Goal: Task Accomplishment & Management: Manage account settings

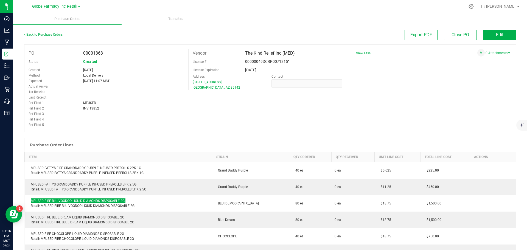
scroll to position [137, 0]
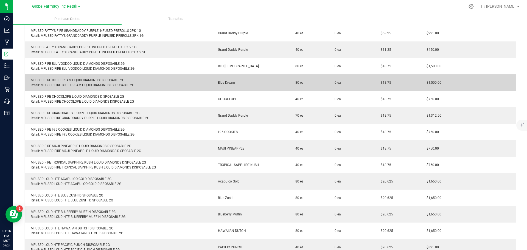
click at [77, 81] on div "MFUSED FIRE BLUE DREAM LIQUID DIAMONDS DISPOSABLE 2G Retail: MFUSED FIRE BLUE D…" at bounding box center [118, 83] width 181 height 10
copy div "MFUSED FIRE BLUE DREAM LIQUID DIAMONDS DISPOSABLE 2G"
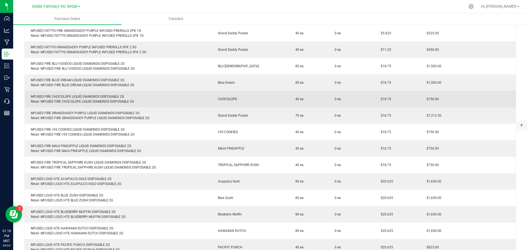
click at [88, 96] on div "MFUSED FIRE CHOCOLOPE LIQUID DIAMONDS DISPOSABLE 2G Retail: MFUSED FIRE CHOCOLO…" at bounding box center [118, 99] width 181 height 10
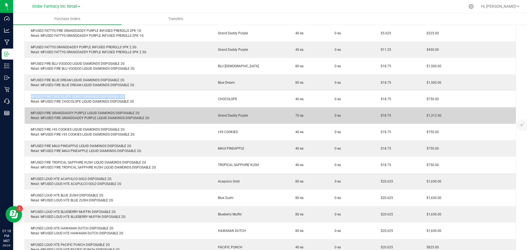
copy div "MFUSED FIRE CHOCOLOPE LIQUID DIAMONDS DISPOSABLE 2G"
click at [82, 113] on div "MFUSED FIRE GRANDDADDY PURPLE LIQUID DIAMONDS DISPOSABLE 2G Retail: MFUSED FIRE…" at bounding box center [118, 116] width 181 height 10
copy div "MFUSED FIRE GRANDDADDY PURPLE LIQUID DIAMONDS DISPOSABLE 2G"
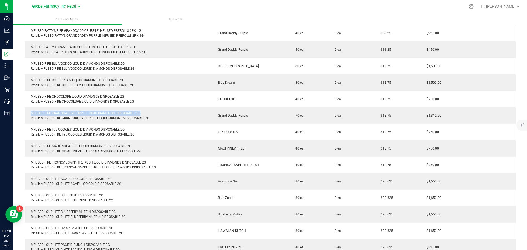
copy div "MFUSED FIRE GRANDDADDY PURPLE LIQUID DIAMONDS DISPOSABLE 2G"
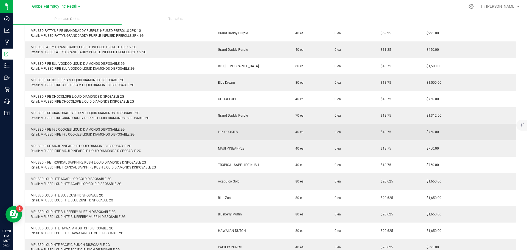
click at [106, 129] on div "MFUSED FIRE I-95 COOKIES LIQUID DIAMONDS DISPOSABLE 2G Retail: MFUSED FIRE I-95…" at bounding box center [118, 132] width 181 height 10
copy div "MFUSED FIRE I-95 COOKIES LIQUID DIAMONDS DISPOSABLE 2G"
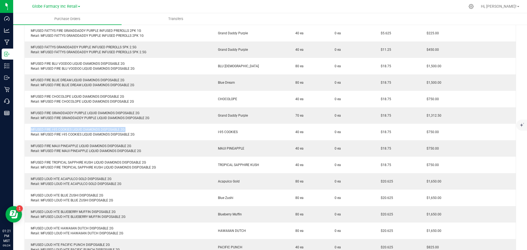
copy div "MFUSED FIRE I-95 COOKIES LIQUID DIAMONDS DISPOSABLE 2G"
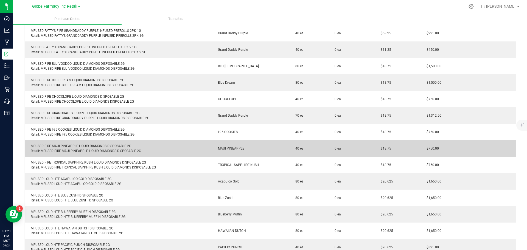
click at [76, 142] on td "MFUSED FIRE MAUI PINEAPPLE LIQUID DIAMONDS DISPOSABLE 2G Retail: MFUSED FIRE MA…" at bounding box center [118, 148] width 187 height 16
click at [72, 145] on div "MFUSED FIRE MAUI PINEAPPLE LIQUID DIAMONDS DISPOSABLE 2G Retail: MFUSED FIRE MA…" at bounding box center [118, 149] width 181 height 10
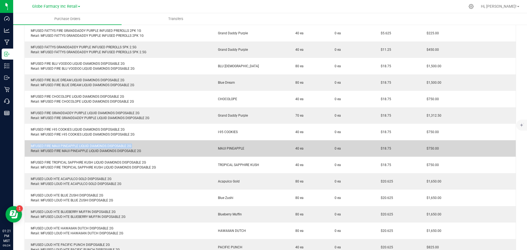
click at [72, 145] on div "MFUSED FIRE MAUI PINEAPPLE LIQUID DIAMONDS DISPOSABLE 2G Retail: MFUSED FIRE MA…" at bounding box center [118, 149] width 181 height 10
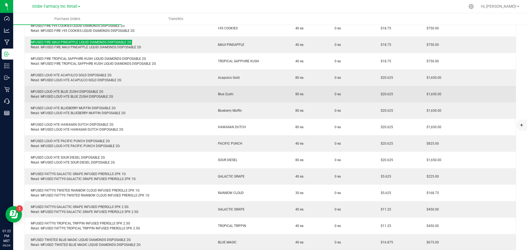
scroll to position [247, 0]
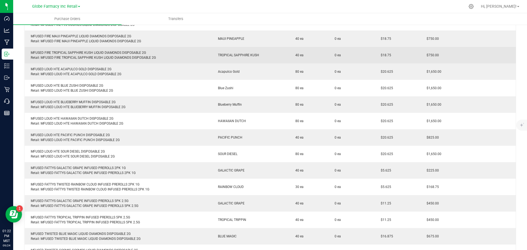
click at [102, 54] on div "MFUSED FIRE TROPICAL SAPPHIRE KUSH LIQUID DIAMONDS DISPOSABLE 2G Retail: MFUSED…" at bounding box center [118, 55] width 181 height 10
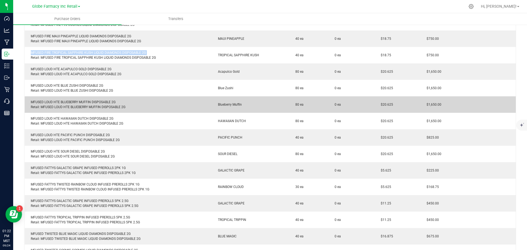
copy div "MFUSED FIRE TROPICAL SAPPHIRE KUSH LIQUID DIAMONDS DISPOSABLE 2G"
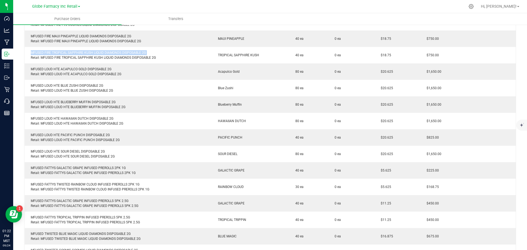
copy div "MFUSED FIRE TROPICAL SAPPHIRE KUSH LIQUID DIAMONDS DISPOSABLE 2G"
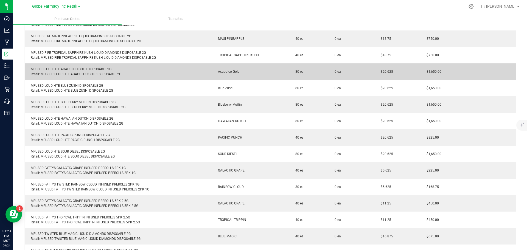
click at [61, 68] on div "MFUSED LOUD HTE ACAPULCO GOLD DISPOSABLE 2G Retail: MFUSED LOUD HTE ACAPULCO GO…" at bounding box center [118, 72] width 181 height 10
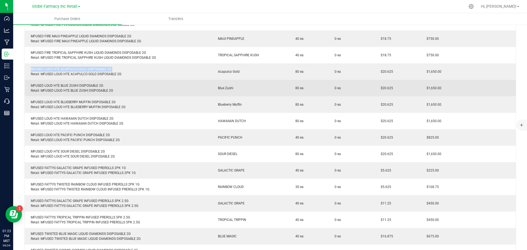
copy div "MFUSED LOUD HTE ACAPULCO GOLD DISPOSABLE 2G"
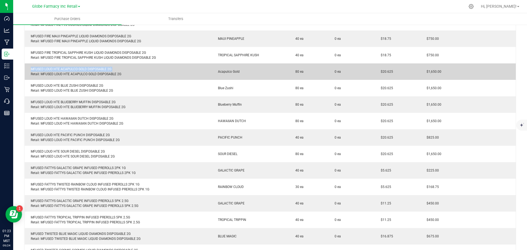
copy div "MFUSED LOUD HTE ACAPULCO GOLD DISPOSABLE 2G"
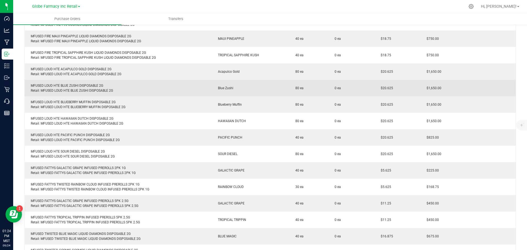
click at [85, 84] on div "MFUSED LOUD HTE BLUE ZUSHI DISPOSABLE 2G Retail: MFUSED LOUD HTE BLUE ZUSHI DIS…" at bounding box center [118, 88] width 181 height 10
click at [84, 85] on div "MFUSED LOUD HTE BLUE ZUSHI DISPOSABLE 2G Retail: MFUSED LOUD HTE BLUE ZUSHI DIS…" at bounding box center [118, 88] width 181 height 10
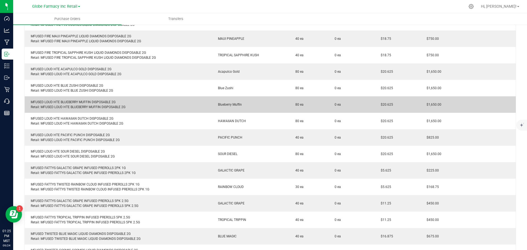
click at [66, 102] on div "MFUSED LOUD HTE BLUEBERRY MUFFIN DISPOSABLE 2G Retail: MFUSED LOUD HTE BLUEBERR…" at bounding box center [118, 105] width 181 height 10
click at [66, 101] on div "MFUSED LOUD HTE BLUEBERRY MUFFIN DISPOSABLE 2G Retail: MFUSED LOUD HTE BLUEBERR…" at bounding box center [118, 105] width 181 height 10
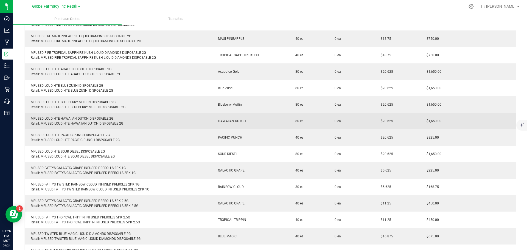
click at [68, 117] on div "MFUSED LOUD HTE HAWAIIAN DUTCH DISPOSABLE 2G Retail: MFUSED LOUD HTE HAWAIIAN D…" at bounding box center [118, 121] width 181 height 10
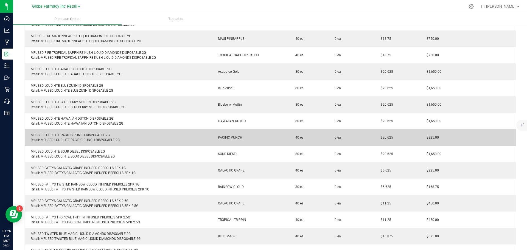
click at [69, 136] on div "MFUSED LOUD HTE PACIFIC PUNCH DISPOSABLE 2G Retail: MFUSED LOUD HTE PACIFIC PUN…" at bounding box center [118, 138] width 181 height 10
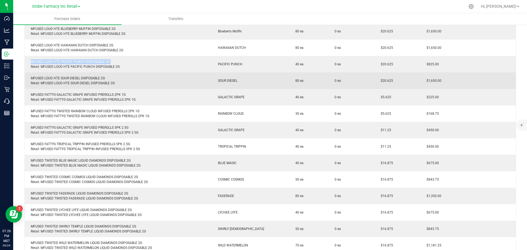
scroll to position [329, 0]
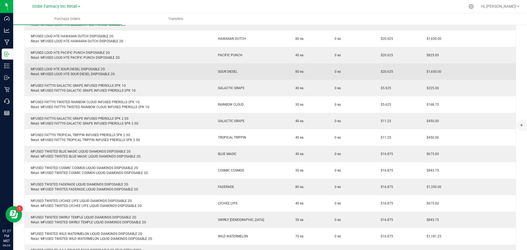
click at [82, 68] on div "MFUSED LOUD HTE SOUR DIESEL DISPOSABLE 2G Retail: MFUSED LOUD HTE SOUR DIESEL D…" at bounding box center [118, 72] width 181 height 10
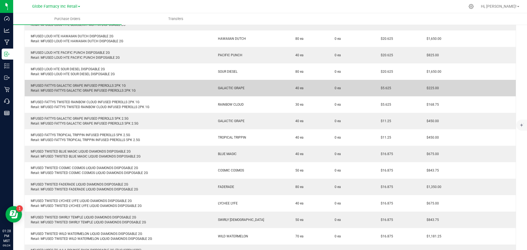
click at [93, 83] on div "MFUSED FATTYS GALACTIC GRAPE INFUSED PREROLLS 2PK 1G Retail: MFUSED FATTYS GALA…" at bounding box center [118, 88] width 181 height 10
click at [92, 85] on div "MFUSED FATTYS GALACTIC GRAPE INFUSED PREROLLS 2PK 1G Retail: MFUSED FATTYS GALA…" at bounding box center [118, 88] width 181 height 10
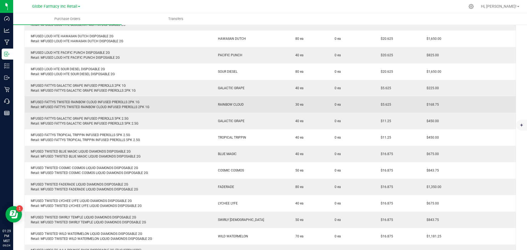
click at [88, 103] on div "MFUSED FATTYS TWISTED RAINBOW CLOUD INFUSED PREROLLS 2PK 1G Retail: MFUSED FATT…" at bounding box center [118, 105] width 181 height 10
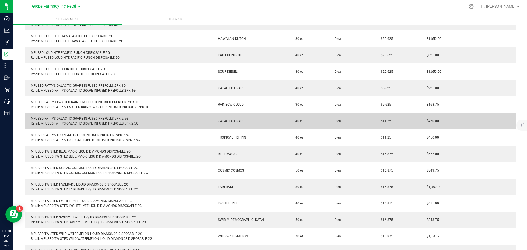
click at [88, 119] on div "MFUSED FATTYS GALACTIC GRAPE INFUSED PREROLLS 5PK 2.5G Retail: MFUSED FATTYS GA…" at bounding box center [118, 121] width 181 height 10
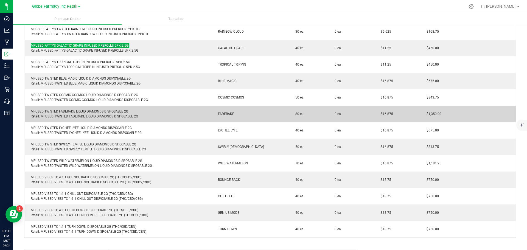
scroll to position [412, 0]
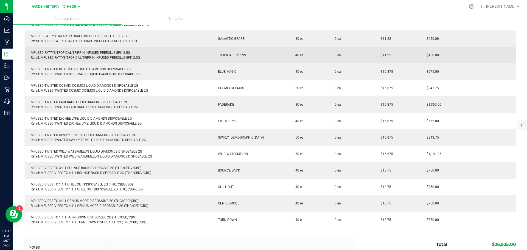
click at [91, 53] on div "MFUSED FATTYS TROPICAL TRIPPIN INFUSED PREROLLS 5PK 2.5G Retail: MFUSED FATTYS …" at bounding box center [118, 55] width 181 height 10
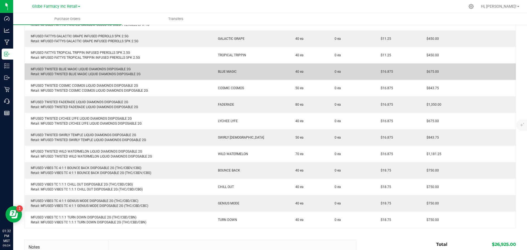
click at [74, 67] on div "MFUSED TWISTED BLUE MAGIC LIQUID DIAMONDS DISPOSABLE 2G Retail: MFUSED TWISTED …" at bounding box center [118, 72] width 181 height 10
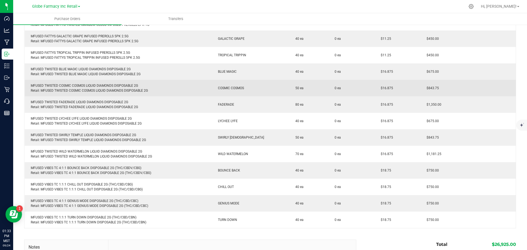
click at [85, 86] on div "MFUSED TWISTED COSMIC COSMOS LIQUID DIAMONDS DISPOSABLE 2G Retail: MFUSED TWIST…" at bounding box center [118, 88] width 181 height 10
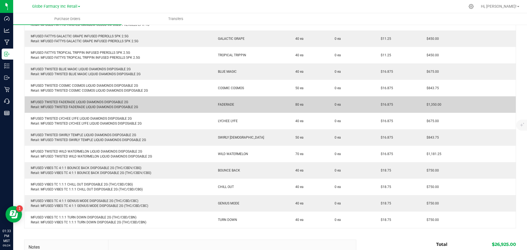
click at [98, 103] on div "MFUSED TWISTED FADERADE LIQUID DIAMONDS DISPOSABLE 2G Retail: MFUSED TWISTED FA…" at bounding box center [118, 105] width 181 height 10
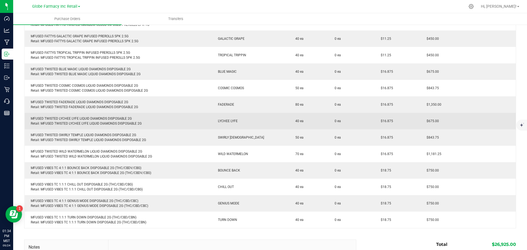
click at [79, 119] on div "MFUSED TWISTED LYCHEE LYFE LIQUID DIAMONDS DISPOSABLE 2G Retail: MFUSED TWISTED…" at bounding box center [118, 121] width 181 height 10
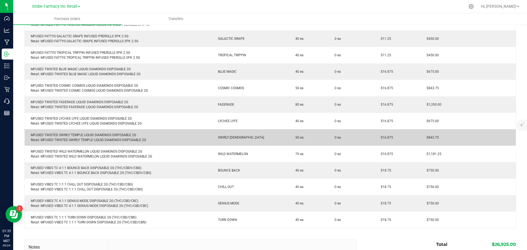
click at [81, 135] on div "MFUSED TWISTED SWIRLY TEMPLE LIQUID DIAMONDS DISPOSABLE 2G Retail: MFUSED TWIST…" at bounding box center [118, 138] width 181 height 10
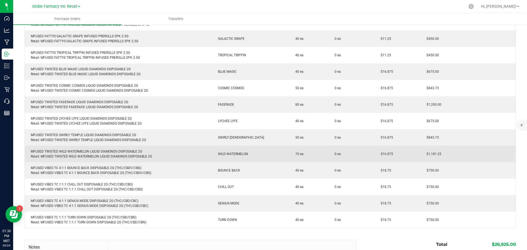
click at [97, 151] on div "MFUSED TWISTED WILD WATERMELON LIQUID DIAMONDS DISPOSABLE 2G Retail: MFUSED TWI…" at bounding box center [118, 154] width 181 height 10
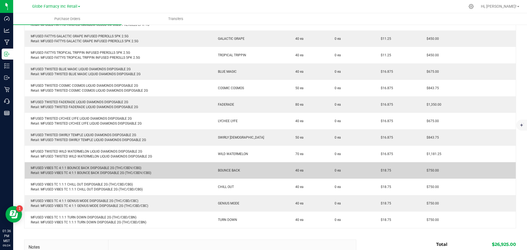
click at [87, 166] on div "MFUSED VIBES TC 4:1:1 BOUNCE BACK DISPOSABLE 2G (THC/CBDV/CBG) Retail: MFUSED V…" at bounding box center [118, 170] width 181 height 10
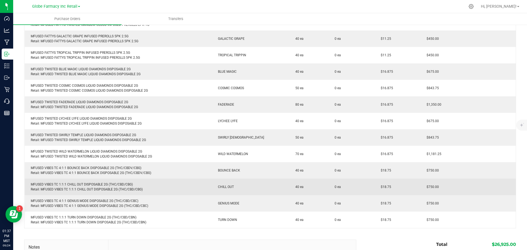
click at [80, 184] on div "MFUSED VIBES TC 1:1:1 CHILL OUT DISPOSABLE 2G (THC/CBD/CBG) Retail: MFUSED VIBE…" at bounding box center [118, 187] width 181 height 10
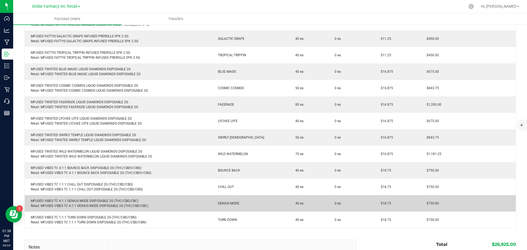
click at [75, 202] on div "MFUSED VIBES TC 4:1:1 GENIUS MODE DISPOSABLE 2G (THC/CBD/CBC) Retail: MFUSED VI…" at bounding box center [118, 203] width 181 height 10
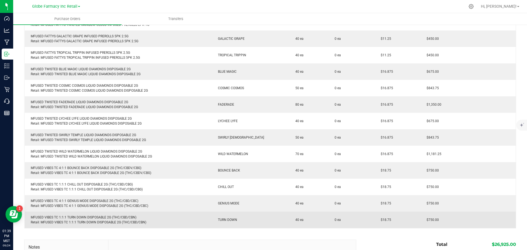
click at [99, 218] on div "MFUSED VIBES TC 1:1:1 TURN DOWN DISPOSABLE 2G (THC/CBD/CBN) Retail: MFUSED VIBE…" at bounding box center [118, 220] width 181 height 10
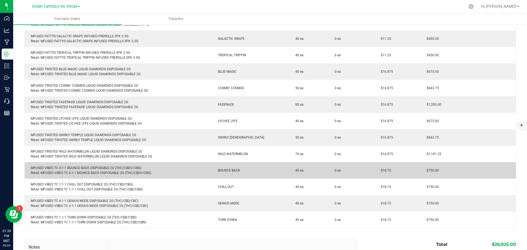
drag, startPoint x: 159, startPoint y: 174, endPoint x: 156, endPoint y: 173, distance: 2.8
click at [159, 174] on div "MFUSED VIBES TC 4:1:1 BOUNCE BACK DISPOSABLE 2G (THC/CBDV/CBG) Retail: MFUSED V…" at bounding box center [118, 170] width 181 height 10
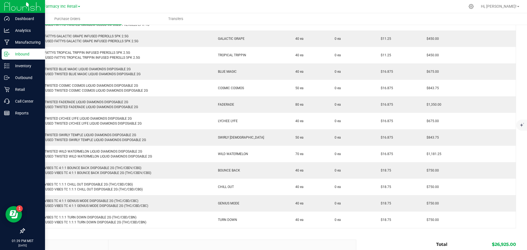
click at [7, 57] on div "Inbound" at bounding box center [23, 54] width 43 height 11
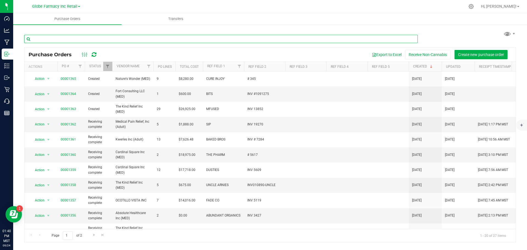
click at [169, 40] on input "text" at bounding box center [220, 39] width 393 height 8
type input "ogeez"
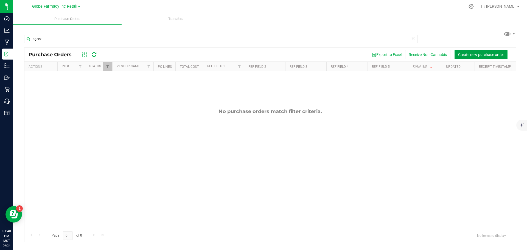
click at [490, 53] on span "Create new purchase order" at bounding box center [481, 54] width 46 height 4
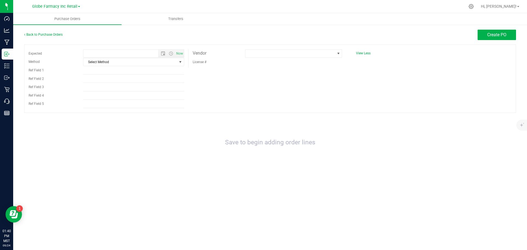
type input "9/24/2025 1:40 PM"
click at [105, 58] on span "Select Method" at bounding box center [130, 62] width 94 height 8
click at [108, 102] on li "Local Delivery" at bounding box center [133, 104] width 100 height 8
click at [103, 71] on input "Ref Field 1" at bounding box center [133, 70] width 101 height 8
type input "o"
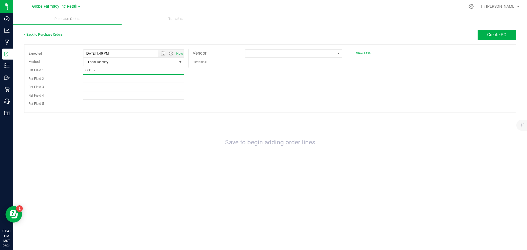
type input "OGEEZ"
type input "INV 8609"
click at [272, 75] on div "Expected 9/24/2025 1:40 PM Now Method Local Delivery Select Method USPS UPS Fed…" at bounding box center [270, 78] width 492 height 68
click at [274, 50] on span at bounding box center [289, 54] width 89 height 8
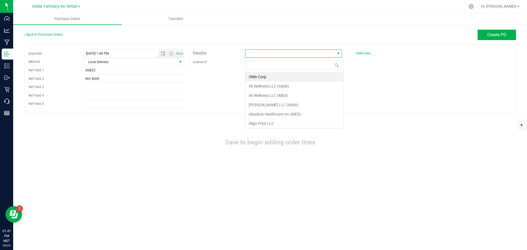
scroll to position [8, 97]
type input "RAINBOW"
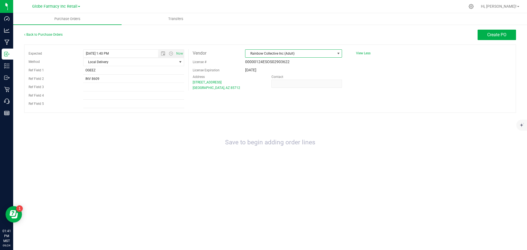
click at [291, 53] on span "Rainbow Collective Inc (Adult)" at bounding box center [289, 54] width 89 height 8
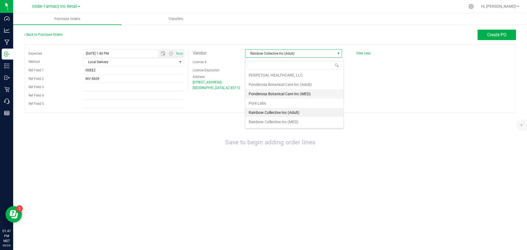
scroll to position [915, 0]
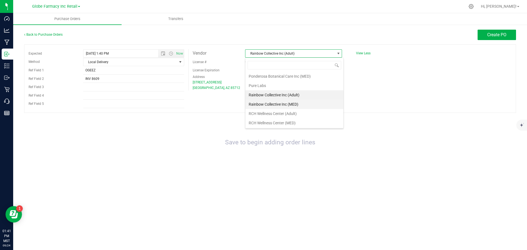
click at [292, 104] on li "Rainbow Collective Inc (MED)" at bounding box center [294, 104] width 98 height 9
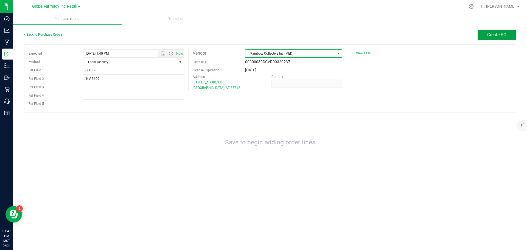
click at [510, 36] on button "Create PO" at bounding box center [496, 35] width 38 height 10
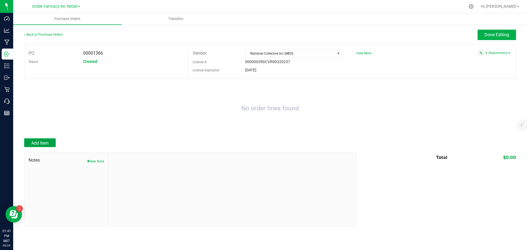
click at [45, 142] on span "Add Item" at bounding box center [39, 142] width 17 height 5
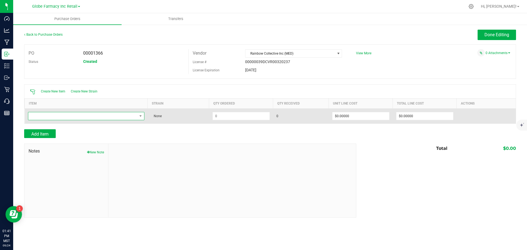
click at [51, 114] on span "NO DATA FOUND" at bounding box center [82, 116] width 109 height 8
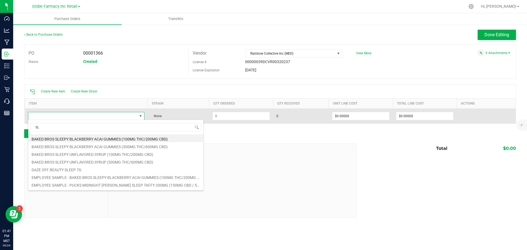
type input "S"
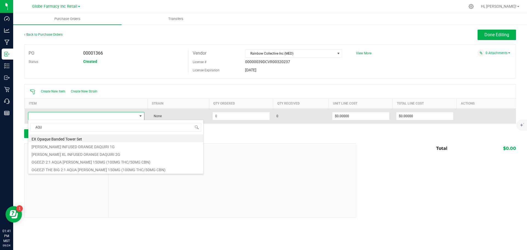
type input "AQUA"
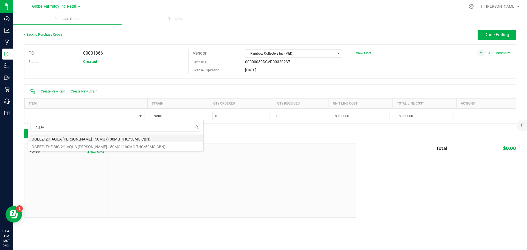
click at [112, 136] on li "OGEEZ! 2:1 AQUA [PERSON_NAME] 150MG (100MG THC/50MG CBN)" at bounding box center [115, 138] width 175 height 8
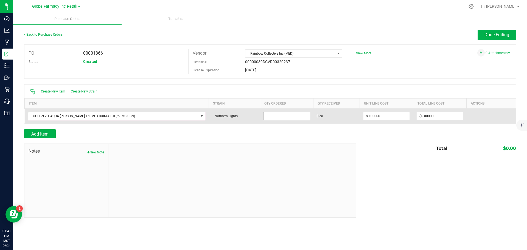
click at [263, 118] on input at bounding box center [286, 116] width 46 height 8
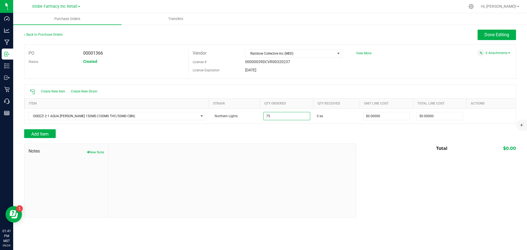
type input "75 ea"
click at [261, 125] on div at bounding box center [270, 126] width 492 height 5
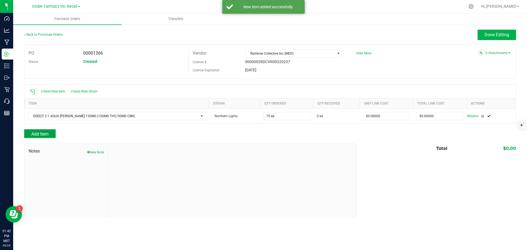
click at [51, 130] on button "Add Item" at bounding box center [40, 133] width 32 height 9
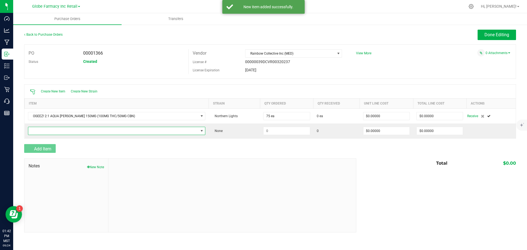
click at [52, 130] on span "NO DATA FOUND" at bounding box center [113, 131] width 170 height 8
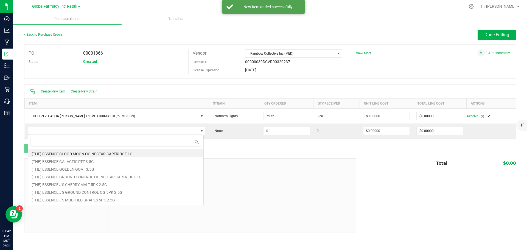
scroll to position [8, 162]
type input "THE FRUITS"
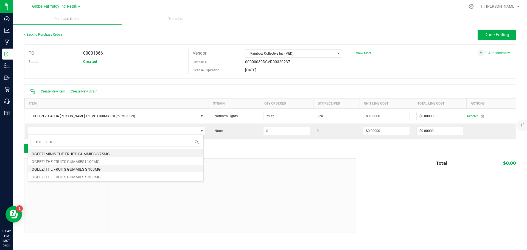
click at [97, 170] on li "OGEEZ! THE FRUITS GUMMIES S 100MG" at bounding box center [115, 169] width 175 height 8
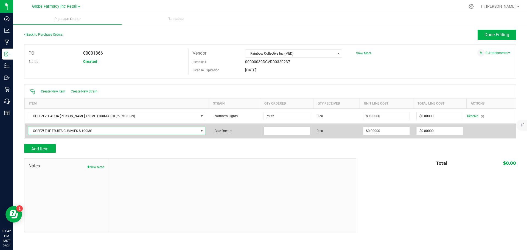
click at [264, 131] on input at bounding box center [286, 131] width 46 height 8
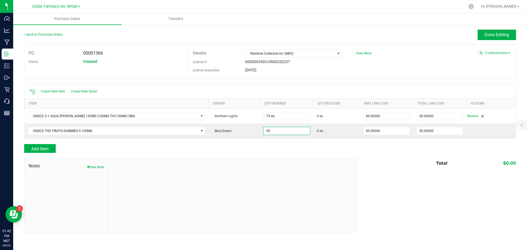
type input "50 ea"
click at [264, 138] on div "Back to Purchase Orders Done Editing PO 00001366 Status Created Vendor Rainbow …" at bounding box center [270, 131] width 492 height 203
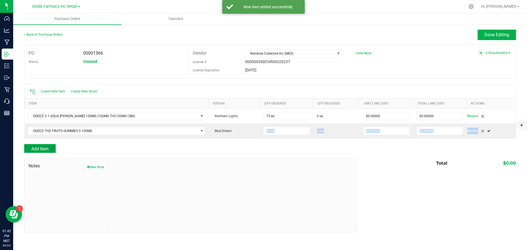
click at [46, 148] on span "Add Item" at bounding box center [39, 148] width 17 height 5
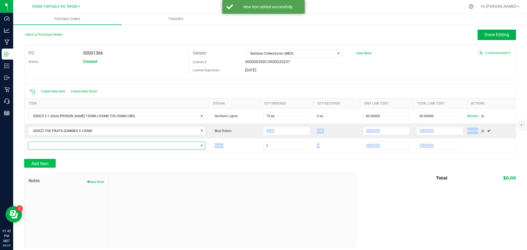
click at [46, 148] on span "NO DATA FOUND" at bounding box center [113, 146] width 170 height 8
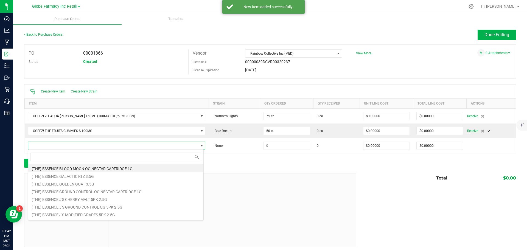
scroll to position [8, 159]
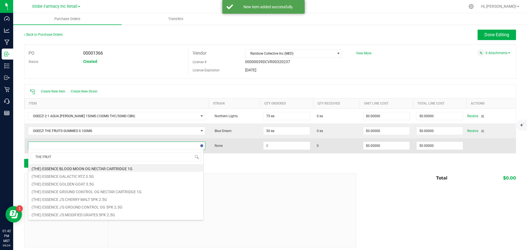
type input "THE FRUITS"
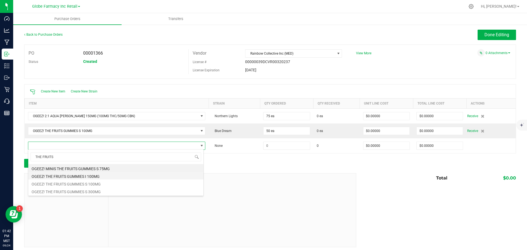
click at [110, 177] on li "OGEEZ! THE FRUITS GUMMIES I 100MG" at bounding box center [115, 176] width 175 height 8
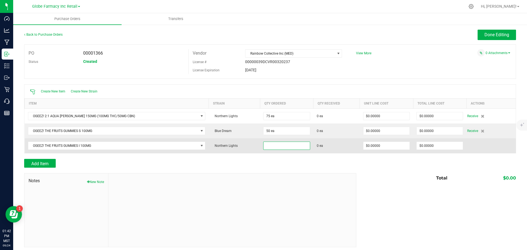
click at [285, 144] on input at bounding box center [286, 146] width 46 height 8
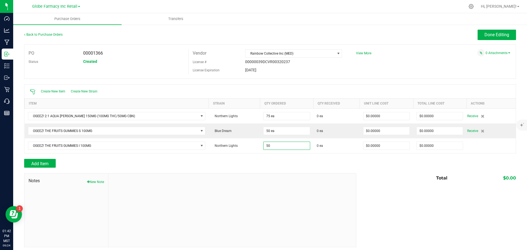
type input "50 ea"
click at [290, 162] on div "Add Item" at bounding box center [188, 163] width 328 height 9
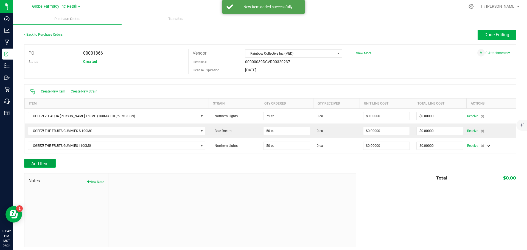
click at [43, 164] on span "Add Item" at bounding box center [39, 163] width 17 height 5
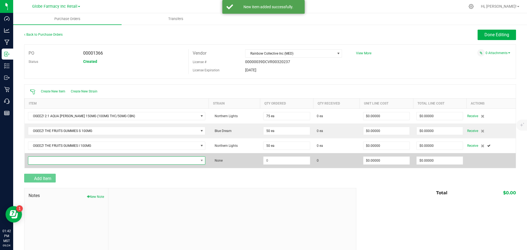
click at [42, 159] on span "NO DATA FOUND" at bounding box center [113, 161] width 170 height 8
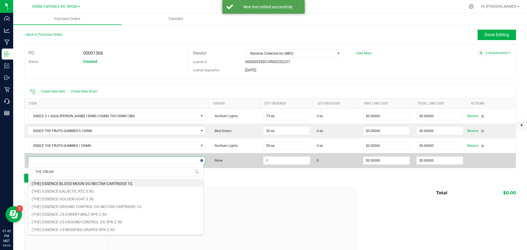
type input "THE CREAMS"
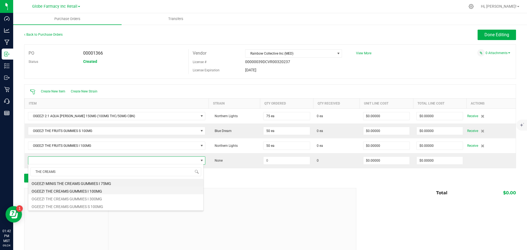
click at [88, 191] on li "OGEEZ! THE CREAMS GUMMIES I 100MG" at bounding box center [115, 191] width 175 height 8
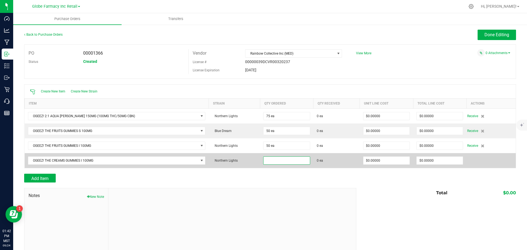
click at [278, 162] on input at bounding box center [286, 161] width 46 height 8
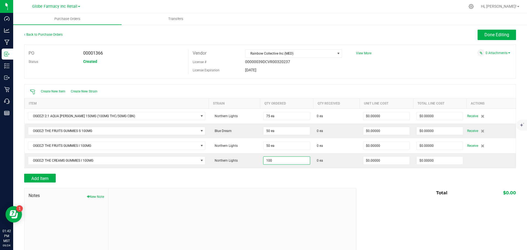
type input "100 ea"
click at [274, 173] on div at bounding box center [270, 170] width 492 height 5
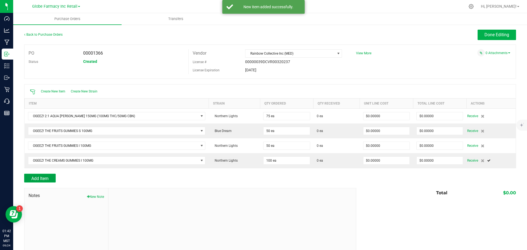
click at [51, 178] on button "Add Item" at bounding box center [40, 178] width 32 height 9
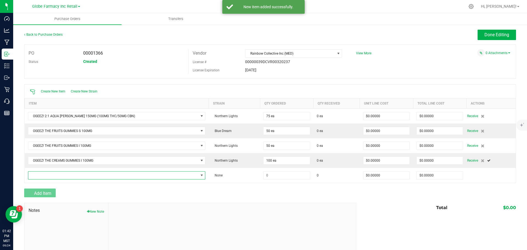
click at [52, 176] on span "NO DATA FOUND" at bounding box center [113, 175] width 170 height 8
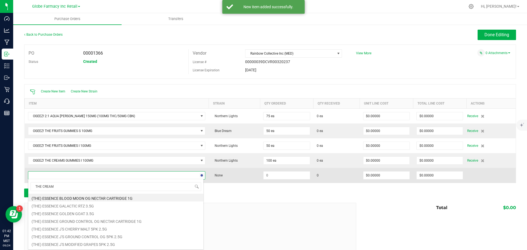
type input "THE CREAMS"
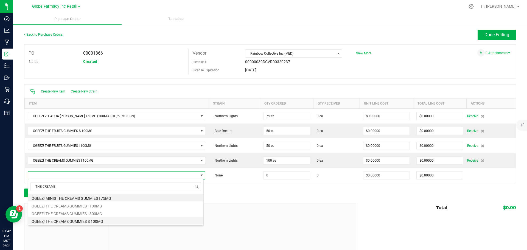
click at [104, 221] on li "OGEEZ! THE CREAMS GUMMIES S 100MG" at bounding box center [115, 221] width 175 height 8
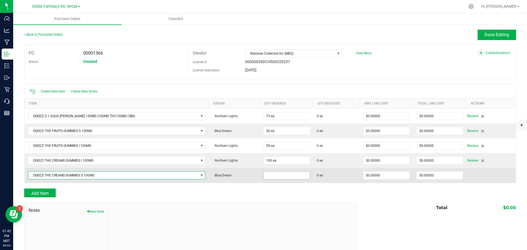
click at [266, 175] on input at bounding box center [286, 175] width 46 height 8
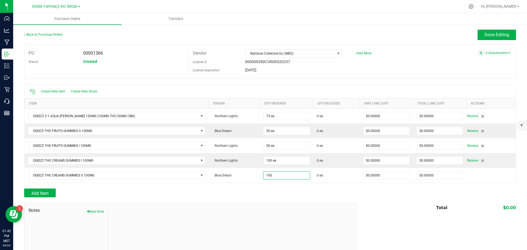
type input "100 ea"
click at [255, 189] on div "Add Item" at bounding box center [188, 193] width 328 height 9
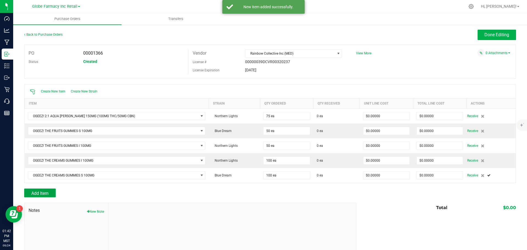
click at [36, 193] on span "Add Item" at bounding box center [39, 193] width 17 height 5
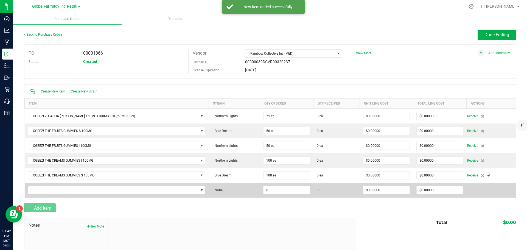
click at [39, 191] on span "NO DATA FOUND" at bounding box center [113, 190] width 170 height 8
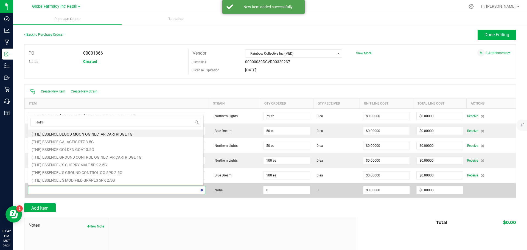
type input "HAPPY"
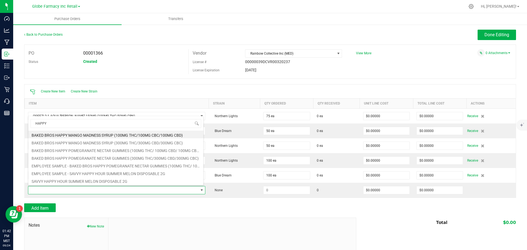
click at [130, 205] on div "Add Item" at bounding box center [188, 207] width 328 height 9
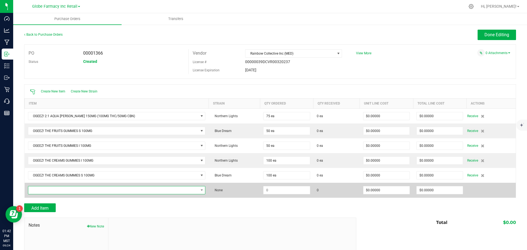
click at [92, 188] on span "NO DATA FOUND" at bounding box center [113, 190] width 170 height 8
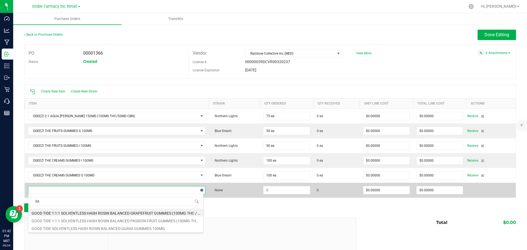
type input "B"
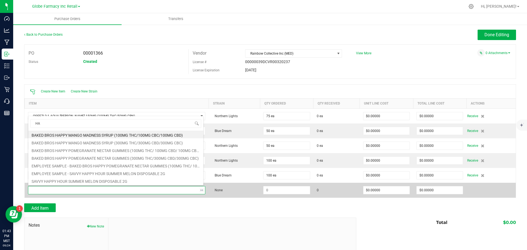
type input "H"
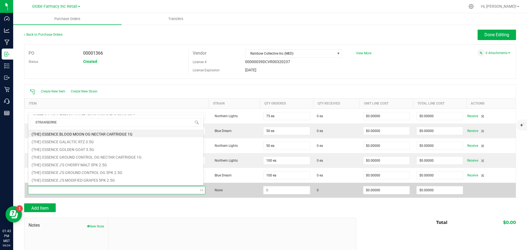
type input "STRAWBERRIES"
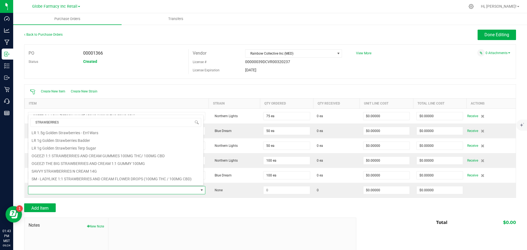
scroll to position [165, 0]
click at [84, 158] on li "OGEEZ! THE BIG STRAWBERRIES AND CREAM 1:1 GUMMY 100MG" at bounding box center [115, 161] width 175 height 8
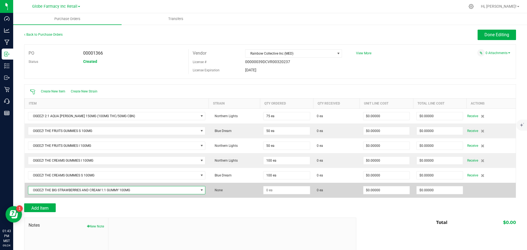
click at [278, 185] on td at bounding box center [286, 190] width 53 height 15
click at [278, 189] on input at bounding box center [286, 190] width 46 height 8
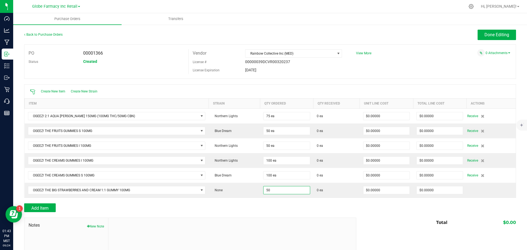
type input "50 ea"
click at [279, 204] on div "Add Item" at bounding box center [188, 207] width 328 height 9
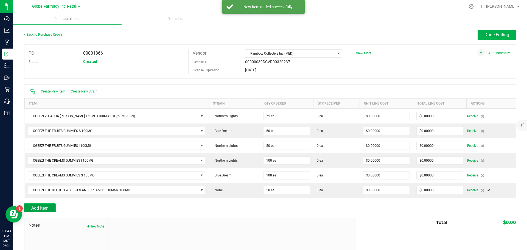
click at [50, 205] on button "Add Item" at bounding box center [40, 207] width 32 height 9
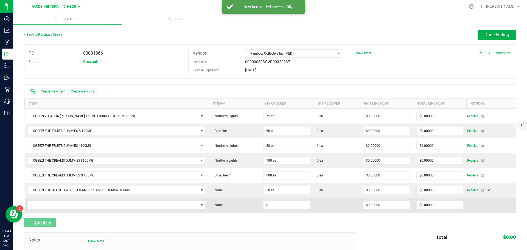
click at [49, 202] on span "NO DATA FOUND" at bounding box center [113, 205] width 170 height 8
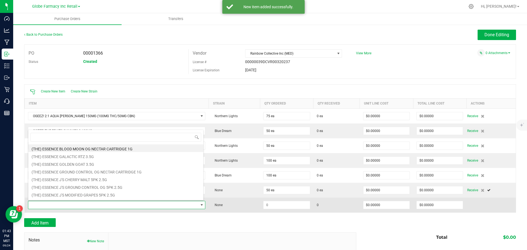
scroll to position [8, 170]
type input "TROPICAL"
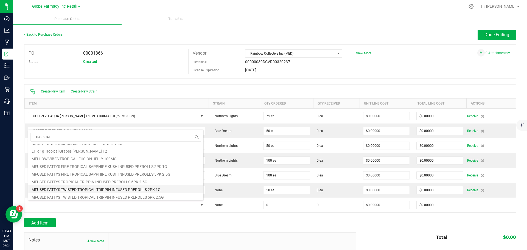
scroll to position [329, 0]
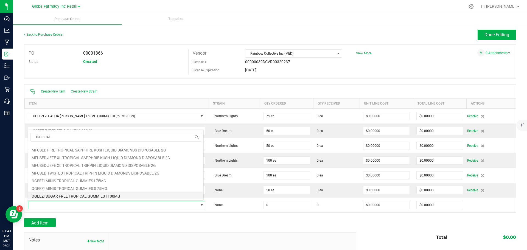
click at [120, 194] on li "OGEEZ! SUGAR FREE TROPICAL GUMMIES I 100MG" at bounding box center [115, 196] width 175 height 8
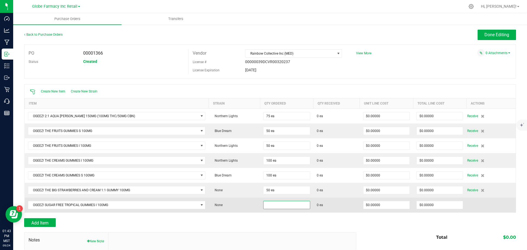
click at [274, 206] on input at bounding box center [286, 205] width 46 height 8
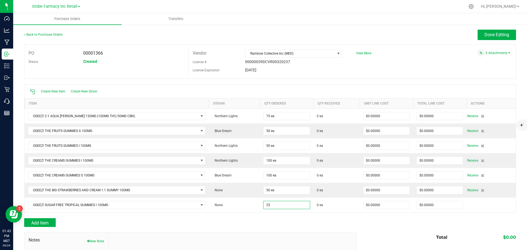
type input "25 ea"
click at [256, 222] on div "Add Item" at bounding box center [188, 222] width 328 height 9
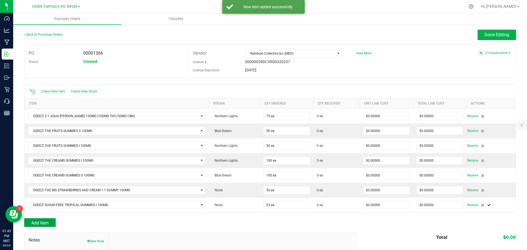
click at [32, 218] on button "Add Item" at bounding box center [40, 222] width 32 height 9
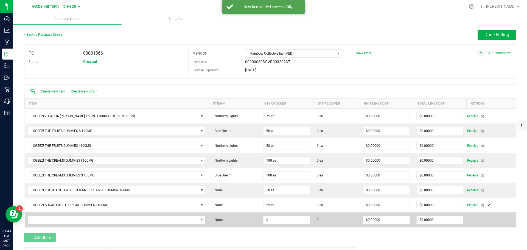
click at [39, 218] on span "NO DATA FOUND" at bounding box center [113, 220] width 170 height 8
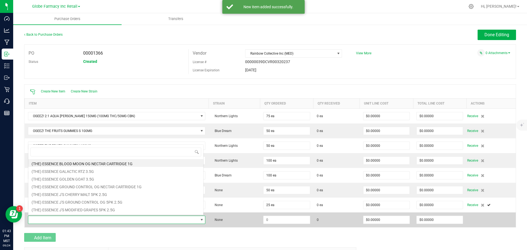
scroll to position [8, 170]
type input "AQUA"
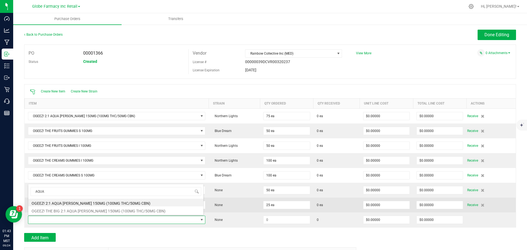
drag, startPoint x: 66, startPoint y: 210, endPoint x: 118, endPoint y: 209, distance: 52.1
click at [66, 210] on li "OGEEZ! THE BIG 2:1 AQUA [PERSON_NAME] 150MG (100MG THC/50MG CBN)" at bounding box center [115, 210] width 175 height 8
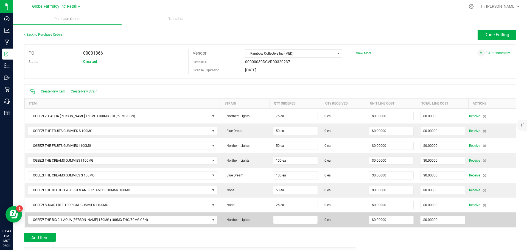
click at [273, 218] on input at bounding box center [295, 220] width 44 height 8
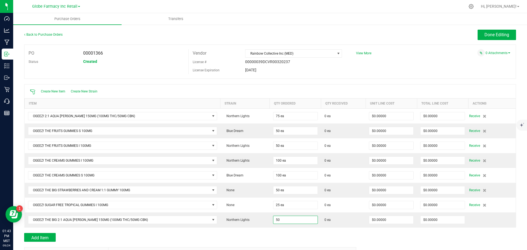
type input "50 ea"
click at [276, 230] on div at bounding box center [270, 229] width 492 height 5
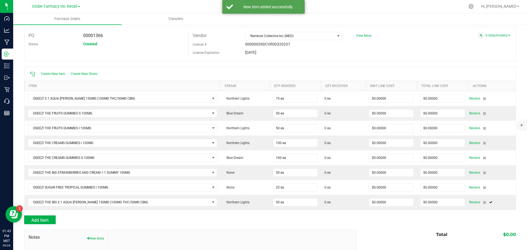
scroll to position [27, 0]
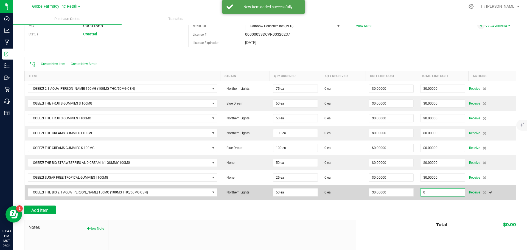
click at [435, 191] on input "0" at bounding box center [442, 193] width 44 height 8
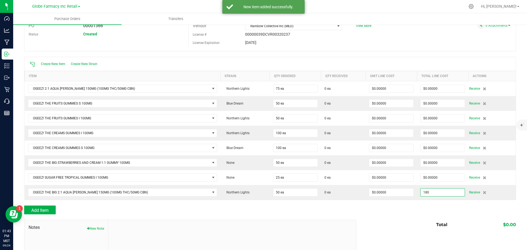
type input "$180.00000"
click at [432, 202] on div at bounding box center [270, 202] width 492 height 5
type input "50"
type input "$3.60000"
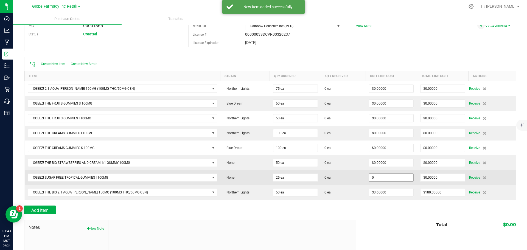
click at [380, 178] on input "0" at bounding box center [391, 178] width 44 height 8
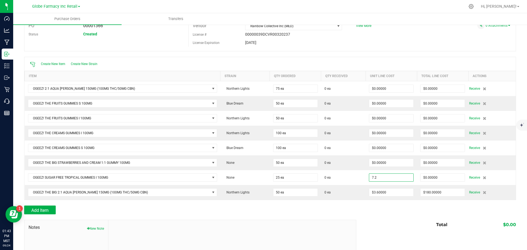
type input "$7.20000"
drag, startPoint x: 382, startPoint y: 209, endPoint x: 384, endPoint y: 201, distance: 8.3
click at [382, 209] on div "Add Item" at bounding box center [270, 210] width 492 height 9
type input "25"
type input "$180.00000"
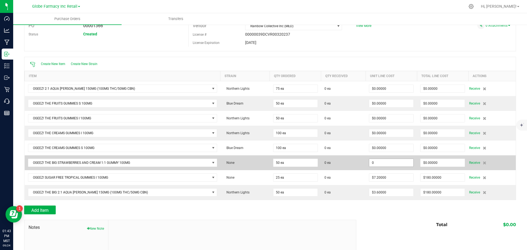
click at [382, 159] on input "0" at bounding box center [391, 163] width 44 height 8
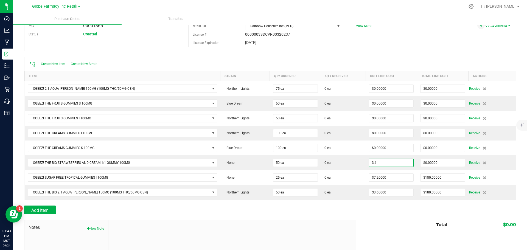
type input "$3.60000"
type input "50"
type input "$180.00000"
click at [373, 225] on div "Total $0.00" at bounding box center [434, 225] width 164 height 10
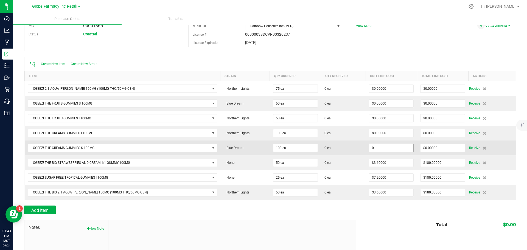
click at [370, 147] on input "0" at bounding box center [391, 148] width 44 height 8
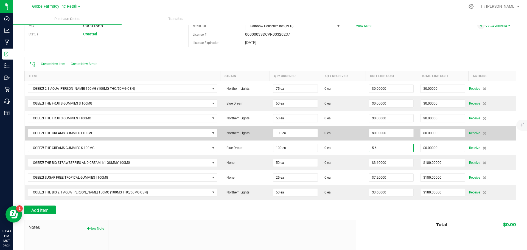
type input "$5.60000"
type input "100"
type input "$560.00000"
click at [331, 130] on div "Create New Item Create New Strain Item Strain Qty Ordered Qty Received Unit Lin…" at bounding box center [270, 128] width 492 height 143
click at [374, 131] on input "0" at bounding box center [391, 133] width 44 height 8
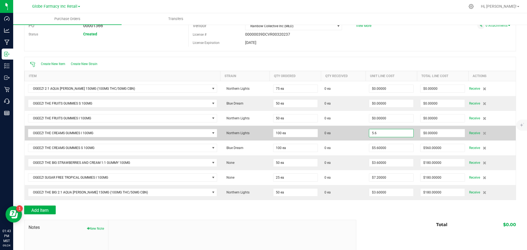
type input "$5.60000"
click at [347, 134] on span "0 ea" at bounding box center [343, 133] width 38 height 5
type input "100"
type input "$560.00000"
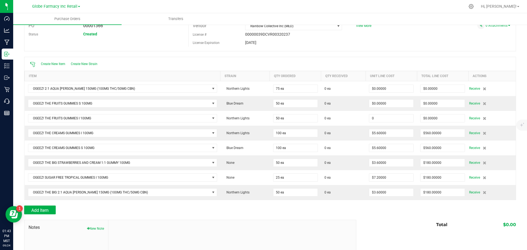
click at [369, 118] on input "0" at bounding box center [391, 118] width 44 height 8
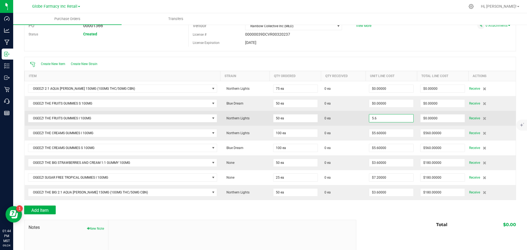
type input "$5.60000"
click at [348, 121] on td "0 ea" at bounding box center [343, 118] width 45 height 15
type input "50"
type input "$280.00000"
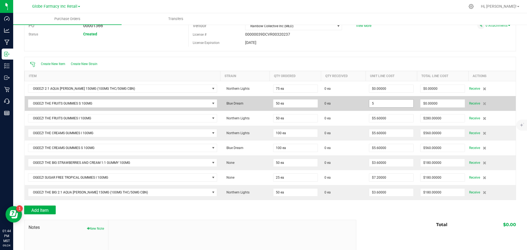
click at [373, 104] on input "5" at bounding box center [391, 104] width 44 height 8
type input "$5.60000"
click at [339, 107] on td "0 ea" at bounding box center [343, 103] width 45 height 15
type input "50"
type input "$280.00000"
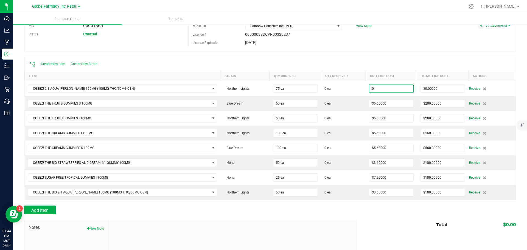
click at [378, 86] on input "0" at bounding box center [391, 89] width 44 height 8
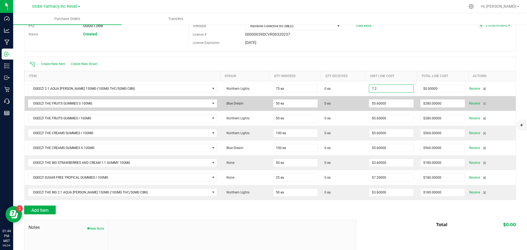
type input "$7.20000"
click at [352, 97] on td "0 ea" at bounding box center [343, 103] width 45 height 15
type input "75"
type input "$540.00000"
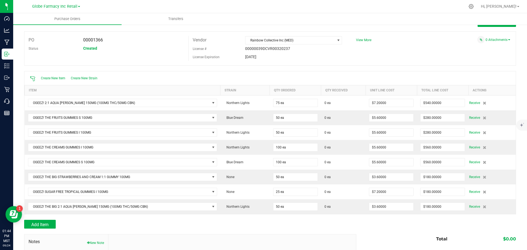
scroll to position [0, 0]
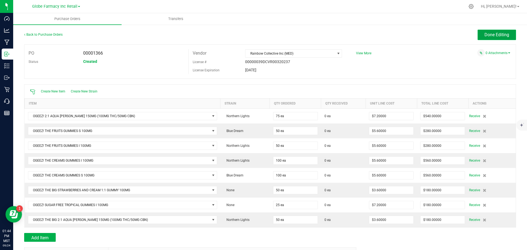
click at [477, 39] on button "Done Editing" at bounding box center [496, 35] width 38 height 10
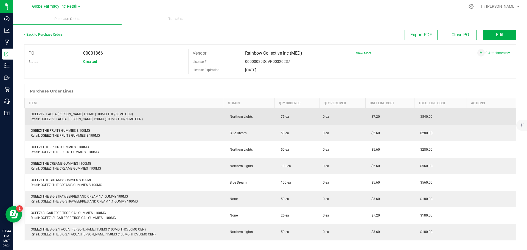
click at [64, 113] on div "OGEEZ! 2:1 AQUA BERRY 150MG (100MG THC/50MG CBN) Retail: OGEEZ! 2:1 AQUA BERRY …" at bounding box center [124, 117] width 193 height 10
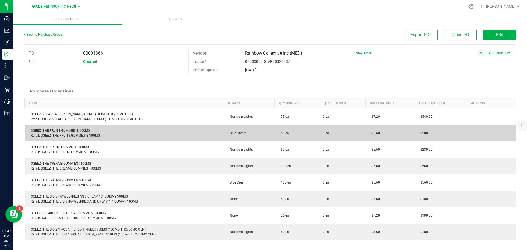
click at [71, 128] on div "OGEEZ! THE FRUITS GUMMIES S 100MG Retail: OGEEZ! THE FRUITS GUMMIES S 100MG" at bounding box center [124, 133] width 193 height 10
click at [72, 128] on div "OGEEZ! THE FRUITS GUMMIES S 100MG Retail: OGEEZ! THE FRUITS GUMMIES S 100MG" at bounding box center [124, 133] width 193 height 10
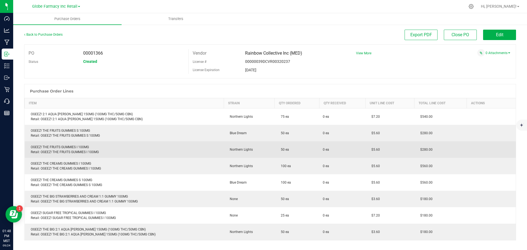
click at [61, 147] on div "OGEEZ! THE FRUITS GUMMIES I 100MG Retail: OGEEZ! THE FRUITS GUMMIES I 100MG" at bounding box center [124, 150] width 193 height 10
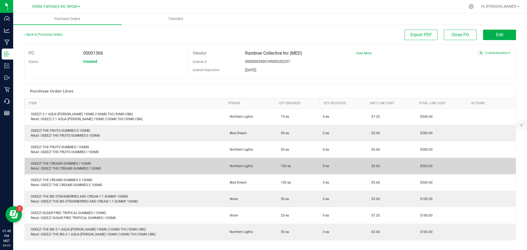
click at [56, 161] on div "OGEEZ! THE CREAMS GUMMIES I 100MG Retail: OGEEZ! THE CREAMS GUMMIES I 100MG" at bounding box center [124, 166] width 193 height 10
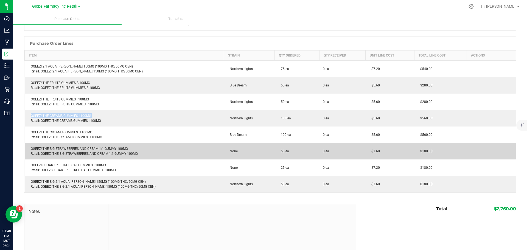
scroll to position [55, 0]
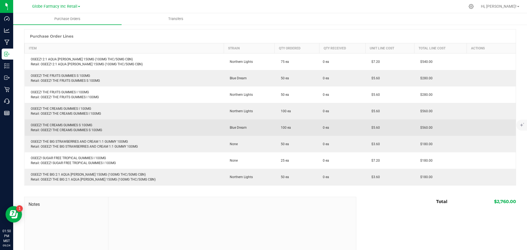
click at [67, 125] on div "OGEEZ! THE CREAMS GUMMIES S 100MG Retail: OGEEZ! THE CREAMS GUMMIES S 100MG" at bounding box center [124, 128] width 193 height 10
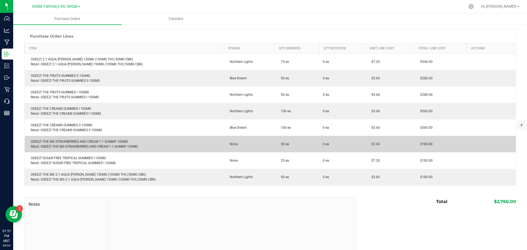
click at [76, 139] on div "OGEEZ! THE BIG STRAWBERRIES AND CREAM 1:1 GUMMY 100MG Retail: OGEEZ! THE BIG ST…" at bounding box center [124, 144] width 193 height 10
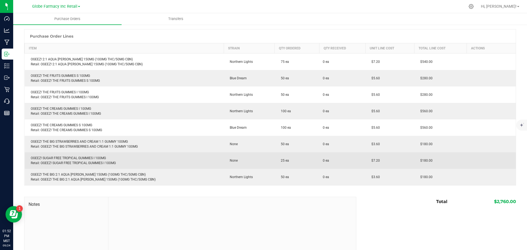
click at [72, 157] on div "OGEEZ! SUGAR FREE TROPICAL GUMMIES I 100MG Retail: OGEEZ! SUGAR FREE TROPICAL G…" at bounding box center [124, 161] width 193 height 10
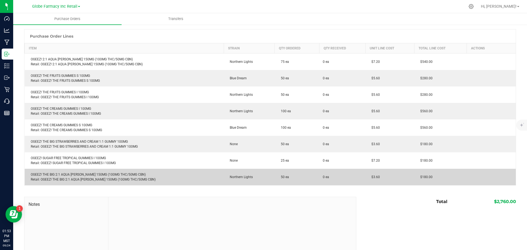
click at [63, 175] on div "OGEEZ! THE BIG 2:1 AQUA BERRY 150MG (100MG THC/50MG CBN) Retail: OGEEZ! THE BIG…" at bounding box center [124, 177] width 193 height 10
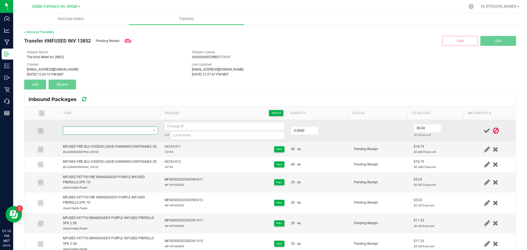
click at [120, 130] on span "NO DATA FOUND" at bounding box center [107, 131] width 88 height 8
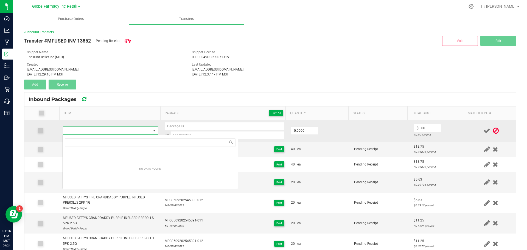
type input "MFUSED FIRE BLUE DREAM LIQUID DIAMONDS DISPOSABLE 2G"
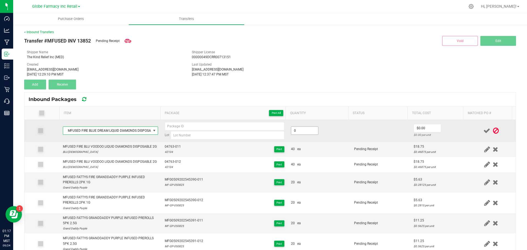
click at [294, 131] on input "0" at bounding box center [304, 131] width 27 height 8
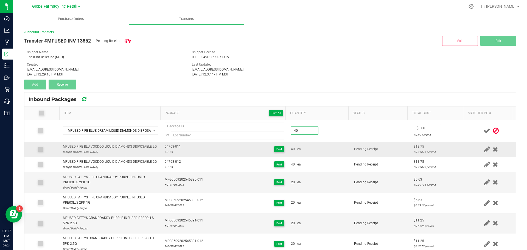
type input "40 ea"
click at [356, 157] on td "Pending Receipt" at bounding box center [381, 149] width 60 height 15
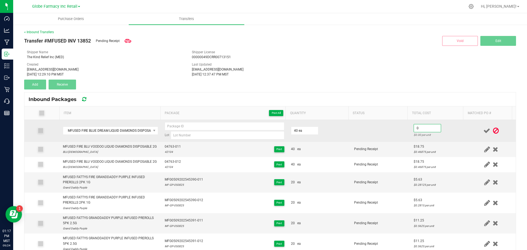
click at [419, 128] on input "0" at bounding box center [427, 128] width 27 height 8
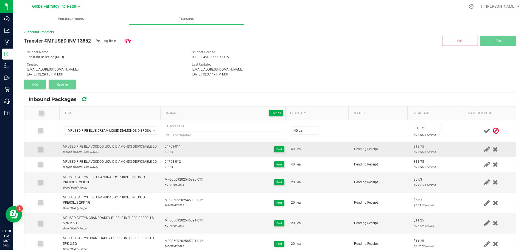
type input "$18.75"
click at [361, 157] on td "Pending Receipt" at bounding box center [381, 149] width 60 height 15
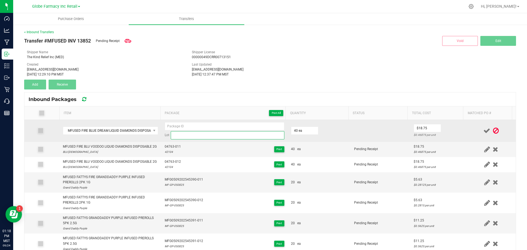
click at [186, 136] on input at bounding box center [228, 135] width 114 height 8
paste input "42105"
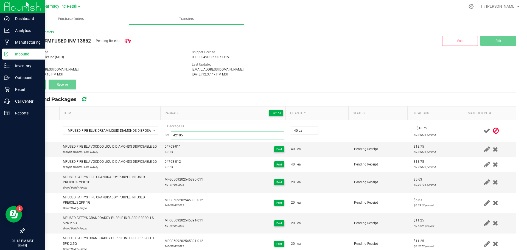
type input "42105"
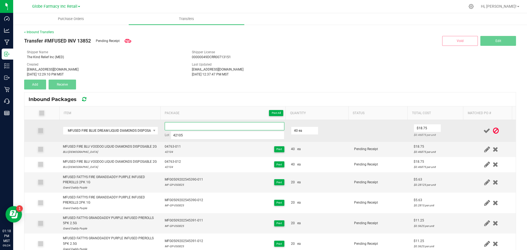
paste input "04549-Exp."
click at [166, 126] on input at bounding box center [225, 126] width 120 height 8
type input "04549-011"
click at [483, 131] on icon at bounding box center [486, 130] width 7 height 7
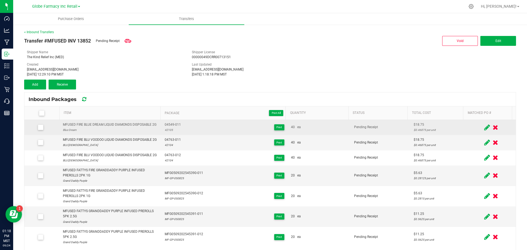
click at [166, 126] on span "04549-011" at bounding box center [173, 124] width 16 height 5
copy span "04549-011"
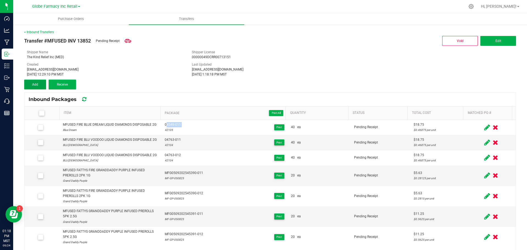
click at [39, 84] on button "Add" at bounding box center [35, 85] width 22 height 10
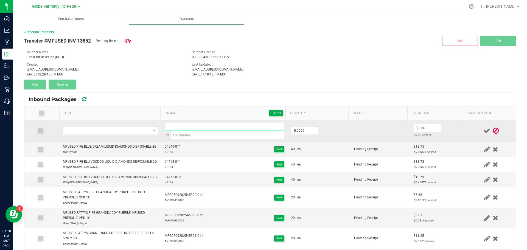
paste input "04549-011"
click at [177, 124] on input "04549-011" at bounding box center [225, 126] width 120 height 8
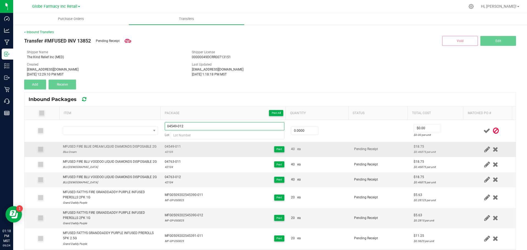
type input "04549-012"
click at [118, 149] on div "MFUSED FIRE BLUE DREAM LIQUID DIAMONDS DISPOSABLE 2G" at bounding box center [110, 146] width 94 height 5
click at [118, 148] on div "MFUSED FIRE BLUE DREAM LIQUID DIAMONDS DISPOSABLE 2G" at bounding box center [110, 146] width 94 height 5
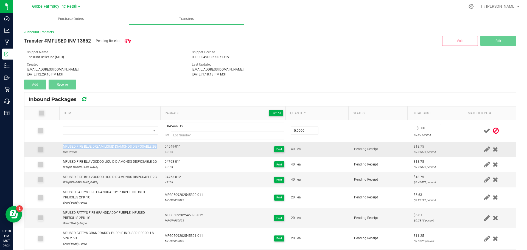
copy div "MFUSED FIRE BLUE DREAM LIQUID DIAMONDS DISPOSABLE 2G"
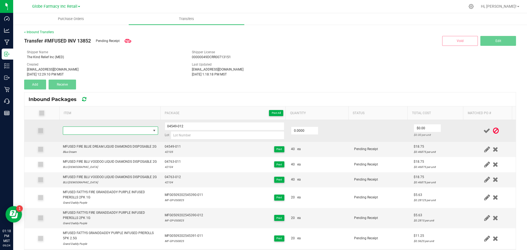
click at [113, 130] on span "NO DATA FOUND" at bounding box center [107, 131] width 88 height 8
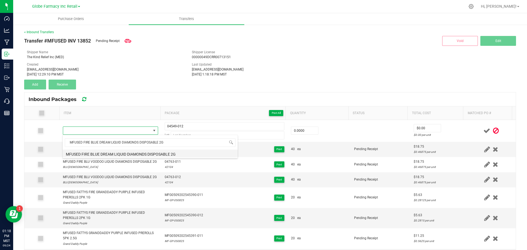
click at [94, 152] on li "MFUSED FIRE BLUE DREAM LIQUID DIAMONDS DISPOSABLE 2G" at bounding box center [150, 154] width 175 height 8
type input "0 ea"
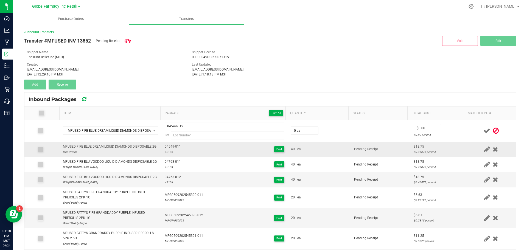
click at [165, 154] on div "42105" at bounding box center [173, 151] width 16 height 5
copy div "42105"
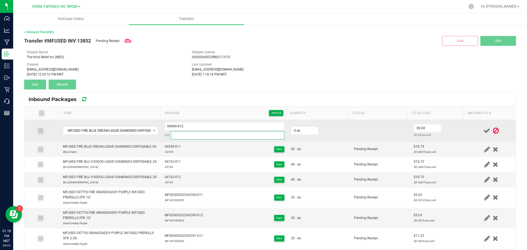
click at [176, 132] on input at bounding box center [228, 135] width 114 height 8
paste input "42105"
type input "42105"
click at [296, 131] on input "0" at bounding box center [304, 131] width 27 height 8
type input "40 ea"
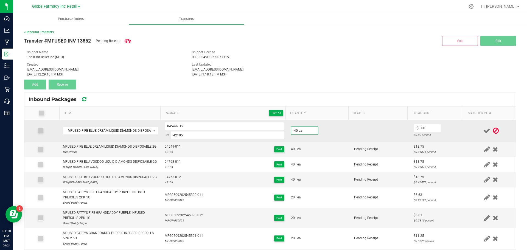
click at [318, 135] on td "40 ea" at bounding box center [319, 131] width 63 height 22
click at [415, 129] on input "0" at bounding box center [427, 128] width 27 height 8
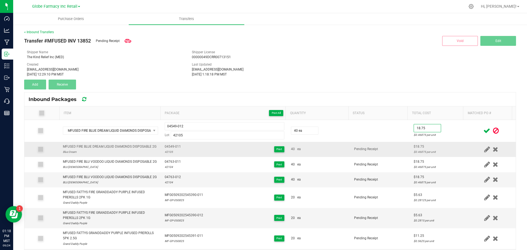
type input "$18.75"
click at [372, 156] on td "Pending Receipt" at bounding box center [381, 149] width 60 height 15
click at [483, 128] on icon at bounding box center [486, 130] width 7 height 7
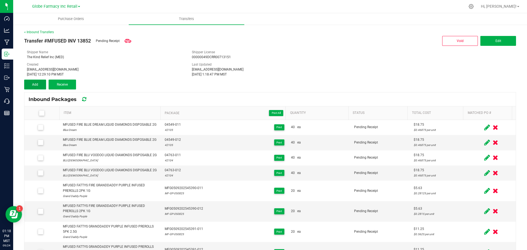
click at [37, 85] on span "Add" at bounding box center [35, 85] width 6 height 4
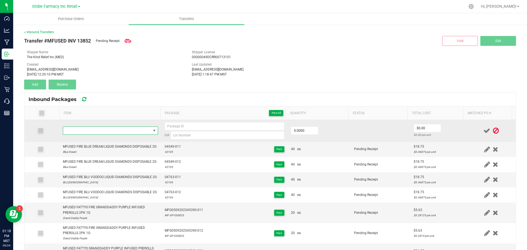
click at [75, 131] on span "NO DATA FOUND" at bounding box center [107, 131] width 88 height 8
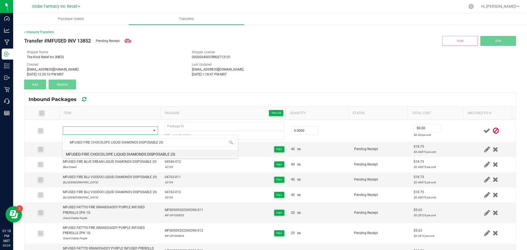
click at [74, 156] on li "MFUSED FIRE CHOCOLOPE LIQUID DIAMONDS DISPOSABLE 2G" at bounding box center [150, 154] width 175 height 8
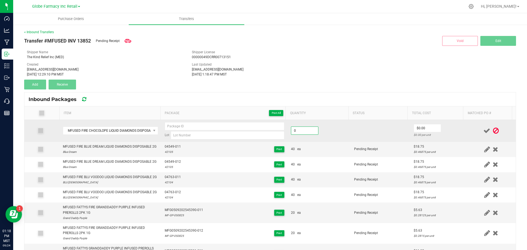
click at [291, 129] on input "0" at bounding box center [304, 131] width 27 height 8
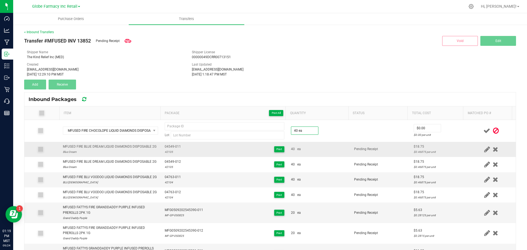
click at [325, 155] on td "40 ea" at bounding box center [319, 149] width 63 height 15
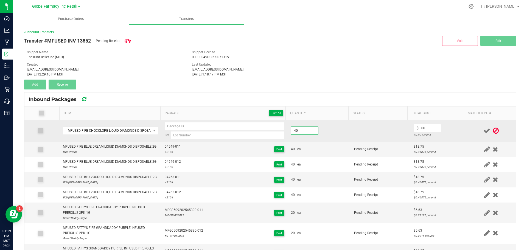
click at [293, 130] on input "40" at bounding box center [304, 131] width 27 height 8
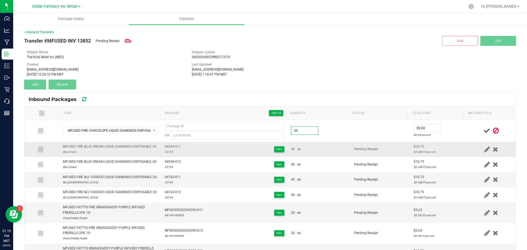
type input "20 ea"
click at [305, 152] on div "40 ea" at bounding box center [319, 149] width 57 height 5
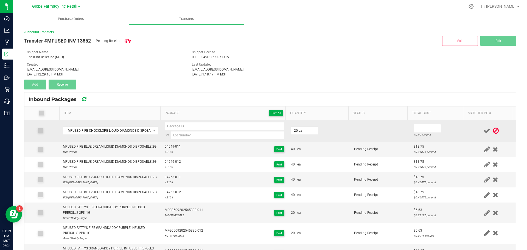
click at [416, 127] on input "0" at bounding box center [427, 128] width 27 height 8
type input "$18.75"
click at [398, 137] on td at bounding box center [381, 131] width 60 height 22
click at [211, 137] on input at bounding box center [228, 135] width 114 height 8
paste input "42107"
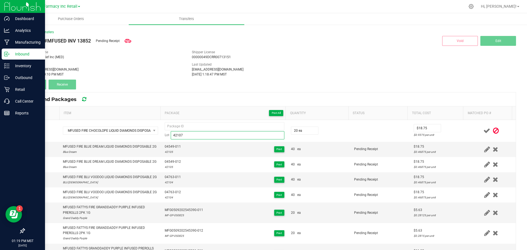
type input "42107"
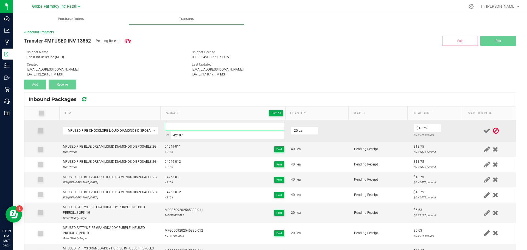
click at [179, 128] on input at bounding box center [225, 126] width 120 height 8
paste input "04592-Exp."
click at [168, 123] on input "04592-011" at bounding box center [225, 126] width 120 height 8
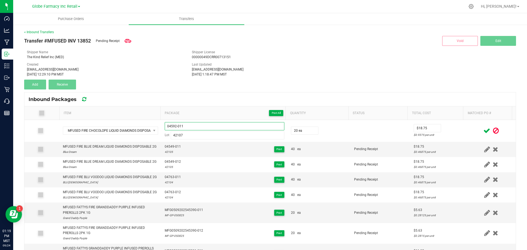
type input "04592-011"
click at [483, 131] on icon at bounding box center [486, 130] width 7 height 7
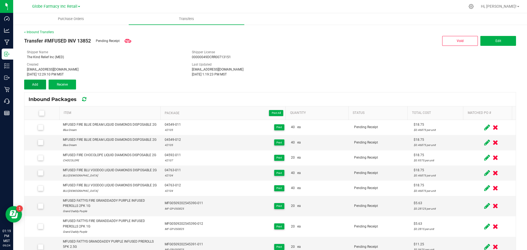
click at [31, 85] on button "Add" at bounding box center [35, 85] width 22 height 10
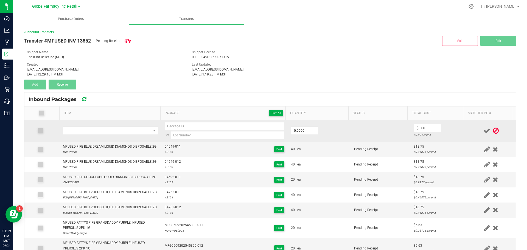
click at [178, 121] on td "Lot" at bounding box center [224, 131] width 126 height 22
click at [177, 125] on input at bounding box center [225, 126] width 120 height 8
paste input "04592-011"
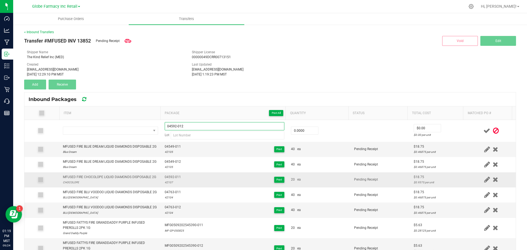
type input "04592-012"
click at [165, 185] on div "42107" at bounding box center [173, 182] width 16 height 5
copy div "42107"
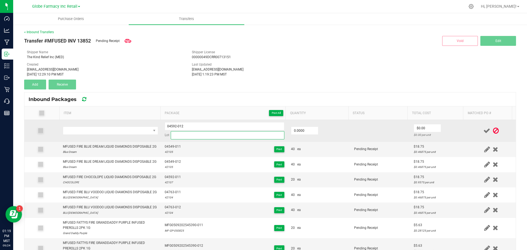
click at [176, 136] on input at bounding box center [228, 135] width 114 height 8
paste input "42107"
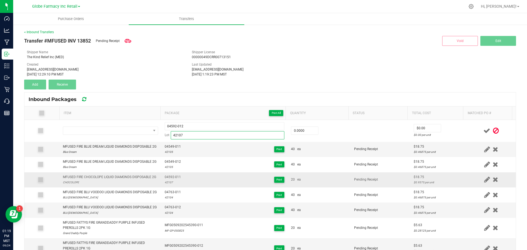
type input "42107"
click at [106, 180] on div "MFUSED FIRE CHOCOLOPE LIQUID DIAMONDS DISPOSABLE 2G" at bounding box center [109, 177] width 93 height 5
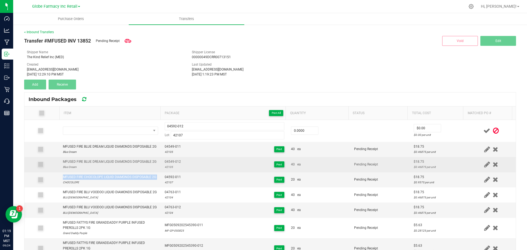
copy div "MFUSED FIRE CHOCOLOPE LIQUID DIAMONDS DISPOSABLE 2G"
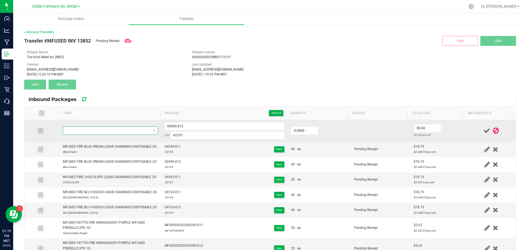
click at [100, 128] on span "NO DATA FOUND" at bounding box center [107, 131] width 88 height 8
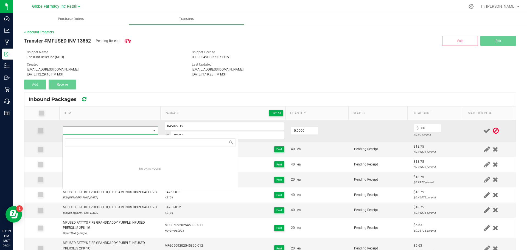
type input "MFUSED FIRE CHOCOLOPE LIQUID DIAMONDS DISPOSABLE 2G"
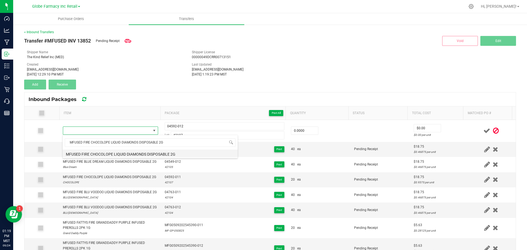
drag, startPoint x: 98, startPoint y: 152, endPoint x: 215, endPoint y: 143, distance: 117.2
click at [99, 152] on li "MFUSED FIRE CHOCOLOPE LIQUID DIAMONDS DISPOSABLE 2G" at bounding box center [150, 154] width 175 height 8
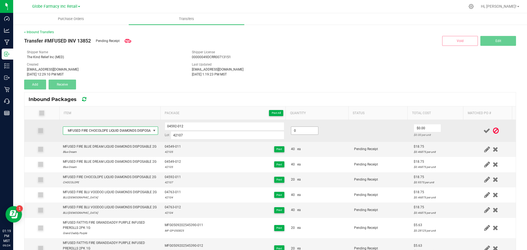
click at [303, 133] on input "0" at bounding box center [304, 131] width 27 height 8
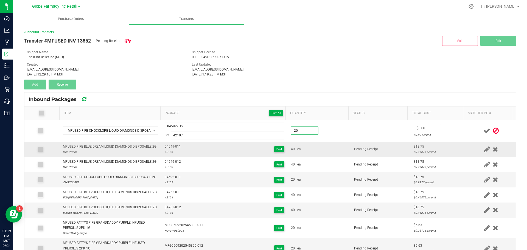
type input "20 ea"
click at [307, 143] on td "40 ea" at bounding box center [319, 149] width 63 height 15
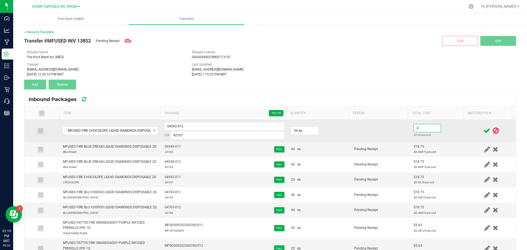
click at [425, 131] on input "0" at bounding box center [427, 128] width 27 height 8
type input "$18.75"
click at [410, 140] on td "$18.75 $0.9375 per unit" at bounding box center [438, 131] width 56 height 22
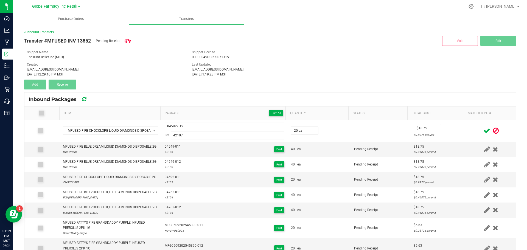
click at [483, 129] on icon at bounding box center [486, 130] width 7 height 7
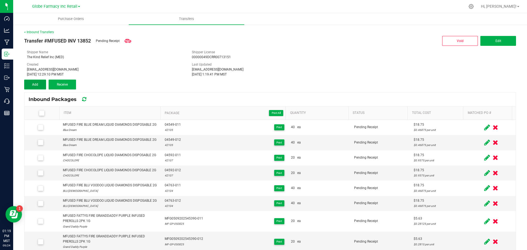
click at [43, 85] on button "Add" at bounding box center [35, 85] width 22 height 10
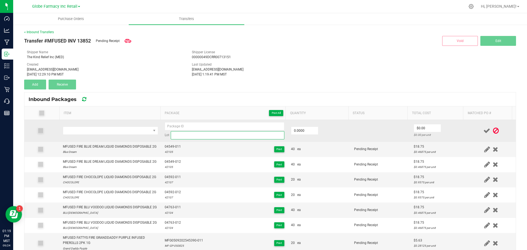
click at [194, 136] on input at bounding box center [228, 135] width 114 height 8
paste input "42110"
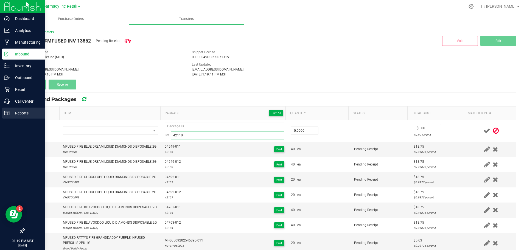
type input "42110"
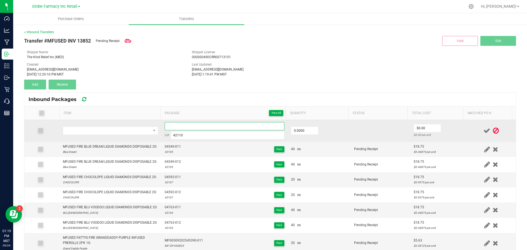
click at [195, 124] on input at bounding box center [225, 126] width 120 height 8
paste input "04742-Exp."
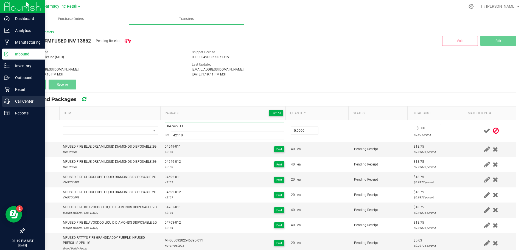
type input "04742-011"
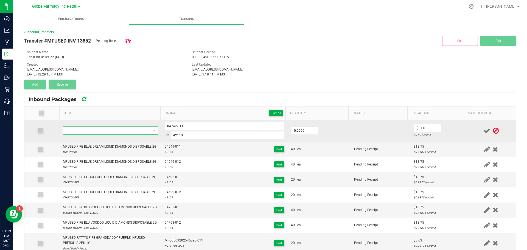
click at [108, 128] on span "NO DATA FOUND" at bounding box center [107, 131] width 88 height 8
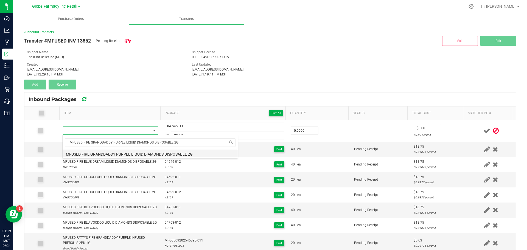
click at [91, 155] on li "MFUSED FIRE GRANDDADDY PURPLE LIQUID DIAMONDS DISPOSABLE 2G" at bounding box center [150, 154] width 175 height 8
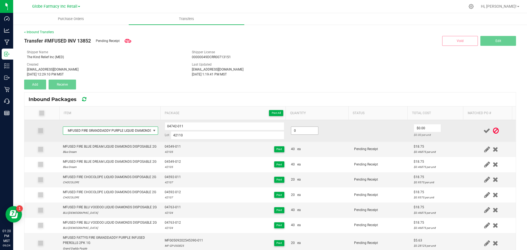
click at [310, 127] on input "0" at bounding box center [304, 131] width 27 height 8
click at [298, 129] on input "0" at bounding box center [304, 131] width 27 height 8
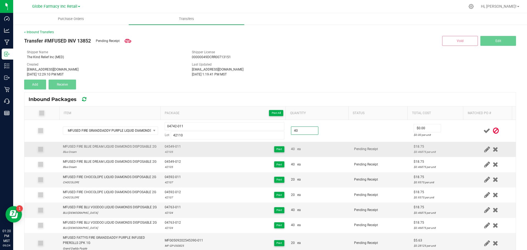
type input "40 ea"
click at [313, 148] on td "40 ea" at bounding box center [319, 149] width 63 height 15
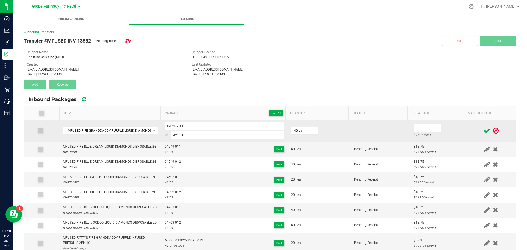
click at [415, 125] on input "0" at bounding box center [427, 128] width 27 height 8
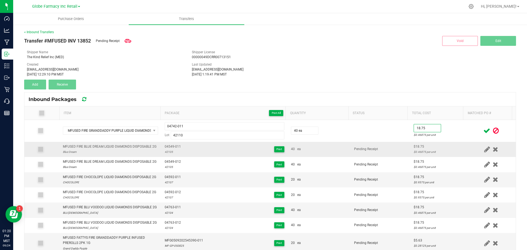
type input "$18.75"
click at [397, 151] on td "Pending Receipt" at bounding box center [381, 149] width 60 height 15
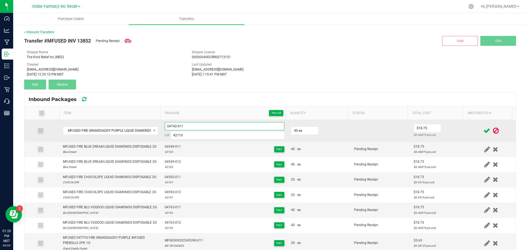
click at [171, 127] on input "04742-011" at bounding box center [225, 126] width 120 height 8
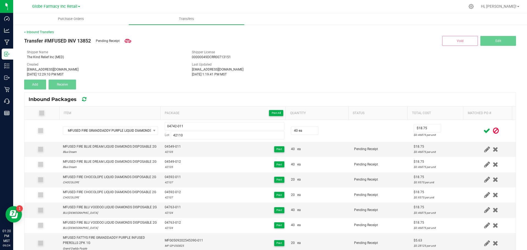
click at [483, 133] on icon at bounding box center [486, 130] width 7 height 7
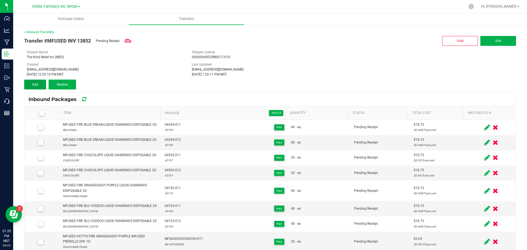
click at [39, 86] on button "Add" at bounding box center [35, 85] width 22 height 10
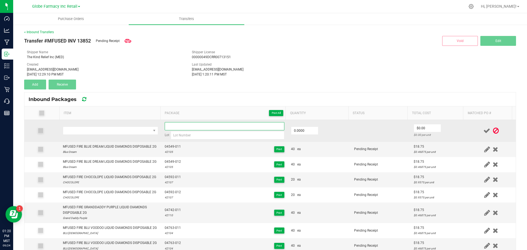
paste input "04742-011"
click at [189, 128] on input at bounding box center [225, 126] width 120 height 8
type input "04742-012"
click at [311, 129] on input "0" at bounding box center [304, 131] width 27 height 8
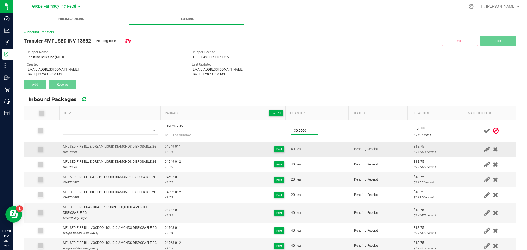
click at [316, 157] on td "40 ea" at bounding box center [319, 149] width 63 height 15
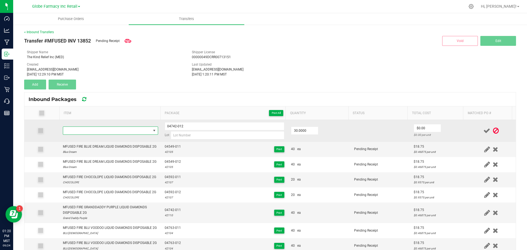
click at [123, 130] on span "NO DATA FOUND" at bounding box center [107, 131] width 88 height 8
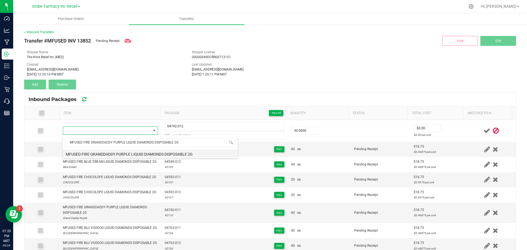
click at [100, 151] on li "MFUSED FIRE GRANDDADDY PURPLE LIQUID DIAMONDS DISPOSABLE 2G" at bounding box center [150, 154] width 175 height 8
type input "30 ea"
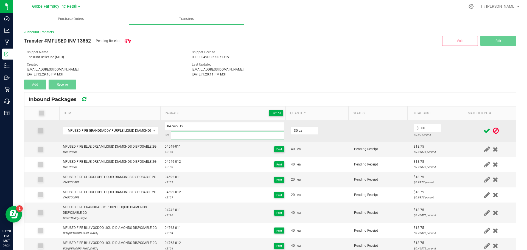
click at [182, 137] on input at bounding box center [228, 135] width 114 height 8
paste input "42110"
type input "42110"
click at [422, 130] on input "0" at bounding box center [427, 128] width 27 height 8
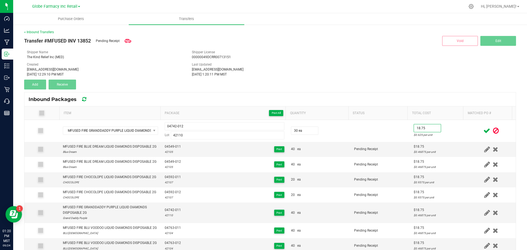
type input "$18.75"
click at [483, 129] on icon at bounding box center [486, 130] width 7 height 7
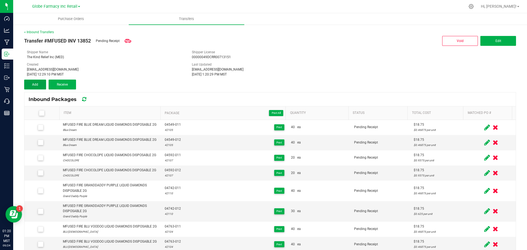
click at [41, 88] on button "Add" at bounding box center [35, 85] width 22 height 10
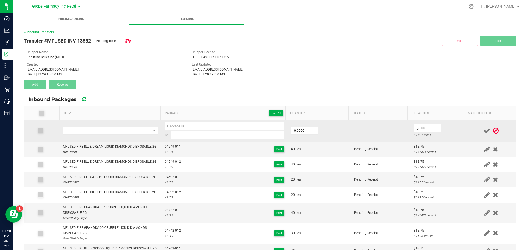
click at [172, 134] on input at bounding box center [228, 135] width 114 height 8
paste input "42111"
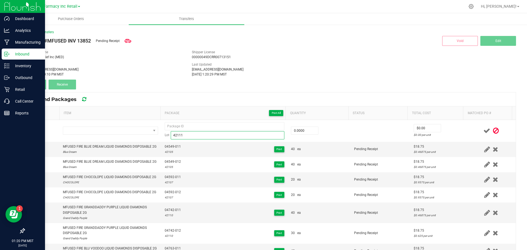
type input "42111"
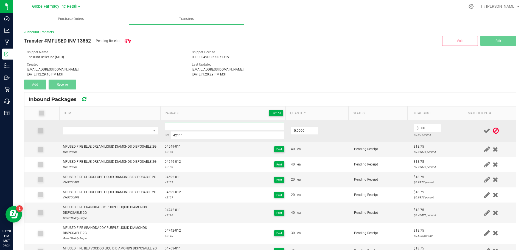
click at [217, 123] on input at bounding box center [225, 126] width 120 height 8
paste input "04696-Exp."
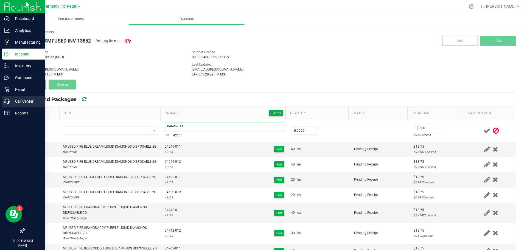
type input "04696-011"
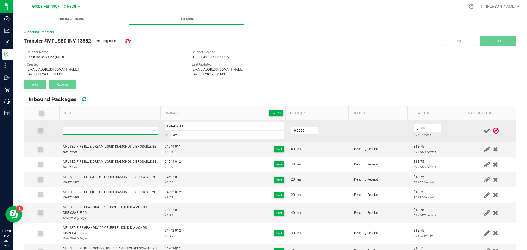
click at [142, 128] on span "NO DATA FOUND" at bounding box center [107, 131] width 88 height 8
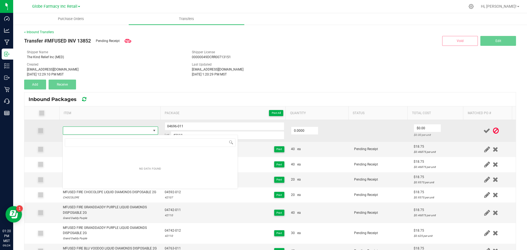
type input "MFUSED FIRE I-95 COOKIES LIQUID DIAMONDS DISPOSABLE 2G"
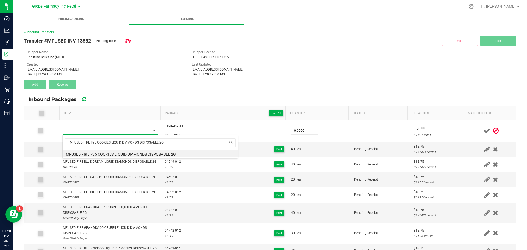
click at [151, 149] on span "MFUSED FIRE I-95 COOKIES LIQUID DIAMONDS DISPOSABLE 2G" at bounding box center [150, 142] width 175 height 13
click at [153, 152] on li "MFUSED FIRE I-95 COOKIES LIQUID DIAMONDS DISPOSABLE 2G" at bounding box center [150, 154] width 175 height 8
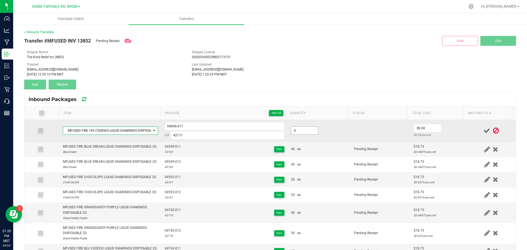
click at [299, 134] on input "0" at bounding box center [304, 131] width 27 height 8
click at [296, 130] on input "0" at bounding box center [304, 131] width 27 height 8
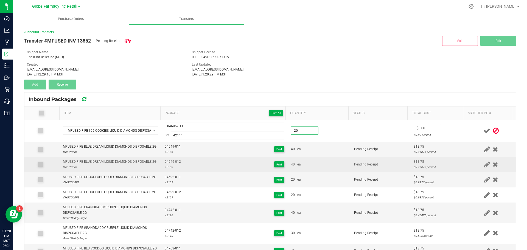
type input "20 ea"
click at [332, 164] on td "40 ea" at bounding box center [319, 164] width 63 height 15
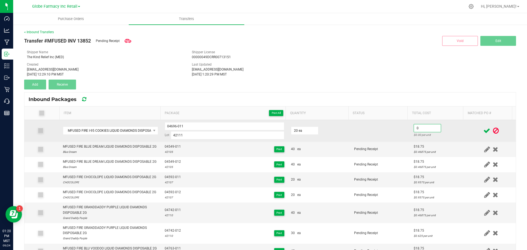
click at [421, 127] on input "0" at bounding box center [427, 128] width 27 height 8
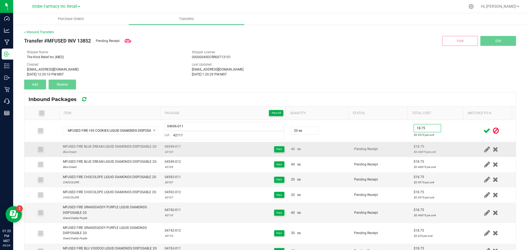
type input "$18.75"
click at [417, 146] on td "$18.75 $0.46875 per unit" at bounding box center [438, 149] width 56 height 15
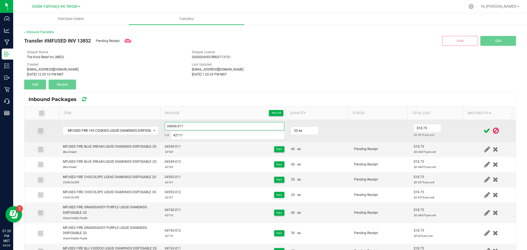
click at [171, 127] on input "04696-011" at bounding box center [225, 126] width 120 height 8
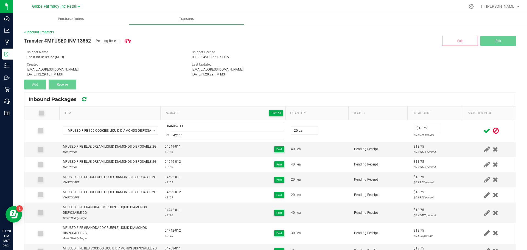
click at [483, 130] on icon at bounding box center [486, 130] width 7 height 7
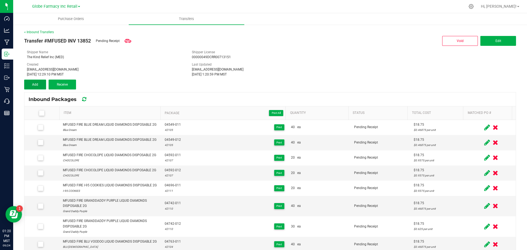
click at [28, 81] on button "Add" at bounding box center [35, 85] width 22 height 10
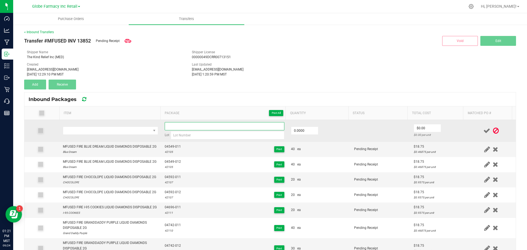
click at [175, 128] on input at bounding box center [225, 126] width 120 height 8
paste input "04696-011"
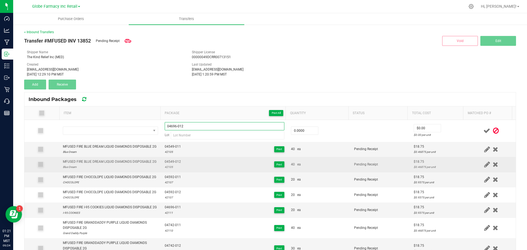
type input "04696-012"
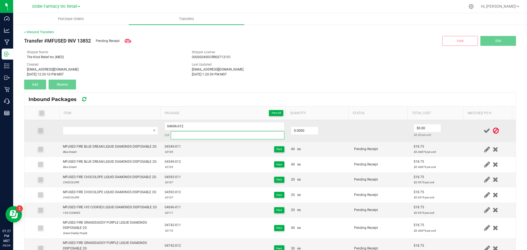
click at [193, 137] on input at bounding box center [228, 135] width 114 height 8
paste input "42111"
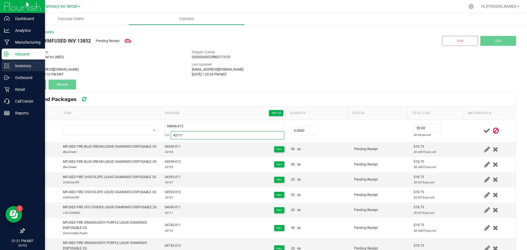
type input "42111"
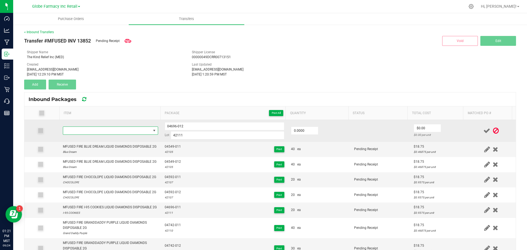
click at [113, 130] on span "NO DATA FOUND" at bounding box center [107, 131] width 88 height 8
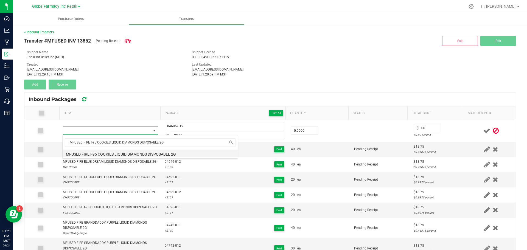
click at [130, 153] on li "MFUSED FIRE I-95 COOKIES LIQUID DIAMONDS DISPOSABLE 2G" at bounding box center [150, 154] width 175 height 8
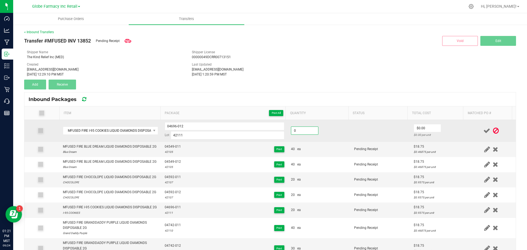
click at [293, 131] on input "0" at bounding box center [304, 131] width 27 height 8
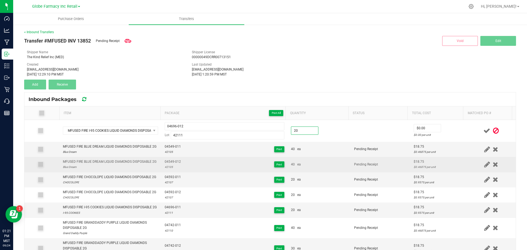
type input "20 ea"
click at [393, 170] on td "Pending Receipt" at bounding box center [381, 164] width 60 height 15
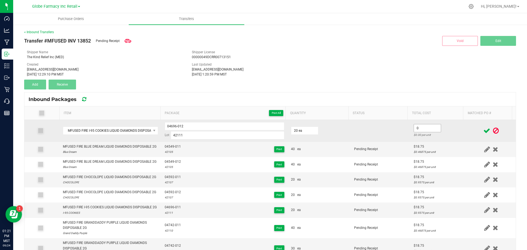
click at [414, 130] on input "0" at bounding box center [427, 128] width 27 height 8
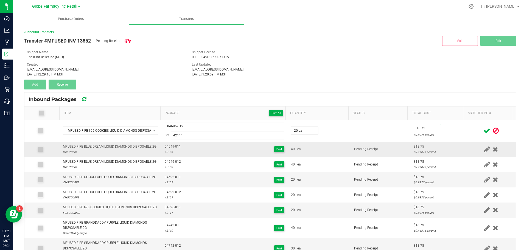
type input "$18.75"
click at [393, 157] on td "Pending Receipt" at bounding box center [381, 149] width 60 height 15
click at [482, 130] on span at bounding box center [487, 130] width 10 height 11
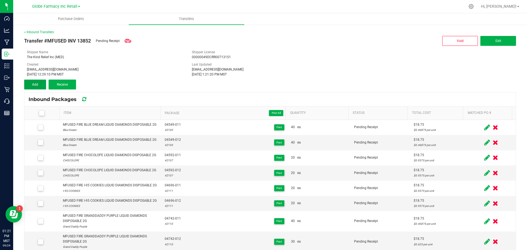
click at [38, 84] on span "Add" at bounding box center [35, 85] width 6 height 4
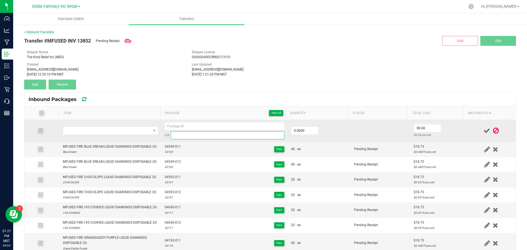
click at [199, 132] on input at bounding box center [228, 135] width 114 height 8
paste input "42113"
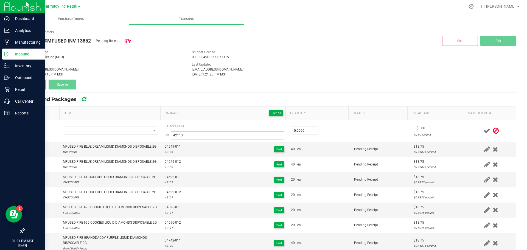
type input "42113"
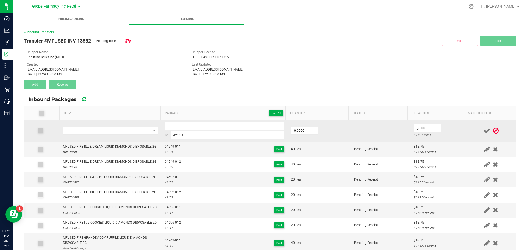
click at [197, 128] on input at bounding box center [225, 126] width 120 height 8
paste input "04777-Exp."
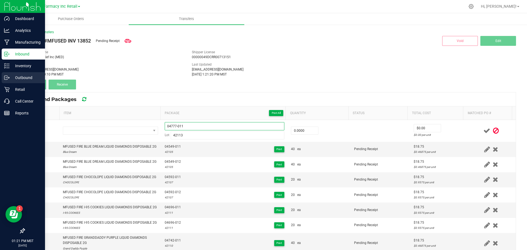
type input "04777-011"
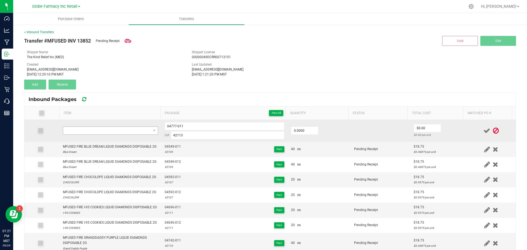
click at [114, 132] on td at bounding box center [111, 131] width 102 height 22
click at [113, 131] on span "NO DATA FOUND" at bounding box center [107, 131] width 88 height 8
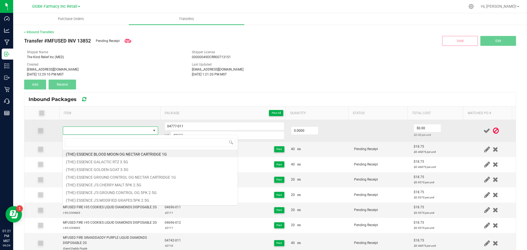
type input "MFUSED FIRE MAUI PINEAPPLE LIQUID DIAMONDS DISPOSABLE 2G"
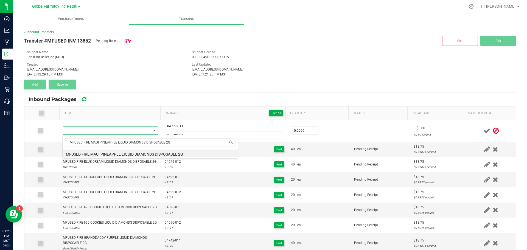
click at [111, 157] on div "MFUSED FIRE MAUI PINEAPPLE LIQUID DIAMONDS DISPOSABLE 2G MFUSED FIRE MAUI PINEA…" at bounding box center [150, 147] width 176 height 24
click at [109, 155] on li "MFUSED FIRE MAUI PINEAPPLE LIQUID DIAMONDS DISPOSABLE 2G" at bounding box center [150, 154] width 175 height 8
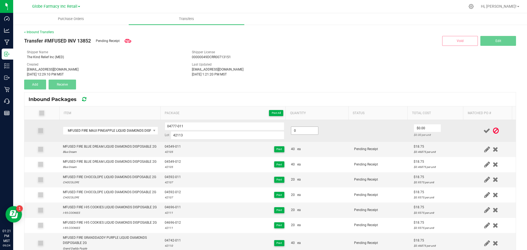
click at [301, 133] on input "0" at bounding box center [304, 131] width 27 height 8
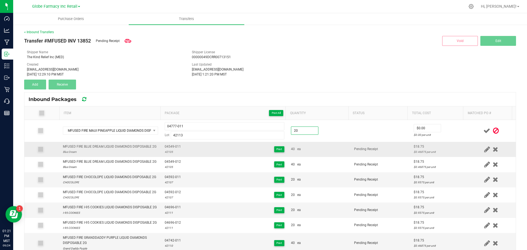
type input "20 ea"
click at [324, 142] on td "40 ea" at bounding box center [319, 149] width 63 height 15
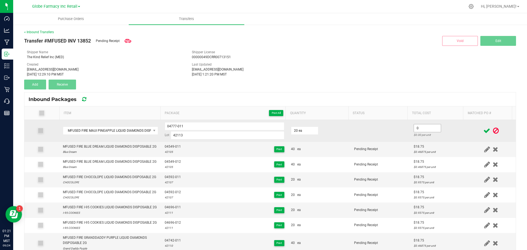
click at [420, 128] on input "0" at bounding box center [427, 128] width 27 height 8
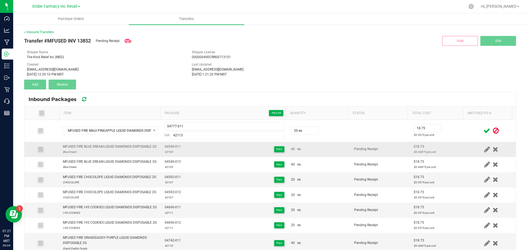
type input "$18.75"
click at [414, 147] on div "$18.75" at bounding box center [439, 146] width 50 height 5
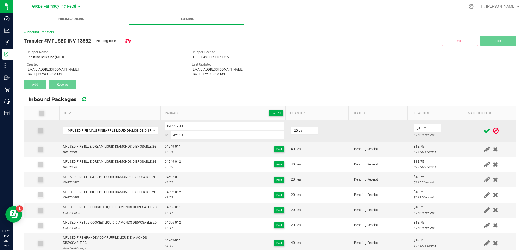
click at [169, 126] on input "04777-011" at bounding box center [225, 126] width 120 height 8
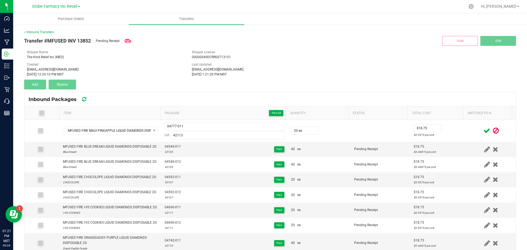
click at [483, 131] on icon at bounding box center [486, 130] width 7 height 7
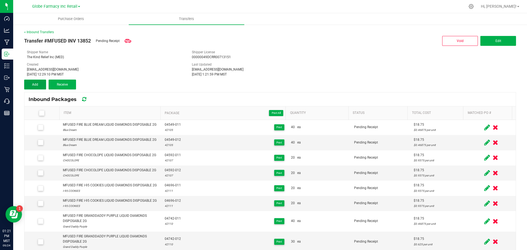
click at [40, 85] on button "Add" at bounding box center [35, 85] width 22 height 10
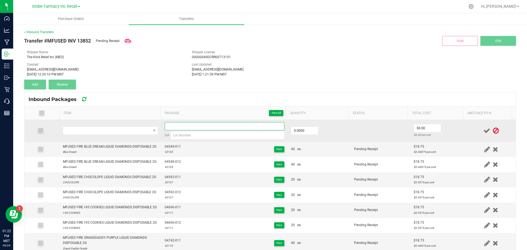
click at [174, 126] on input at bounding box center [225, 126] width 120 height 8
paste input "04777-011"
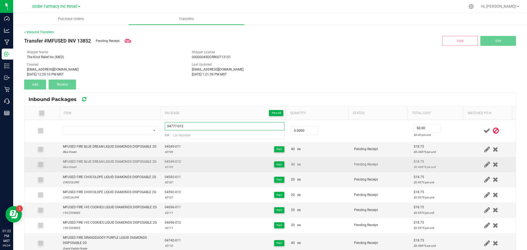
type input "04777-012"
click at [170, 164] on td "04549-012 42105 Print" at bounding box center [224, 164] width 126 height 15
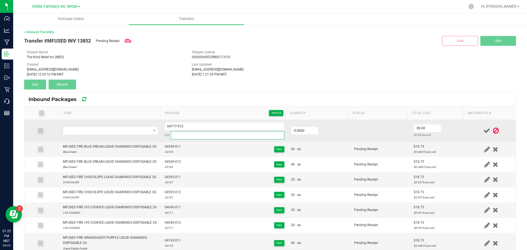
click at [197, 133] on input at bounding box center [228, 135] width 114 height 8
paste input "42113"
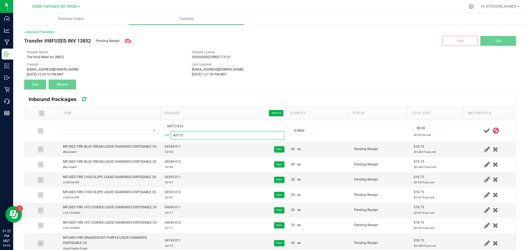
type input "42113"
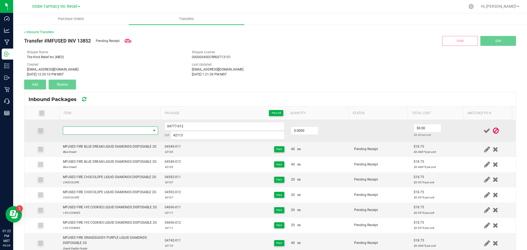
click at [125, 128] on span "NO DATA FOUND" at bounding box center [107, 131] width 88 height 8
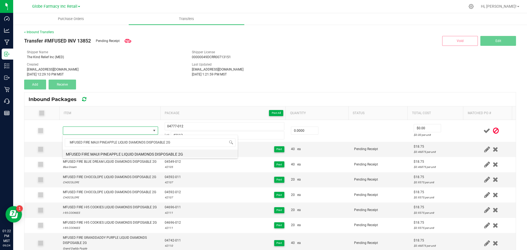
click at [91, 151] on li "MFUSED FIRE MAUI PINEAPPLE LIQUID DIAMONDS DISPOSABLE 2G" at bounding box center [150, 154] width 175 height 8
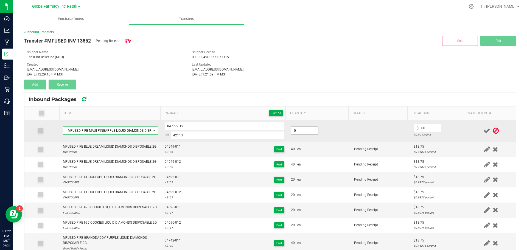
click at [303, 131] on input "0" at bounding box center [304, 131] width 27 height 8
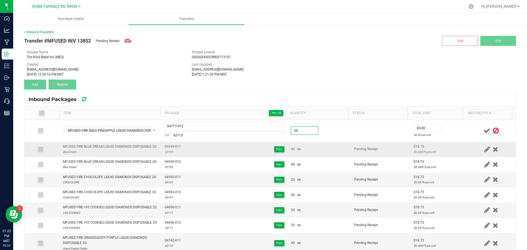
type input "20 ea"
click at [351, 149] on td "Pending Receipt" at bounding box center [381, 149] width 60 height 15
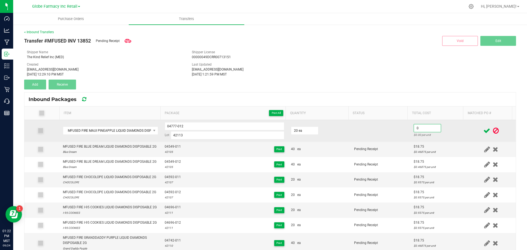
click at [422, 128] on input "0" at bounding box center [427, 128] width 27 height 8
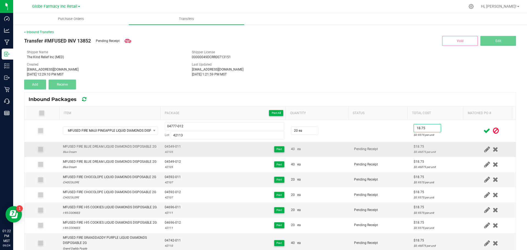
type input "$18.75"
click at [421, 145] on td "$18.75 $0.46875 per unit" at bounding box center [438, 149] width 56 height 15
click at [483, 130] on icon at bounding box center [486, 130] width 7 height 7
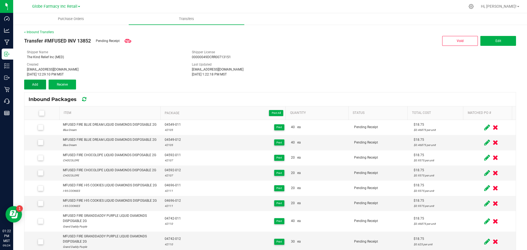
click at [35, 80] on button "Add" at bounding box center [35, 85] width 22 height 10
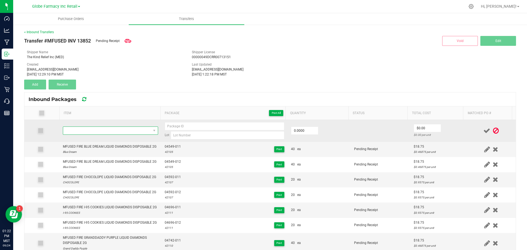
click at [89, 133] on span "NO DATA FOUND" at bounding box center [107, 131] width 88 height 8
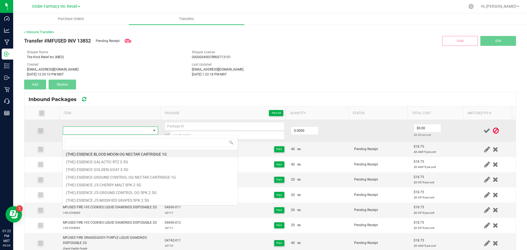
type input "MFUSED FIRE TROPICAL SAPPHIRE KUSH LIQUID DIAMONDS DISPOSABLE 2G"
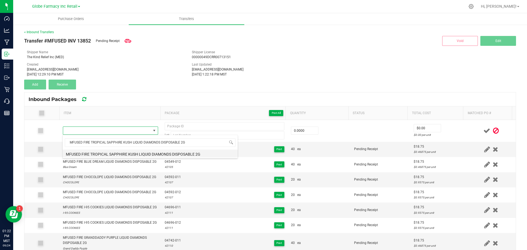
click at [94, 153] on li "MFUSED FIRE TROPICAL SAPPHIRE KUSH LIQUID DIAMONDS DISPOSABLE 2G" at bounding box center [150, 154] width 175 height 8
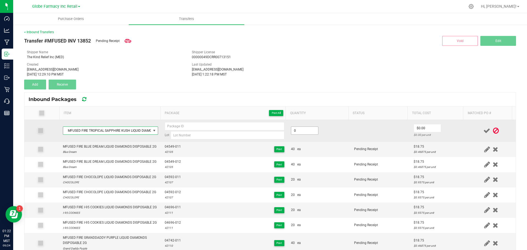
click at [294, 130] on input "0" at bounding box center [304, 131] width 27 height 8
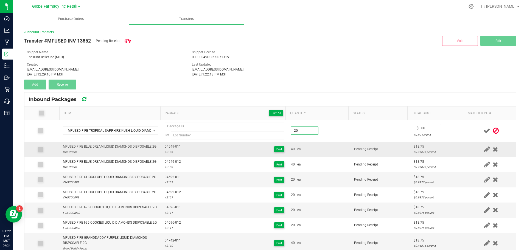
type input "20 ea"
click at [331, 152] on div "40 ea" at bounding box center [319, 149] width 57 height 5
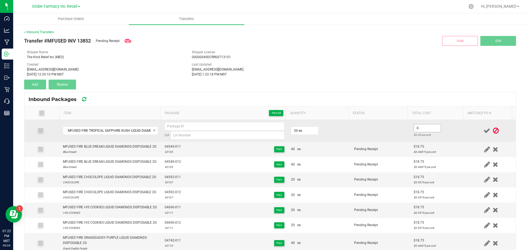
click at [425, 127] on input "0" at bounding box center [427, 128] width 27 height 8
type input "$18.75"
click at [400, 140] on td at bounding box center [381, 131] width 60 height 22
click at [168, 125] on input at bounding box center [225, 126] width 120 height 8
paste input "04590-Exp."
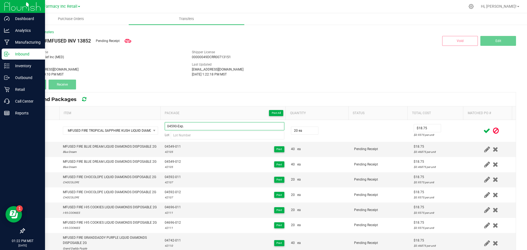
type input "04590-Exp."
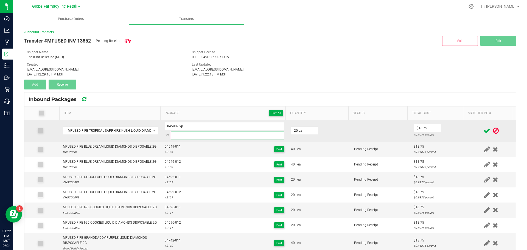
click at [190, 138] on input at bounding box center [228, 135] width 114 height 8
paste input "42115"
type input "42115"
click at [186, 125] on input "04590-Exp." at bounding box center [225, 126] width 120 height 8
drag, startPoint x: 182, startPoint y: 125, endPoint x: 154, endPoint y: 121, distance: 27.5
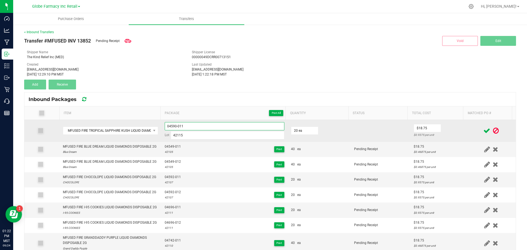
click at [147, 119] on div "Item Package Print All Quantity Status Total Cost Matched PO # MFUSED FIRE TROP…" at bounding box center [269, 189] width 491 height 167
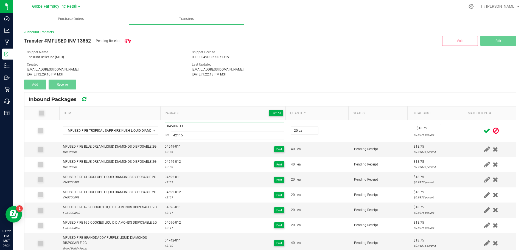
type input "04590-011"
click at [483, 127] on icon at bounding box center [486, 130] width 7 height 7
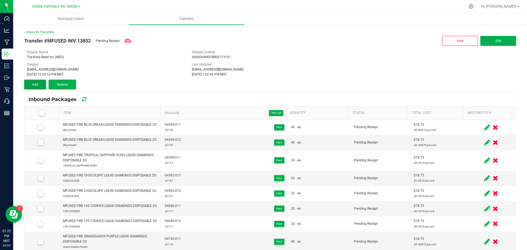
click at [37, 83] on span "Add" at bounding box center [35, 85] width 6 height 4
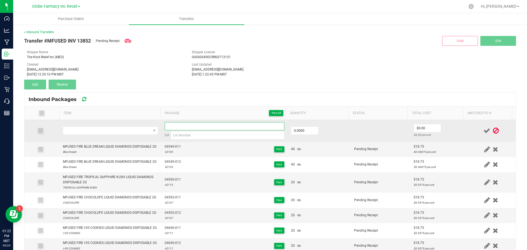
click at [181, 123] on input at bounding box center [225, 126] width 120 height 8
paste input "04590-011"
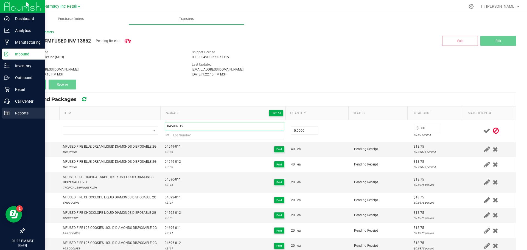
type input "04590-012"
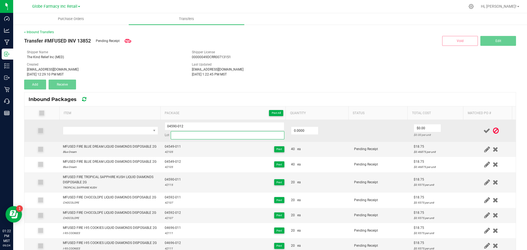
click at [183, 133] on input at bounding box center [228, 135] width 114 height 8
paste input "42115"
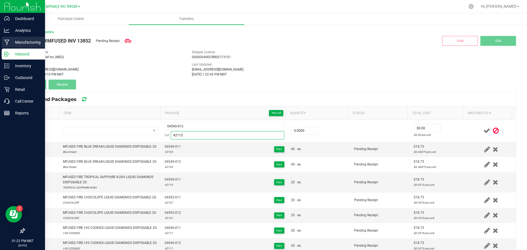
type input "42115"
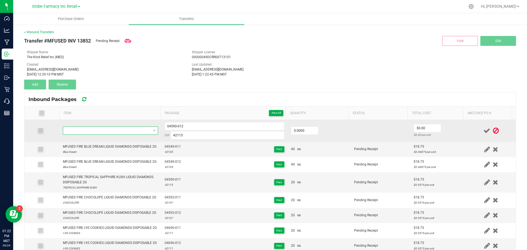
click at [117, 130] on span "NO DATA FOUND" at bounding box center [107, 131] width 88 height 8
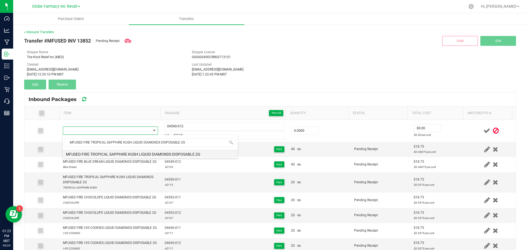
click at [190, 154] on li "MFUSED FIRE TROPICAL SAPPHIRE KUSH LIQUID DIAMONDS DISPOSABLE 2G" at bounding box center [150, 154] width 175 height 8
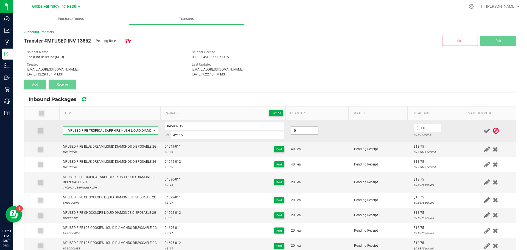
click at [299, 130] on input "0" at bounding box center [304, 131] width 27 height 8
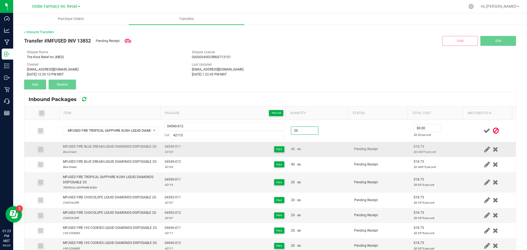
type input "20 ea"
drag, startPoint x: 335, startPoint y: 152, endPoint x: 338, endPoint y: 152, distance: 3.1
click at [335, 152] on div "40 ea" at bounding box center [319, 149] width 57 height 5
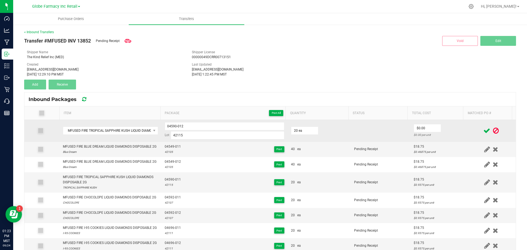
click at [418, 133] on div "$0.00 per unit" at bounding box center [439, 134] width 50 height 5
click at [420, 127] on input "0" at bounding box center [427, 128] width 27 height 8
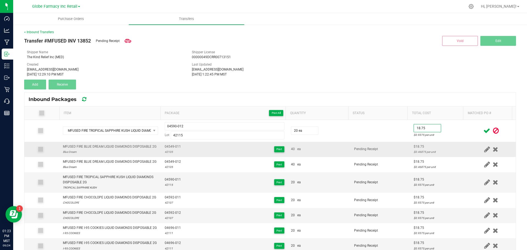
type input "$18.75"
click at [398, 151] on td "Pending Receipt" at bounding box center [381, 149] width 60 height 15
click at [483, 130] on icon at bounding box center [486, 130] width 7 height 7
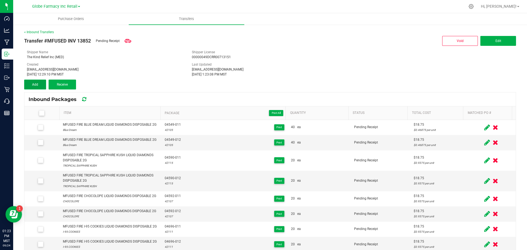
click at [32, 83] on button "Add" at bounding box center [35, 85] width 22 height 10
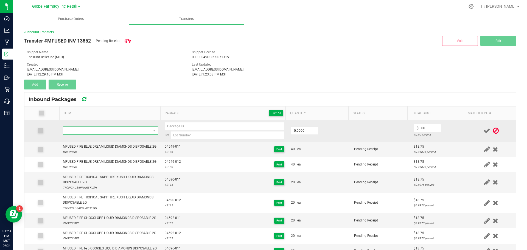
click at [94, 133] on span "NO DATA FOUND" at bounding box center [107, 131] width 88 height 8
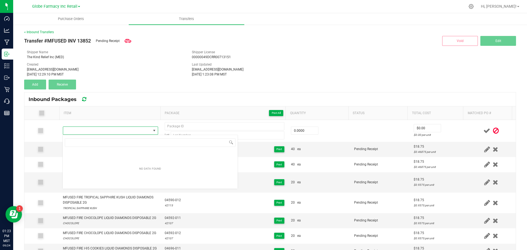
type input "MFUSED LOUD HTE ACAPULCO GOLD DISPOSABLE 2G"
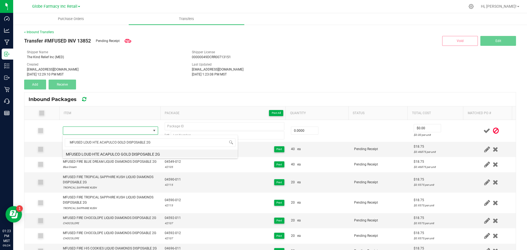
click at [148, 153] on li "MFUSED LOUD HTE ACAPULCO GOLD DISPOSABLE 2G" at bounding box center [150, 154] width 175 height 8
type input "0 ea"
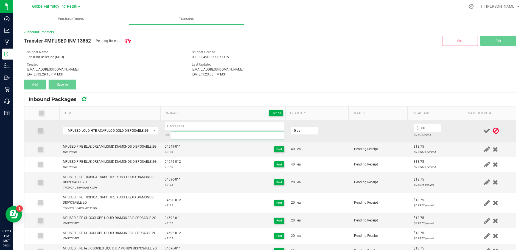
click at [188, 134] on input at bounding box center [228, 135] width 114 height 8
paste input "62087"
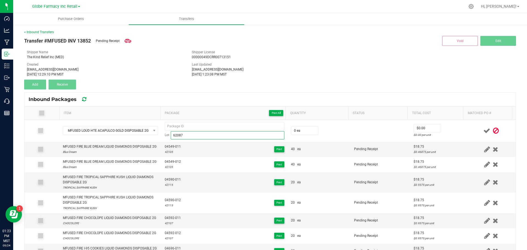
type input "62087"
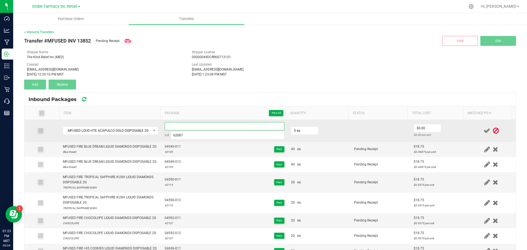
paste input "04721-Exp."
click at [176, 123] on input "04721-Exp." at bounding box center [225, 126] width 120 height 8
type input "04721-011"
click at [296, 134] on input "0" at bounding box center [304, 131] width 27 height 8
type input "40 ea"
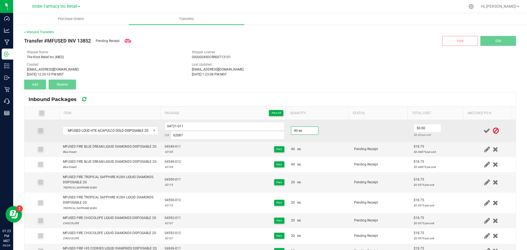
click at [351, 135] on td at bounding box center [381, 131] width 60 height 22
click at [428, 125] on input "0" at bounding box center [427, 128] width 27 height 8
type input "1"
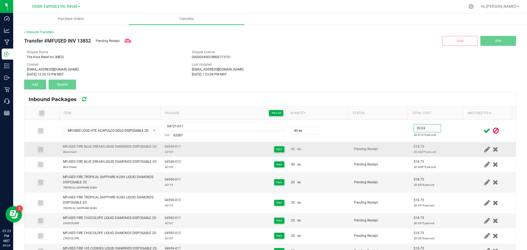
type input "$20.63"
click at [369, 142] on td "Pending Receipt" at bounding box center [381, 149] width 60 height 15
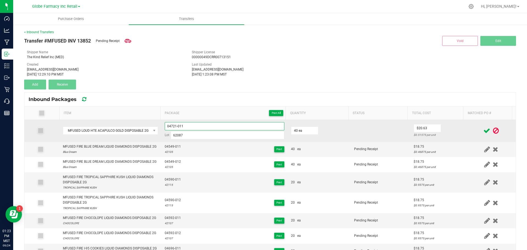
click at [172, 129] on input "04721-011" at bounding box center [225, 126] width 120 height 8
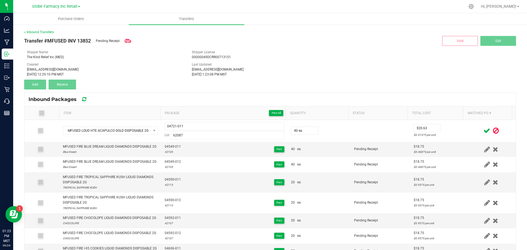
click at [483, 130] on icon at bounding box center [486, 130] width 7 height 7
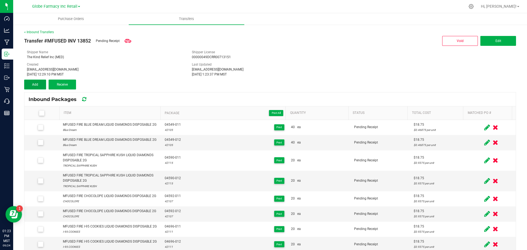
click at [39, 83] on button "Add" at bounding box center [35, 85] width 22 height 10
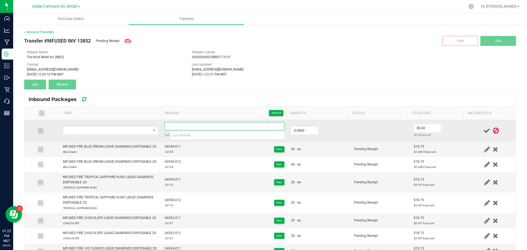
click at [178, 124] on input at bounding box center [225, 126] width 120 height 8
paste input "04721-011"
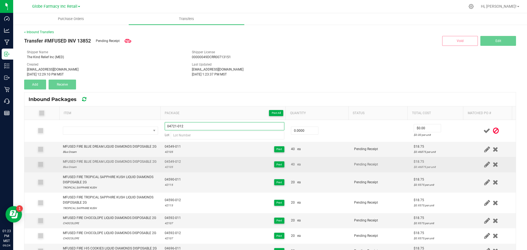
type input "04721-012"
click at [154, 170] on div "Blue Dream" at bounding box center [110, 166] width 94 height 5
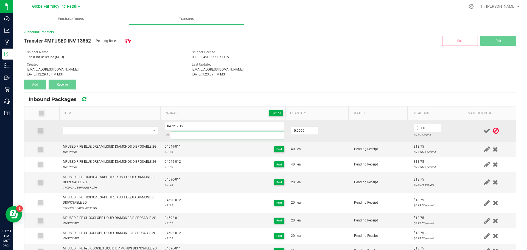
click at [179, 133] on input at bounding box center [228, 135] width 114 height 8
paste input "62087"
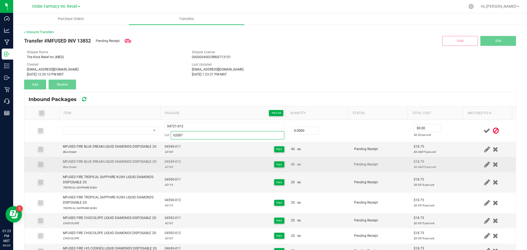
type input "62087"
click at [166, 170] on div "42105" at bounding box center [173, 166] width 16 height 5
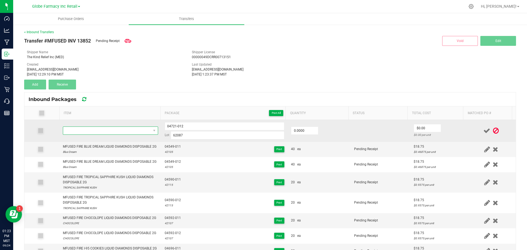
click at [76, 127] on span "NO DATA FOUND" at bounding box center [107, 131] width 88 height 8
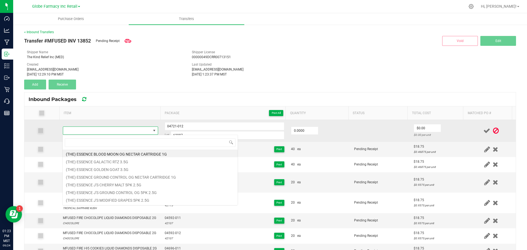
type input "MFUSED LOUD HTE ACAPULCO GOLD DISPOSABLE 2G"
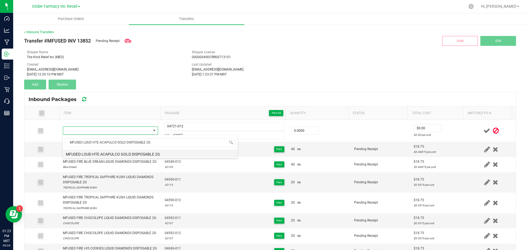
click at [129, 155] on li "MFUSED LOUD HTE ACAPULCO GOLD DISPOSABLE 2G" at bounding box center [150, 154] width 175 height 8
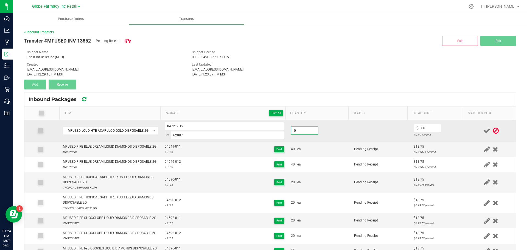
click at [306, 127] on input "0" at bounding box center [304, 131] width 27 height 8
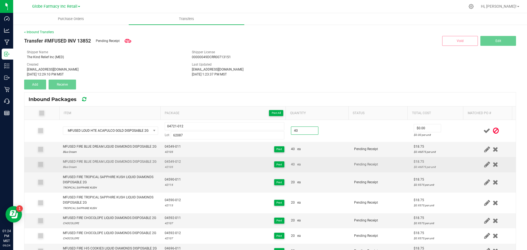
type input "40 ea"
click at [381, 164] on td "Pending Receipt" at bounding box center [381, 164] width 60 height 15
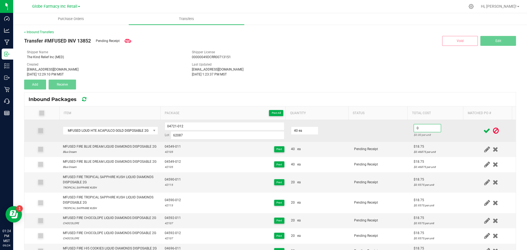
click at [423, 127] on input "0" at bounding box center [427, 128] width 27 height 8
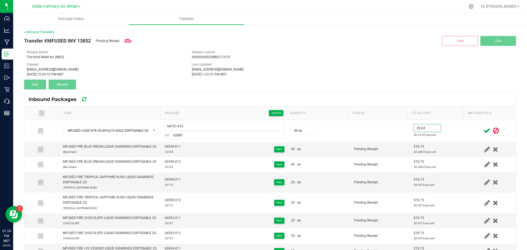
type input "$20.63"
click at [482, 134] on span at bounding box center [487, 130] width 10 height 11
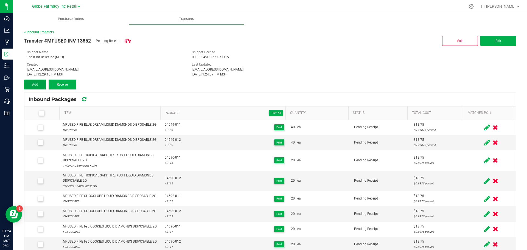
click at [29, 80] on button "Add" at bounding box center [35, 85] width 22 height 10
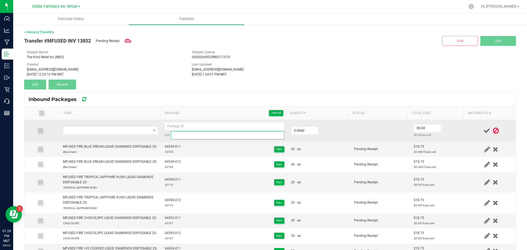
click at [220, 137] on input at bounding box center [228, 135] width 114 height 8
paste input "62082"
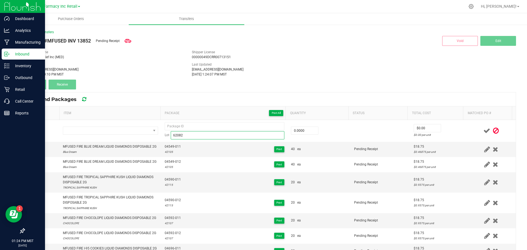
type input "62082"
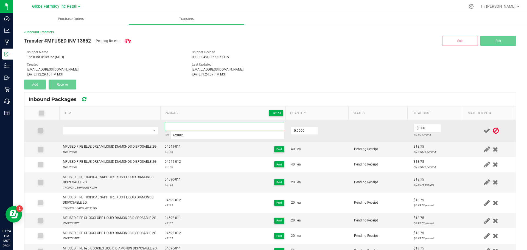
paste input "04571-Exp."
click at [183, 127] on input at bounding box center [225, 126] width 120 height 8
type input "04571-011"
click at [300, 129] on input "0" at bounding box center [304, 131] width 27 height 8
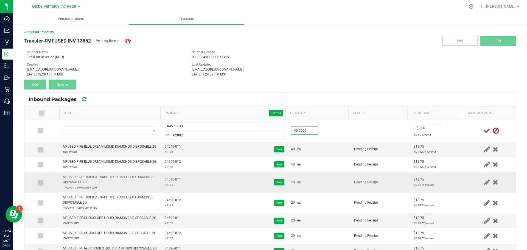
click at [334, 186] on td "20 ea" at bounding box center [319, 182] width 63 height 21
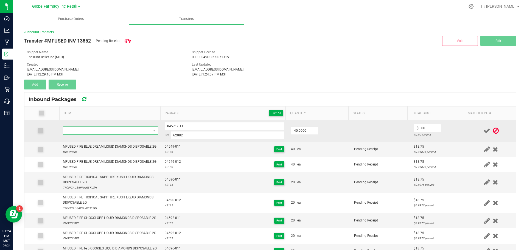
click at [125, 130] on span "NO DATA FOUND" at bounding box center [107, 131] width 88 height 8
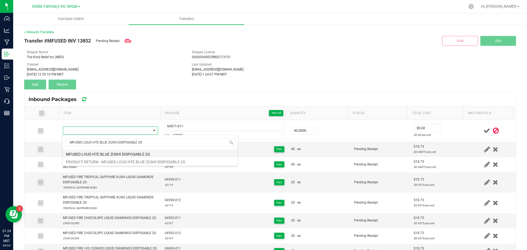
click at [116, 154] on li "MFUSED LOUD HTE BLUE ZUSHI DISPOSABLE 2G" at bounding box center [150, 154] width 175 height 8
type input "40 ea"
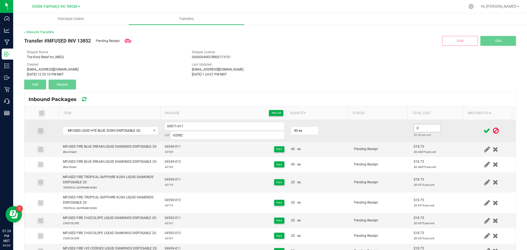
click at [415, 126] on input "0" at bounding box center [427, 128] width 27 height 8
type input "$20.63"
click at [410, 141] on td "$20.63 $0.51575 per unit" at bounding box center [438, 131] width 56 height 22
click at [174, 126] on input "04571-011" at bounding box center [225, 126] width 120 height 8
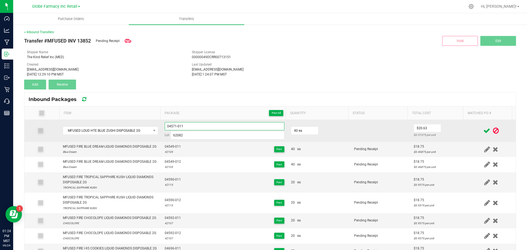
click at [174, 126] on input "04571-011" at bounding box center [225, 126] width 120 height 8
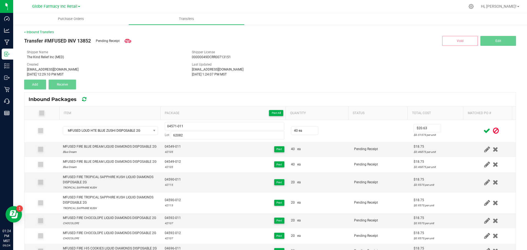
click at [483, 131] on icon at bounding box center [486, 130] width 7 height 7
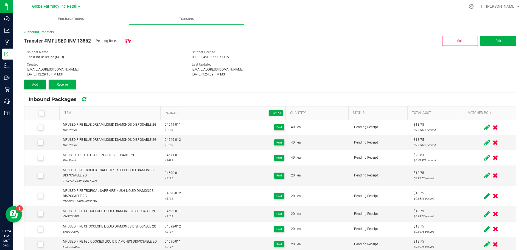
click at [34, 85] on span "Add" at bounding box center [35, 85] width 6 height 4
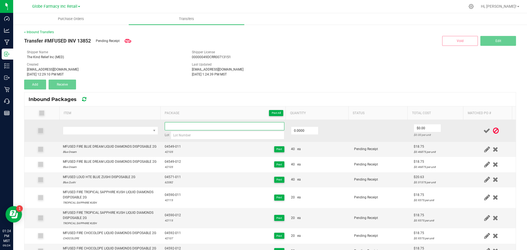
click at [178, 126] on input at bounding box center [225, 126] width 120 height 8
paste input "04571-011"
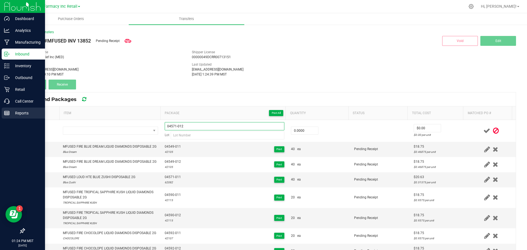
type input "04571-012"
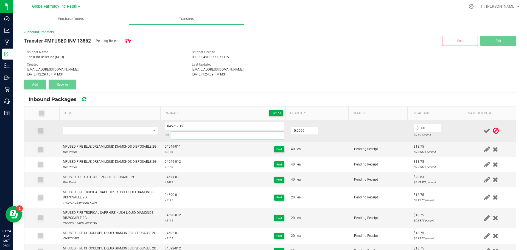
click at [189, 136] on input at bounding box center [228, 135] width 114 height 8
paste input "62082"
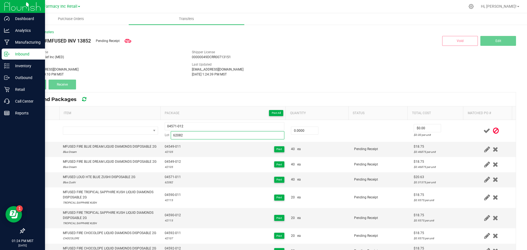
type input "62082"
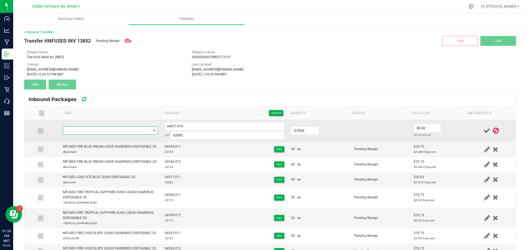
click at [96, 128] on span "NO DATA FOUND" at bounding box center [107, 131] width 88 height 8
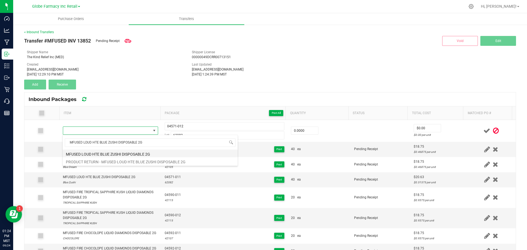
click at [145, 156] on li "MFUSED LOUD HTE BLUE ZUSHI DISPOSABLE 2G" at bounding box center [150, 154] width 175 height 8
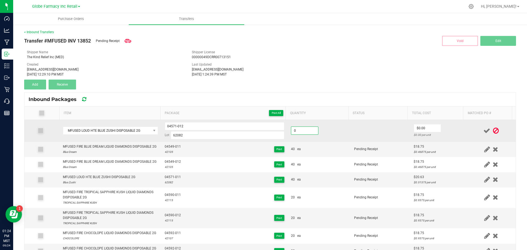
click at [300, 134] on input "0" at bounding box center [304, 131] width 27 height 8
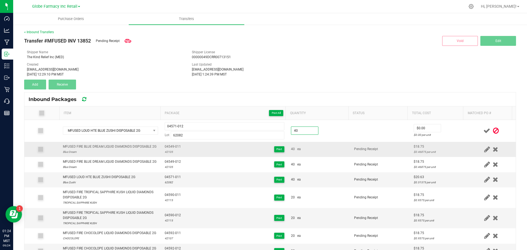
type input "40 ea"
click at [330, 152] on div "40 ea" at bounding box center [319, 149] width 57 height 5
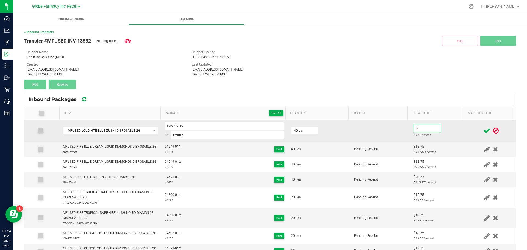
click at [414, 128] on input "2" at bounding box center [427, 128] width 27 height 8
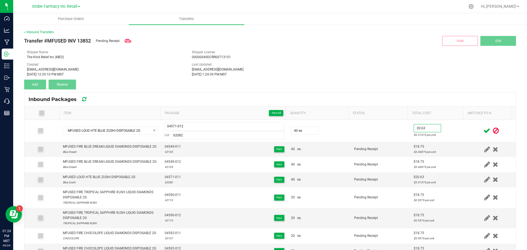
type input "$20.63"
click at [483, 128] on icon at bounding box center [486, 130] width 7 height 7
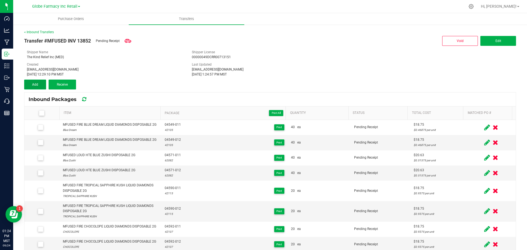
click at [33, 86] on span "Add" at bounding box center [35, 85] width 6 height 4
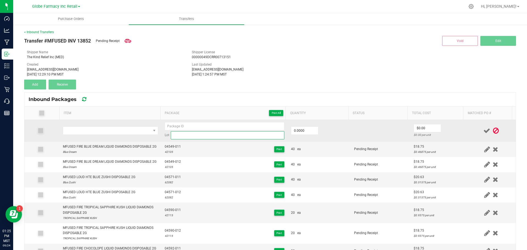
click at [200, 131] on input at bounding box center [228, 135] width 114 height 8
paste input "62091"
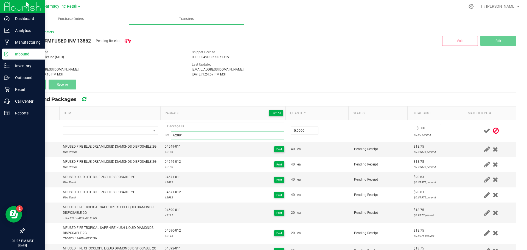
type input "62091"
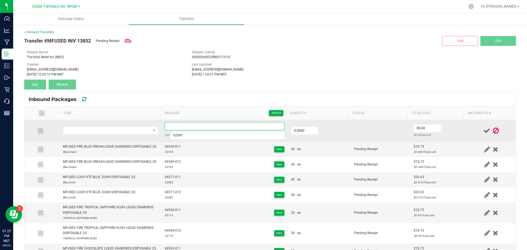
click at [186, 124] on input at bounding box center [225, 126] width 120 height 8
paste input "04575-Exp."
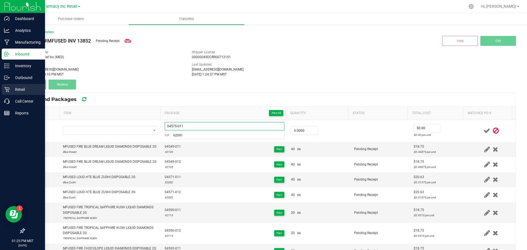
type input "04575-011"
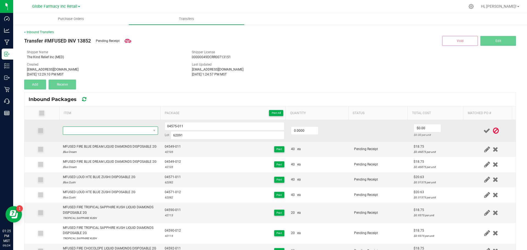
click at [126, 130] on span "NO DATA FOUND" at bounding box center [107, 131] width 88 height 8
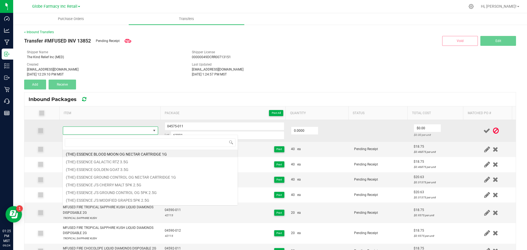
type input "MFUSED LOUD HTE BLUEBERRY MUFFIN DISPOSABLE 2G"
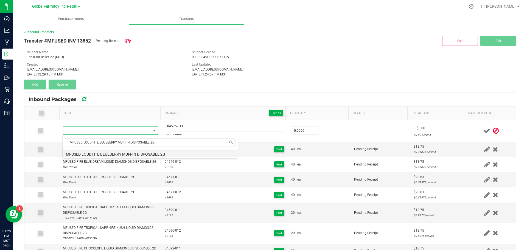
click at [93, 152] on li "MFUSED LOUD HTE BLUEBERRY MUFFIN DISPOSABLE 2G" at bounding box center [150, 154] width 175 height 8
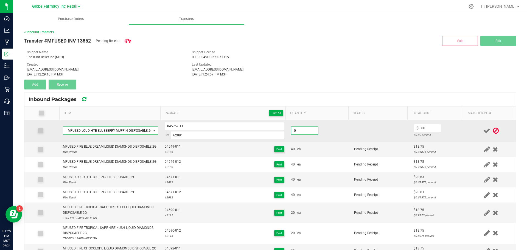
click at [305, 134] on input "0" at bounding box center [304, 131] width 27 height 8
type input "40 ea"
click at [315, 139] on td "40 ea" at bounding box center [319, 131] width 63 height 22
click at [430, 129] on input "0" at bounding box center [427, 128] width 27 height 8
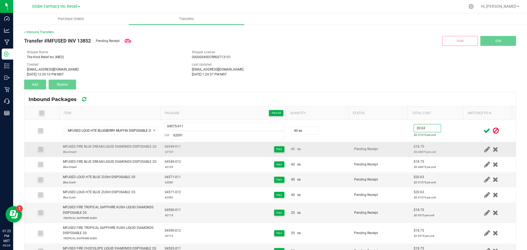
type input "$20.63"
click at [413, 157] on td "$18.75 $0.46875 per unit" at bounding box center [438, 149] width 56 height 15
drag, startPoint x: 208, startPoint y: 127, endPoint x: 57, endPoint y: 112, distance: 152.0
click at [57, 112] on div "Item Package Print All Quantity Status Total Cost Matched PO # MFUSED LOUD HTE …" at bounding box center [269, 189] width 491 height 167
click at [482, 130] on span at bounding box center [487, 130] width 10 height 11
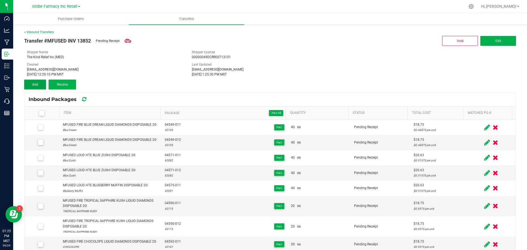
drag, startPoint x: 40, startPoint y: 83, endPoint x: 48, endPoint y: 89, distance: 10.4
click at [40, 83] on button "Add" at bounding box center [35, 85] width 22 height 10
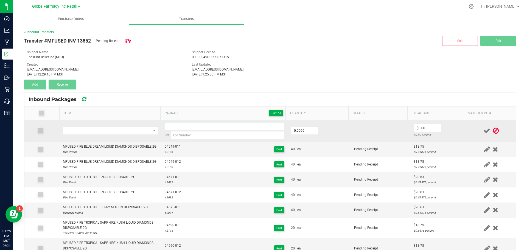
click at [182, 125] on input at bounding box center [225, 126] width 120 height 8
paste input "04575-011"
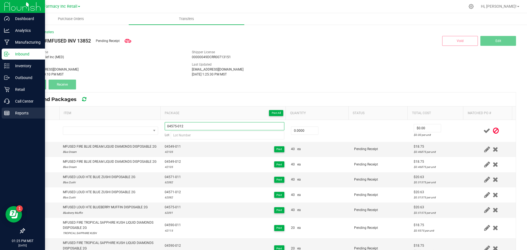
type input "04575-012"
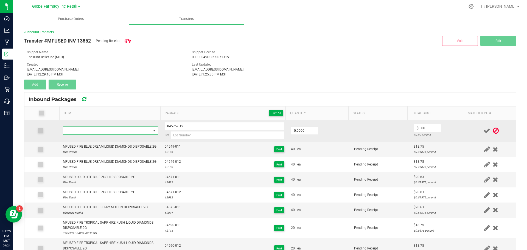
click at [96, 129] on span "NO DATA FOUND" at bounding box center [107, 131] width 88 height 8
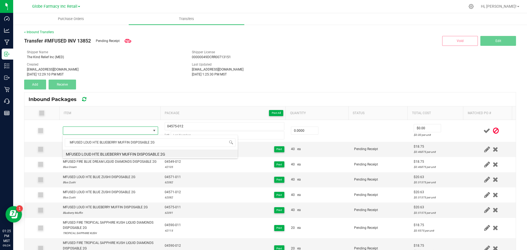
click at [90, 154] on li "MFUSED LOUD HTE BLUEBERRY MUFFIN DISPOSABLE 2G" at bounding box center [150, 154] width 175 height 8
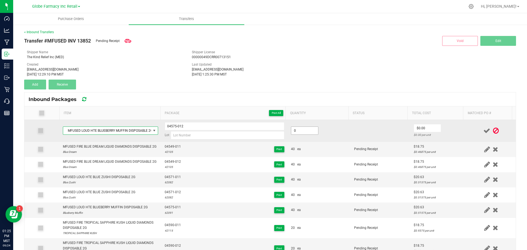
click at [294, 128] on input "0" at bounding box center [304, 131] width 27 height 8
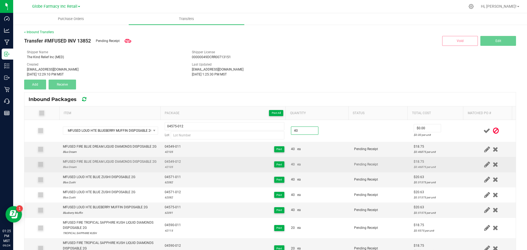
type input "40 ea"
click at [364, 164] on td "Pending Receipt" at bounding box center [381, 164] width 60 height 15
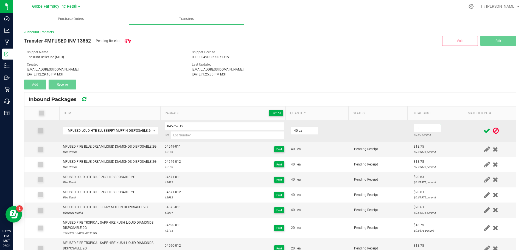
click at [417, 130] on input "0" at bounding box center [427, 128] width 27 height 8
type input "$20.63"
paste input "62091"
click at [186, 136] on input at bounding box center [228, 135] width 114 height 8
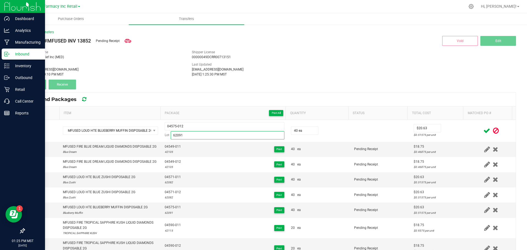
type input "62091"
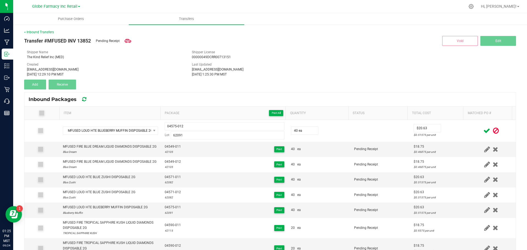
click at [483, 132] on icon at bounding box center [486, 130] width 7 height 7
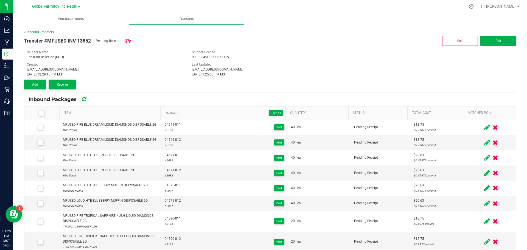
click at [34, 91] on div "< Inbound Transfers Transfer #MFUSED INV 13852 Pending Receipt Void Edit Shippe…" at bounding box center [270, 152] width 492 height 244
click at [32, 85] on span "Add" at bounding box center [35, 85] width 6 height 4
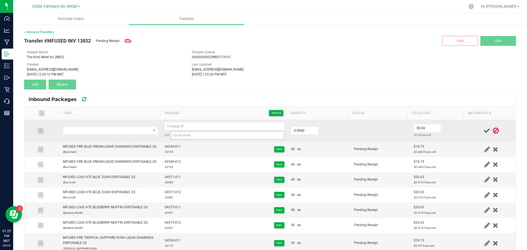
click at [221, 131] on div "Lot" at bounding box center [225, 130] width 120 height 17
click at [221, 132] on input at bounding box center [228, 135] width 114 height 8
paste input "62088"
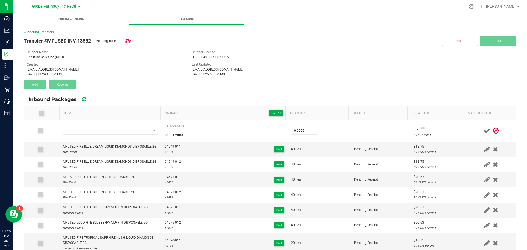
type input "62088"
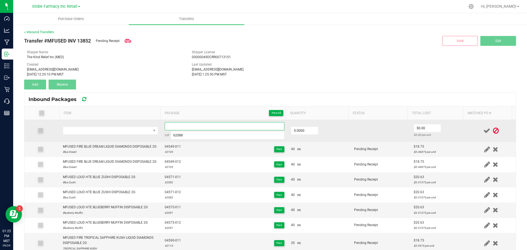
click at [179, 122] on input at bounding box center [225, 126] width 120 height 8
paste input "04710-Exp."
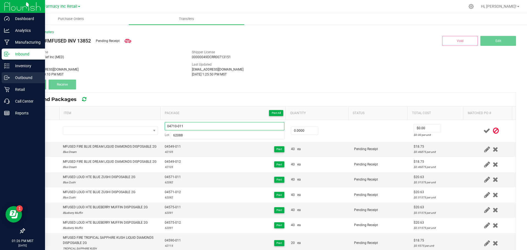
type input "04710-011"
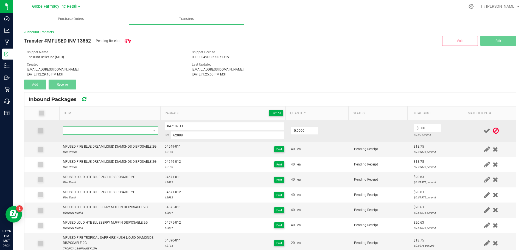
click at [103, 127] on span "NO DATA FOUND" at bounding box center [107, 131] width 88 height 8
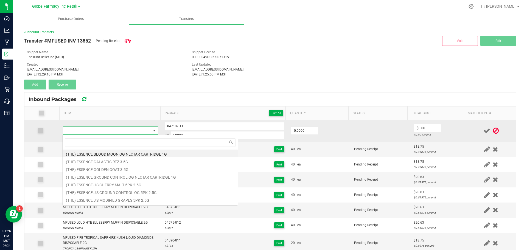
type input "MFUSED LOUD HTE HAWAIIAN DUTCH DISPOSABLE 2G"
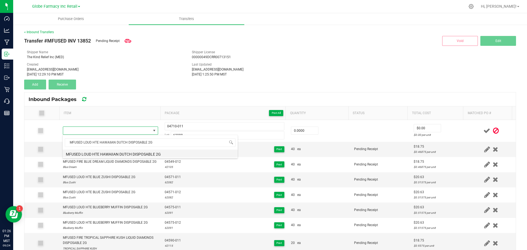
click at [95, 151] on li "MFUSED LOUD HTE HAWAIIAN DUTCH DISPOSABLE 2G" at bounding box center [150, 154] width 175 height 8
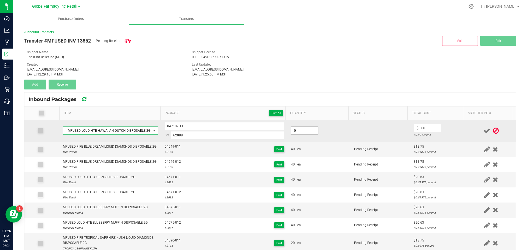
click at [307, 130] on input "0" at bounding box center [304, 131] width 27 height 8
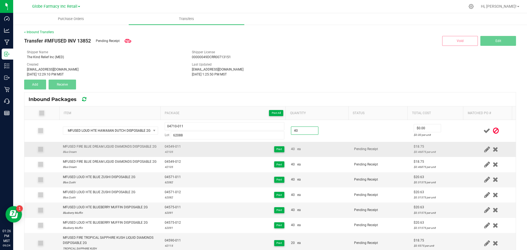
type input "40 ea"
click at [335, 157] on td "40 ea" at bounding box center [319, 149] width 63 height 15
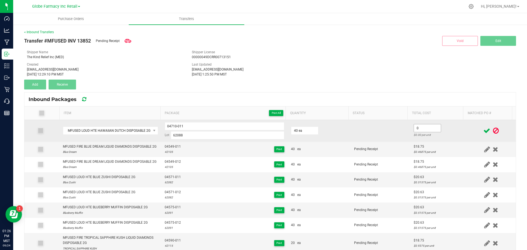
click at [421, 127] on input "0" at bounding box center [427, 128] width 27 height 8
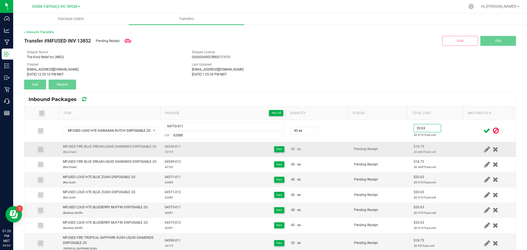
type input "$20.63"
click at [431, 154] on div "$0.46875 per unit" at bounding box center [439, 151] width 50 height 5
click at [483, 131] on icon at bounding box center [486, 130] width 7 height 7
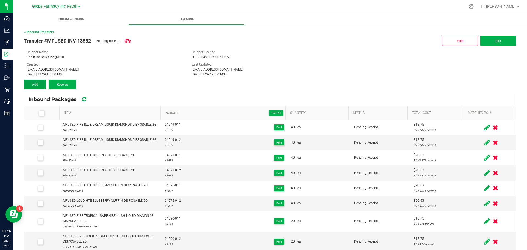
click at [32, 85] on span "Add" at bounding box center [35, 85] width 6 height 4
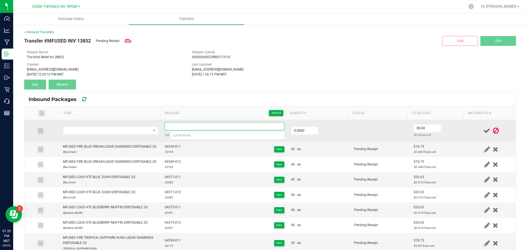
click at [197, 126] on input at bounding box center [225, 126] width 120 height 8
paste input "04710-Exp."
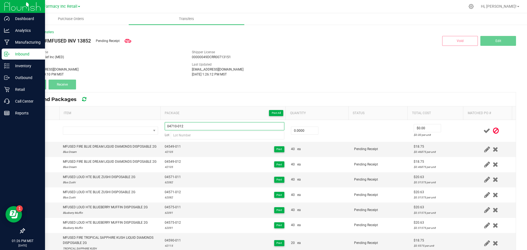
type input "04710-012"
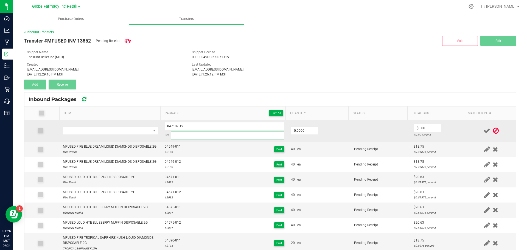
click at [180, 137] on input at bounding box center [228, 135] width 114 height 8
paste input "62088"
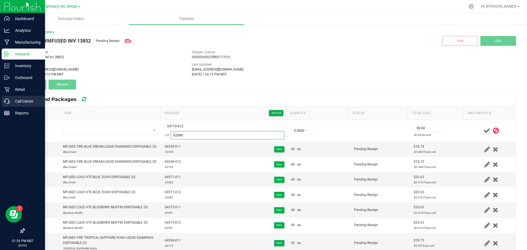
type input "62088"
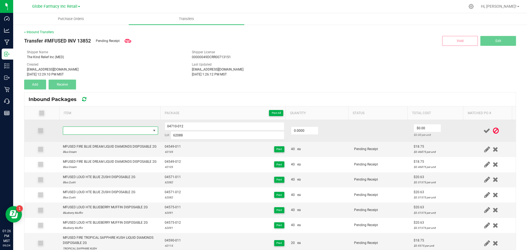
click at [127, 133] on span "NO DATA FOUND" at bounding box center [107, 131] width 88 height 8
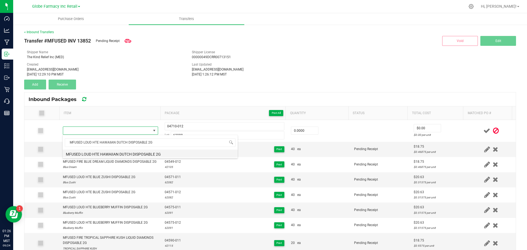
click at [88, 155] on li "MFUSED LOUD HTE HAWAIIAN DUTCH DISPOSABLE 2G" at bounding box center [150, 154] width 175 height 8
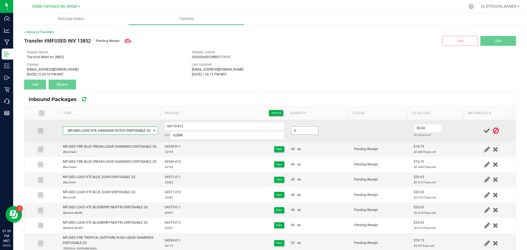
click at [291, 131] on input "0" at bounding box center [304, 131] width 27 height 8
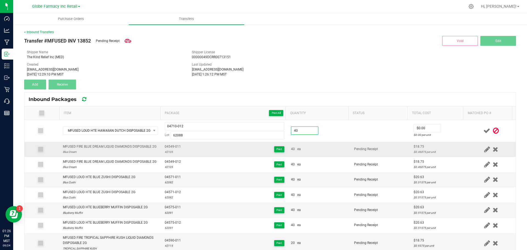
type input "40 ea"
click at [342, 156] on td "40 ea" at bounding box center [319, 149] width 63 height 15
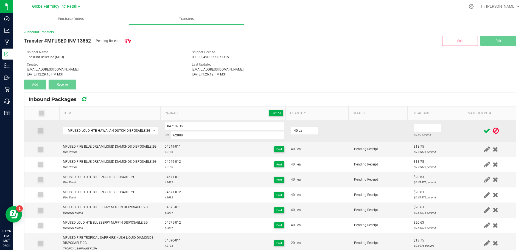
click at [421, 128] on input "0" at bounding box center [427, 128] width 27 height 8
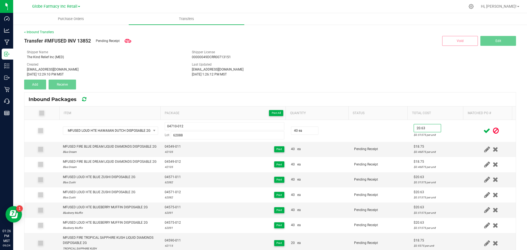
type input "$20.63"
click at [483, 128] on icon at bounding box center [486, 130] width 7 height 7
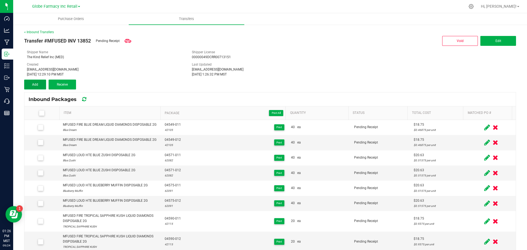
click at [32, 81] on button "Add" at bounding box center [35, 85] width 22 height 10
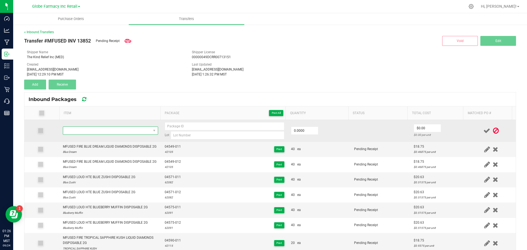
click at [104, 131] on span "NO DATA FOUND" at bounding box center [107, 131] width 88 height 8
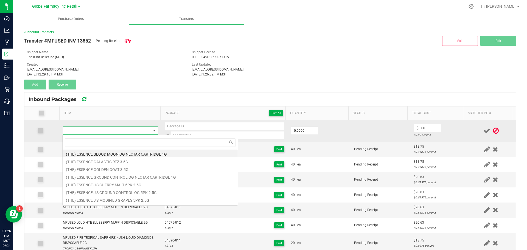
type input "MFUSED LOUD HTE PACIFIC PUNCH DISPOSABLE 2G"
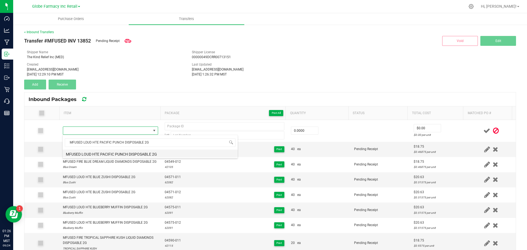
click at [124, 151] on li "MFUSED LOUD HTE PACIFIC PUNCH DISPOSABLE 2G" at bounding box center [150, 154] width 175 height 8
type input "0 ea"
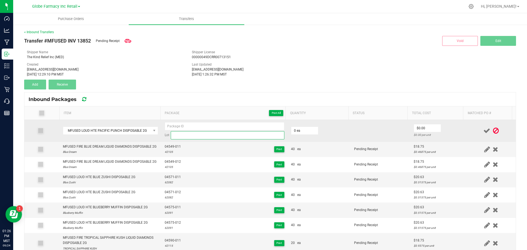
click at [182, 135] on input at bounding box center [228, 135] width 114 height 8
paste input "62089"
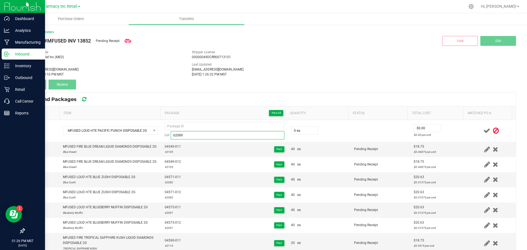
type input "62089"
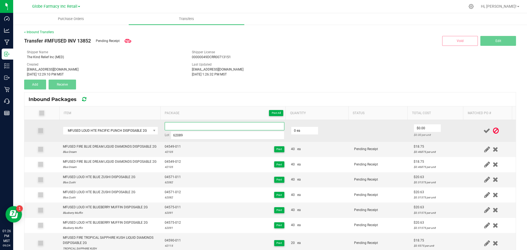
click at [165, 127] on input at bounding box center [225, 126] width 120 height 8
paste input "46276-Exp."
type input "46276-011"
click at [296, 130] on input "0" at bounding box center [304, 131] width 27 height 8
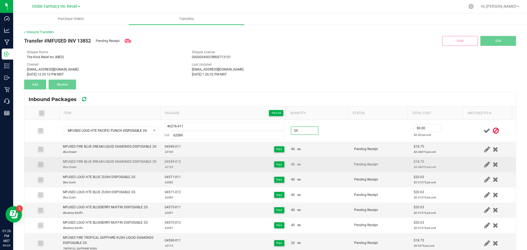
type input "20 ea"
click at [343, 165] on td "40 ea" at bounding box center [319, 164] width 63 height 15
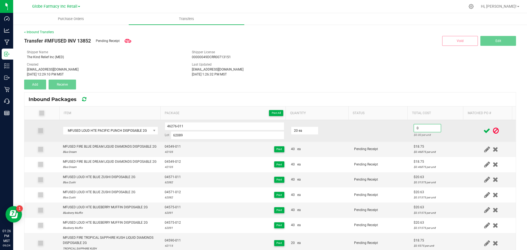
click at [428, 127] on input "0" at bounding box center [427, 128] width 27 height 8
type input "1"
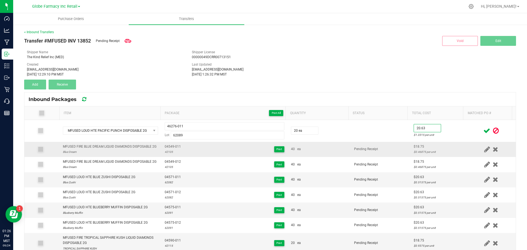
type input "$20.63"
click at [403, 148] on td "Pending Receipt" at bounding box center [381, 149] width 60 height 15
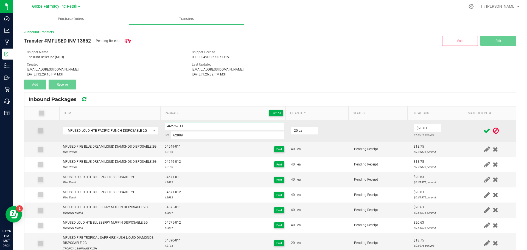
drag, startPoint x: 182, startPoint y: 124, endPoint x: 148, endPoint y: 123, distance: 33.5
click at [148, 123] on tr "MFUSED LOUD HTE PACIFIC PUNCH DISPOSABLE 2G 46276-011 Lot 62089 20 ea $20.63 $1…" at bounding box center [269, 131] width 491 height 22
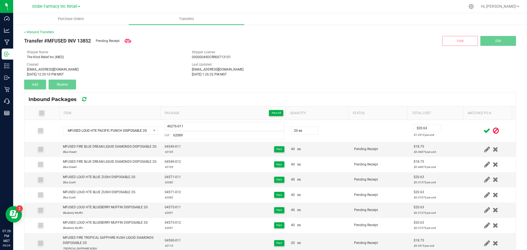
click at [483, 129] on icon at bounding box center [486, 130] width 7 height 7
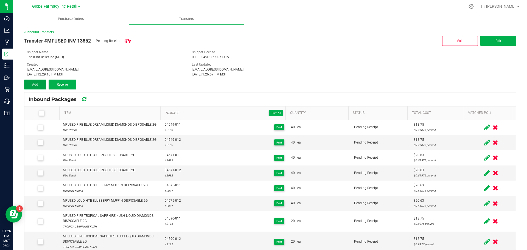
drag, startPoint x: 41, startPoint y: 85, endPoint x: 43, endPoint y: 86, distance: 2.8
click at [41, 85] on button "Add" at bounding box center [35, 85] width 22 height 10
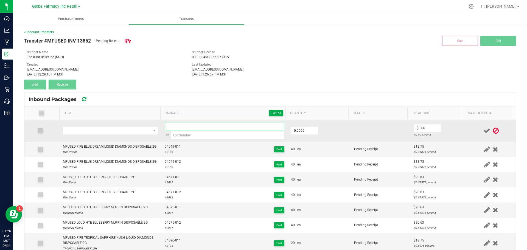
click at [193, 123] on input at bounding box center [225, 126] width 120 height 8
paste input "46276-011"
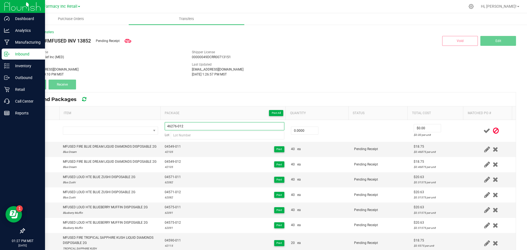
type input "46276-012"
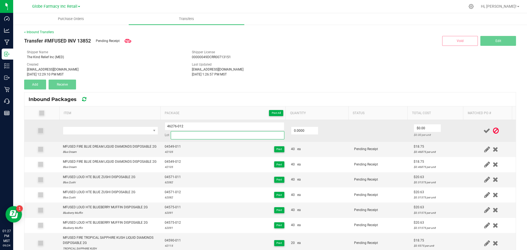
click at [241, 138] on input at bounding box center [228, 135] width 114 height 8
paste input "62089"
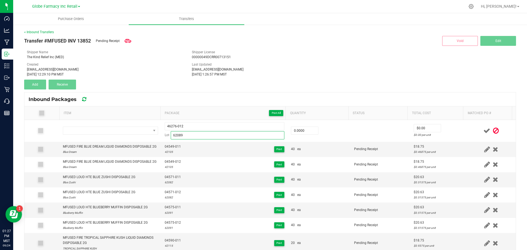
type input "62089"
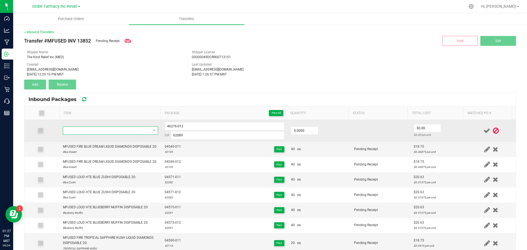
click at [134, 131] on span "NO DATA FOUND" at bounding box center [107, 131] width 88 height 8
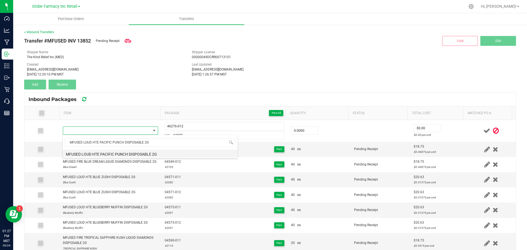
click at [105, 154] on li "MFUSED LOUD HTE PACIFIC PUNCH DISPOSABLE 2G" at bounding box center [150, 154] width 175 height 8
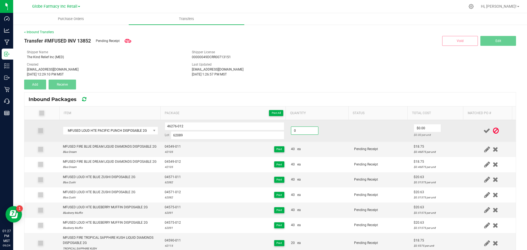
click at [301, 130] on input "0" at bounding box center [304, 131] width 27 height 8
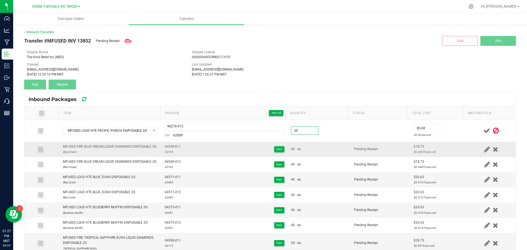
type input "20 ea"
click at [331, 147] on td "40 ea" at bounding box center [319, 149] width 63 height 15
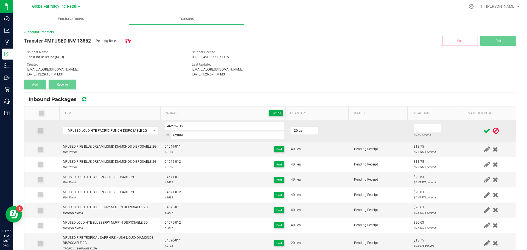
click at [414, 128] on input "2" at bounding box center [427, 128] width 27 height 8
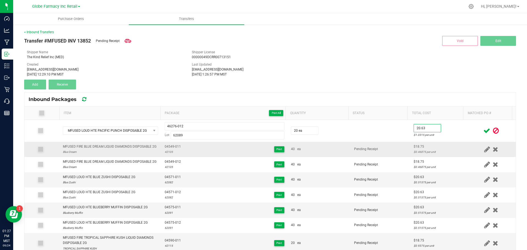
type input "$20.63"
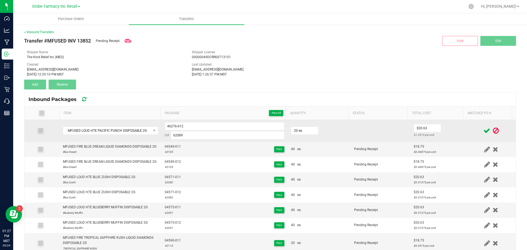
drag, startPoint x: 409, startPoint y: 142, endPoint x: 435, endPoint y: 137, distance: 26.2
click at [410, 142] on td "$18.75 $0.46875 per unit" at bounding box center [438, 149] width 56 height 15
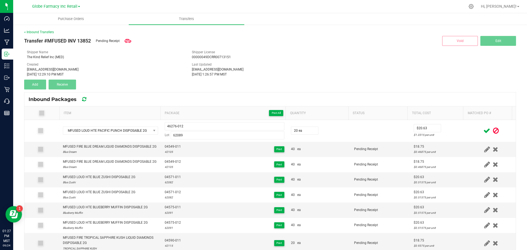
click at [483, 130] on icon at bounding box center [486, 130] width 7 height 7
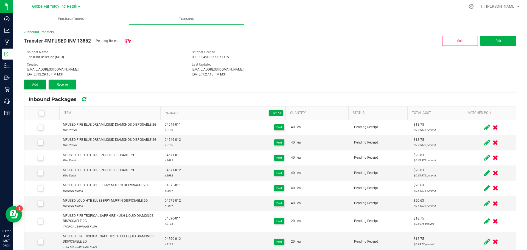
click at [35, 85] on span "Add" at bounding box center [35, 85] width 6 height 4
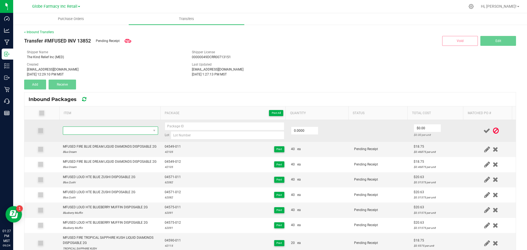
click at [133, 131] on span "NO DATA FOUND" at bounding box center [107, 131] width 88 height 8
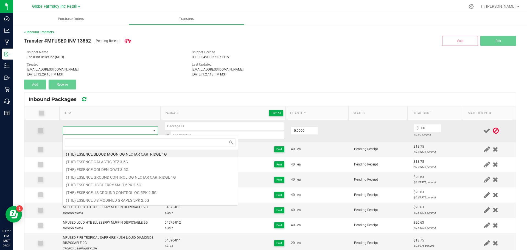
type input "MFUSED LOUD HTE SOUR DIESEL DISPOSABLE 2G"
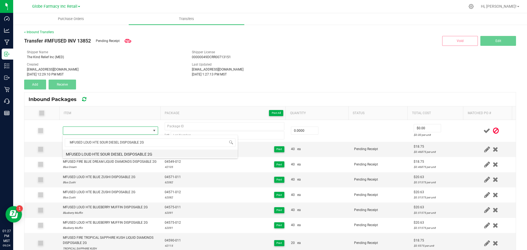
click at [132, 152] on li "MFUSED LOUD HTE SOUR DIESEL DISPOSABLE 2G" at bounding box center [150, 154] width 175 height 8
type input "0 ea"
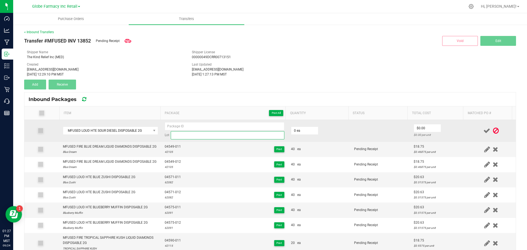
click at [233, 135] on input at bounding box center [228, 135] width 114 height 8
paste input "62086"
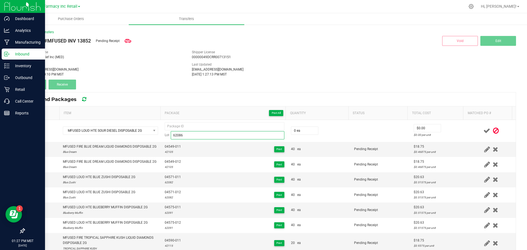
type input "62086"
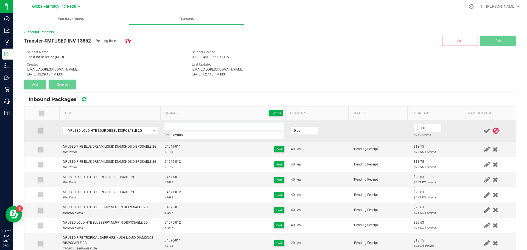
click at [211, 124] on input at bounding box center [225, 126] width 120 height 8
paste input "04573-Exp."
type input "04573-011"
click at [297, 131] on input "0" at bounding box center [304, 131] width 27 height 8
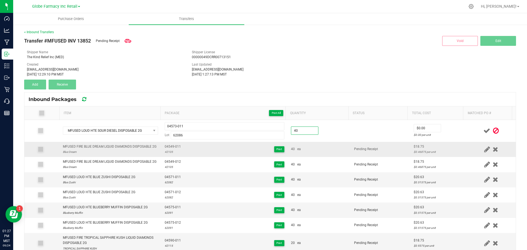
type input "40 ea"
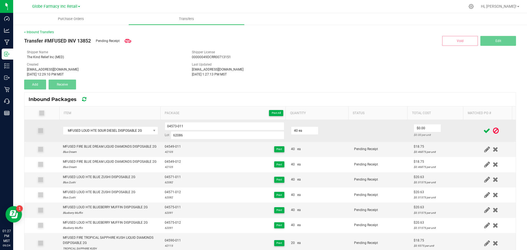
drag, startPoint x: 327, startPoint y: 142, endPoint x: 352, endPoint y: 139, distance: 24.5
click at [327, 142] on td "40 ea" at bounding box center [319, 149] width 63 height 15
click at [422, 128] on input "2" at bounding box center [427, 128] width 27 height 8
type input "$20.63"
click at [417, 141] on td "$20.63 $0.51575 per unit" at bounding box center [438, 131] width 56 height 22
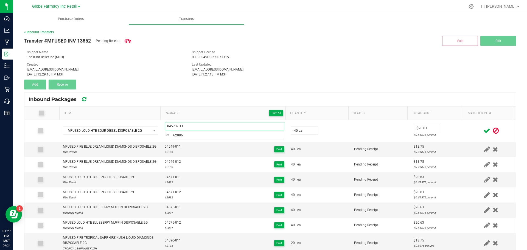
drag, startPoint x: 189, startPoint y: 124, endPoint x: 85, endPoint y: 107, distance: 105.9
click at [84, 107] on div "Item Package Print All Quantity Status Total Cost Matched PO # MFUSED LOUD HTE …" at bounding box center [269, 189] width 491 height 167
click at [483, 131] on icon at bounding box center [486, 130] width 7 height 7
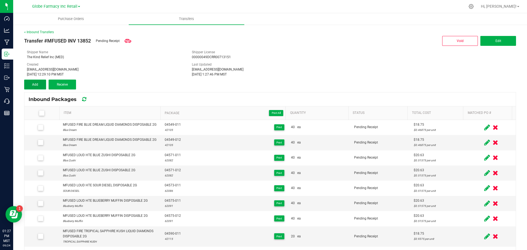
click at [43, 82] on button "Add" at bounding box center [35, 85] width 22 height 10
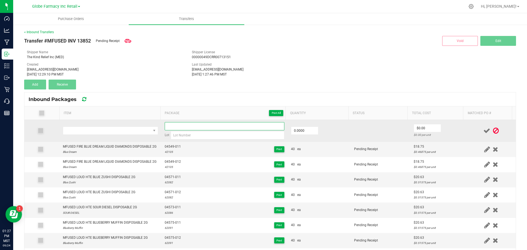
click at [205, 128] on input at bounding box center [225, 126] width 120 height 8
paste input "04573-011"
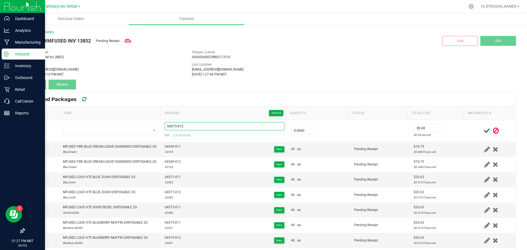
type input "04573-012"
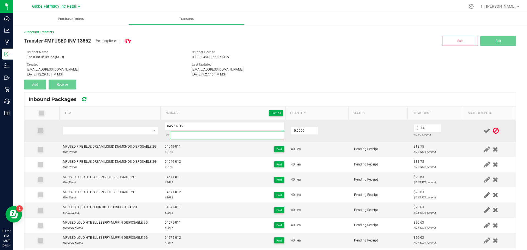
click at [189, 135] on input at bounding box center [228, 135] width 114 height 8
paste input "62086"
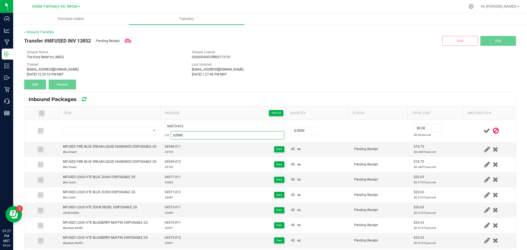
type input "62086"
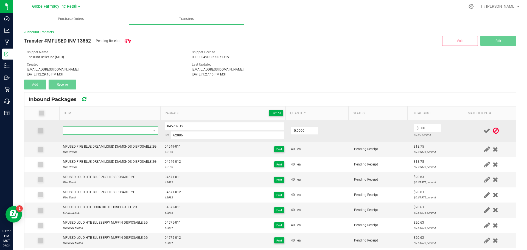
click at [83, 131] on span "NO DATA FOUND" at bounding box center [107, 131] width 88 height 8
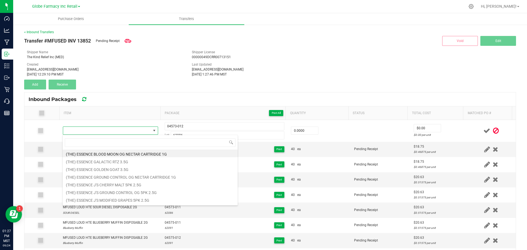
type input "MFUSED LOUD HTE SOUR DIESEL DISPOSABLE 2G"
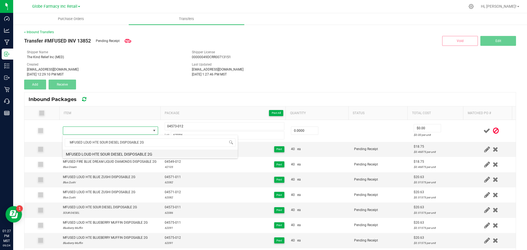
click at [126, 152] on li "MFUSED LOUD HTE SOUR DIESEL DISPOSABLE 2G" at bounding box center [150, 154] width 175 height 8
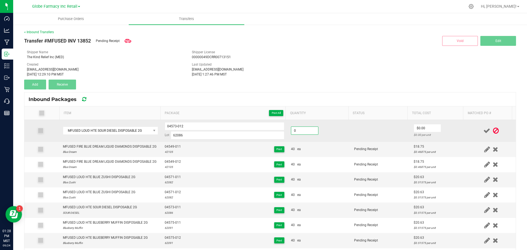
click at [308, 131] on input "0" at bounding box center [304, 131] width 27 height 8
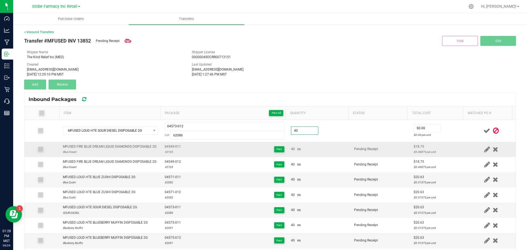
type input "40 ea"
drag, startPoint x: 358, startPoint y: 151, endPoint x: 431, endPoint y: 142, distance: 73.5
click at [359, 151] on span "Pending Receipt" at bounding box center [366, 149] width 24 height 4
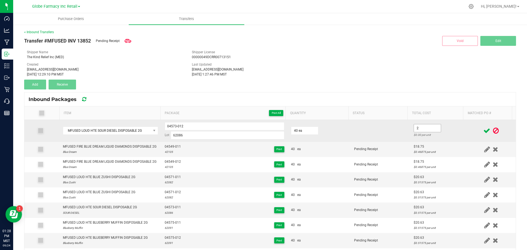
click at [428, 130] on input "2" at bounding box center [427, 128] width 27 height 8
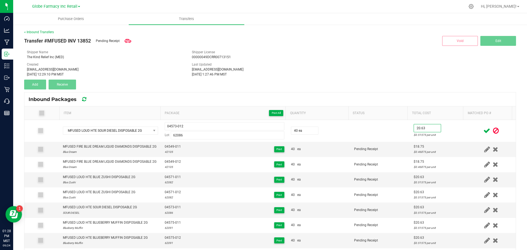
type input "$20.63"
click at [483, 130] on icon at bounding box center [486, 130] width 7 height 7
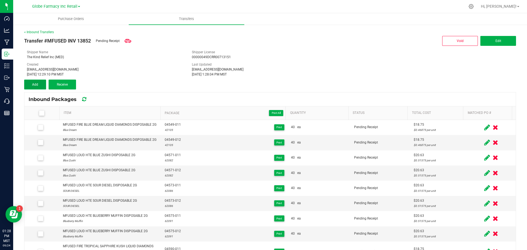
click at [36, 83] on span "Add" at bounding box center [35, 85] width 6 height 4
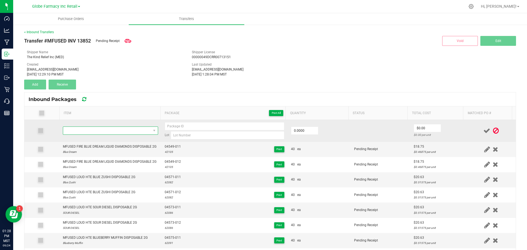
click at [116, 131] on span "NO DATA FOUND" at bounding box center [107, 131] width 88 height 8
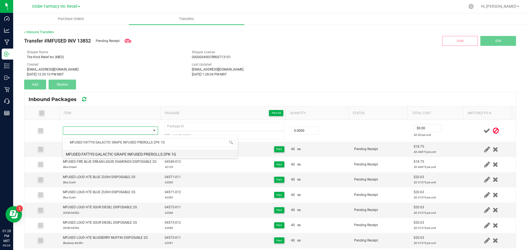
click at [94, 153] on li "MFUSED FATTYS GALACTIC GRAPE INFUSED PREROLLS 2PK 1G" at bounding box center [150, 154] width 175 height 8
type input "0 ea"
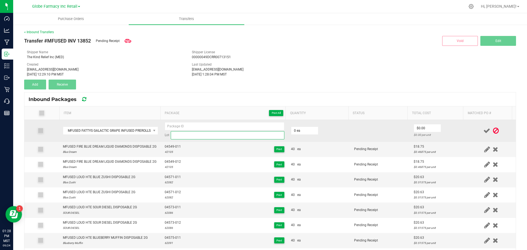
click at [179, 139] on input at bounding box center [228, 135] width 114 height 8
paste input "[PERSON_NAME]-050825"
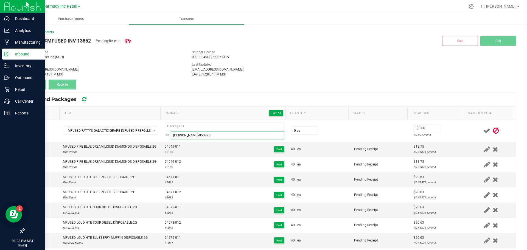
type input "[PERSON_NAME]-050825"
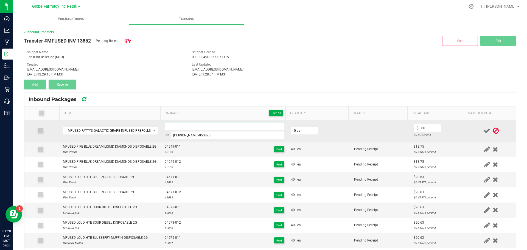
click at [192, 126] on input at bounding box center [225, 126] width 120 height 8
paste input "45560-Exp."
type input "45560-011"
click at [291, 130] on input "0" at bounding box center [304, 131] width 27 height 8
type input "20 ea"
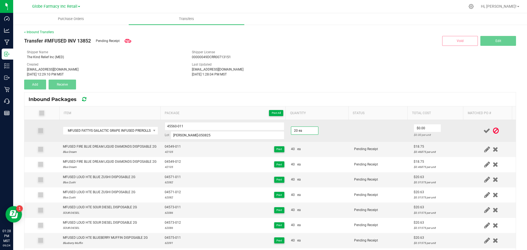
click at [310, 138] on td "20 ea" at bounding box center [319, 131] width 63 height 22
click at [428, 130] on input "0" at bounding box center [427, 128] width 27 height 8
type input "$5.63"
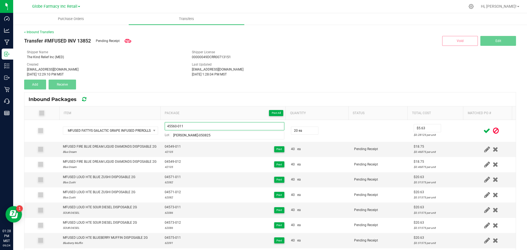
drag, startPoint x: 192, startPoint y: 128, endPoint x: 48, endPoint y: 101, distance: 146.4
click at [44, 101] on kendo-grid "Inbound Packages Item Package Print All Quantity Status Total Cost Matched PO #…" at bounding box center [270, 182] width 492 height 181
click at [482, 127] on span at bounding box center [487, 130] width 10 height 11
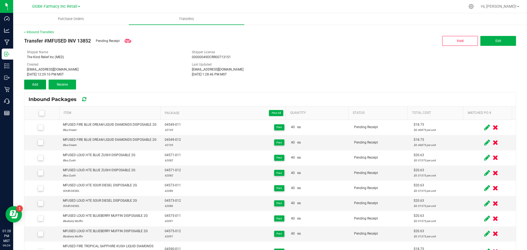
click at [29, 82] on button "Add" at bounding box center [35, 85] width 22 height 10
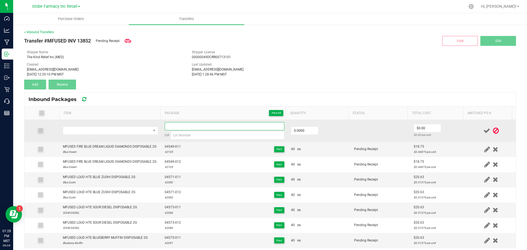
click at [182, 126] on input at bounding box center [225, 126] width 120 height 8
paste input "45560-011"
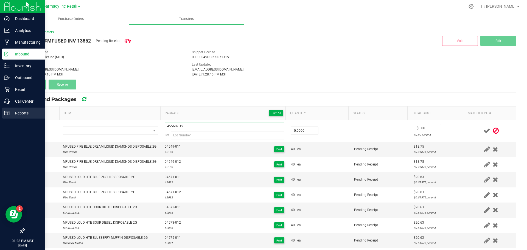
type input "45560-012"
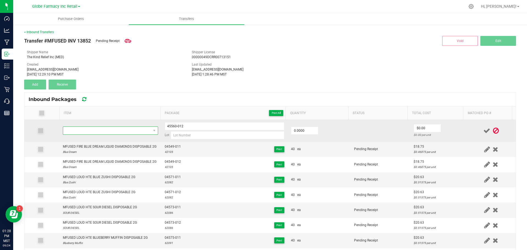
click at [119, 130] on span "NO DATA FOUND" at bounding box center [107, 131] width 88 height 8
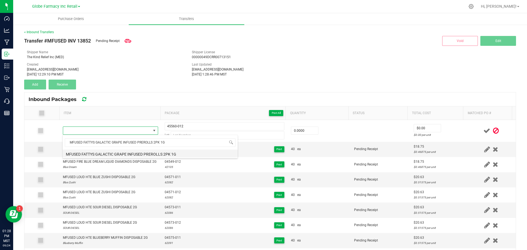
click at [78, 154] on li "MFUSED FATTYS GALACTIC GRAPE INFUSED PREROLLS 2PK 1G" at bounding box center [150, 154] width 175 height 8
type input "0 ea"
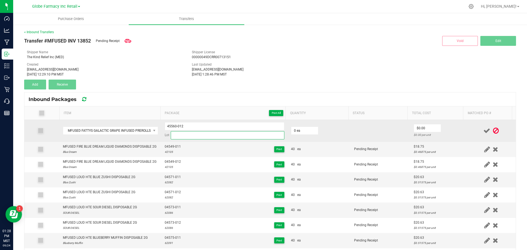
click at [178, 134] on input at bounding box center [228, 135] width 114 height 8
paste input "[PERSON_NAME]-050825"
type input "[PERSON_NAME]-050825"
click at [303, 129] on input "0" at bounding box center [304, 131] width 27 height 8
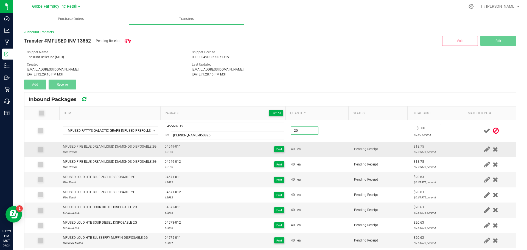
type input "20 ea"
click at [335, 149] on div "40 ea" at bounding box center [319, 149] width 57 height 5
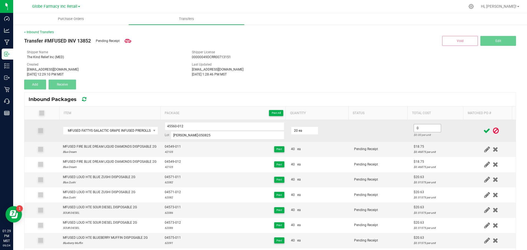
click at [417, 131] on input "0" at bounding box center [427, 128] width 27 height 8
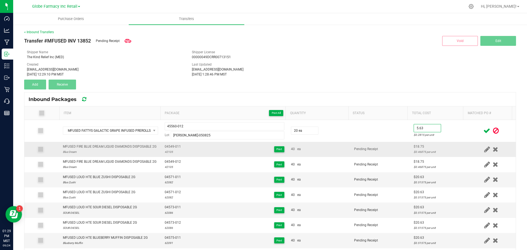
type input "$5.63"
drag, startPoint x: 407, startPoint y: 147, endPoint x: 460, endPoint y: 140, distance: 53.4
click at [414, 147] on div "$18.75" at bounding box center [439, 146] width 50 height 5
click at [482, 134] on span at bounding box center [487, 130] width 10 height 11
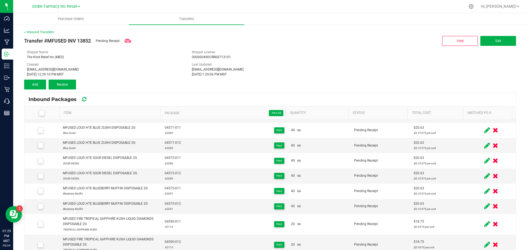
scroll to position [0, 0]
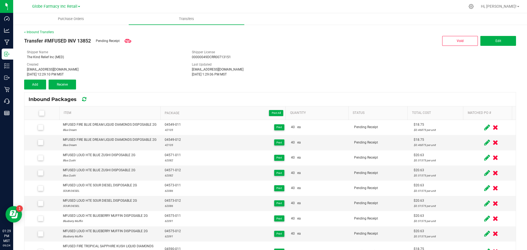
click at [39, 79] on div "Transfer #MFUSED INV 13852 Pending Receipt Void Edit Shipper Name The Kind Reli…" at bounding box center [270, 62] width 492 height 55
click at [39, 82] on button "Add" at bounding box center [35, 85] width 22 height 10
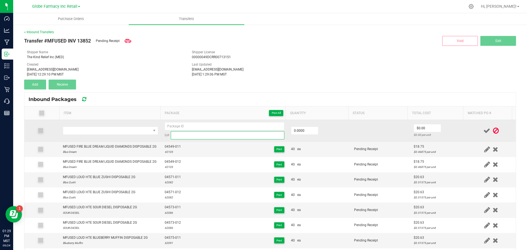
click at [189, 135] on input at bounding box center [228, 135] width 114 height 8
paste input "[PERSON_NAME]-031125"
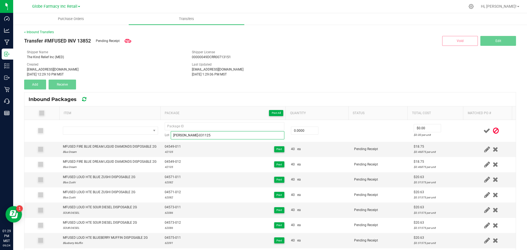
type input "[PERSON_NAME]-031125"
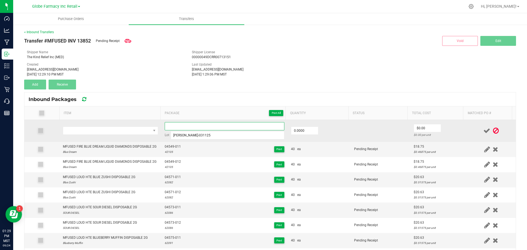
click at [176, 124] on input at bounding box center [225, 126] width 120 height 8
paste input "04243-Exp."
type input "04243-011"
click at [305, 130] on input "0" at bounding box center [304, 131] width 27 height 8
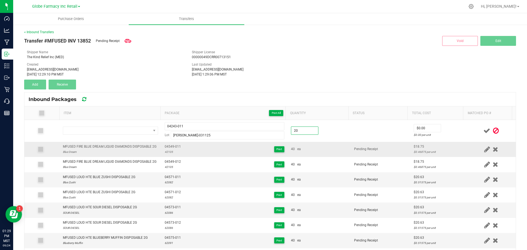
type input "20.0000"
click at [305, 151] on div "40 ea" at bounding box center [319, 149] width 57 height 5
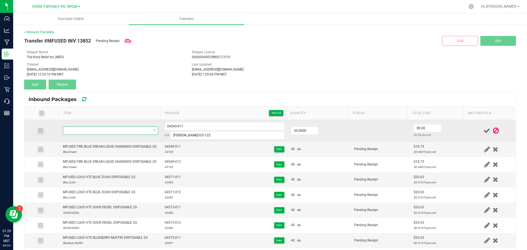
click at [127, 130] on span "NO DATA FOUND" at bounding box center [107, 131] width 88 height 8
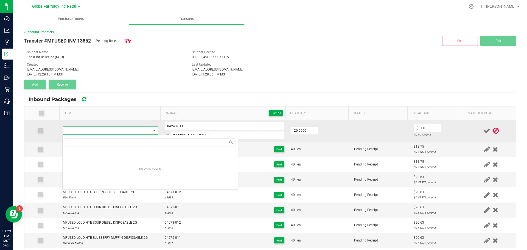
type input "MFUSED FATTYS TWISTED RAINBOW CLOUD INFUSED PREROLLS 2PK 1G"
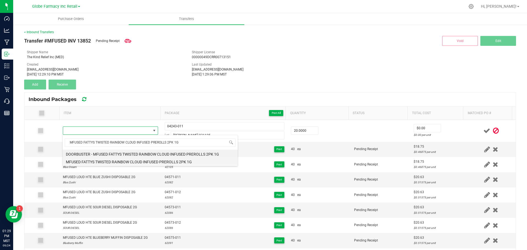
click at [156, 162] on li "MFUSED FATTYS TWISTED RAINBOW CLOUD INFUSED PREROLLS 2PK 1G" at bounding box center [150, 161] width 175 height 8
type input "20 ea"
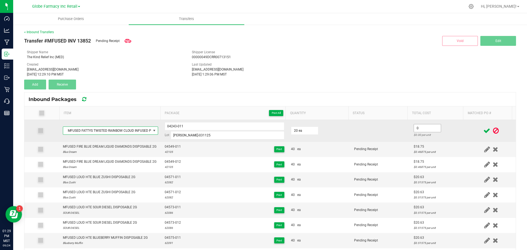
click at [416, 127] on input "0" at bounding box center [427, 128] width 27 height 8
type input "$5.63"
drag, startPoint x: 185, startPoint y: 129, endPoint x: 134, endPoint y: 131, distance: 51.6
click at [130, 131] on tr "MFUSED FATTYS TWISTED RAINBOW CLOUD INFUSED PREROLLS 2PK 1G 04243-011 Lot [PERS…" at bounding box center [269, 131] width 491 height 22
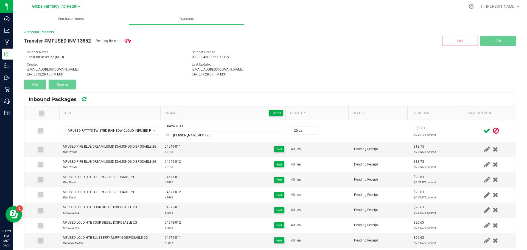
click at [482, 135] on span at bounding box center [487, 130] width 10 height 11
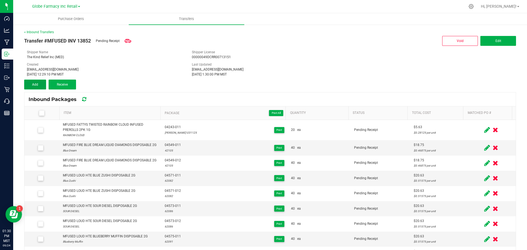
click at [33, 88] on button "Add" at bounding box center [35, 85] width 22 height 10
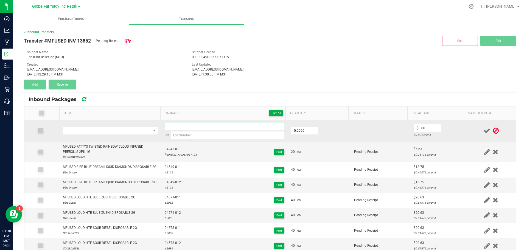
click at [184, 126] on input at bounding box center [225, 126] width 120 height 8
paste input "04243-011"
type input "04243-012"
click at [300, 132] on input "0" at bounding box center [304, 131] width 27 height 8
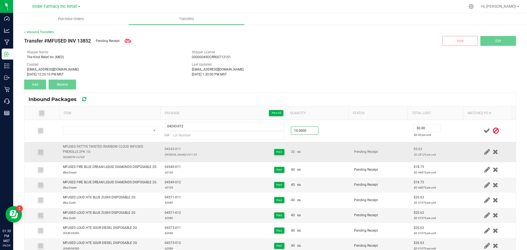
click at [306, 143] on td "20 ea" at bounding box center [319, 152] width 63 height 21
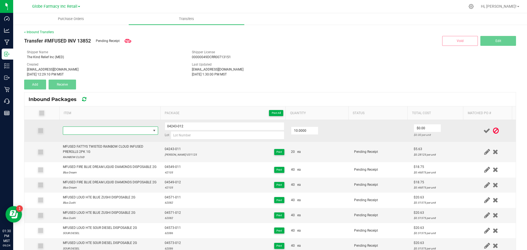
click at [105, 129] on span "NO DATA FOUND" at bounding box center [107, 131] width 88 height 8
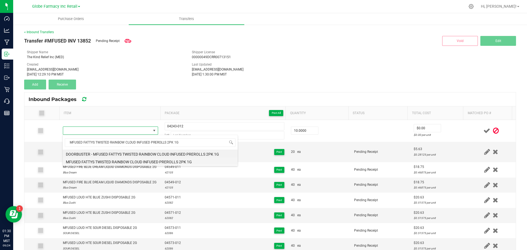
click at [110, 159] on li "MFUSED FATTYS TWISTED RAINBOW CLOUD INFUSED PREROLLS 2PK 1G" at bounding box center [150, 161] width 175 height 8
type input "10 ea"
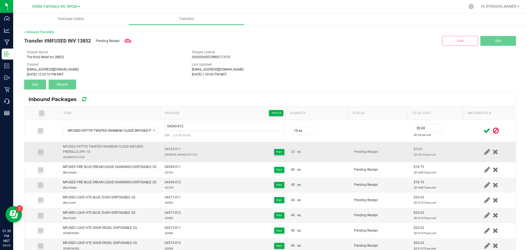
click at [175, 152] on div "[PERSON_NAME]-031125" at bounding box center [181, 154] width 32 height 5
click at [175, 154] on div "[PERSON_NAME]-031125" at bounding box center [181, 154] width 32 height 5
copy div "[PERSON_NAME]-031125"
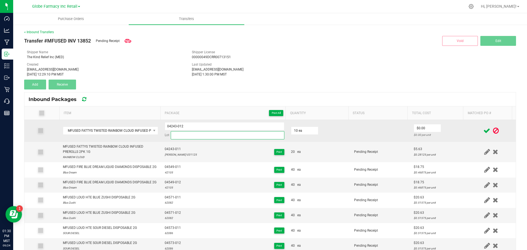
click at [181, 135] on input at bounding box center [228, 135] width 114 height 8
paste input "[PERSON_NAME]-031125"
type input "[PERSON_NAME]-031125"
click at [424, 131] on input "0" at bounding box center [427, 128] width 27 height 8
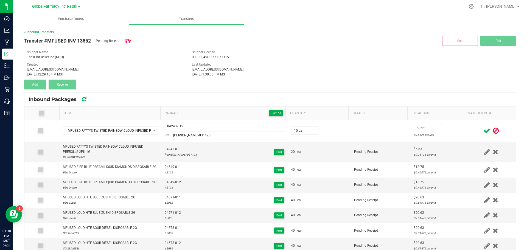
type input "$5.63"
click at [482, 131] on span at bounding box center [487, 130] width 10 height 11
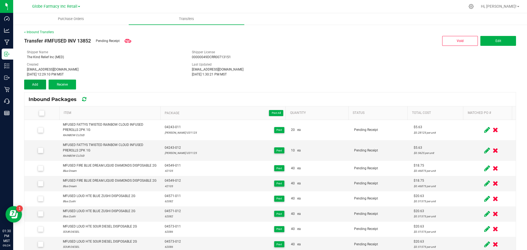
drag, startPoint x: 36, startPoint y: 81, endPoint x: 47, endPoint y: 87, distance: 12.2
click at [36, 81] on button "Add" at bounding box center [35, 85] width 22 height 10
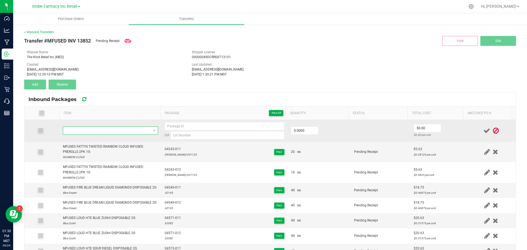
click at [132, 128] on span "NO DATA FOUND" at bounding box center [107, 131] width 88 height 8
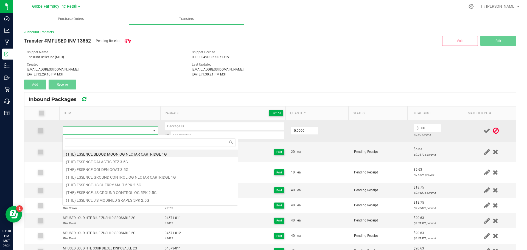
type input "MFUSED FATTYS GALACTIC GRAPE INFUSED PREROLLS 5PK 2.5G"
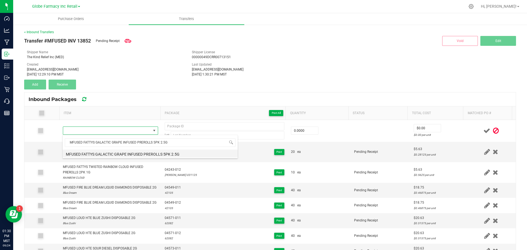
click at [102, 154] on li "MFUSED FATTYS GALACTIC GRAPE INFUSED PREROLLS 5PK 2.5G" at bounding box center [150, 154] width 175 height 8
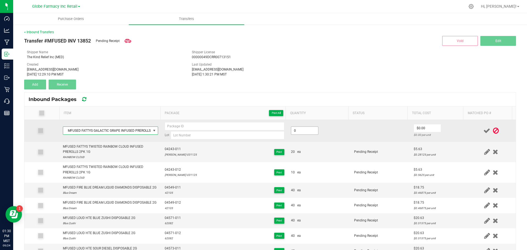
click at [297, 133] on input "0" at bounding box center [304, 131] width 27 height 8
type input "20 ea"
click at [313, 137] on td "20 ea" at bounding box center [319, 131] width 63 height 22
click at [414, 129] on input "0" at bounding box center [427, 128] width 27 height 8
type input "5"
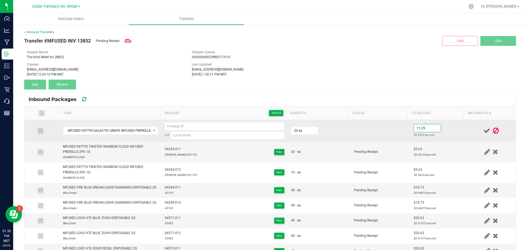
type input "$11.25"
click at [366, 131] on td at bounding box center [381, 131] width 60 height 22
click at [175, 133] on input at bounding box center [228, 135] width 114 height 8
paste input "[PERSON_NAME]-050825"
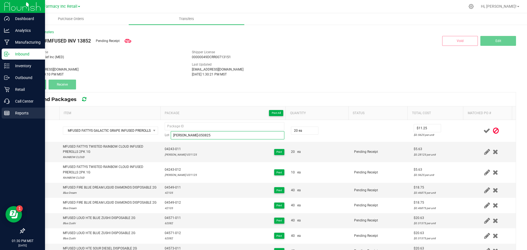
type input "[PERSON_NAME]-050825"
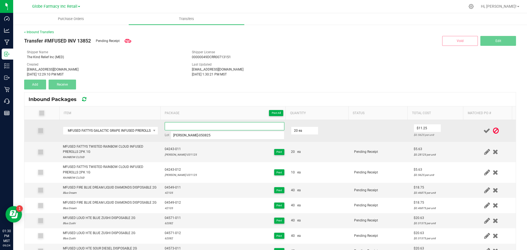
click at [183, 127] on input at bounding box center [225, 126] width 120 height 8
paste input "45561-Exp."
drag, startPoint x: 175, startPoint y: 126, endPoint x: 145, endPoint y: 122, distance: 30.3
click at [146, 121] on tr "MFUSED FATTYS GALACTIC GRAPE INFUSED PREROLLS 5PK 2.5G 45561-011 Lot [PERSON_NA…" at bounding box center [269, 131] width 491 height 22
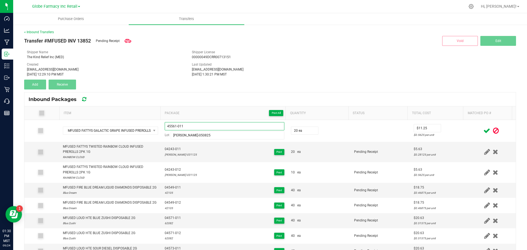
type input "45561-011"
click at [482, 129] on span at bounding box center [487, 130] width 10 height 11
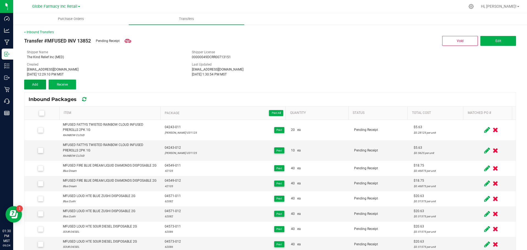
click at [40, 82] on button "Add" at bounding box center [35, 85] width 22 height 10
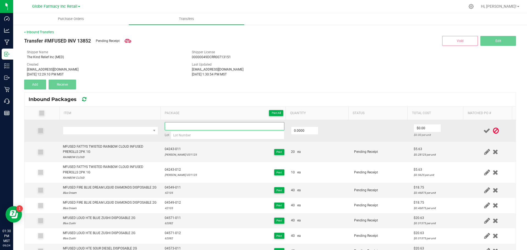
click at [194, 125] on input at bounding box center [225, 126] width 120 height 8
paste input "45561-011"
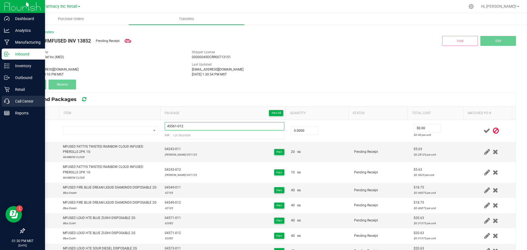
type input "45561-012"
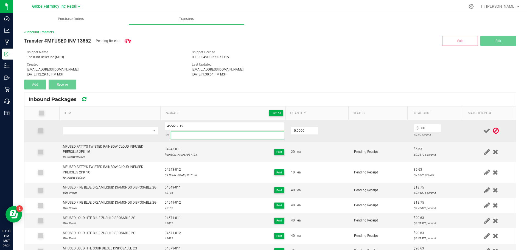
click at [189, 136] on input at bounding box center [228, 135] width 114 height 8
paste input "[PERSON_NAME]-050825"
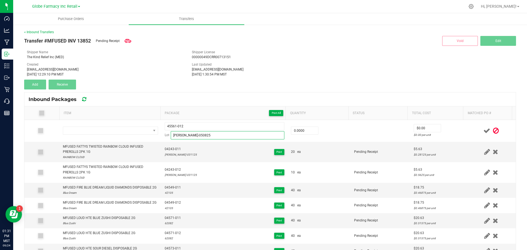
type input "[PERSON_NAME]-050825"
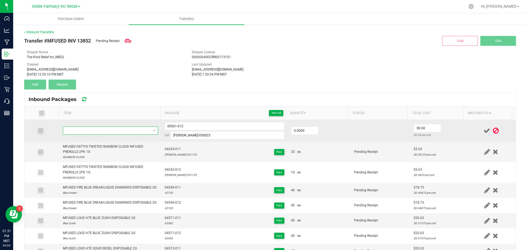
click at [94, 128] on span "NO DATA FOUND" at bounding box center [107, 131] width 88 height 8
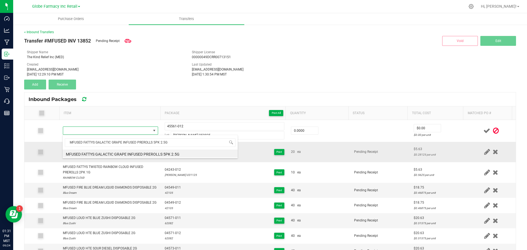
drag, startPoint x: 157, startPoint y: 154, endPoint x: 162, endPoint y: 154, distance: 4.7
click at [157, 154] on li "MFUSED FATTYS GALACTIC GRAPE INFUSED PREROLLS 5PK 2.5G" at bounding box center [150, 154] width 175 height 8
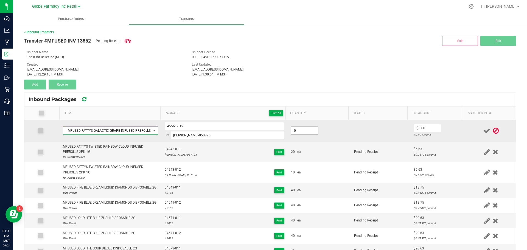
click at [294, 132] on input "0" at bounding box center [304, 131] width 27 height 8
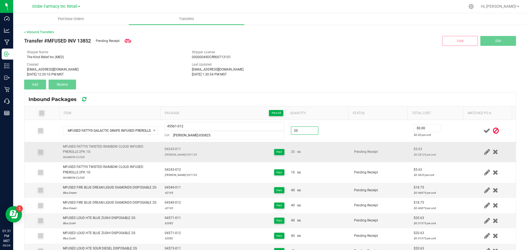
type input "20 ea"
click at [332, 150] on div "20 ea" at bounding box center [319, 151] width 57 height 5
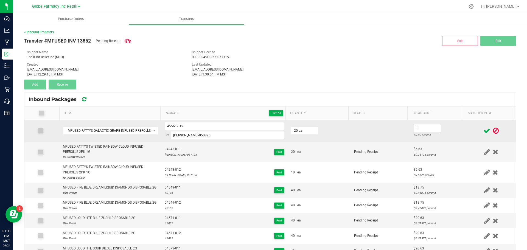
click at [414, 130] on input "0" at bounding box center [427, 128] width 27 height 8
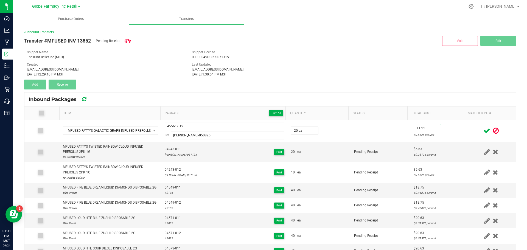
type input "$11.25"
click at [483, 131] on icon at bounding box center [486, 130] width 7 height 7
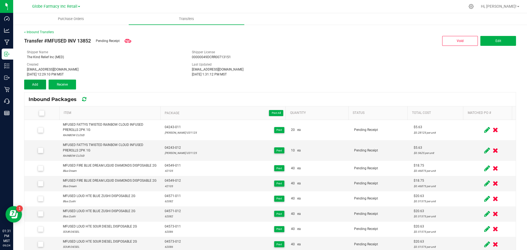
click at [41, 85] on button "Add" at bounding box center [35, 85] width 22 height 10
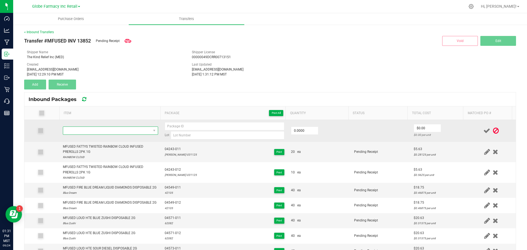
click at [111, 132] on span "NO DATA FOUND" at bounding box center [107, 131] width 88 height 8
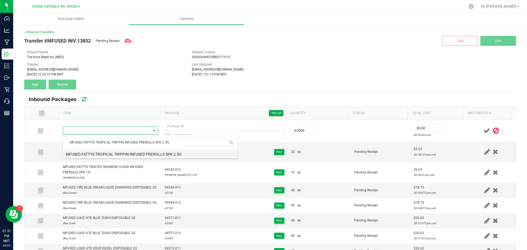
click at [117, 150] on li "MFUSED FATTYS TROPICAL TRIPPIN INFUSED PREROLLS 5PK 2.5G" at bounding box center [150, 154] width 175 height 8
type input "0 ea"
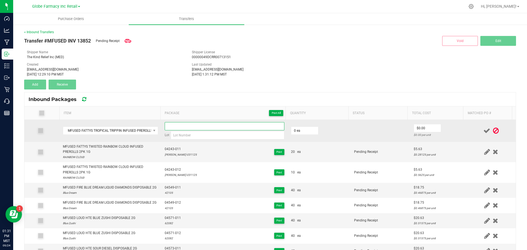
click at [186, 128] on input at bounding box center [225, 126] width 120 height 8
paste input "04616-Exp."
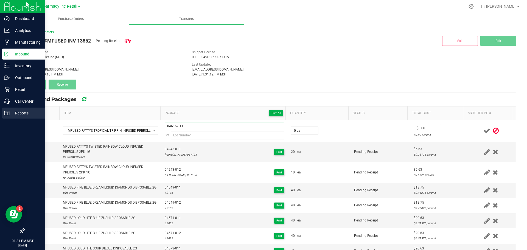
type input "04616-011"
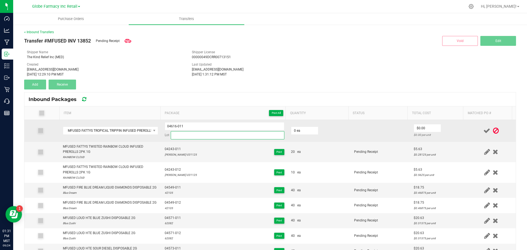
paste input "MF-TT-042525"
click at [197, 137] on input "MF-TT-042525" at bounding box center [228, 135] width 114 height 8
type input "MF-TT-042525"
click at [300, 128] on input "0" at bounding box center [304, 131] width 27 height 8
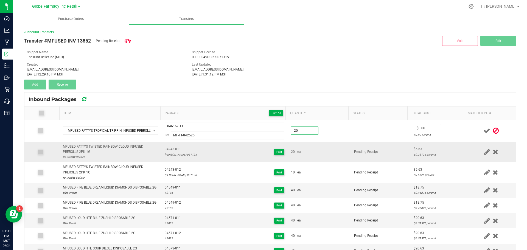
type input "20 ea"
click at [366, 156] on td "Pending Receipt" at bounding box center [381, 152] width 60 height 21
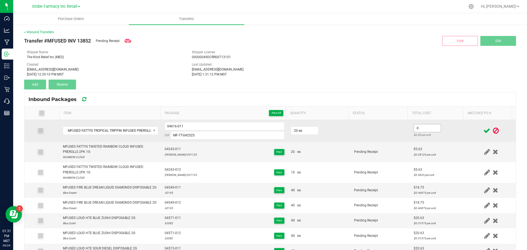
click at [416, 128] on input "0" at bounding box center [427, 128] width 27 height 8
type input "$11.25"
drag, startPoint x: 207, startPoint y: 128, endPoint x: 86, endPoint y: 122, distance: 121.5
click at [69, 124] on tr "MFUSED FATTYS TROPICAL TRIPPIN INFUSED PREROLLS 5PK 2.5G 04616-011 Lot MF-TT-04…" at bounding box center [269, 131] width 491 height 22
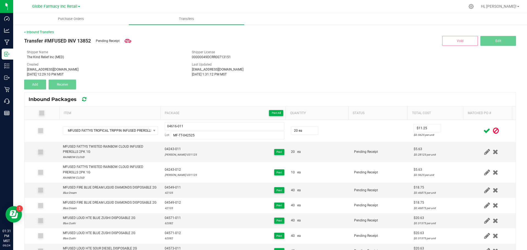
click at [483, 131] on icon at bounding box center [486, 130] width 7 height 7
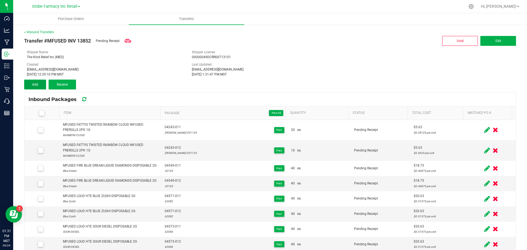
click at [33, 89] on button "Add" at bounding box center [35, 85] width 22 height 10
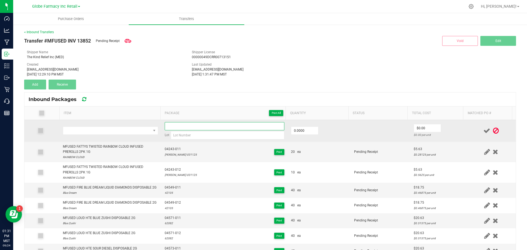
click at [195, 128] on input at bounding box center [225, 126] width 120 height 8
paste input "04616-011"
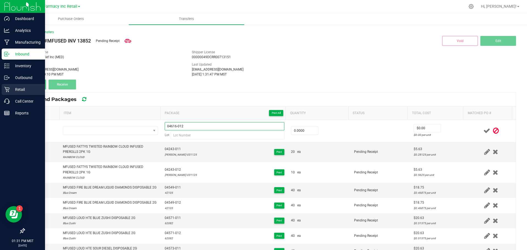
type input "04616-012"
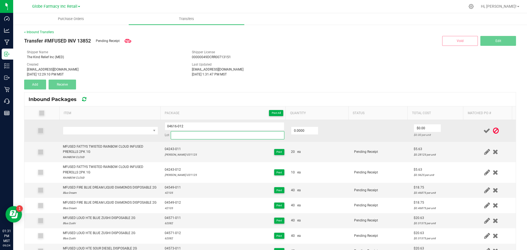
click at [180, 134] on input at bounding box center [228, 135] width 114 height 8
paste input "MF-TT-042525"
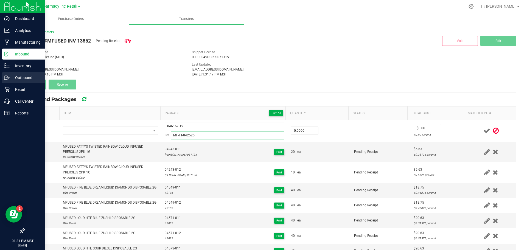
type input "MF-TT-042525"
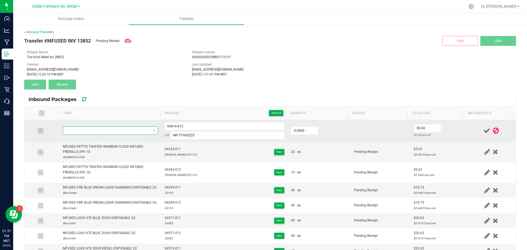
click at [80, 133] on span "NO DATA FOUND" at bounding box center [107, 131] width 88 height 8
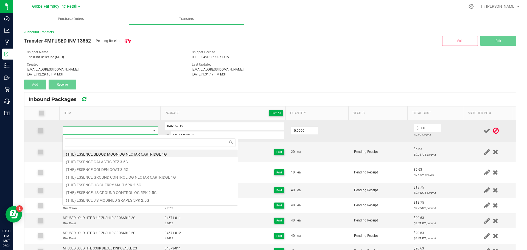
type input "MFUSED FATTYS TROPICAL TRIPPIN INFUSED PREROLLS 5PK 2.5G"
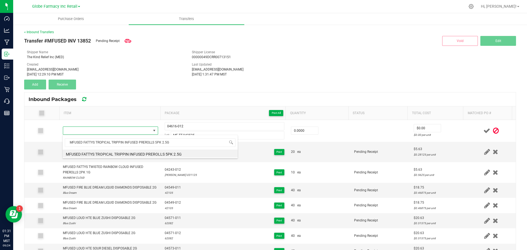
click at [80, 153] on li "MFUSED FATTYS TROPICAL TRIPPIN INFUSED PREROLLS 5PK 2.5G" at bounding box center [150, 154] width 175 height 8
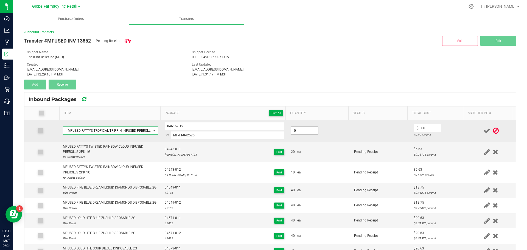
click at [292, 128] on input "0" at bounding box center [304, 131] width 27 height 8
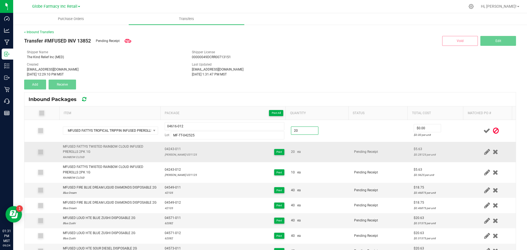
type input "20 ea"
click at [344, 147] on td "20 ea" at bounding box center [319, 152] width 63 height 21
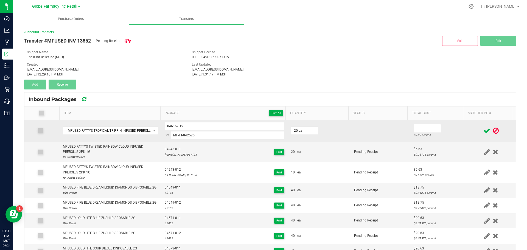
click at [423, 130] on input "0" at bounding box center [427, 128] width 27 height 8
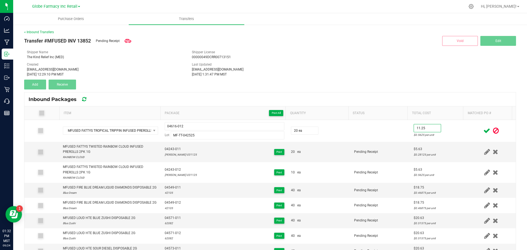
type input "$11.25"
click at [483, 130] on icon at bounding box center [486, 130] width 7 height 7
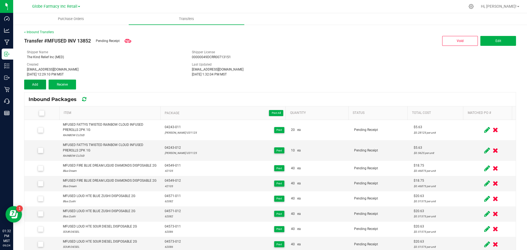
click at [42, 83] on button "Add" at bounding box center [35, 85] width 22 height 10
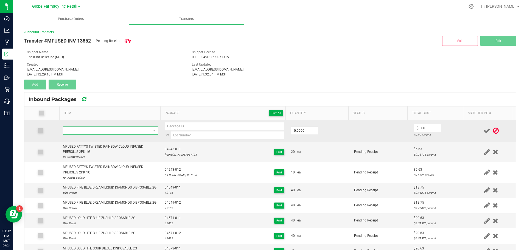
click at [95, 129] on span "NO DATA FOUND" at bounding box center [107, 131] width 88 height 8
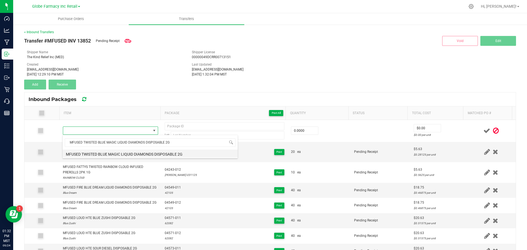
click at [113, 156] on li "MFUSED TWISTED BLUE MAGIC LIQUID DIAMONDS DISPOSABLE 2G" at bounding box center [150, 154] width 175 height 8
type input "0 ea"
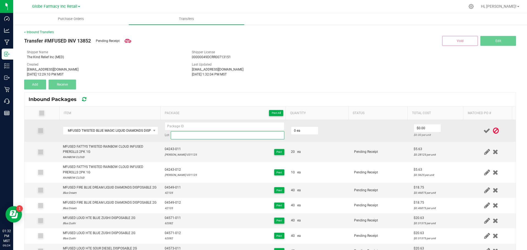
click at [185, 136] on input at bounding box center [228, 135] width 114 height 8
paste input "21244"
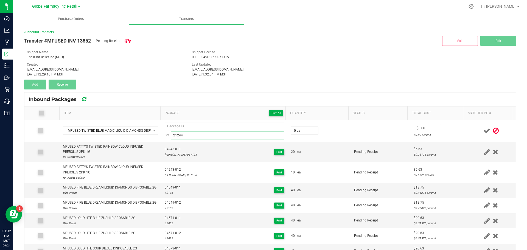
type input "21244"
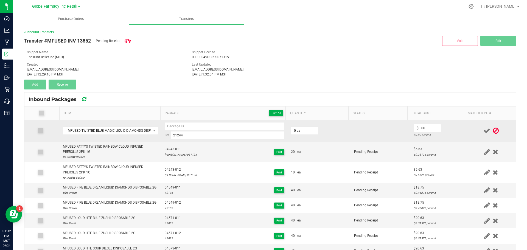
drag, startPoint x: 175, startPoint y: 122, endPoint x: 179, endPoint y: 126, distance: 6.3
click at [175, 122] on td "Lot 21244" at bounding box center [224, 131] width 126 height 22
click at [179, 127] on input at bounding box center [225, 126] width 120 height 8
type input "v"
paste input "21244"
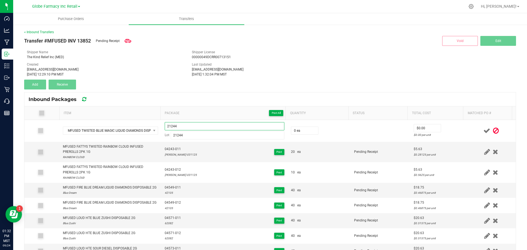
drag, startPoint x: 182, startPoint y: 126, endPoint x: 73, endPoint y: 109, distance: 110.8
click at [72, 109] on div "Item Package Print All Quantity Status Total Cost Matched PO # MFUSED TWISTED B…" at bounding box center [269, 189] width 491 height 167
paste input "04663-Exp."
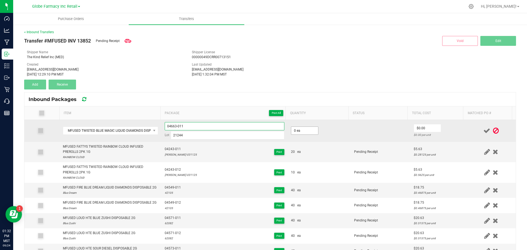
type input "04663-011"
click at [304, 129] on input "0" at bounding box center [304, 131] width 27 height 8
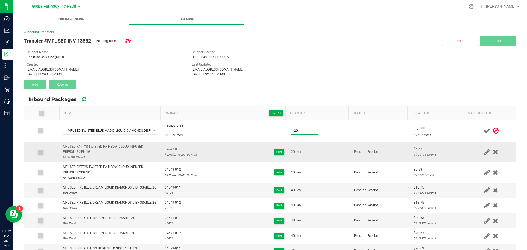
type input "20 ea"
click at [321, 142] on td "20 ea" at bounding box center [319, 152] width 63 height 21
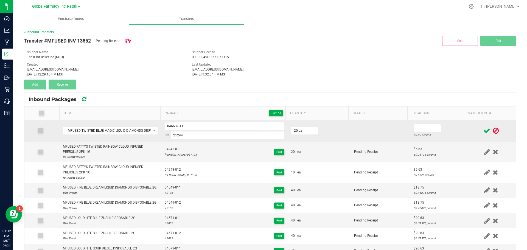
click at [421, 129] on input "0" at bounding box center [427, 128] width 27 height 8
type input "$16.88"
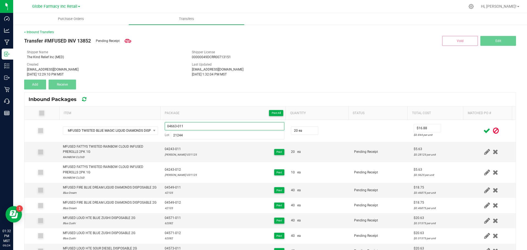
drag, startPoint x: 191, startPoint y: 126, endPoint x: 40, endPoint y: 106, distance: 152.7
click at [39, 107] on div "Item Package Print All Quantity Status Total Cost Matched PO # MFUSED TWISTED B…" at bounding box center [269, 189] width 491 height 167
click at [483, 129] on icon at bounding box center [486, 130] width 7 height 7
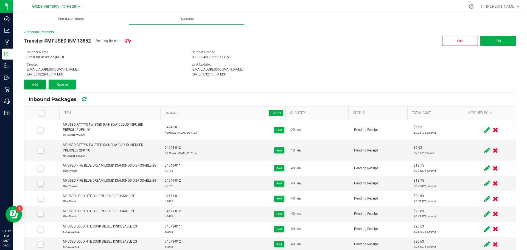
click at [28, 85] on button "Add" at bounding box center [35, 85] width 22 height 10
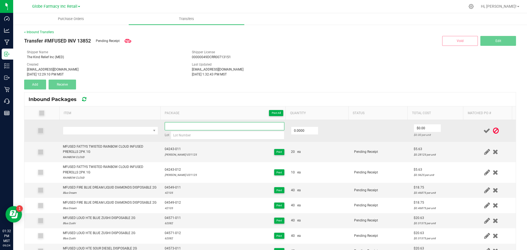
click at [195, 125] on input at bounding box center [225, 126] width 120 height 8
paste input "04663-011"
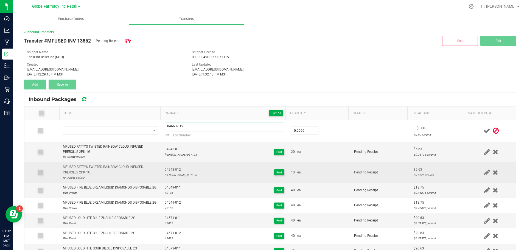
type input "04663-012"
click at [201, 164] on td "04243-012 [PERSON_NAME]-031125 Print" at bounding box center [224, 172] width 126 height 21
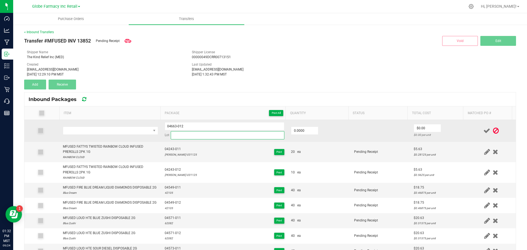
click at [189, 139] on input at bounding box center [228, 135] width 114 height 8
paste input "21244"
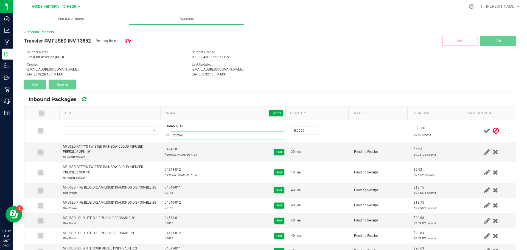
type input "21244"
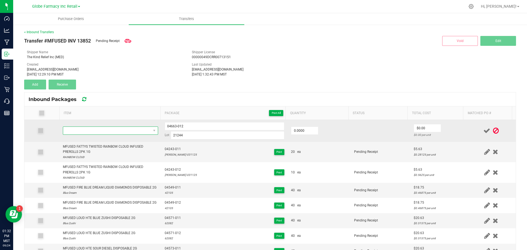
click at [106, 130] on span "NO DATA FOUND" at bounding box center [107, 131] width 88 height 8
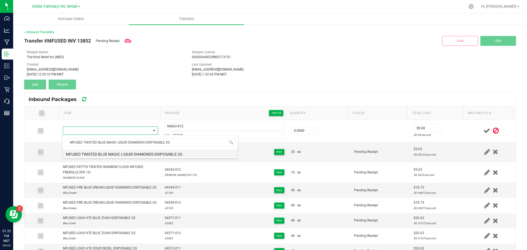
click at [110, 152] on li "MFUSED TWISTED BLUE MAGIC LIQUID DIAMONDS DISPOSABLE 2G" at bounding box center [150, 154] width 175 height 8
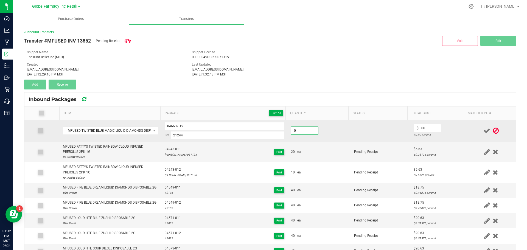
click at [306, 130] on input "0" at bounding box center [304, 131] width 27 height 8
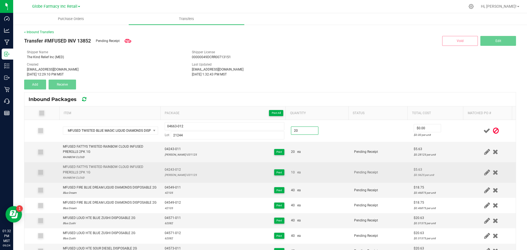
type input "20 ea"
click at [351, 165] on td "Pending Receipt" at bounding box center [381, 172] width 60 height 21
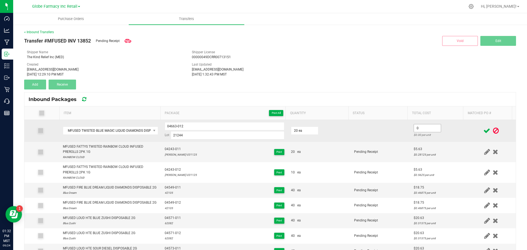
click at [423, 129] on input "0" at bounding box center [427, 128] width 27 height 8
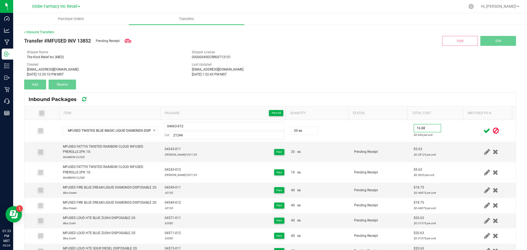
type input "$16.88"
click at [483, 129] on icon at bounding box center [486, 130] width 7 height 7
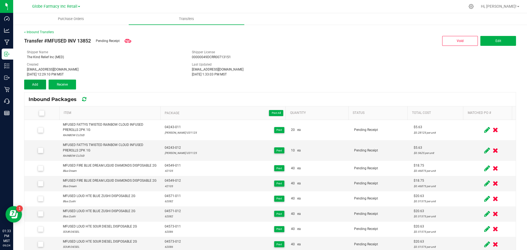
click at [30, 82] on button "Add" at bounding box center [35, 85] width 22 height 10
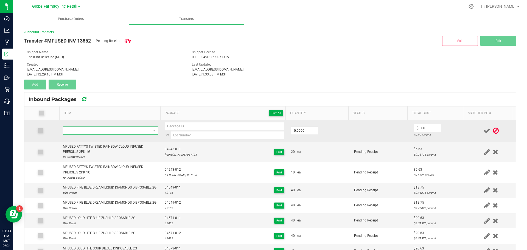
click at [99, 130] on span "NO DATA FOUND" at bounding box center [107, 131] width 88 height 8
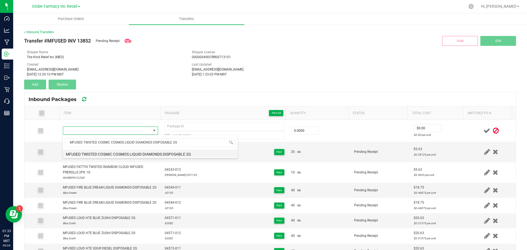
click at [102, 154] on li "MFUSED TWISTED COSMIC COSMOS LIQUID DIAMONDS DISPOSABLE 2G" at bounding box center [150, 154] width 175 height 8
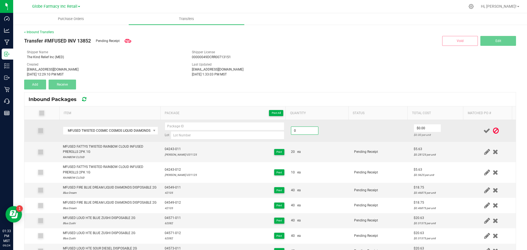
click at [298, 131] on input "0" at bounding box center [304, 131] width 27 height 8
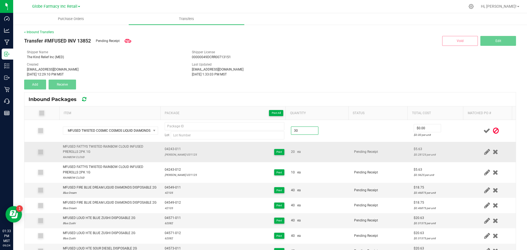
type input "30 ea"
click at [316, 161] on td "20 ea" at bounding box center [319, 152] width 63 height 21
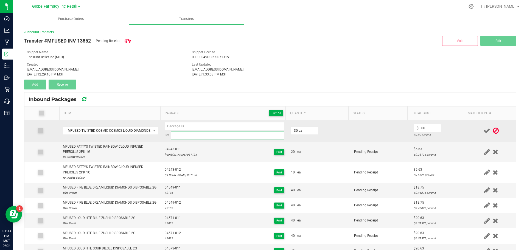
click at [177, 137] on input at bounding box center [228, 135] width 114 height 8
paste input "21245"
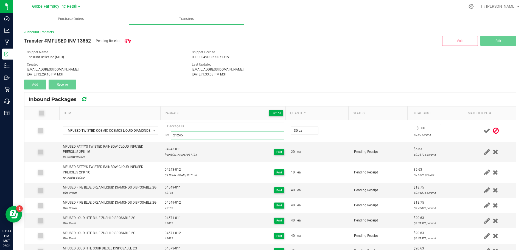
type input "21245"
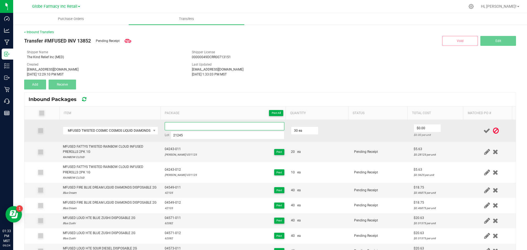
paste input "46275-Exp."
click at [175, 127] on input at bounding box center [225, 126] width 120 height 8
drag, startPoint x: 185, startPoint y: 126, endPoint x: 30, endPoint y: 123, distance: 154.8
click at [22, 121] on div "< Inbound Transfers Transfer #MFUSED INV 13852 Pending Receipt Void Edit Shippe…" at bounding box center [270, 151] width 514 height 255
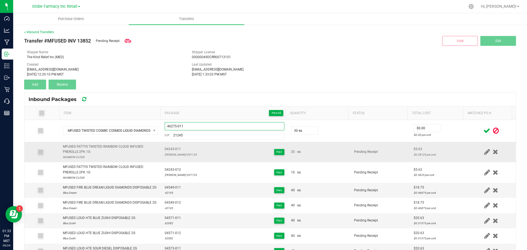
type input "46275-011"
click at [485, 159] on td at bounding box center [490, 152] width 49 height 21
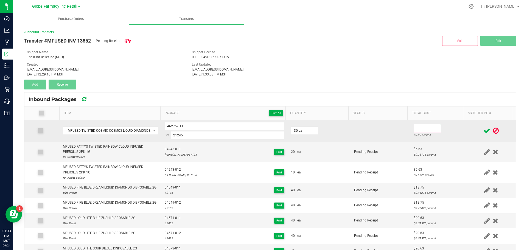
click at [417, 128] on input "0" at bounding box center [427, 128] width 27 height 8
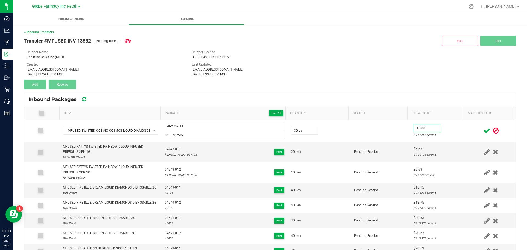
type input "$16.88"
click at [483, 129] on icon at bounding box center [486, 130] width 7 height 7
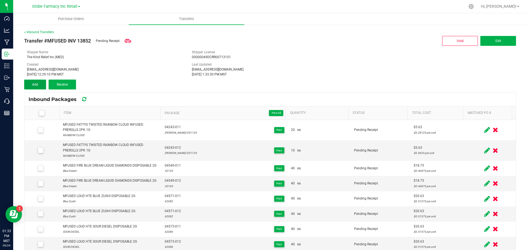
click at [39, 82] on button "Add" at bounding box center [35, 85] width 22 height 10
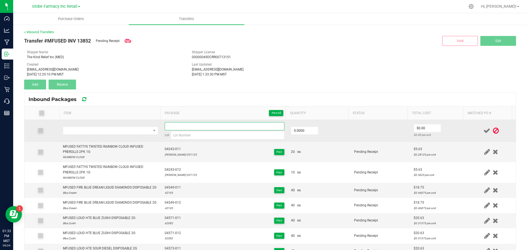
paste input "46275-011"
click at [192, 127] on input at bounding box center [225, 126] width 120 height 8
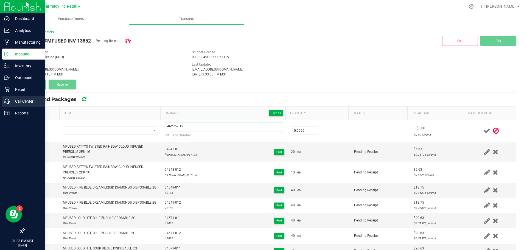
type input "46275-012"
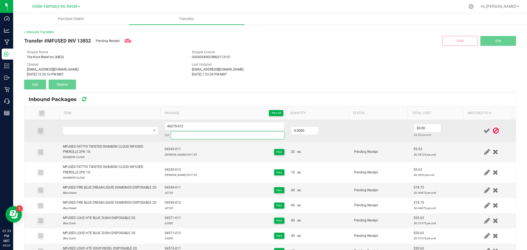
click at [185, 137] on input at bounding box center [228, 135] width 114 height 8
paste input "21245"
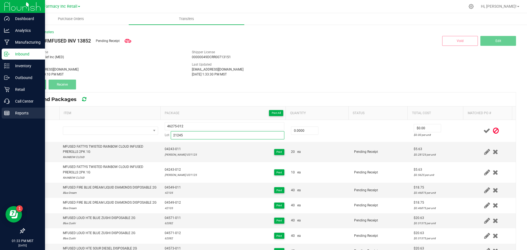
type input "21245"
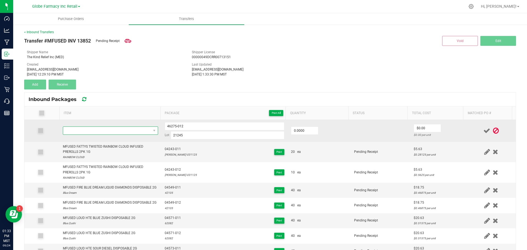
click at [111, 130] on span "NO DATA FOUND" at bounding box center [107, 131] width 88 height 8
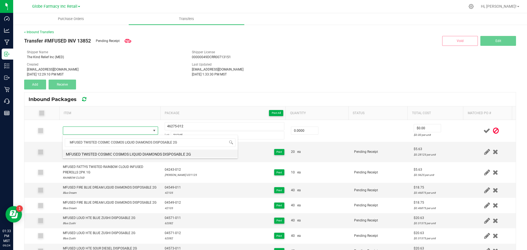
click at [80, 153] on li "MFUSED TWISTED COSMIC COSMOS LIQUID DIAMONDS DISPOSABLE 2G" at bounding box center [150, 154] width 175 height 8
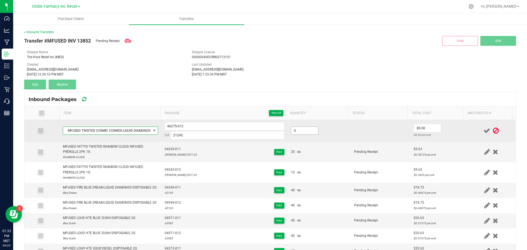
click at [299, 131] on input "0" at bounding box center [304, 131] width 27 height 8
type input "20 ea"
drag, startPoint x: 337, startPoint y: 132, endPoint x: 346, endPoint y: 131, distance: 9.7
click at [338, 132] on td "20 ea" at bounding box center [319, 131] width 63 height 22
click at [414, 127] on input "0" at bounding box center [427, 128] width 27 height 8
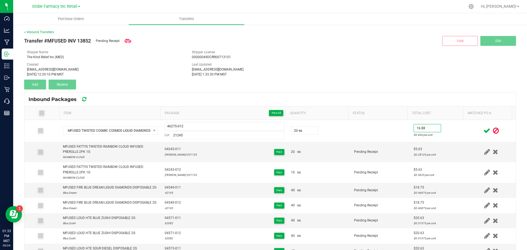
type input "$16.88"
click at [483, 129] on icon at bounding box center [486, 130] width 7 height 7
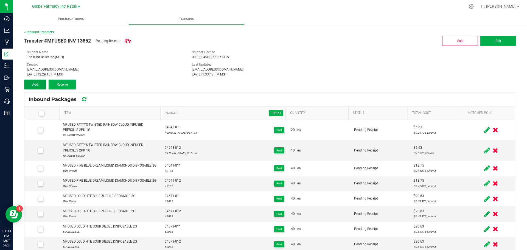
click at [30, 86] on button "Add" at bounding box center [35, 85] width 22 height 10
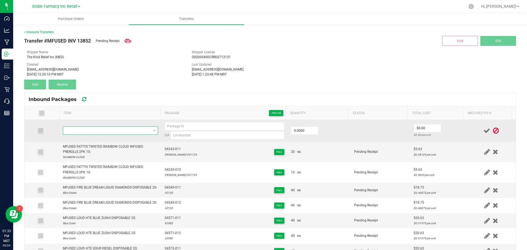
click at [103, 133] on span "NO DATA FOUND" at bounding box center [107, 131] width 88 height 8
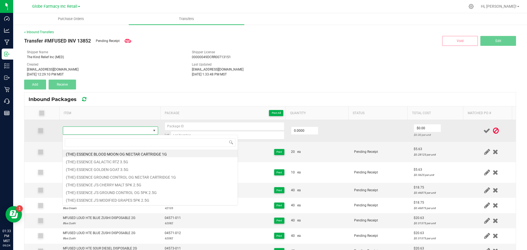
type input "MFUSED TWISTED FADERADE LIQUID DIAMONDS DISPOSABLE 2G"
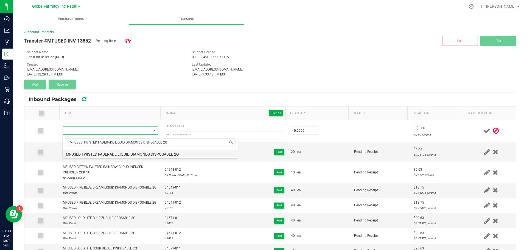
click at [93, 156] on li "MFUSED TWISTED FADERADE LIQUID DIAMONDS DISPOSABLE 2G" at bounding box center [150, 154] width 175 height 8
type input "0 ea"
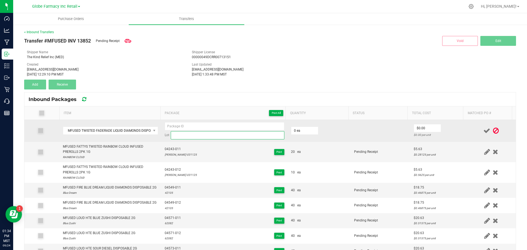
drag, startPoint x: 206, startPoint y: 135, endPoint x: 193, endPoint y: 135, distance: 12.4
click at [205, 135] on input at bounding box center [228, 135] width 114 height 8
paste input "21246"
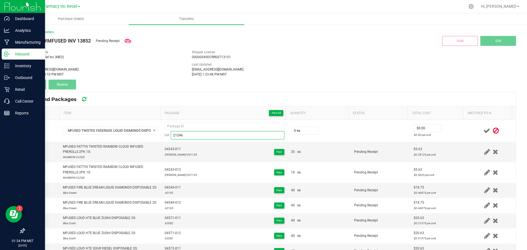
type input "21246"
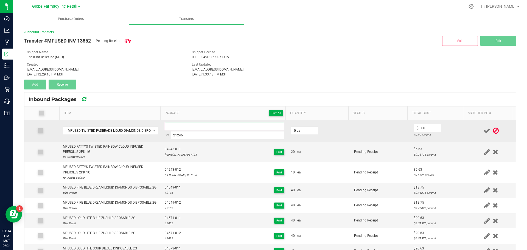
paste input "04537-Exp."
click at [209, 126] on input "04537-Exp." at bounding box center [225, 126] width 120 height 8
type input "04537-011"
click at [300, 132] on input "0" at bounding box center [304, 131] width 27 height 8
type input "40 ea"
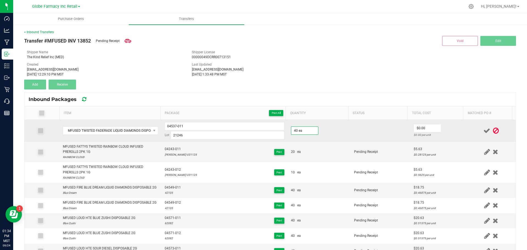
click at [311, 140] on td "40 ea" at bounding box center [319, 131] width 63 height 22
click at [428, 129] on input "1" at bounding box center [427, 128] width 27 height 8
type input "$16.88"
drag, startPoint x: 181, startPoint y: 128, endPoint x: 127, endPoint y: 133, distance: 53.7
click at [125, 134] on tr "MFUSED TWISTED FADERADE LIQUID DIAMONDS DISPOSABLE 2G 04537-011 Lot 21246 40 ea…" at bounding box center [269, 131] width 491 height 22
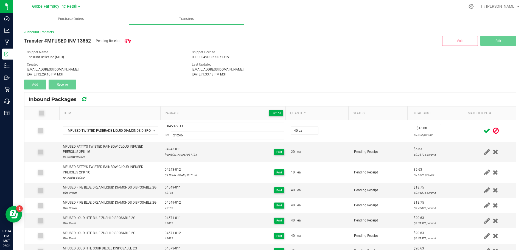
click at [483, 132] on icon at bounding box center [486, 130] width 7 height 7
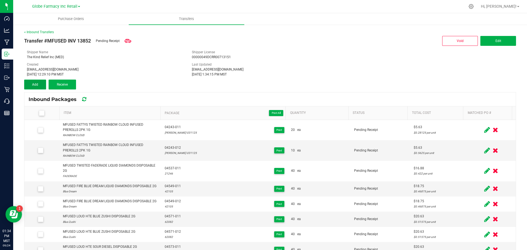
click at [36, 84] on span "Add" at bounding box center [35, 85] width 6 height 4
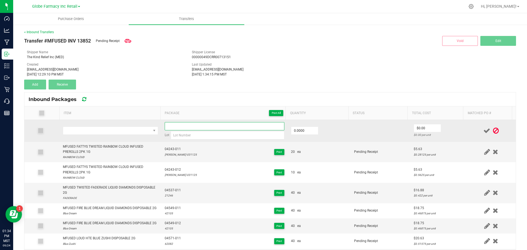
click at [180, 125] on input at bounding box center [225, 126] width 120 height 8
paste input "04537-011"
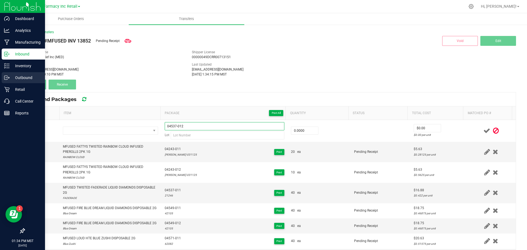
type input "04537-012"
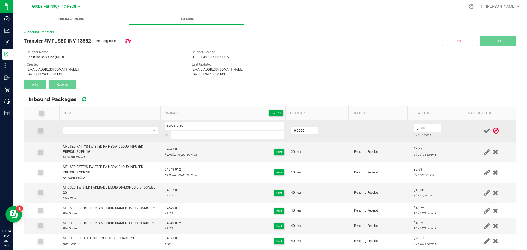
click at [177, 137] on input at bounding box center [228, 135] width 114 height 8
paste input "21246"
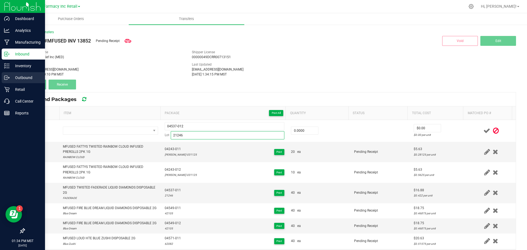
type input "21246"
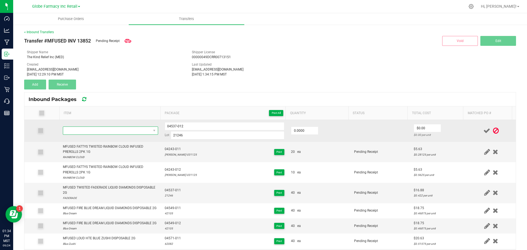
click at [131, 134] on span "NO DATA FOUND" at bounding box center [107, 131] width 88 height 8
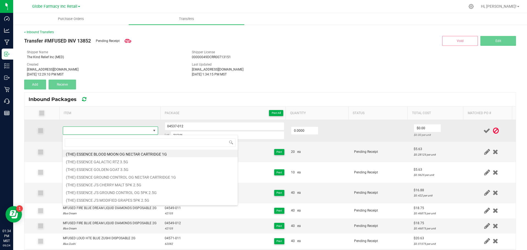
type input "MFUSED TWISTED FADERADE LIQUID DIAMONDS DISPOSABLE 2G"
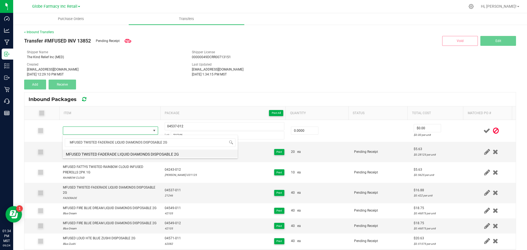
click at [86, 153] on li "MFUSED TWISTED FADERADE LIQUID DIAMONDS DISPOSABLE 2G" at bounding box center [150, 154] width 175 height 8
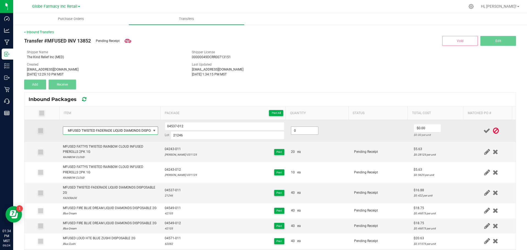
click at [304, 131] on input "0" at bounding box center [304, 131] width 27 height 8
type input "40 ea"
click at [312, 138] on td "40 ea" at bounding box center [319, 131] width 63 height 22
click at [423, 129] on input "0" at bounding box center [427, 128] width 27 height 8
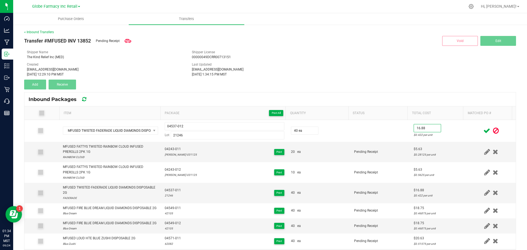
type input "$16.88"
click at [483, 131] on icon at bounding box center [486, 130] width 7 height 7
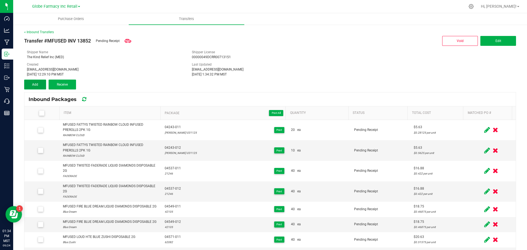
click at [30, 84] on button "Add" at bounding box center [35, 85] width 22 height 10
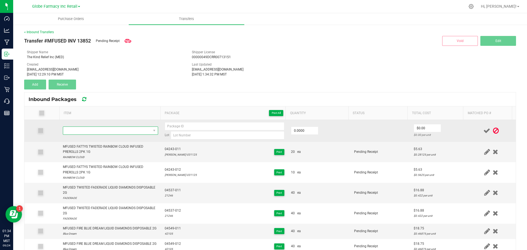
click at [95, 130] on span "NO DATA FOUND" at bounding box center [107, 131] width 88 height 8
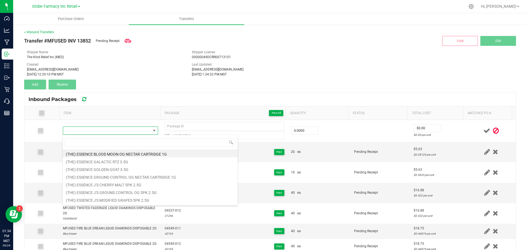
type input "MFUSED TWISTED LYCHEE LYFE LIQUID DIAMONDS DISPOSABLE 2G"
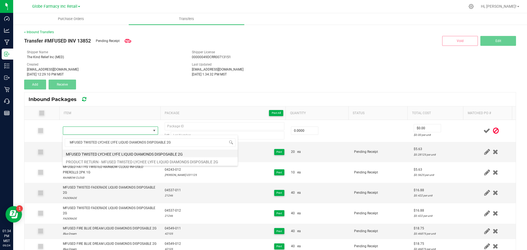
click at [97, 155] on li "MFUSED TWISTED LYCHEE LYFE LIQUID DIAMONDS DISPOSABLE 2G" at bounding box center [150, 154] width 175 height 8
type input "0 ea"
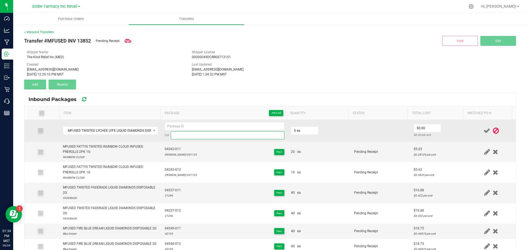
click at [184, 135] on input at bounding box center [228, 135] width 114 height 8
paste input "21249"
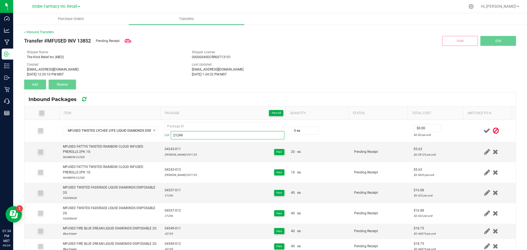
type input "21249"
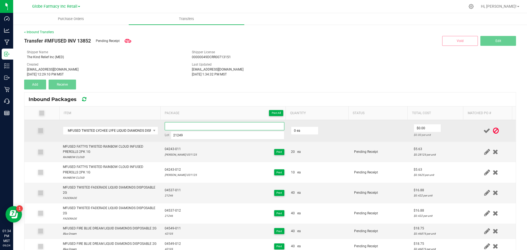
paste input "04637-Exp."
click at [182, 125] on input at bounding box center [225, 126] width 120 height 8
type input "04637-011"
click at [295, 131] on input "0" at bounding box center [304, 131] width 27 height 8
type input "20 ea"
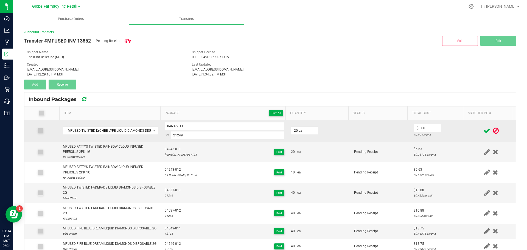
drag, startPoint x: 348, startPoint y: 132, endPoint x: 379, endPoint y: 130, distance: 31.1
click at [351, 132] on td at bounding box center [381, 131] width 60 height 22
click at [417, 126] on input "0" at bounding box center [427, 128] width 27 height 8
type input "$16.88"
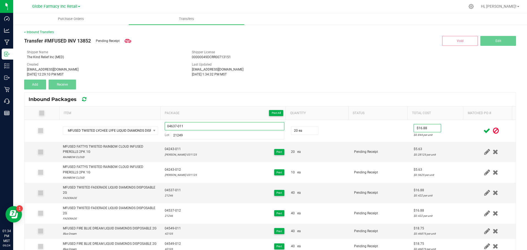
drag, startPoint x: 193, startPoint y: 124, endPoint x: 103, endPoint y: 117, distance: 90.0
click at [106, 118] on div "Item Package Print All Quantity Status Total Cost Matched PO # MFUSED TWISTED L…" at bounding box center [269, 189] width 491 height 167
click at [483, 129] on icon at bounding box center [486, 130] width 7 height 7
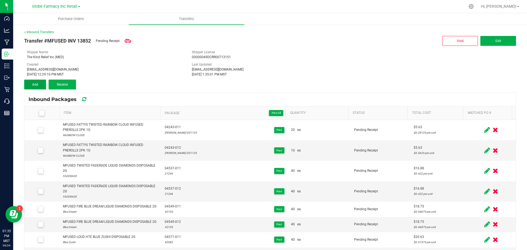
click at [26, 85] on button "Add" at bounding box center [35, 85] width 22 height 10
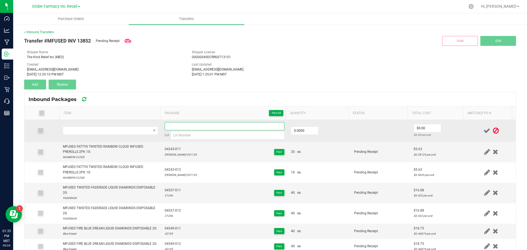
click at [177, 125] on input at bounding box center [225, 126] width 120 height 8
paste input "04637-011"
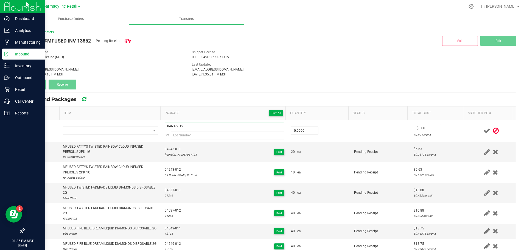
type input "04637-012"
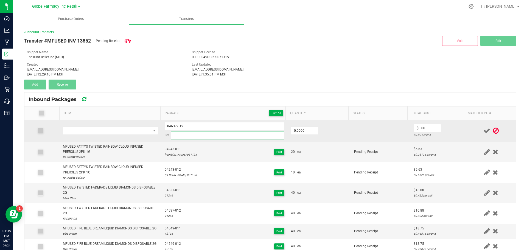
click at [178, 134] on input at bounding box center [228, 135] width 114 height 8
paste input "21249"
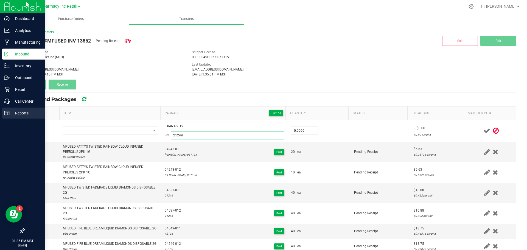
type input "21249"
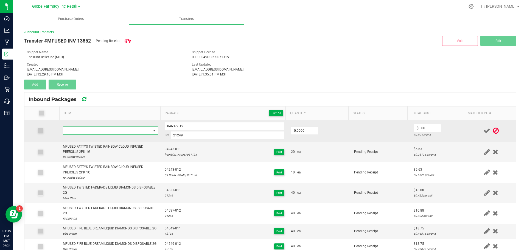
click at [103, 130] on span "NO DATA FOUND" at bounding box center [107, 131] width 88 height 8
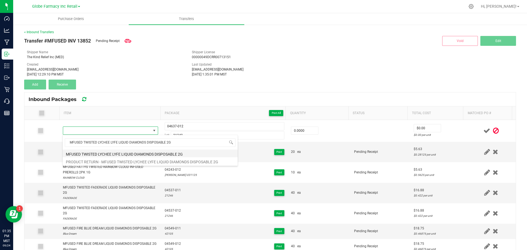
click at [120, 153] on li "MFUSED TWISTED LYCHEE LYFE LIQUID DIAMONDS DISPOSABLE 2G" at bounding box center [150, 154] width 175 height 8
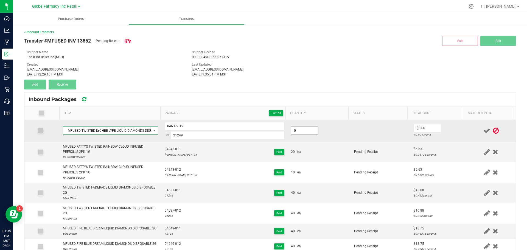
click at [304, 133] on input "0" at bounding box center [304, 131] width 27 height 8
type input "20 ea"
click at [421, 131] on input "0" at bounding box center [427, 128] width 27 height 8
type input "$16.88"
click at [381, 136] on td at bounding box center [381, 131] width 60 height 22
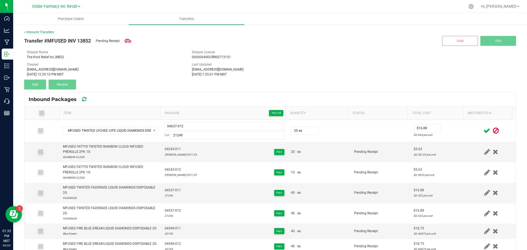
click at [483, 128] on icon at bounding box center [486, 130] width 7 height 7
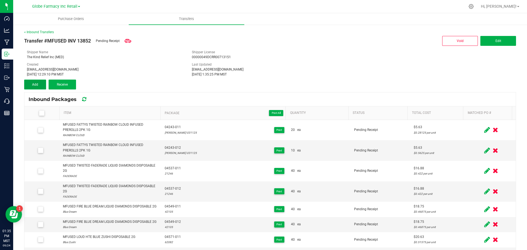
click at [40, 83] on button "Add" at bounding box center [35, 85] width 22 height 10
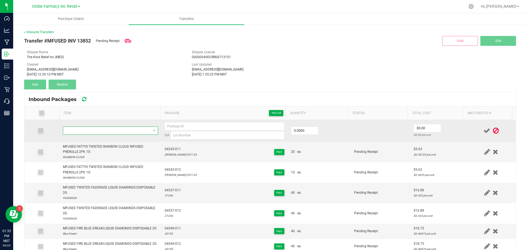
click at [95, 131] on span "NO DATA FOUND" at bounding box center [107, 131] width 88 height 8
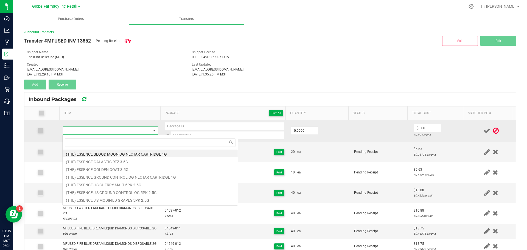
type input "MFUSED TWISTED SWIRLY TEMPLE LIQUID DIAMONDS DISPOSABLE 2G"
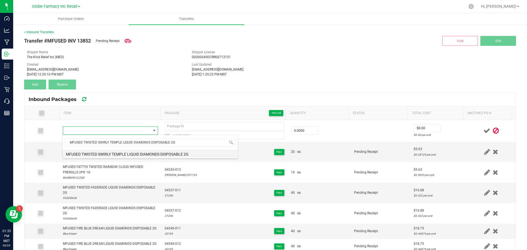
click at [99, 155] on li "MFUSED TWISTED SWIRLY TEMPLE LIQUID DIAMONDS DISPOSABLE 2G" at bounding box center [150, 154] width 175 height 8
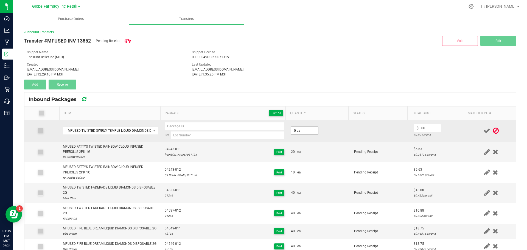
click at [298, 126] on span "0 ea" at bounding box center [304, 130] width 27 height 8
click at [299, 133] on input "0" at bounding box center [304, 131] width 27 height 8
type input "30 ea"
click at [311, 137] on td "30 ea" at bounding box center [319, 131] width 63 height 22
click at [431, 128] on input "0" at bounding box center [427, 128] width 27 height 8
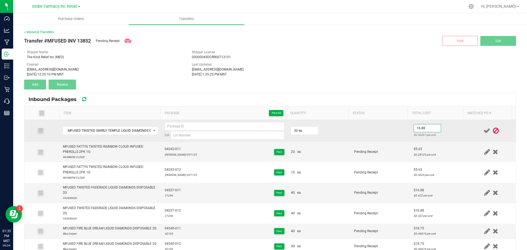
type input "$16.88"
click at [363, 130] on td at bounding box center [381, 131] width 60 height 22
click at [203, 135] on input at bounding box center [228, 135] width 114 height 8
paste input "21251"
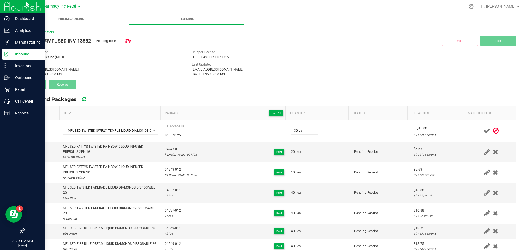
type input "21251"
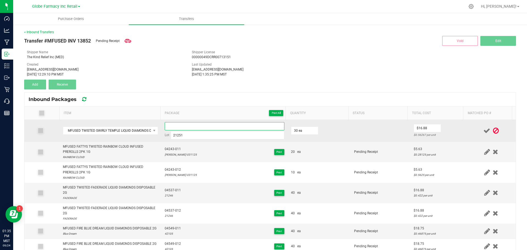
click at [172, 126] on input at bounding box center [225, 126] width 120 height 8
paste input "04556-Exp."
drag, startPoint x: 200, startPoint y: 128, endPoint x: 37, endPoint y: 122, distance: 163.4
click at [50, 120] on tr "MFUSED TWISTED SWIRLY TEMPLE LIQUID DIAMONDS DISPOSABLE 2G 04556-011 Lot 21251 …" at bounding box center [269, 131] width 491 height 22
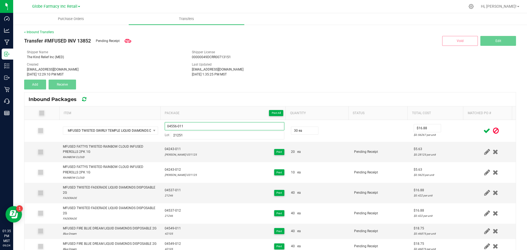
type input "04556-011"
click at [483, 129] on icon at bounding box center [486, 130] width 7 height 7
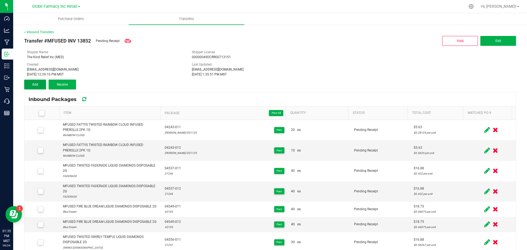
drag, startPoint x: 32, startPoint y: 82, endPoint x: 40, endPoint y: 84, distance: 8.1
click at [33, 82] on button "Add" at bounding box center [35, 85] width 22 height 10
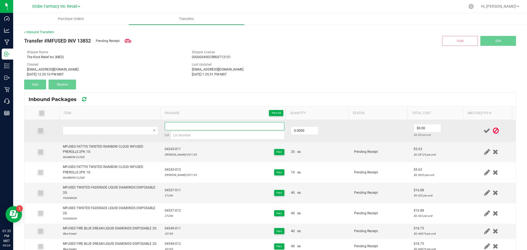
paste input "04556-011"
click at [183, 129] on input at bounding box center [225, 126] width 120 height 8
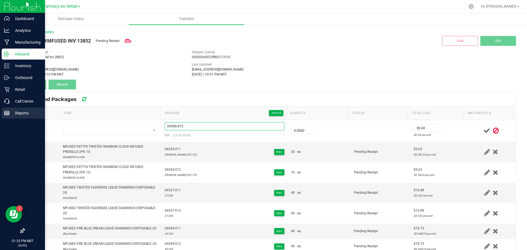
type input "04556-012"
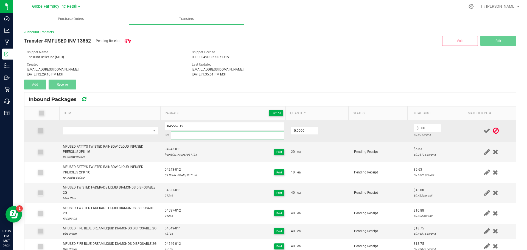
click at [198, 135] on input at bounding box center [228, 135] width 114 height 8
paste input "21251"
click at [124, 134] on span "NO DATA FOUND" at bounding box center [107, 131] width 88 height 8
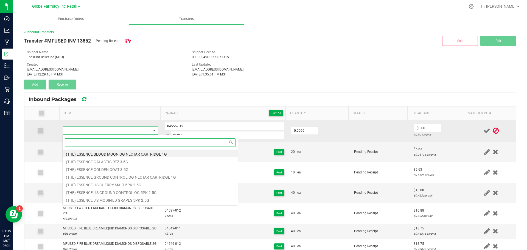
paste input "MFUSED TWISTED SWIRLY TEMPLE LIQUID DIAMONDS DISPOSABLE 2G"
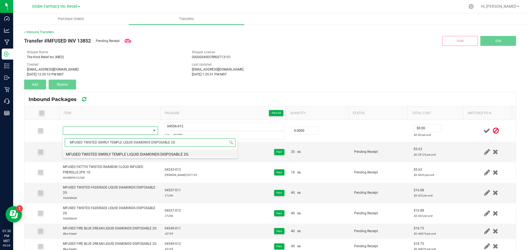
click at [84, 154] on li "MFUSED TWISTED SWIRLY TEMPLE LIQUID DIAMONDS DISPOSABLE 2G" at bounding box center [150, 154] width 175 height 8
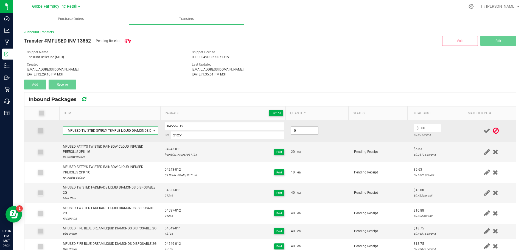
click at [309, 132] on input "0" at bounding box center [304, 131] width 27 height 8
click at [324, 132] on td "20 ea" at bounding box center [319, 131] width 63 height 22
click at [421, 125] on input "0" at bounding box center [427, 128] width 27 height 8
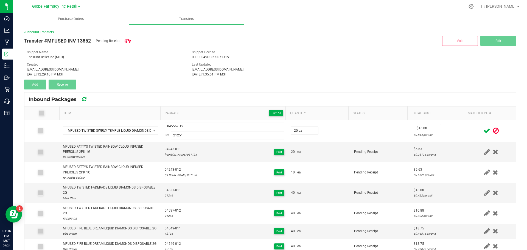
click at [483, 131] on icon at bounding box center [486, 130] width 7 height 7
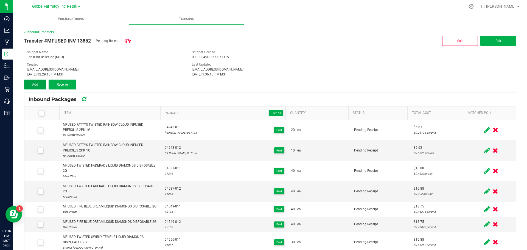
click at [29, 83] on button "Add" at bounding box center [35, 85] width 22 height 10
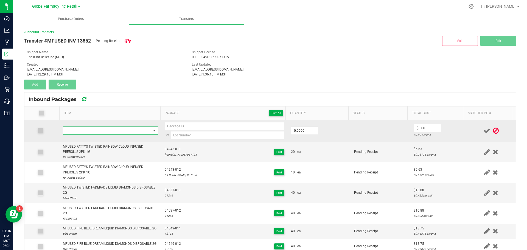
click at [114, 132] on span "NO DATA FOUND" at bounding box center [107, 131] width 88 height 8
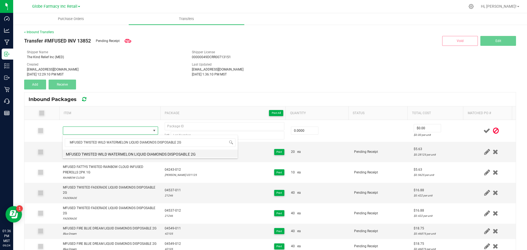
click at [91, 153] on li "MFUSED TWISTED WILD WATERMELON LIQUID DIAMONDS DISPOSABLE 2G" at bounding box center [150, 154] width 175 height 8
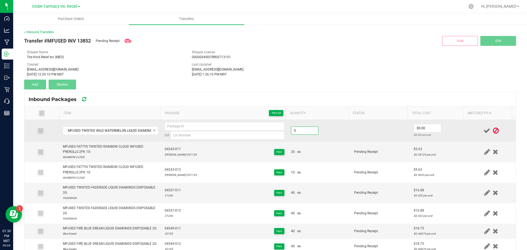
click at [297, 131] on input "0" at bounding box center [304, 131] width 27 height 8
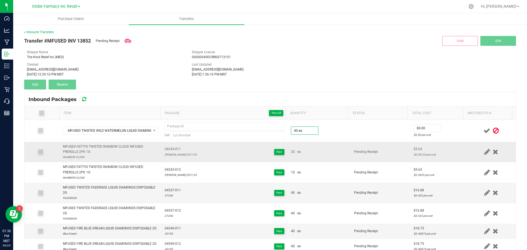
click at [318, 142] on td "20 ea" at bounding box center [319, 152] width 63 height 21
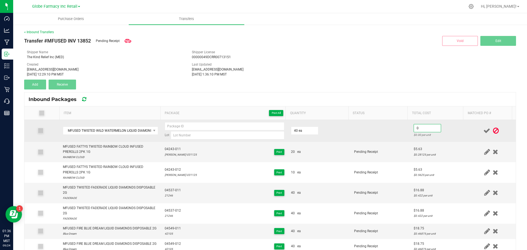
click at [414, 128] on input "0" at bounding box center [427, 128] width 27 height 8
click at [380, 135] on td at bounding box center [381, 131] width 60 height 22
click at [173, 138] on input at bounding box center [228, 135] width 114 height 8
paste input "21253"
click at [195, 129] on input at bounding box center [225, 126] width 120 height 8
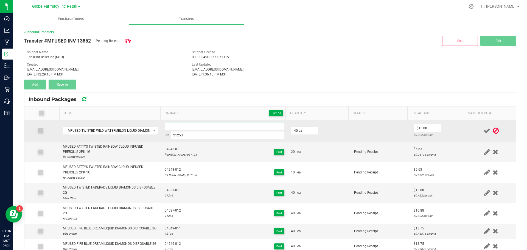
paste input "04643-Exp."
drag, startPoint x: 181, startPoint y: 126, endPoint x: 106, endPoint y: 121, distance: 75.4
click at [106, 121] on tr "MFUSED TWISTED WILD WATERMELON LIQUID DIAMONDS DISPOSABLE 2G 04643-011 Lot 2125…" at bounding box center [269, 131] width 491 height 22
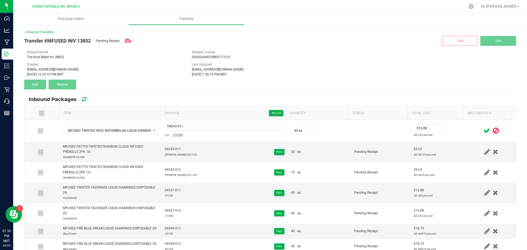
click at [483, 131] on icon at bounding box center [486, 130] width 7 height 7
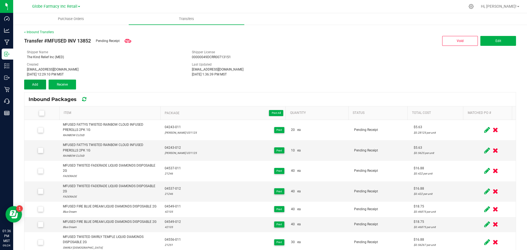
drag, startPoint x: 35, startPoint y: 85, endPoint x: 167, endPoint y: 109, distance: 134.0
click at [36, 85] on span "Add" at bounding box center [35, 85] width 6 height 4
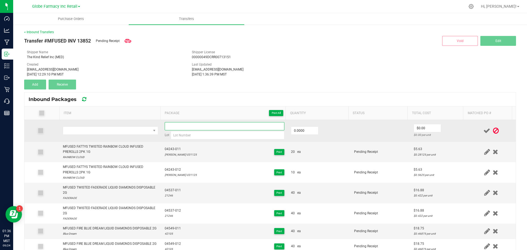
paste input "04643-011"
click at [213, 126] on input "04643-011" at bounding box center [225, 126] width 120 height 8
click at [178, 138] on input at bounding box center [228, 135] width 114 height 8
paste input "21253"
click at [109, 124] on td at bounding box center [111, 131] width 102 height 22
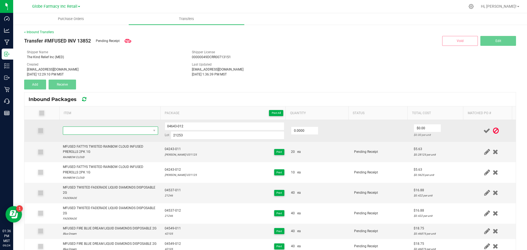
click at [108, 130] on span "NO DATA FOUND" at bounding box center [107, 131] width 88 height 8
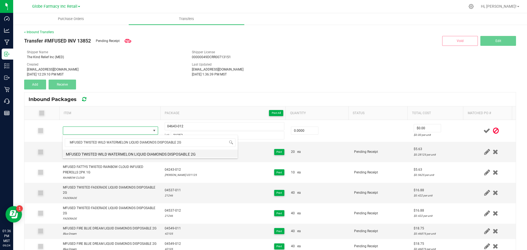
click at [97, 153] on li "MFUSED TWISTED WILD WATERMELON LIQUID DIAMONDS DISPOSABLE 2G" at bounding box center [150, 154] width 175 height 8
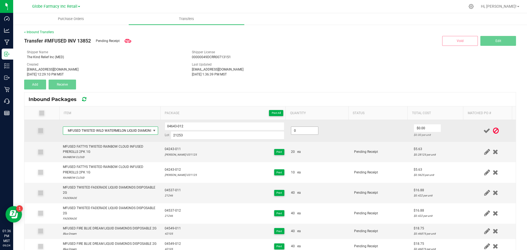
click at [291, 133] on input "0" at bounding box center [304, 131] width 27 height 8
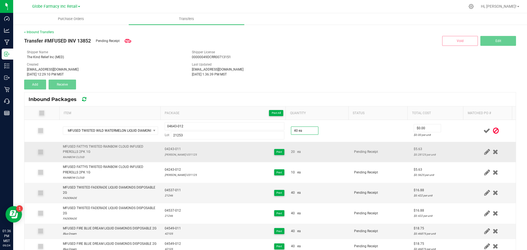
click at [331, 146] on td "20 ea" at bounding box center [319, 152] width 63 height 21
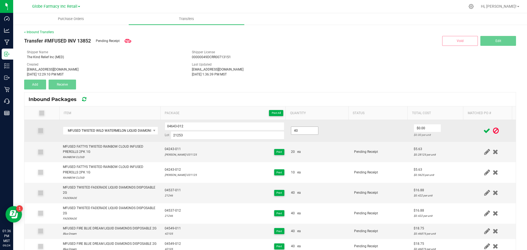
click at [304, 132] on input "40" at bounding box center [304, 131] width 27 height 8
click at [332, 140] on td "30 ea" at bounding box center [319, 131] width 63 height 22
click at [419, 126] on input "0" at bounding box center [427, 128] width 27 height 8
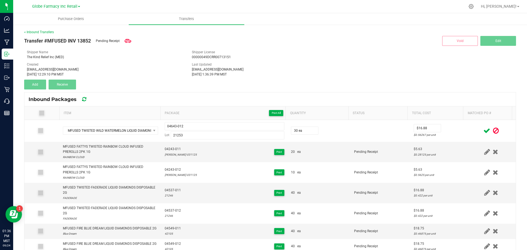
click at [483, 129] on icon at bounding box center [486, 130] width 7 height 7
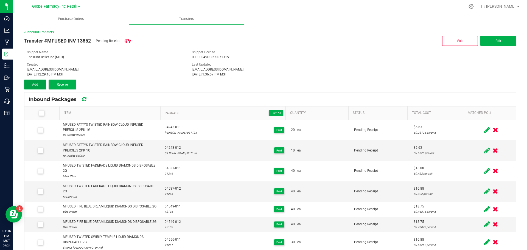
drag, startPoint x: 32, startPoint y: 81, endPoint x: 36, endPoint y: 82, distance: 3.6
click at [33, 81] on button "Add" at bounding box center [35, 85] width 22 height 10
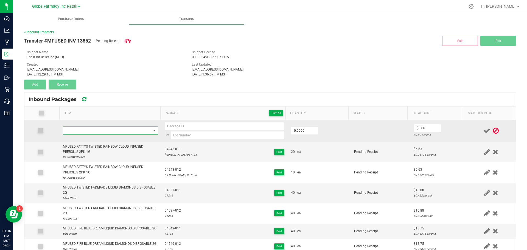
click at [120, 130] on span "NO DATA FOUND" at bounding box center [107, 131] width 88 height 8
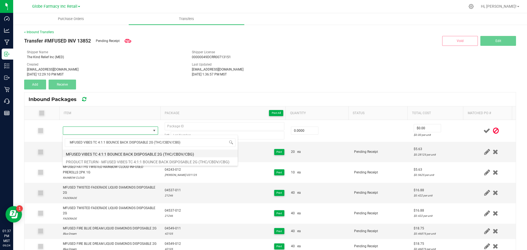
click at [95, 154] on li "MFUSED VIBES TC 4:1:1 BOUNCE BACK DISPOSABLE 2G (THC/CBDV/CBG)" at bounding box center [150, 154] width 175 height 8
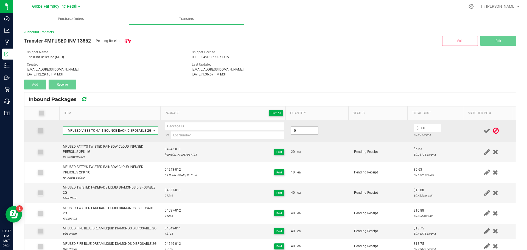
click at [299, 134] on input "0" at bounding box center [304, 131] width 27 height 8
drag, startPoint x: 344, startPoint y: 146, endPoint x: 375, endPoint y: 136, distance: 32.5
click at [345, 146] on tr "MFUSED FATTYS TWISTED RAINBOW CLOUD INFUSED PREROLLS 2PK 1G RAINBOW CLOUD 04243…" at bounding box center [269, 152] width 491 height 21
click at [422, 129] on input "0" at bounding box center [427, 128] width 27 height 8
click at [344, 138] on td "20 ea" at bounding box center [319, 131] width 63 height 22
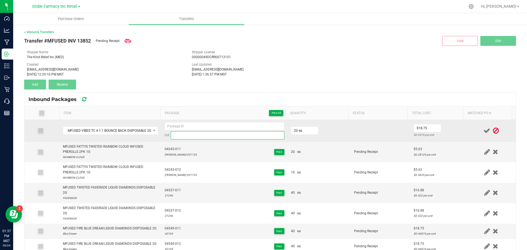
click at [208, 137] on input at bounding box center [228, 135] width 114 height 8
paste input "50055"
click at [206, 128] on input at bounding box center [225, 126] width 120 height 8
paste input "04680-Exp."
drag, startPoint x: 198, startPoint y: 128, endPoint x: 94, endPoint y: 125, distance: 103.8
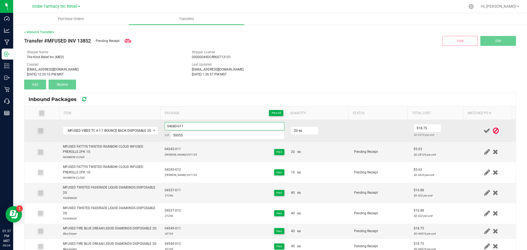
click at [95, 125] on tr "MFUSED VIBES TC 4:1:1 BOUNCE BACK DISPOSABLE 2G (THC/CBDV/CBG) 04680-011 Lot 50…" at bounding box center [269, 131] width 491 height 22
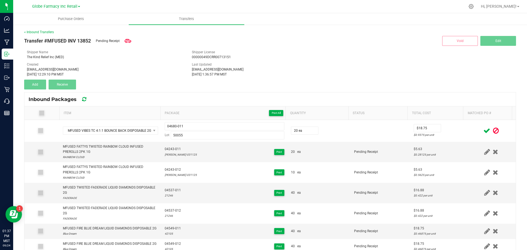
click at [483, 131] on icon at bounding box center [486, 130] width 7 height 7
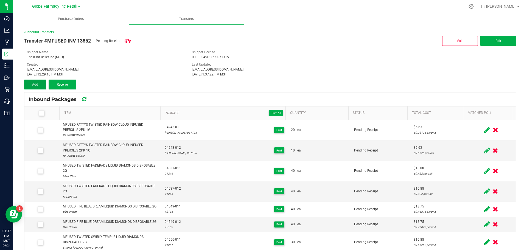
click at [38, 82] on button "Add" at bounding box center [35, 85] width 22 height 10
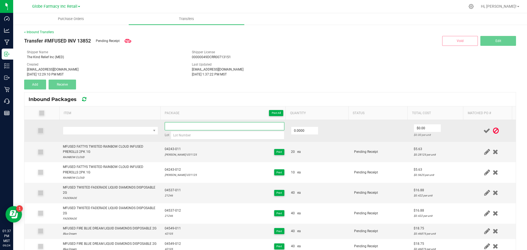
paste input "04680-011"
click at [187, 124] on input at bounding box center [225, 126] width 120 height 8
click at [187, 137] on input at bounding box center [228, 135] width 114 height 8
paste input "50055"
click at [108, 126] on td at bounding box center [111, 131] width 102 height 22
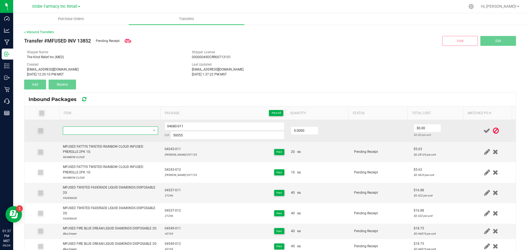
click at [103, 128] on span "NO DATA FOUND" at bounding box center [107, 131] width 88 height 8
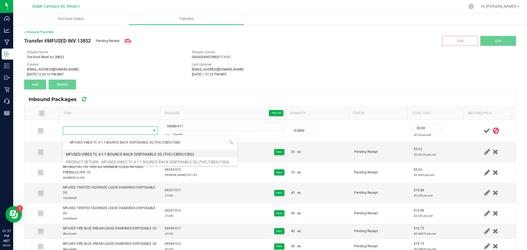
click at [87, 153] on li "MFUSED VIBES TC 4:1:1 BOUNCE BACK DISPOSABLE 2G (THC/CBDV/CBG)" at bounding box center [150, 154] width 175 height 8
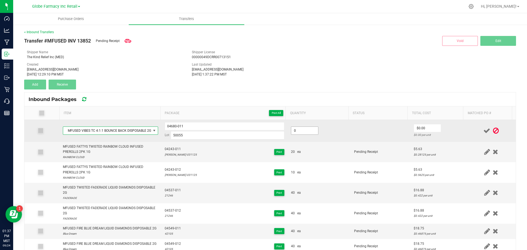
click at [305, 129] on input "0" at bounding box center [304, 131] width 27 height 8
drag, startPoint x: 369, startPoint y: 150, endPoint x: 415, endPoint y: 140, distance: 47.1
click at [373, 148] on td "Pending Receipt" at bounding box center [381, 152] width 60 height 21
click at [423, 127] on input "0" at bounding box center [427, 128] width 27 height 8
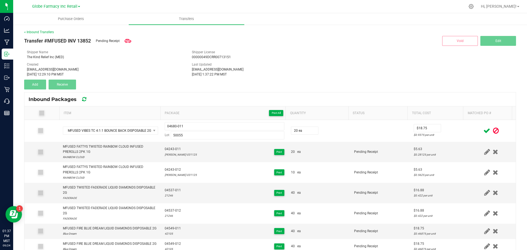
click at [483, 132] on icon at bounding box center [486, 130] width 7 height 7
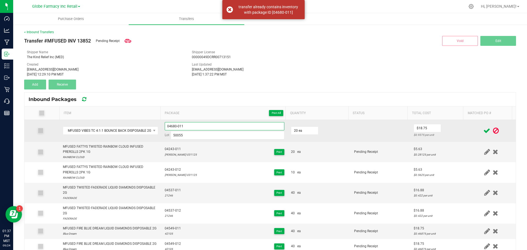
click at [192, 127] on input "04680-011" at bounding box center [225, 126] width 120 height 8
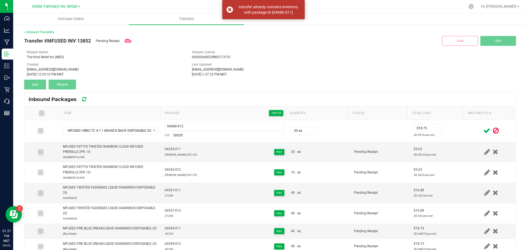
click at [483, 132] on icon at bounding box center [486, 130] width 7 height 7
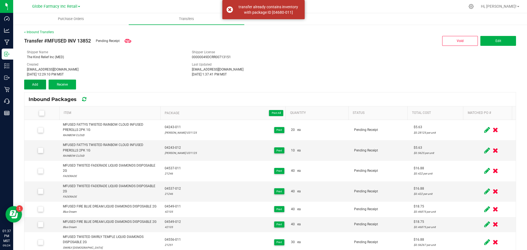
click at [39, 85] on button "Add" at bounding box center [35, 85] width 22 height 10
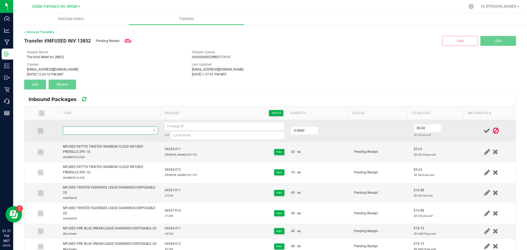
click at [71, 132] on span "NO DATA FOUND" at bounding box center [110, 130] width 95 height 8
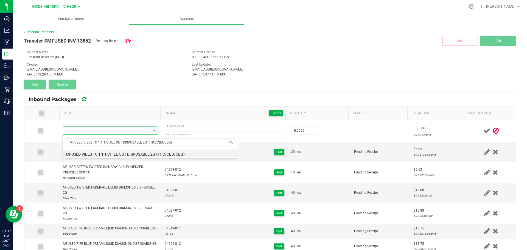
click at [94, 153] on li "MFUSED VIBES TC 1:1:1 CHILL OUT DISPOSABLE 2G (THC/CBD/CBG)" at bounding box center [150, 154] width 175 height 8
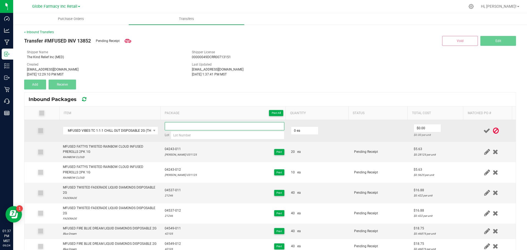
click at [169, 128] on input at bounding box center [225, 126] width 120 height 8
paste input "04583-Exp."
click at [200, 135] on input at bounding box center [228, 135] width 114 height 8
paste input "50056"
click at [299, 130] on input "0" at bounding box center [304, 131] width 27 height 8
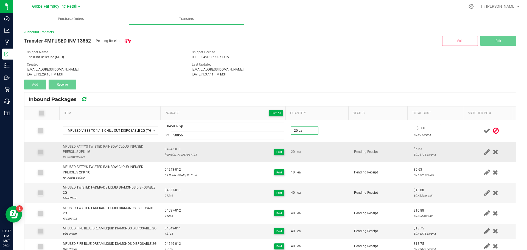
click at [351, 145] on td "Pending Receipt" at bounding box center [381, 152] width 60 height 21
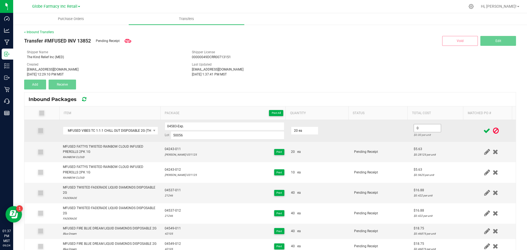
click at [424, 130] on input "0" at bounding box center [427, 128] width 27 height 8
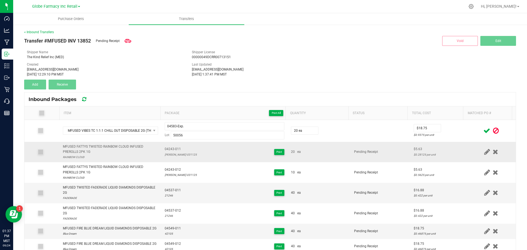
click at [369, 152] on span "Pending Receipt" at bounding box center [366, 152] width 24 height 4
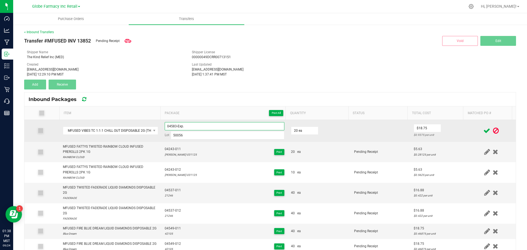
drag, startPoint x: 196, startPoint y: 126, endPoint x: 175, endPoint y: 127, distance: 20.3
click at [175, 127] on input "04583-Exp." at bounding box center [225, 126] width 120 height 8
drag, startPoint x: 186, startPoint y: 127, endPoint x: 119, endPoint y: 133, distance: 67.5
click at [120, 133] on tr "MFUSED VIBES TC 1:1:1 CHILL OUT DISPOSABLE 2G (THC/CBD/CBG) 04583-011 Lot 50056…" at bounding box center [269, 131] width 491 height 22
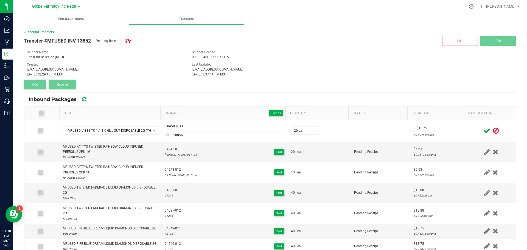
click at [483, 129] on icon at bounding box center [486, 130] width 7 height 7
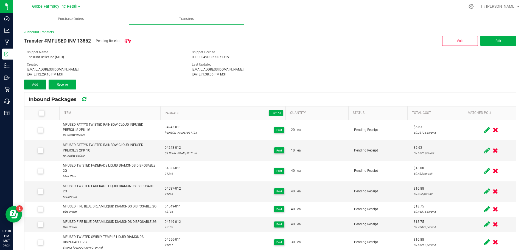
drag, startPoint x: 36, startPoint y: 85, endPoint x: 129, endPoint y: 92, distance: 92.7
click at [39, 85] on button "Add" at bounding box center [35, 85] width 22 height 10
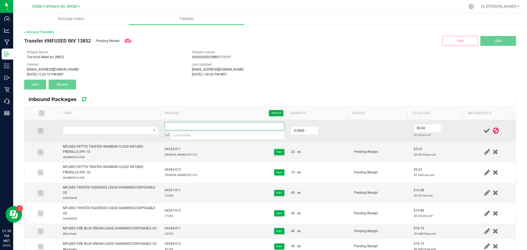
click at [177, 123] on input at bounding box center [225, 126] width 120 height 8
paste input "04583-011"
drag, startPoint x: 177, startPoint y: 140, endPoint x: 177, endPoint y: 136, distance: 4.7
click at [177, 140] on td "04583-012 Lot" at bounding box center [224, 131] width 126 height 22
click at [177, 135] on input at bounding box center [228, 135] width 114 height 8
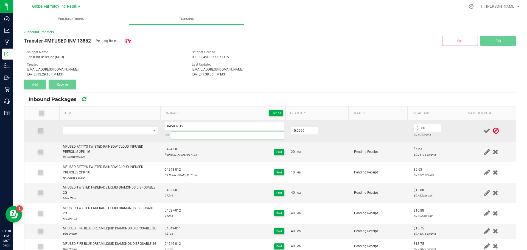
paste input "50056"
click at [89, 133] on span "NO DATA FOUND" at bounding box center [107, 131] width 88 height 8
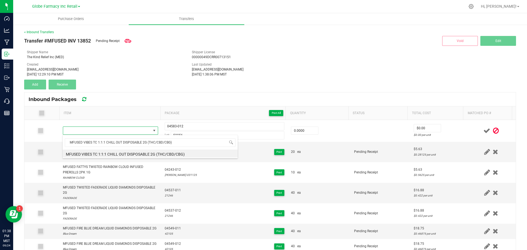
click at [81, 149] on span "MFUSED VIBES TC 1:1:1 CHILL OUT DISPOSABLE 2G (THC/CBD/CBG)" at bounding box center [150, 142] width 175 height 13
click at [79, 153] on li "MFUSED VIBES TC 1:1:1 CHILL OUT DISPOSABLE 2G (THC/CBD/CBG)" at bounding box center [150, 154] width 175 height 8
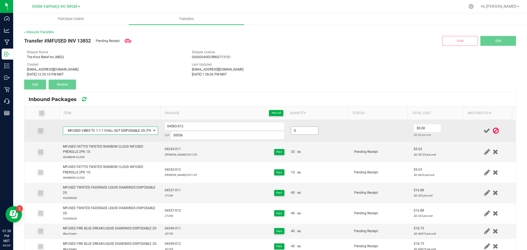
click at [295, 130] on input "0" at bounding box center [304, 131] width 27 height 8
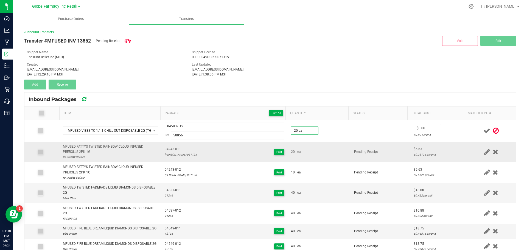
click at [365, 150] on span "Pending Receipt" at bounding box center [366, 152] width 24 height 4
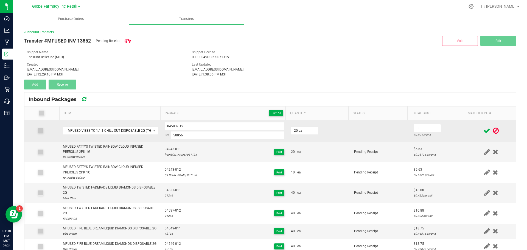
click at [414, 129] on input "0" at bounding box center [427, 128] width 27 height 8
drag, startPoint x: 396, startPoint y: 144, endPoint x: 444, endPoint y: 133, distance: 49.6
click at [396, 144] on td "Pending Receipt" at bounding box center [381, 152] width 60 height 21
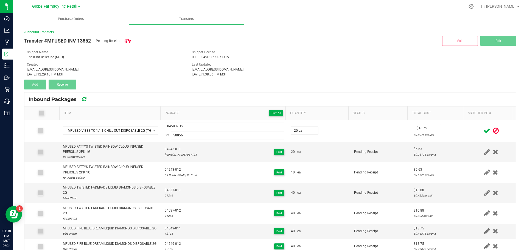
click at [483, 131] on icon at bounding box center [486, 130] width 7 height 7
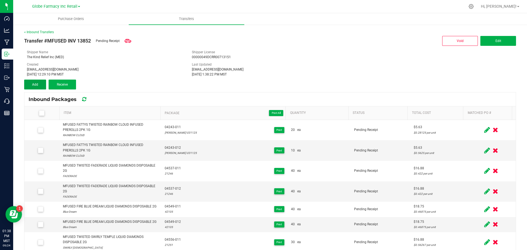
drag, startPoint x: 26, startPoint y: 84, endPoint x: 35, endPoint y: 90, distance: 10.5
click at [26, 84] on button "Add" at bounding box center [35, 85] width 22 height 10
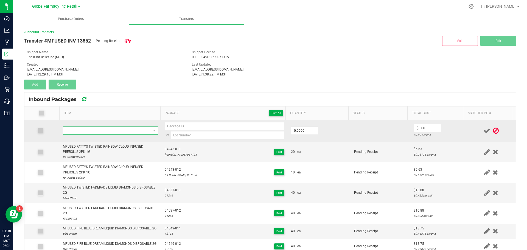
click at [87, 128] on span "NO DATA FOUND" at bounding box center [107, 131] width 88 height 8
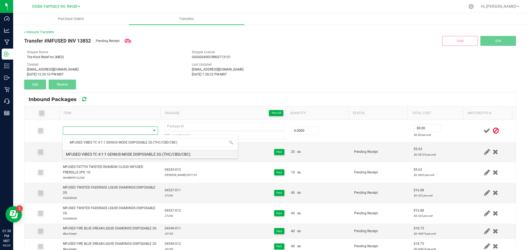
click at [91, 152] on li "MFUSED VIBES TC 4:1:1 GENIUS MODE DISPOSABLE 2G (THC/CBD/CBC)" at bounding box center [150, 154] width 175 height 8
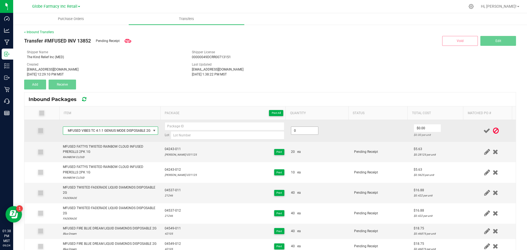
click at [298, 131] on input "0" at bounding box center [304, 131] width 27 height 8
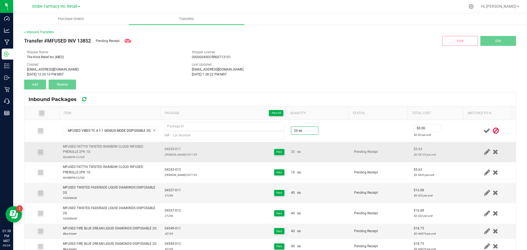
drag, startPoint x: 331, startPoint y: 155, endPoint x: 378, endPoint y: 142, distance: 48.5
click at [337, 153] on td "20 ea" at bounding box center [319, 152] width 63 height 21
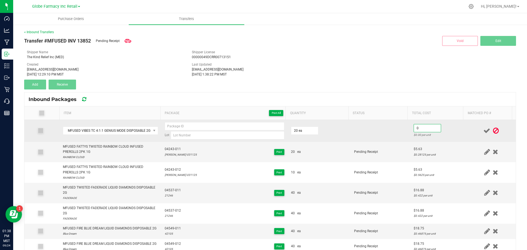
click at [414, 125] on input "0" at bounding box center [427, 128] width 27 height 8
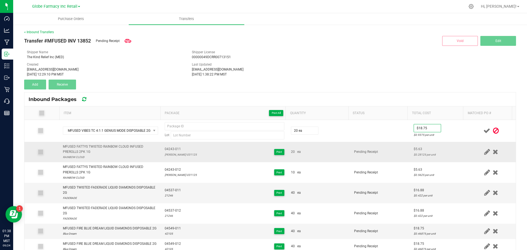
click at [387, 149] on td "Pending Receipt" at bounding box center [381, 152] width 60 height 21
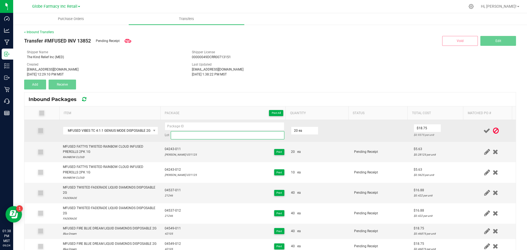
click at [180, 138] on input at bounding box center [228, 135] width 114 height 8
paste input "50057"
click at [175, 124] on input at bounding box center [225, 126] width 120 height 8
paste input "04581-Exp."
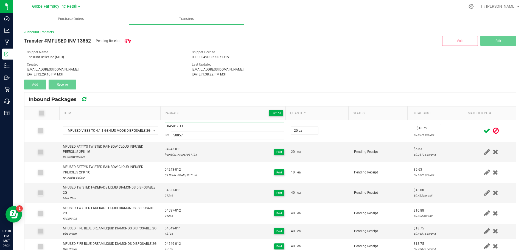
drag, startPoint x: 217, startPoint y: 122, endPoint x: -3, endPoint y: 115, distance: 220.2
click at [0, 115] on html "Dashboard Analytics Manufacturing Inbound Inventory Outbound Retail Call Center…" at bounding box center [263, 125] width 527 height 250
click at [483, 132] on icon at bounding box center [486, 130] width 7 height 7
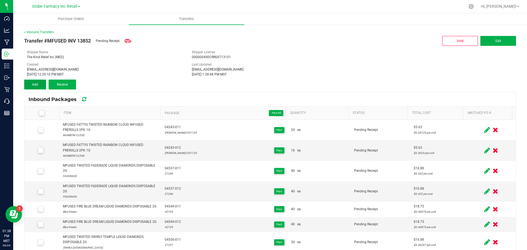
click at [38, 85] on button "Add" at bounding box center [35, 85] width 22 height 10
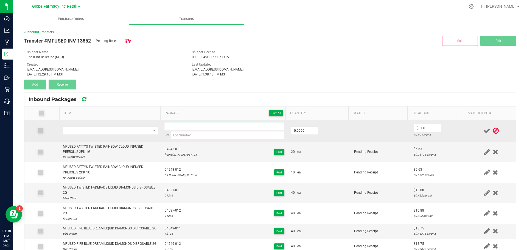
click at [214, 126] on input at bounding box center [225, 126] width 120 height 8
paste
click at [175, 134] on input at bounding box center [228, 135] width 114 height 8
click at [127, 130] on span "NO DATA FOUND" at bounding box center [107, 131] width 88 height 8
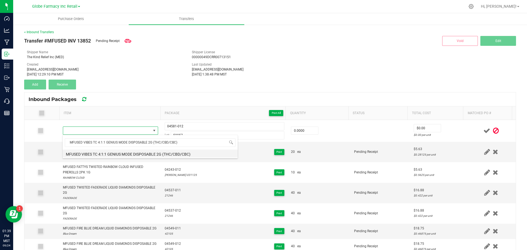
click at [95, 156] on li "MFUSED VIBES TC 4:1:1 GENIUS MODE DISPOSABLE 2G (THC/CBD/CBC)" at bounding box center [150, 154] width 175 height 8
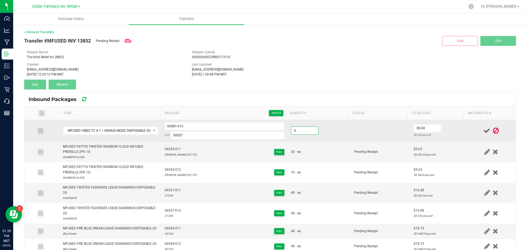
click at [294, 130] on input "0" at bounding box center [304, 131] width 27 height 8
click at [399, 138] on td at bounding box center [381, 131] width 60 height 22
click at [417, 128] on input "1" at bounding box center [427, 128] width 27 height 8
drag, startPoint x: 386, startPoint y: 142, endPoint x: 341, endPoint y: 134, distance: 45.4
click at [386, 142] on td "Pending Receipt" at bounding box center [381, 152] width 60 height 21
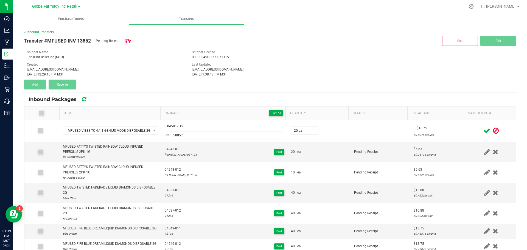
click at [483, 131] on icon at bounding box center [486, 130] width 7 height 7
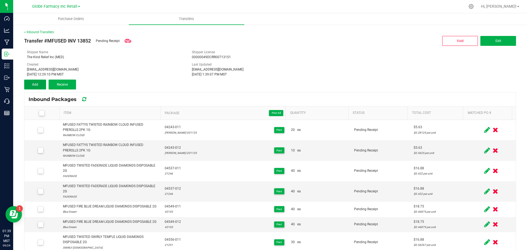
click at [41, 86] on button "Add" at bounding box center [35, 85] width 22 height 10
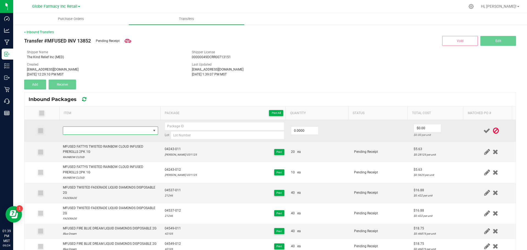
click at [85, 128] on span "NO DATA FOUND" at bounding box center [107, 131] width 88 height 8
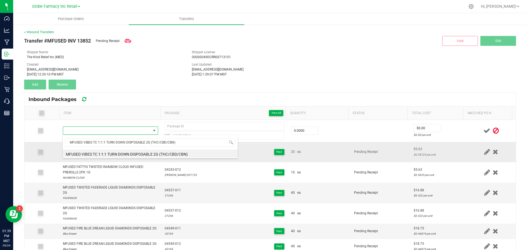
drag, startPoint x: 95, startPoint y: 153, endPoint x: 157, endPoint y: 150, distance: 61.8
click at [95, 153] on li "MFUSED VIBES TC 1:1:1 TURN DOWN DISPOSABLE 2G (THC/CBD/CBN)" at bounding box center [150, 154] width 175 height 8
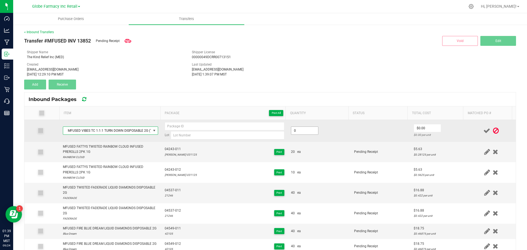
click at [303, 131] on input "0" at bounding box center [304, 131] width 27 height 8
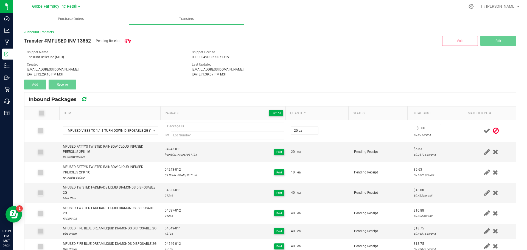
drag, startPoint x: 355, startPoint y: 142, endPoint x: 415, endPoint y: 118, distance: 64.0
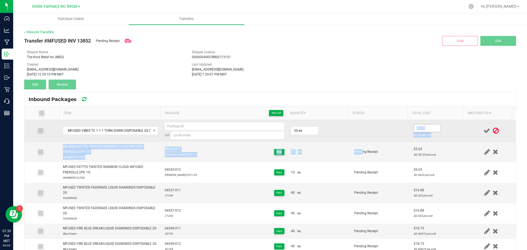
click at [415, 125] on input "$0.00" at bounding box center [427, 128] width 27 height 8
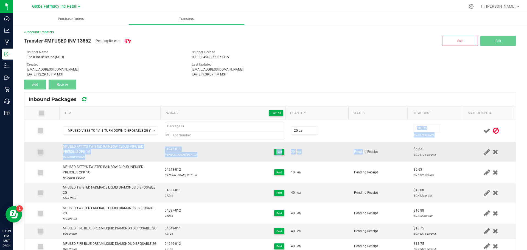
click at [372, 144] on td "Pending Receipt" at bounding box center [381, 152] width 60 height 21
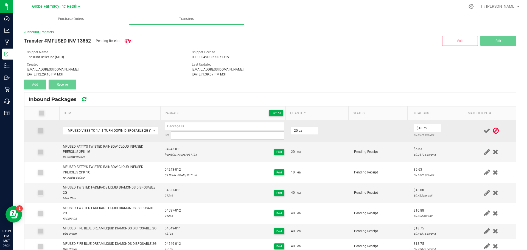
drag, startPoint x: 222, startPoint y: 136, endPoint x: 216, endPoint y: 136, distance: 6.6
click at [222, 136] on input at bounding box center [228, 135] width 114 height 8
click at [176, 121] on td "Lot 50054" at bounding box center [224, 131] width 126 height 22
click at [177, 126] on input at bounding box center [225, 126] width 120 height 8
drag, startPoint x: 185, startPoint y: 128, endPoint x: 85, endPoint y: 123, distance: 100.6
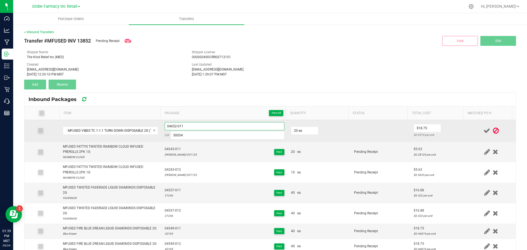
click at [87, 123] on tr "MFUSED VIBES TC 1:1:1 TURN DOWN DISPOSABLE 2G (THC/CBD/CBN) 04652-011 Lot 50054…" at bounding box center [269, 131] width 491 height 22
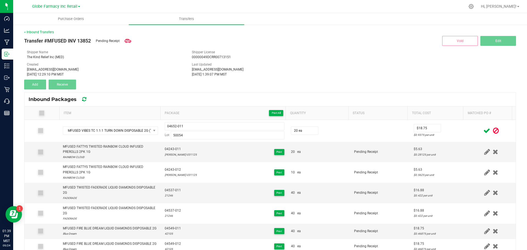
click at [483, 131] on icon at bounding box center [486, 130] width 7 height 7
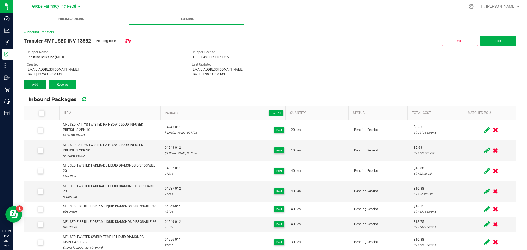
drag, startPoint x: 41, startPoint y: 86, endPoint x: 46, endPoint y: 87, distance: 4.4
click at [41, 86] on button "Add" at bounding box center [35, 85] width 22 height 10
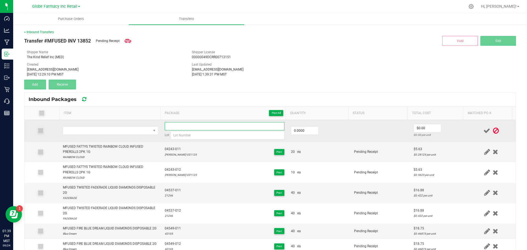
click at [197, 129] on input at bounding box center [225, 126] width 120 height 8
click at [215, 135] on input at bounding box center [228, 135] width 114 height 8
click at [97, 135] on td at bounding box center [111, 131] width 102 height 22
click at [97, 131] on span "NO DATA FOUND" at bounding box center [107, 131] width 88 height 8
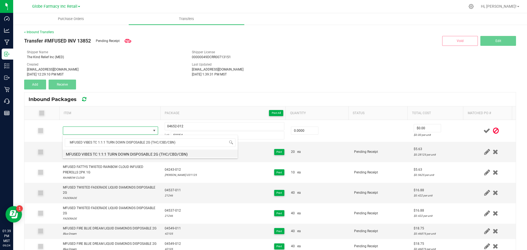
click at [102, 153] on li "MFUSED VIBES TC 1:1:1 TURN DOWN DISPOSABLE 2G (THC/CBD/CBN)" at bounding box center [150, 154] width 175 height 8
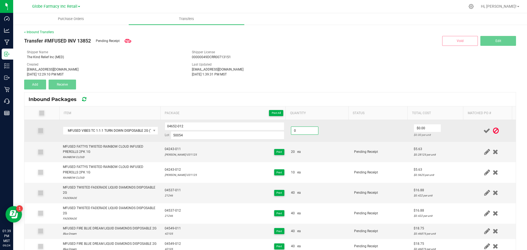
click at [291, 131] on input "0" at bounding box center [304, 131] width 27 height 8
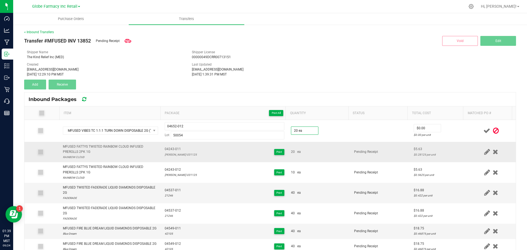
click at [321, 143] on td "20 ea" at bounding box center [319, 152] width 63 height 21
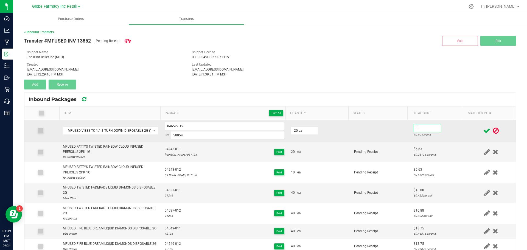
click at [420, 128] on input "0" at bounding box center [427, 128] width 27 height 8
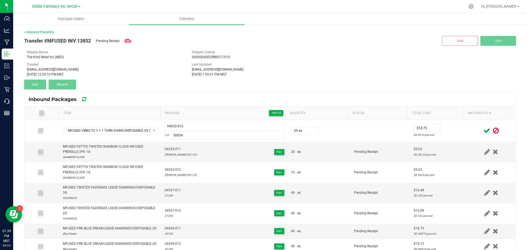
click at [483, 129] on icon at bounding box center [486, 130] width 7 height 7
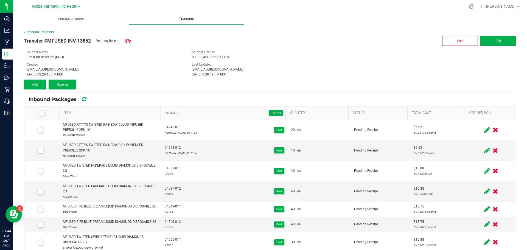
click at [173, 20] on span "Transfers" at bounding box center [186, 18] width 30 height 5
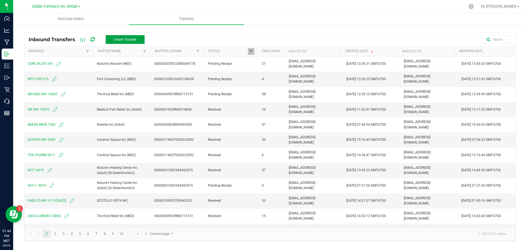
click at [137, 38] on button "Create Transfer" at bounding box center [125, 39] width 39 height 9
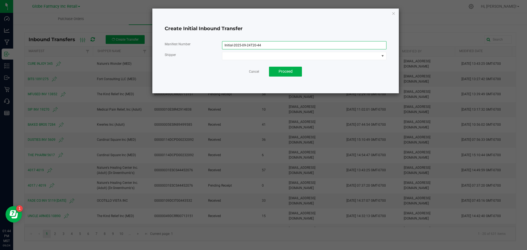
drag, startPoint x: 276, startPoint y: 44, endPoint x: 83, endPoint y: 19, distance: 194.3
click at [84, 19] on ngb-modal-window "Create Initial Inbound Transfer Manifest Number Initial-2025-09-24T20-44 Shippe…" at bounding box center [265, 125] width 531 height 250
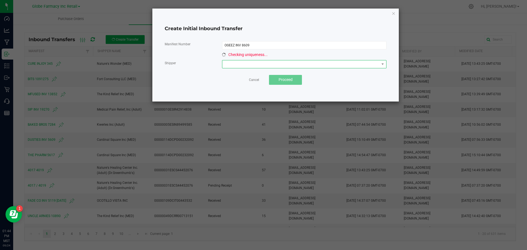
click at [263, 64] on span at bounding box center [300, 64] width 157 height 8
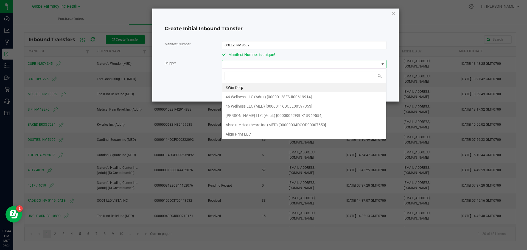
scroll to position [8, 164]
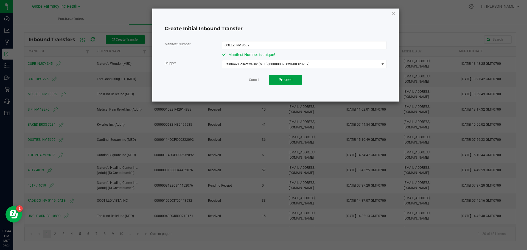
click at [290, 81] on span "Proceed" at bounding box center [286, 79] width 14 height 4
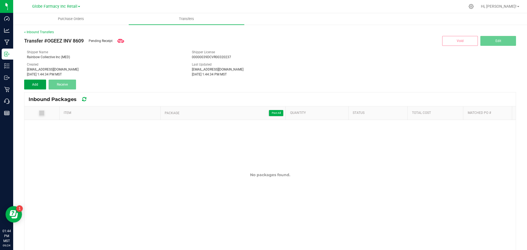
drag, startPoint x: 37, startPoint y: 86, endPoint x: 58, endPoint y: 62, distance: 32.5
click at [37, 86] on button "Add" at bounding box center [35, 85] width 22 height 10
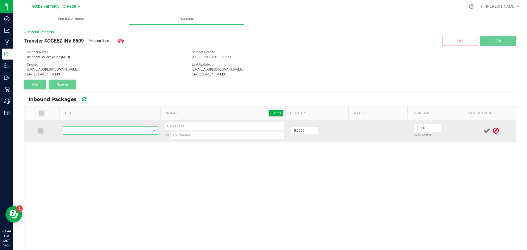
click at [103, 130] on span "NO DATA FOUND" at bounding box center [107, 131] width 88 height 8
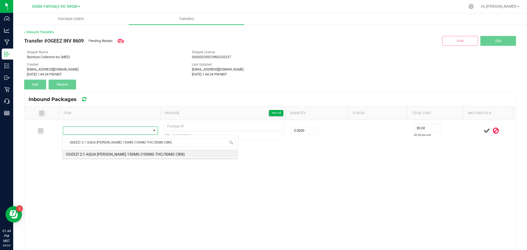
click at [118, 151] on li "OGEEZ! 2:1 AQUA [PERSON_NAME] 150MG (100MG THC/50MG CBN)" at bounding box center [150, 154] width 175 height 8
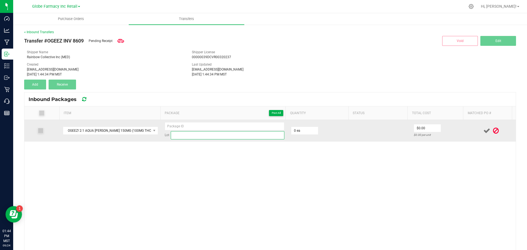
click at [177, 133] on input at bounding box center [228, 135] width 114 height 8
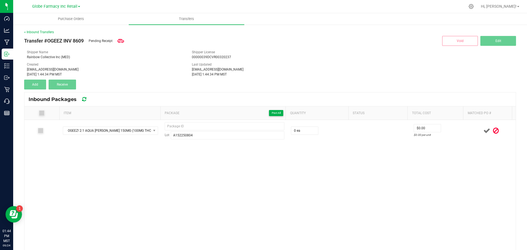
click at [166, 166] on div "OGEEZ! 2:1 AQUA [PERSON_NAME] 150MG (100MG THC/50MG CBN) Lot A152250804 0 ea $0…" at bounding box center [269, 196] width 491 height 153
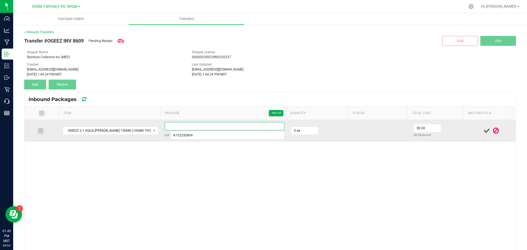
click at [194, 125] on input at bounding box center [225, 126] width 120 height 8
click at [187, 126] on input "A152250804" at bounding box center [225, 126] width 120 height 8
click at [293, 133] on input "0" at bounding box center [304, 131] width 27 height 8
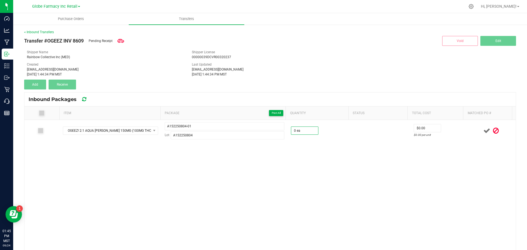
click at [269, 165] on div "OGEEZ! 2:1 AQUA [PERSON_NAME] 150MG (100MG THC/50MG CBN) A152250804-01 Lot A152…" at bounding box center [269, 196] width 491 height 153
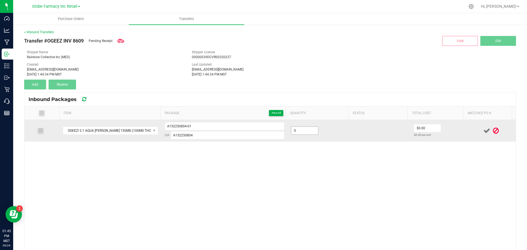
click at [304, 128] on input "0" at bounding box center [304, 131] width 27 height 8
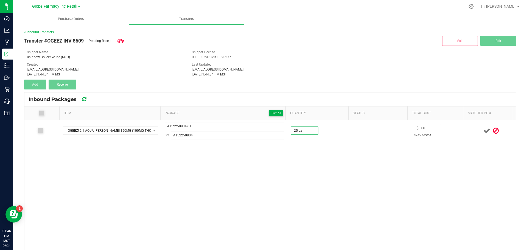
click at [325, 147] on div "OGEEZ! 2:1 AQUA [PERSON_NAME] 150MG (100MG THC/50MG CBN) A152250804-01 Lot A152…" at bounding box center [269, 196] width 491 height 153
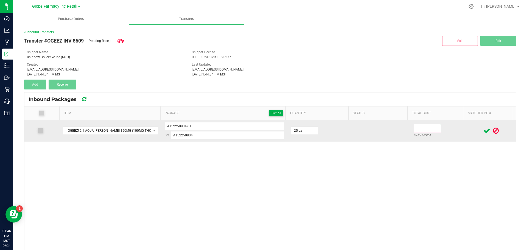
click at [424, 129] on input "0" at bounding box center [427, 128] width 27 height 8
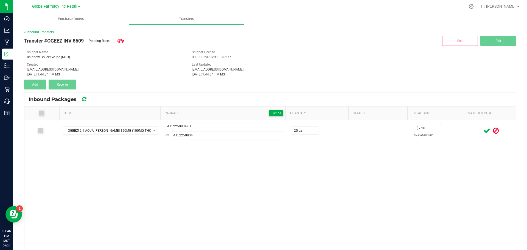
click at [394, 178] on div "OGEEZ! 2:1 AQUA [PERSON_NAME] 150MG (100MG THC/50MG CBN) A152250804-01 Lot A152…" at bounding box center [269, 196] width 491 height 153
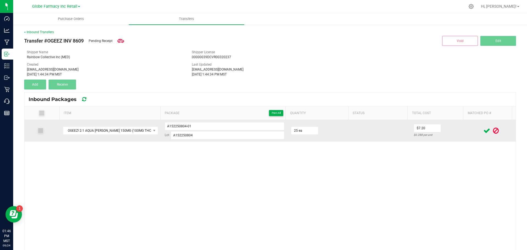
click at [483, 132] on icon at bounding box center [486, 130] width 7 height 7
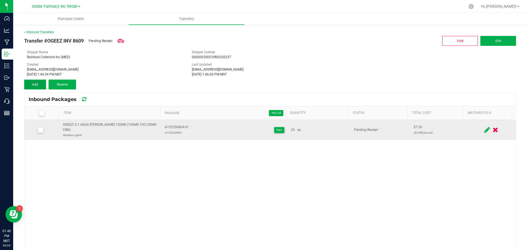
click at [34, 81] on button "Add" at bounding box center [35, 85] width 22 height 10
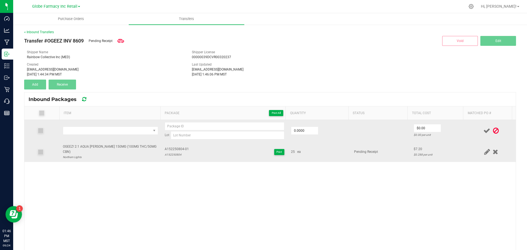
click at [176, 147] on span "A152250804-01" at bounding box center [177, 149] width 24 height 5
copy span "A152250804-01"
click at [177, 124] on input at bounding box center [225, 126] width 120 height 8
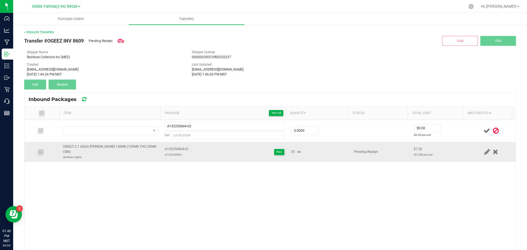
click at [173, 152] on div "A152250804" at bounding box center [177, 154] width 24 height 5
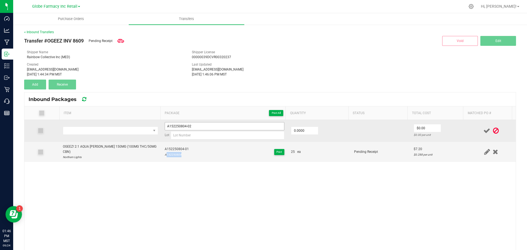
copy div "A152250804"
click at [189, 135] on input at bounding box center [228, 135] width 114 height 8
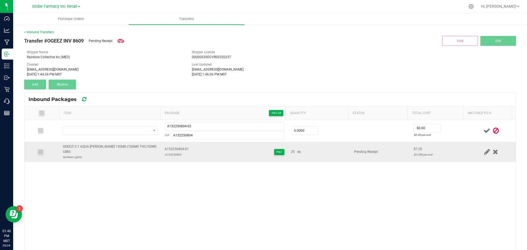
click at [115, 146] on div "OGEEZ! 2:1 AQUA [PERSON_NAME] 150MG (100MG THC/50MG CBN)" at bounding box center [110, 149] width 95 height 10
copy div "OGEEZ! 2:1 AQUA [PERSON_NAME] 150MG (100MG THC/50MG CBN)"
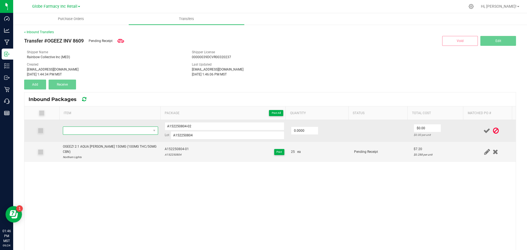
click at [105, 129] on span "NO DATA FOUND" at bounding box center [107, 131] width 88 height 8
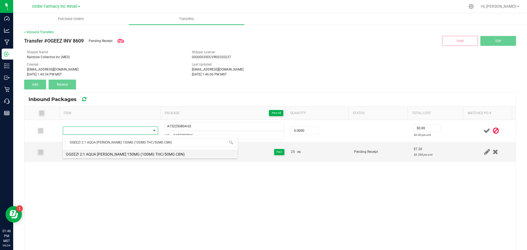
click at [107, 154] on li "OGEEZ! 2:1 AQUA [PERSON_NAME] 150MG (100MG THC/50MG CBN)" at bounding box center [150, 154] width 175 height 8
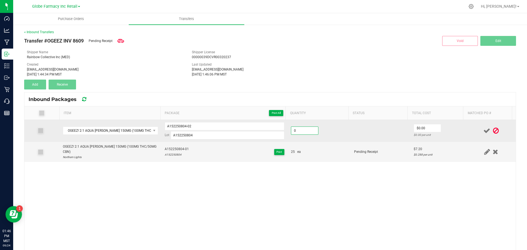
click at [304, 133] on input "0" at bounding box center [304, 131] width 27 height 8
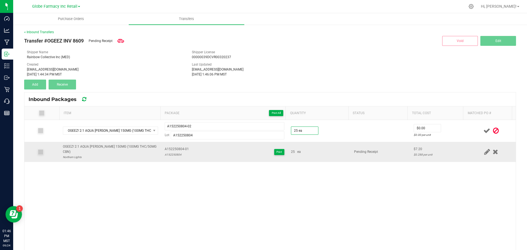
click at [335, 149] on div "25 ea" at bounding box center [319, 151] width 57 height 5
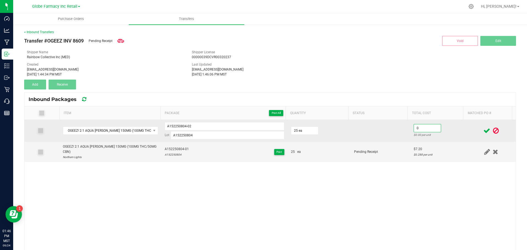
click at [421, 126] on input "0" at bounding box center [427, 128] width 27 height 8
click at [413, 141] on td "$7.20 $0.288 per unit" at bounding box center [438, 131] width 56 height 22
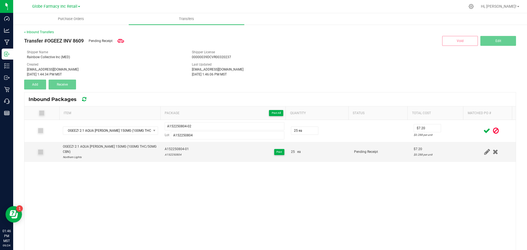
click at [483, 130] on icon at bounding box center [486, 130] width 7 height 7
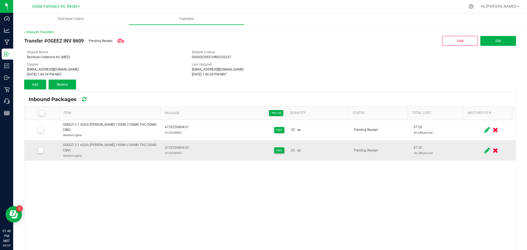
click at [175, 145] on span "A152250804-02" at bounding box center [177, 147] width 24 height 5
copy span "A152250804-02"
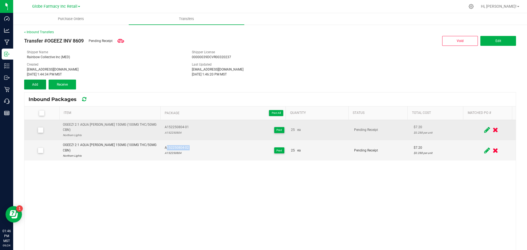
drag, startPoint x: 38, startPoint y: 84, endPoint x: 136, endPoint y: 121, distance: 104.9
click at [38, 84] on button "Add" at bounding box center [35, 85] width 22 height 10
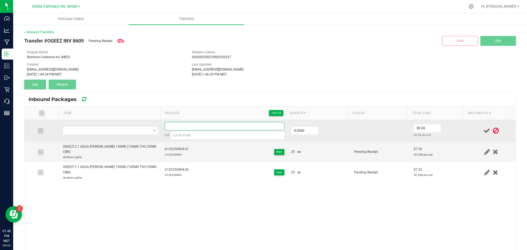
click at [184, 128] on input at bounding box center [225, 126] width 120 height 8
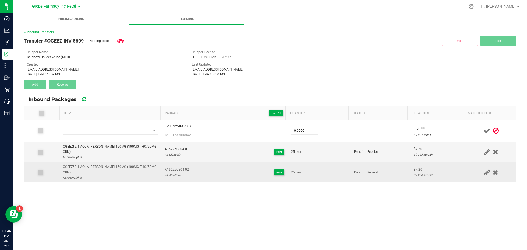
click at [168, 172] on div "A152250804" at bounding box center [177, 174] width 24 height 5
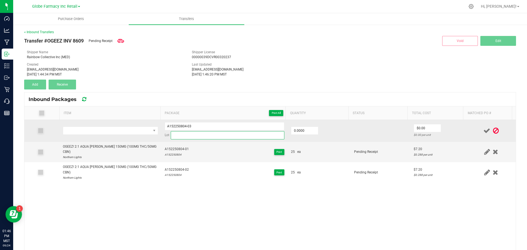
click at [175, 137] on input at bounding box center [228, 135] width 114 height 8
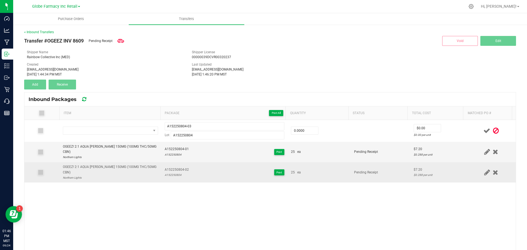
click at [113, 162] on td "OGEEZ! 2:1 AQUA [PERSON_NAME] 150MG (100MG THC/50MG CBN) Northern Lights" at bounding box center [111, 172] width 102 height 20
click at [113, 164] on div "OGEEZ! 2:1 AQUA [PERSON_NAME] 150MG (100MG THC/50MG CBN)" at bounding box center [110, 169] width 95 height 10
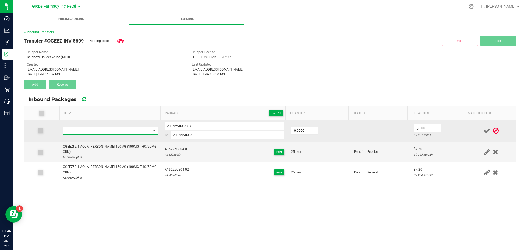
click at [111, 133] on span "NO DATA FOUND" at bounding box center [107, 131] width 88 height 8
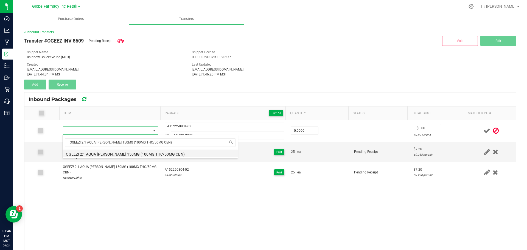
click at [111, 155] on li "OGEEZ! 2:1 AQUA [PERSON_NAME] 150MG (100MG THC/50MG CBN)" at bounding box center [150, 154] width 175 height 8
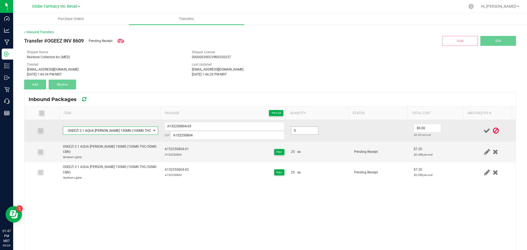
click at [300, 127] on input "0" at bounding box center [304, 131] width 27 height 8
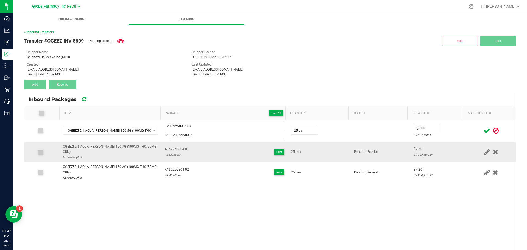
click at [351, 144] on td "Pending Receipt" at bounding box center [381, 152] width 60 height 21
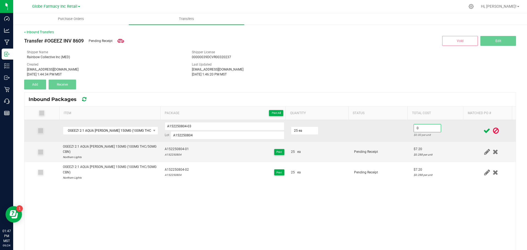
click at [415, 126] on input "0" at bounding box center [427, 128] width 27 height 8
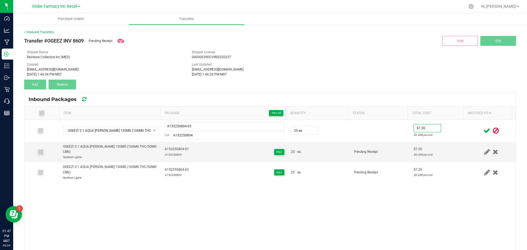
click at [483, 130] on icon at bounding box center [486, 130] width 7 height 7
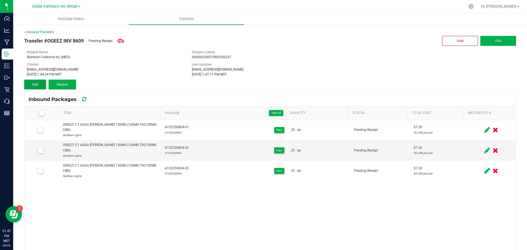
click at [37, 87] on button "Add" at bounding box center [35, 85] width 22 height 10
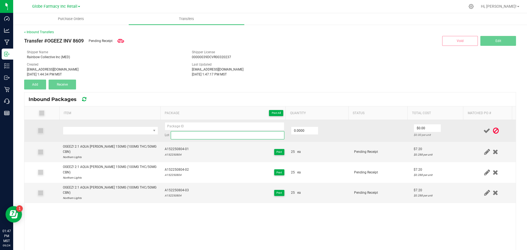
click at [190, 136] on input at bounding box center [228, 135] width 114 height 8
click at [172, 128] on input at bounding box center [225, 126] width 120 height 8
click at [110, 130] on span "NO DATA FOUND" at bounding box center [107, 131] width 88 height 8
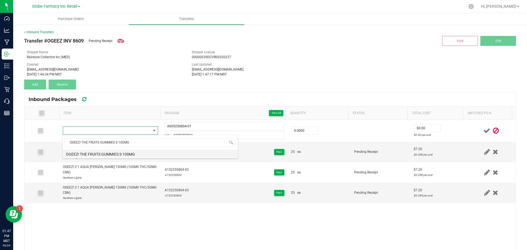
click at [91, 150] on li "OGEEZ! THE FRUITS GUMMIES S 100MG" at bounding box center [150, 154] width 175 height 8
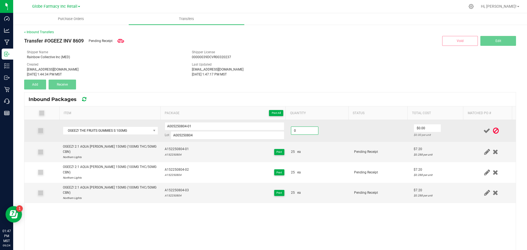
click at [302, 132] on input "0" at bounding box center [304, 131] width 27 height 8
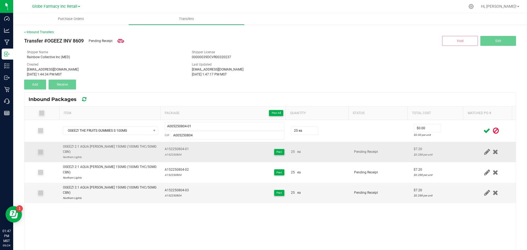
click at [342, 146] on td "25 ea" at bounding box center [319, 152] width 63 height 21
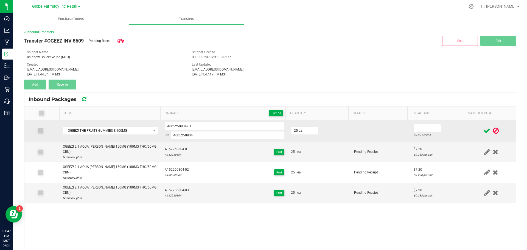
click at [421, 127] on input "0" at bounding box center [427, 128] width 27 height 8
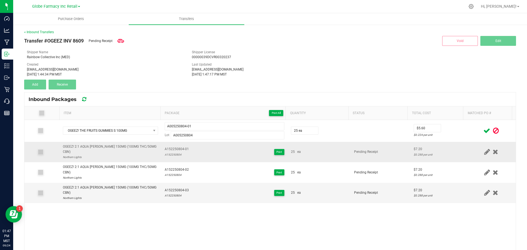
click at [333, 143] on td "25 ea" at bounding box center [319, 152] width 63 height 21
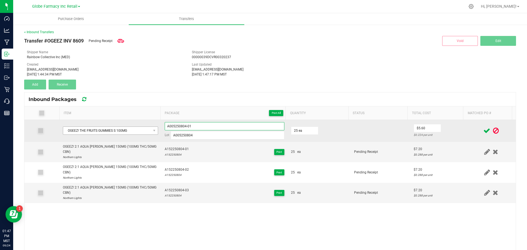
drag, startPoint x: 193, startPoint y: 128, endPoint x: 140, endPoint y: 127, distance: 53.0
click at [140, 127] on tr "OGEEZ! THE FRUITS GUMMIES S 100MG A005250804-01 Lot A005250804 25 ea $5.60 $0.2…" at bounding box center [269, 131] width 491 height 22
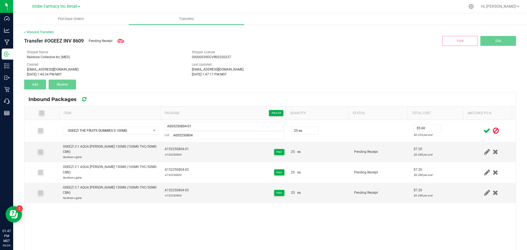
click at [483, 128] on icon at bounding box center [486, 130] width 7 height 7
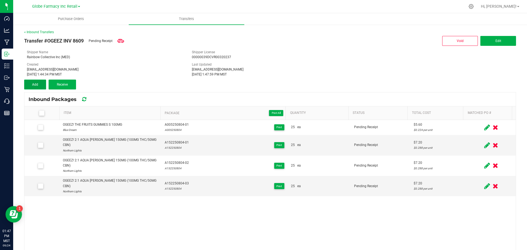
click at [36, 85] on span "Add" at bounding box center [35, 85] width 6 height 4
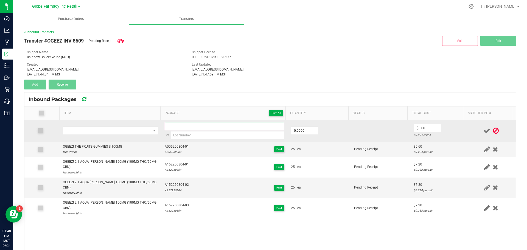
click at [193, 125] on input at bounding box center [225, 126] width 120 height 8
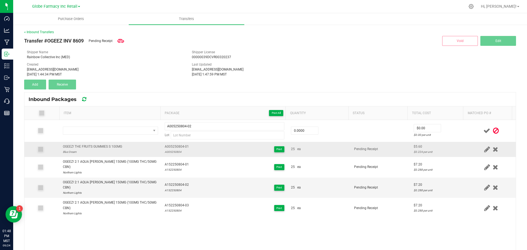
click at [171, 150] on div "A005250804" at bounding box center [177, 151] width 24 height 5
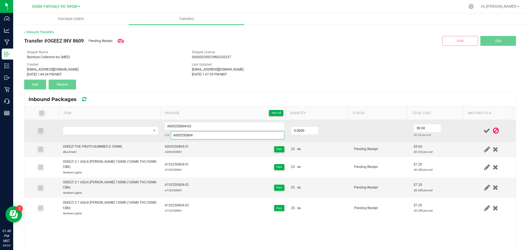
click at [205, 137] on input "A005250804" at bounding box center [228, 135] width 114 height 8
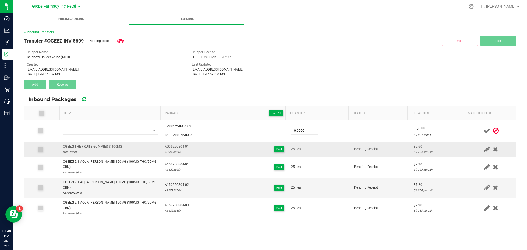
click at [92, 148] on div "OGEEZ! THE FRUITS GUMMIES S 100MG" at bounding box center [92, 146] width 59 height 5
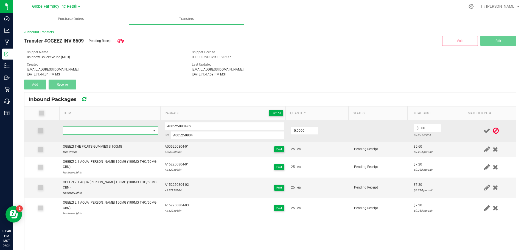
click at [85, 132] on span "NO DATA FOUND" at bounding box center [107, 131] width 88 height 8
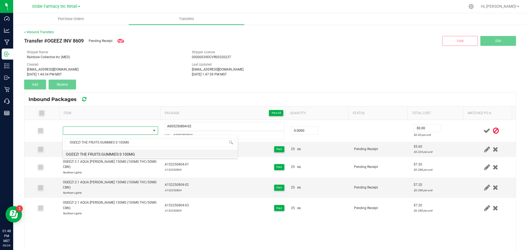
click at [105, 152] on li "OGEEZ! THE FRUITS GUMMIES S 100MG" at bounding box center [150, 154] width 175 height 8
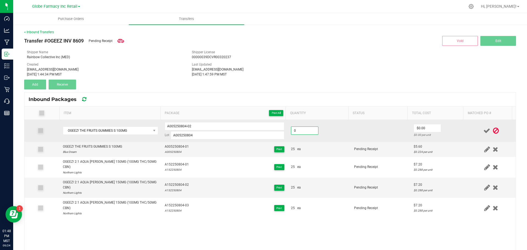
click at [294, 134] on input "0" at bounding box center [304, 131] width 27 height 8
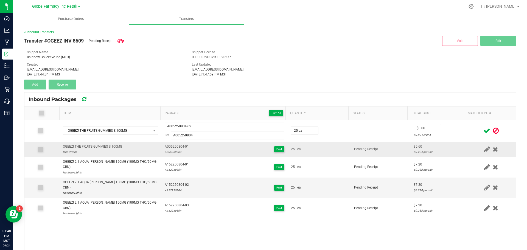
click at [324, 144] on td "25 ea" at bounding box center [319, 149] width 63 height 15
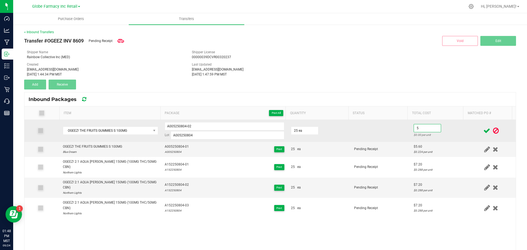
click at [420, 128] on input "5" at bounding box center [427, 128] width 27 height 8
click at [379, 138] on td at bounding box center [381, 131] width 60 height 22
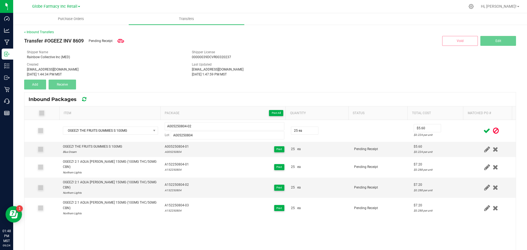
click at [483, 129] on icon at bounding box center [486, 130] width 7 height 7
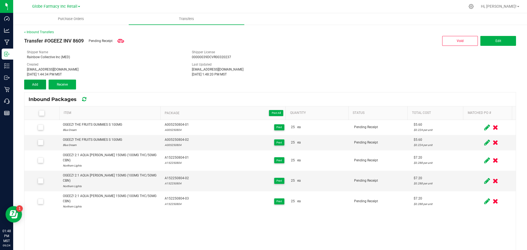
click at [39, 85] on button "Add" at bounding box center [35, 85] width 22 height 10
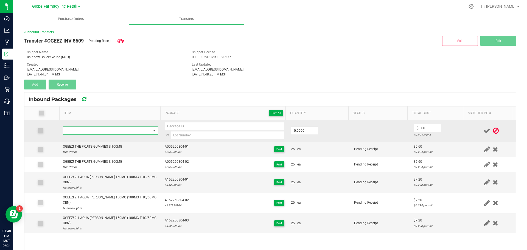
click at [122, 130] on span "NO DATA FOUND" at bounding box center [107, 131] width 88 height 8
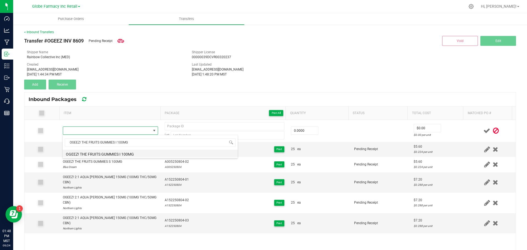
click at [116, 152] on li "OGEEZ! THE FRUITS GUMMIES I 100MG" at bounding box center [150, 154] width 175 height 8
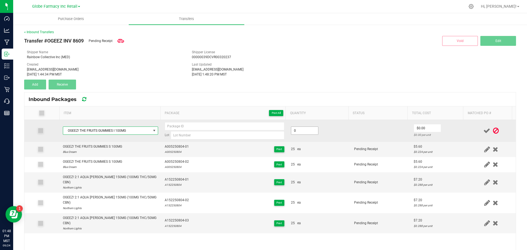
click at [294, 128] on input "0" at bounding box center [304, 131] width 27 height 8
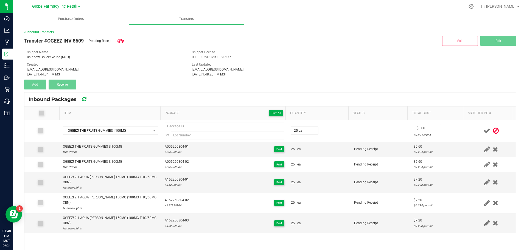
drag, startPoint x: 373, startPoint y: 139, endPoint x: 463, endPoint y: 116, distance: 92.4
click at [375, 139] on td at bounding box center [381, 131] width 60 height 22
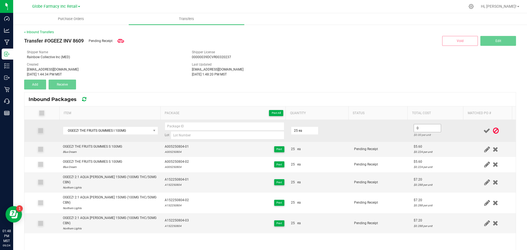
click at [425, 126] on input "0" at bounding box center [427, 128] width 27 height 8
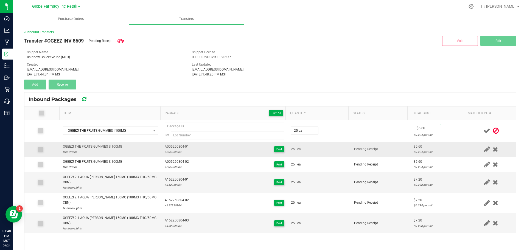
click at [414, 148] on div "$5.60" at bounding box center [439, 146] width 50 height 5
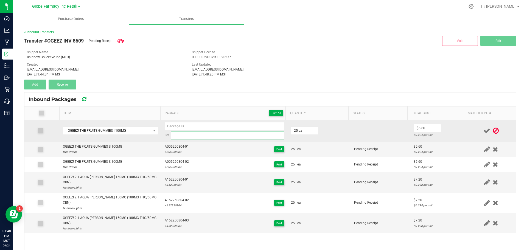
click at [185, 136] on input at bounding box center [228, 135] width 114 height 8
click at [182, 126] on input at bounding box center [225, 126] width 120 height 8
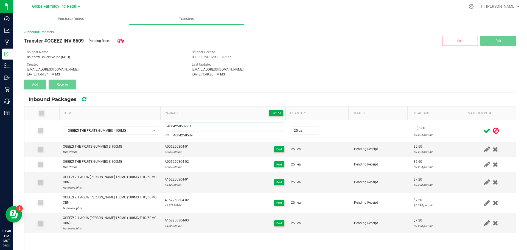
drag, startPoint x: 204, startPoint y: 126, endPoint x: 59, endPoint y: 117, distance: 144.9
click at [59, 117] on div "Item Package Print All Quantity Status Total Cost Matched PO # OGEEZ! THE FRUIT…" at bounding box center [269, 189] width 491 height 167
click at [483, 130] on icon at bounding box center [486, 130] width 7 height 7
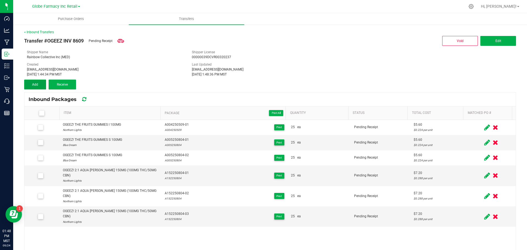
drag, startPoint x: 37, startPoint y: 82, endPoint x: 42, endPoint y: 82, distance: 4.4
click at [38, 82] on button "Add" at bounding box center [35, 85] width 22 height 10
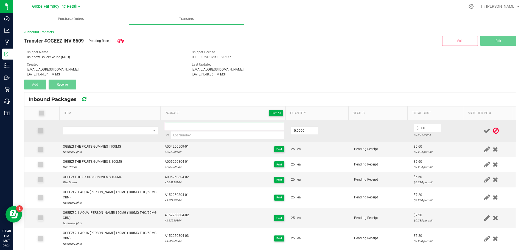
click at [183, 127] on input at bounding box center [225, 126] width 120 height 8
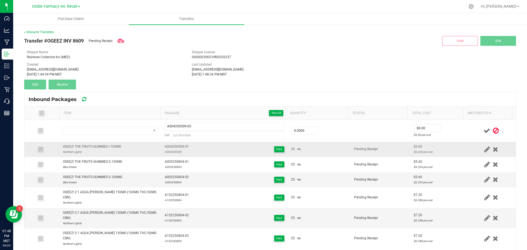
click at [165, 152] on div "A004250509" at bounding box center [177, 151] width 24 height 5
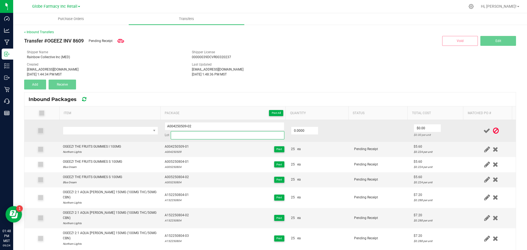
click at [178, 135] on input at bounding box center [228, 135] width 114 height 8
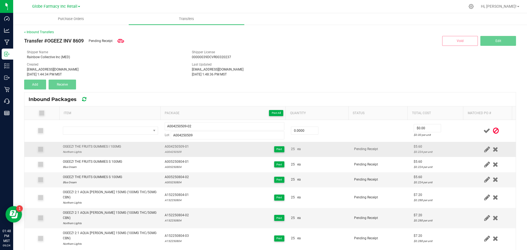
click at [89, 148] on div "OGEEZ! THE FRUITS GUMMIES I 100MG" at bounding box center [92, 146] width 58 height 5
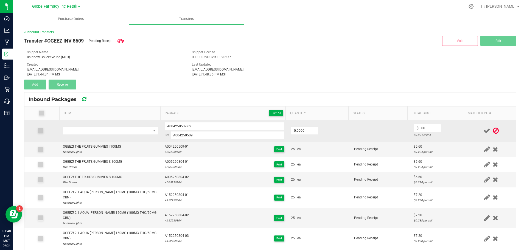
click at [92, 136] on td at bounding box center [111, 131] width 102 height 22
click at [92, 133] on span "NO DATA FOUND" at bounding box center [107, 131] width 88 height 8
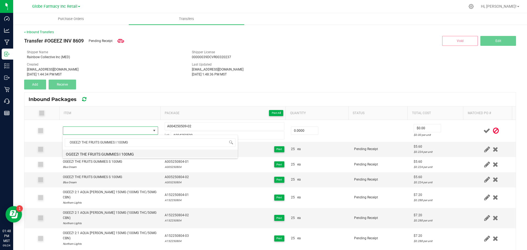
click at [97, 154] on li "OGEEZ! THE FRUITS GUMMIES I 100MG" at bounding box center [150, 154] width 175 height 8
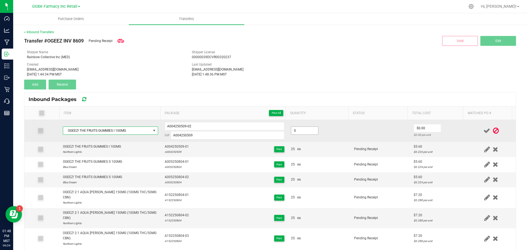
click at [305, 127] on input "0" at bounding box center [304, 131] width 27 height 8
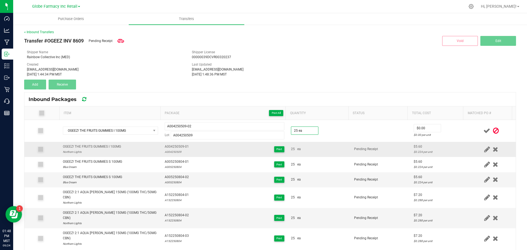
drag, startPoint x: 337, startPoint y: 145, endPoint x: 341, endPoint y: 144, distance: 4.2
click at [336, 145] on td "25 ea" at bounding box center [319, 149] width 63 height 15
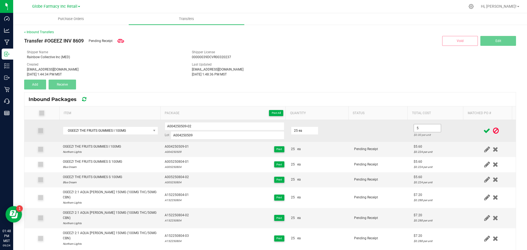
click at [414, 128] on input "5" at bounding box center [427, 128] width 27 height 8
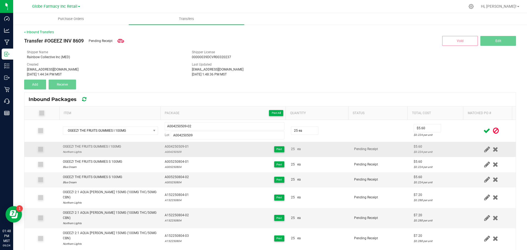
click at [400, 154] on td "Pending Receipt" at bounding box center [381, 149] width 60 height 15
click at [483, 129] on icon at bounding box center [486, 130] width 7 height 7
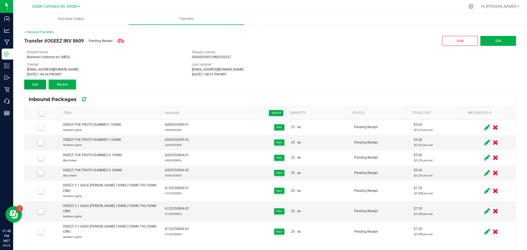
click at [43, 88] on button "Add" at bounding box center [35, 85] width 22 height 10
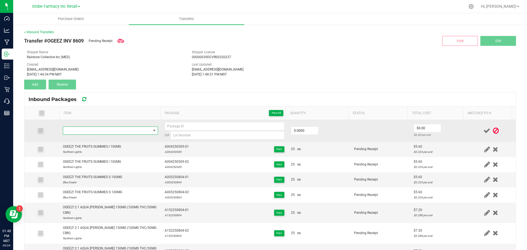
click at [116, 134] on span "NO DATA FOUND" at bounding box center [107, 131] width 88 height 8
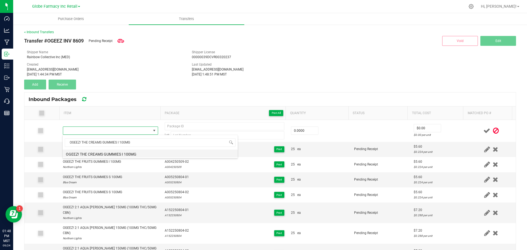
click at [82, 154] on li "OGEEZ! THE CREAMS GUMMIES I 100MG" at bounding box center [150, 154] width 175 height 8
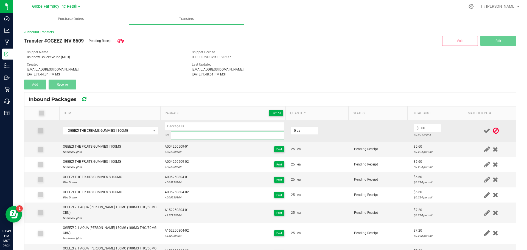
click at [189, 138] on input at bounding box center [228, 135] width 114 height 8
click at [291, 133] on input "0" at bounding box center [304, 131] width 27 height 8
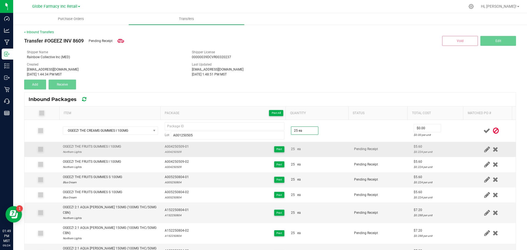
click at [321, 152] on td "25 ea" at bounding box center [319, 149] width 63 height 15
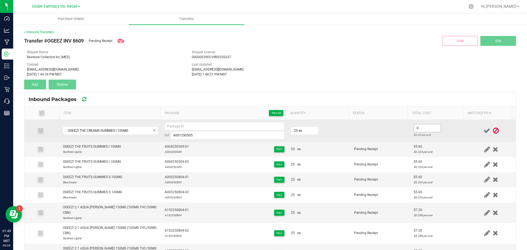
click at [421, 126] on input "0" at bounding box center [427, 128] width 27 height 8
click at [393, 135] on td at bounding box center [381, 131] width 60 height 22
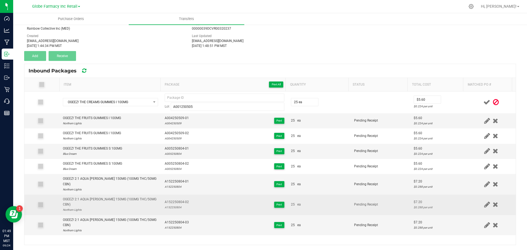
scroll to position [29, 0]
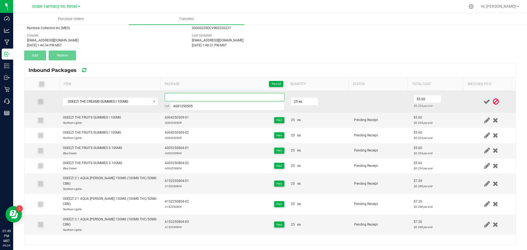
click at [182, 97] on input at bounding box center [225, 97] width 120 height 8
drag, startPoint x: 203, startPoint y: 100, endPoint x: 157, endPoint y: 94, distance: 46.8
click at [158, 95] on tr "OGEEZ! THE CREAMS GUMMIES I 100MG A001250505-01 Lot A001250505 25 ea $5.60 $0.2…" at bounding box center [269, 102] width 491 height 22
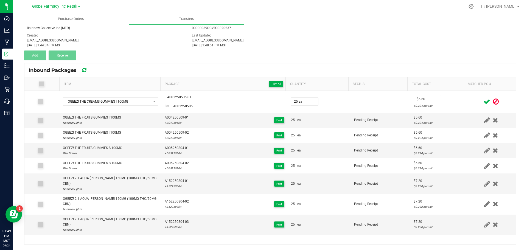
click at [483, 99] on icon at bounding box center [486, 101] width 7 height 7
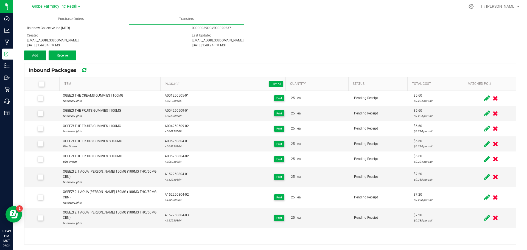
click at [37, 56] on span "Add" at bounding box center [35, 56] width 6 height 4
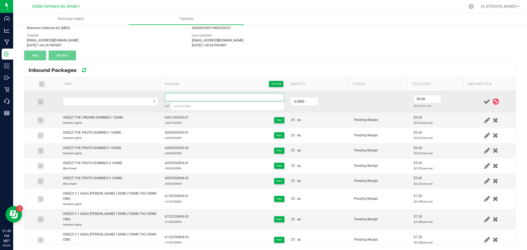
click at [207, 98] on input at bounding box center [225, 97] width 120 height 8
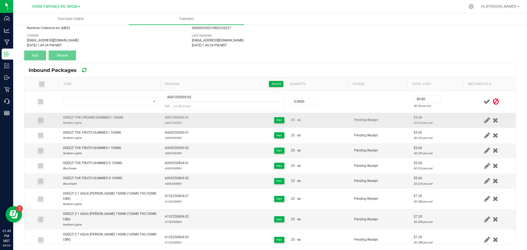
click at [106, 120] on div "OGEEZ! THE CREAMS GUMMIES I 100MG Northern Lights" at bounding box center [93, 120] width 60 height 10
click at [104, 116] on div "OGEEZ! THE CREAMS GUMMIES I 100MG" at bounding box center [93, 117] width 60 height 5
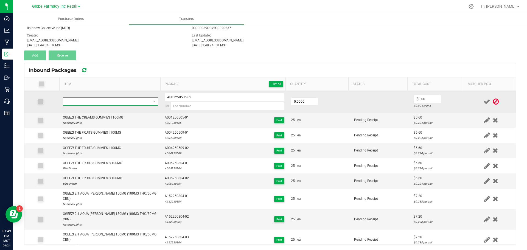
click at [103, 103] on span "NO DATA FOUND" at bounding box center [107, 102] width 88 height 8
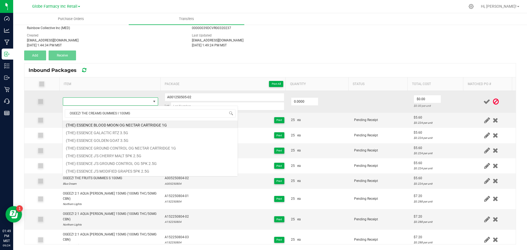
scroll to position [8, 93]
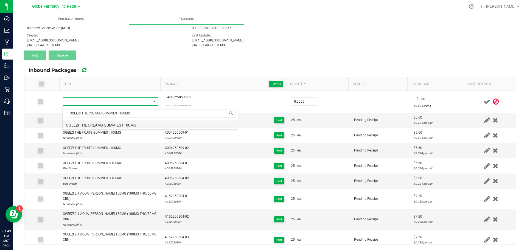
click at [123, 123] on li "OGEEZ! THE CREAMS GUMMIES I 100MG" at bounding box center [150, 124] width 175 height 8
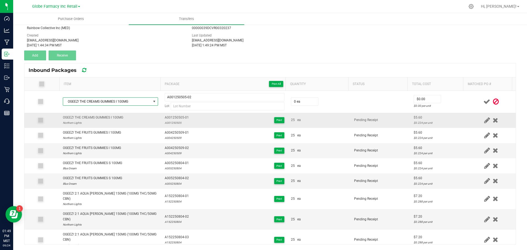
click at [173, 123] on div "A001250505" at bounding box center [177, 122] width 24 height 5
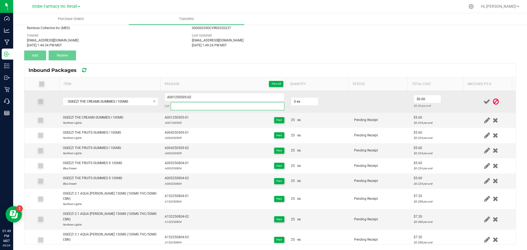
click at [185, 104] on input at bounding box center [228, 106] width 114 height 8
click at [300, 99] on input "0" at bounding box center [304, 102] width 27 height 8
drag, startPoint x: 321, startPoint y: 118, endPoint x: 370, endPoint y: 110, distance: 50.3
click at [323, 118] on div "25 ea" at bounding box center [319, 119] width 57 height 5
click at [424, 101] on input "0" at bounding box center [427, 99] width 27 height 8
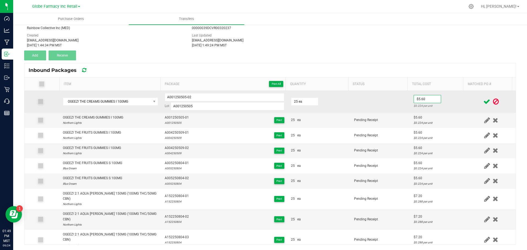
click at [379, 108] on td at bounding box center [381, 102] width 60 height 22
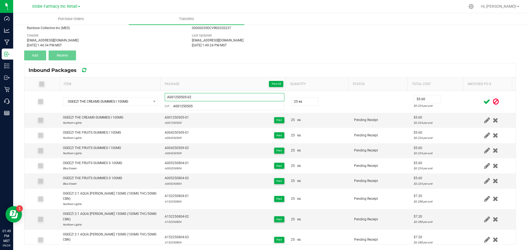
drag, startPoint x: 206, startPoint y: 96, endPoint x: 43, endPoint y: 62, distance: 167.3
click at [38, 62] on div "< Inbound Transfers Transfer #OGEEZ INV 8609 Pending Receipt Void Edit Shipper …" at bounding box center [270, 123] width 492 height 244
click at [483, 99] on icon at bounding box center [486, 101] width 7 height 7
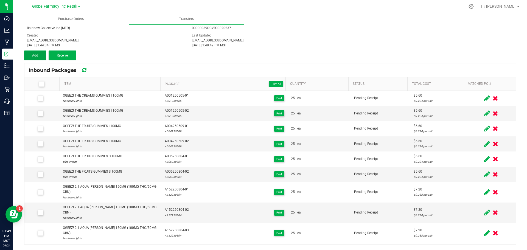
drag, startPoint x: 33, startPoint y: 52, endPoint x: 70, endPoint y: 61, distance: 37.8
click at [35, 53] on button "Add" at bounding box center [35, 55] width 22 height 10
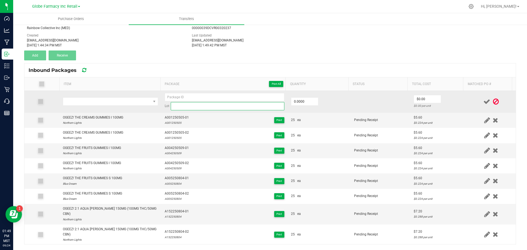
click at [189, 102] on input at bounding box center [228, 106] width 114 height 8
click at [182, 98] on input at bounding box center [225, 97] width 120 height 8
drag, startPoint x: 201, startPoint y: 106, endPoint x: 190, endPoint y: 106, distance: 11.3
click at [190, 106] on input "A001250505-02" at bounding box center [228, 106] width 114 height 8
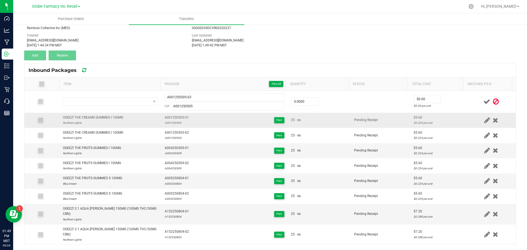
click at [92, 114] on td "OGEEZ! THE CREAMS GUMMIES I 100MG Northern Lights" at bounding box center [111, 120] width 102 height 15
click at [91, 116] on div "OGEEZ! THE CREAMS GUMMIES I 100MG" at bounding box center [93, 117] width 60 height 5
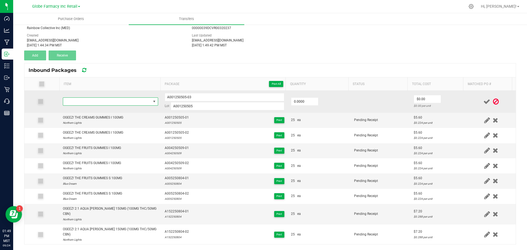
click at [97, 102] on span "NO DATA FOUND" at bounding box center [107, 102] width 88 height 8
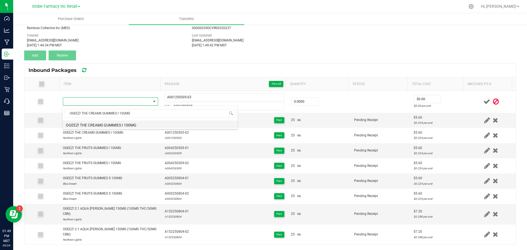
click at [110, 120] on li "OGEEZ! THE CREAMS GUMMIES I 100MG" at bounding box center [150, 124] width 175 height 8
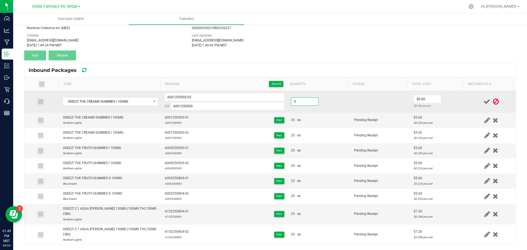
click at [294, 100] on input "0" at bounding box center [304, 102] width 27 height 8
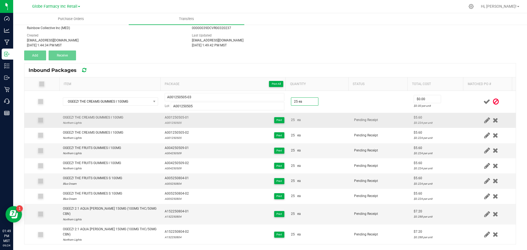
drag, startPoint x: 332, startPoint y: 114, endPoint x: 342, endPoint y: 112, distance: 10.3
click at [333, 114] on td "25 ea" at bounding box center [319, 120] width 63 height 15
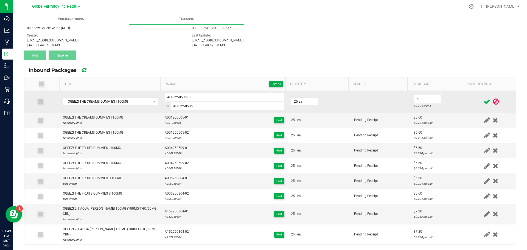
click at [414, 99] on input "5" at bounding box center [427, 99] width 27 height 8
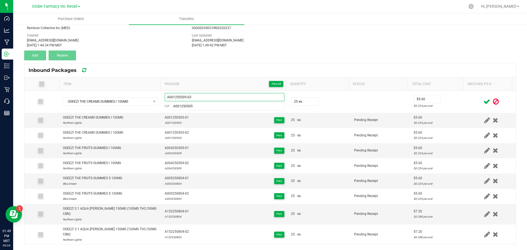
drag, startPoint x: 197, startPoint y: 98, endPoint x: 86, endPoint y: 82, distance: 111.7
click at [85, 82] on div "Item Package Print All Quantity Status Total Cost Matched PO # OGEEZ! THE CREAM…" at bounding box center [269, 160] width 491 height 167
click at [483, 100] on icon at bounding box center [486, 101] width 7 height 7
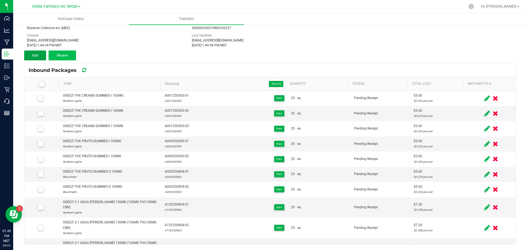
drag, startPoint x: 44, startPoint y: 54, endPoint x: 56, endPoint y: 56, distance: 12.1
click at [44, 54] on button "Add" at bounding box center [35, 55] width 22 height 10
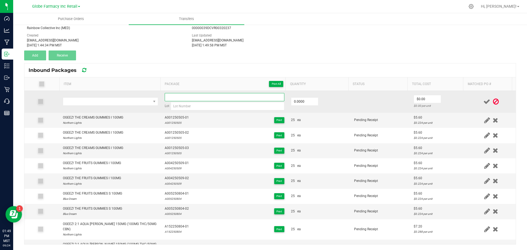
click at [203, 96] on input at bounding box center [225, 97] width 120 height 8
click at [197, 107] on input at bounding box center [228, 106] width 114 height 8
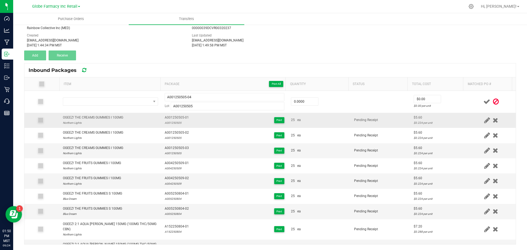
click at [103, 116] on div "OGEEZ! THE CREAMS GUMMIES I 100MG" at bounding box center [93, 117] width 60 height 5
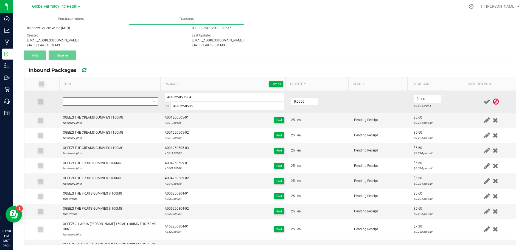
click at [109, 101] on span "NO DATA FOUND" at bounding box center [107, 102] width 88 height 8
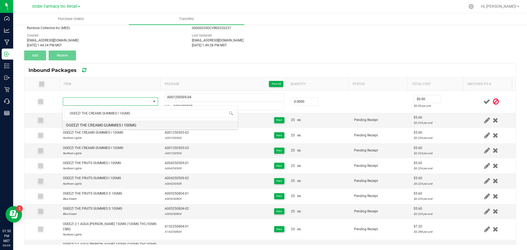
click at [102, 126] on li "OGEEZ! THE CREAMS GUMMIES I 100MG" at bounding box center [150, 124] width 175 height 8
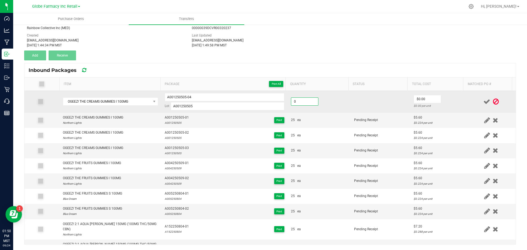
click at [297, 98] on input "0" at bounding box center [304, 102] width 27 height 8
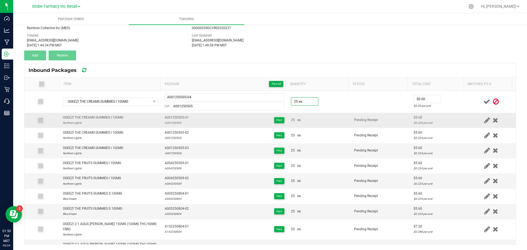
drag, startPoint x: 341, startPoint y: 121, endPoint x: 352, endPoint y: 118, distance: 11.1
click at [345, 120] on td "25 ea" at bounding box center [319, 120] width 63 height 15
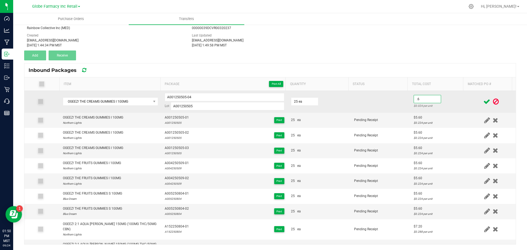
click at [414, 100] on input ".6" at bounding box center [427, 99] width 27 height 8
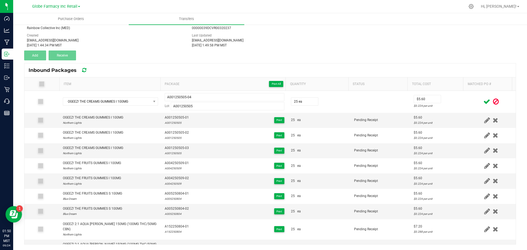
click at [482, 100] on span at bounding box center [487, 101] width 10 height 11
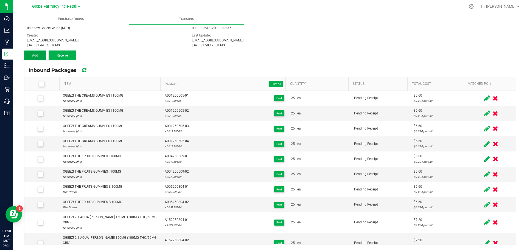
click at [34, 56] on span "Add" at bounding box center [35, 56] width 6 height 4
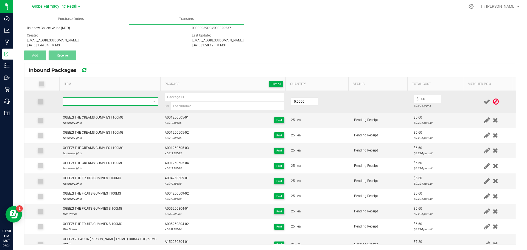
click at [97, 101] on span "NO DATA FOUND" at bounding box center [107, 102] width 88 height 8
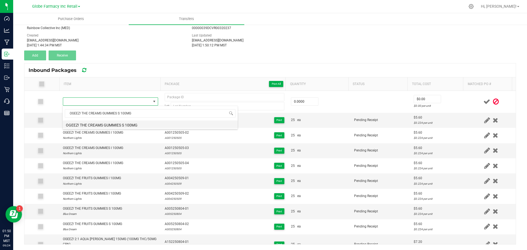
click at [78, 121] on li "OGEEZ! THE CREAMS GUMMIES S 100MG" at bounding box center [150, 124] width 175 height 8
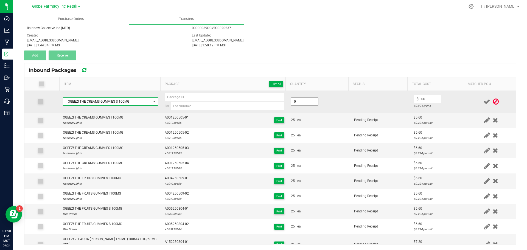
click at [300, 101] on input "0" at bounding box center [304, 102] width 27 height 8
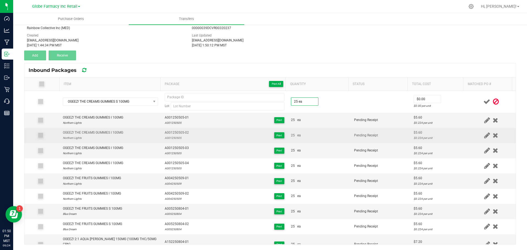
click at [319, 130] on td "25 ea" at bounding box center [319, 135] width 63 height 15
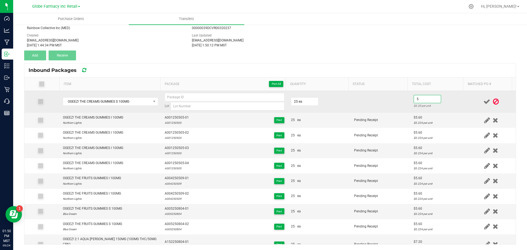
click at [417, 98] on input "5" at bounding box center [427, 99] width 27 height 8
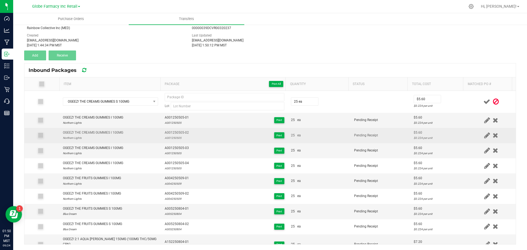
click at [392, 128] on td "Pending Receipt" at bounding box center [381, 135] width 60 height 15
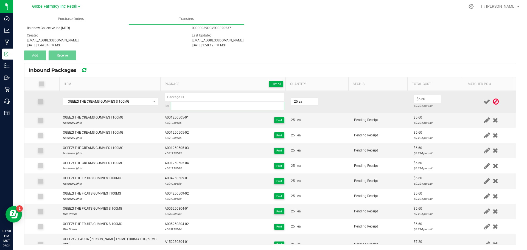
click at [182, 109] on input at bounding box center [228, 106] width 114 height 8
click at [179, 95] on input at bounding box center [225, 97] width 120 height 8
click at [297, 105] on input "25" at bounding box center [304, 102] width 27 height 8
click at [376, 112] on td at bounding box center [381, 102] width 60 height 22
click at [430, 101] on input "0" at bounding box center [427, 99] width 27 height 8
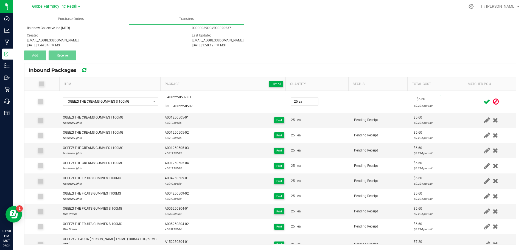
click at [482, 101] on span at bounding box center [487, 101] width 10 height 11
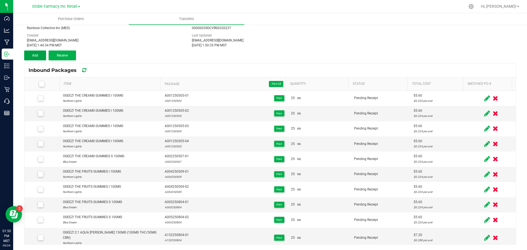
drag, startPoint x: 34, startPoint y: 56, endPoint x: 77, endPoint y: 68, distance: 45.0
click at [34, 56] on span "Add" at bounding box center [35, 56] width 6 height 4
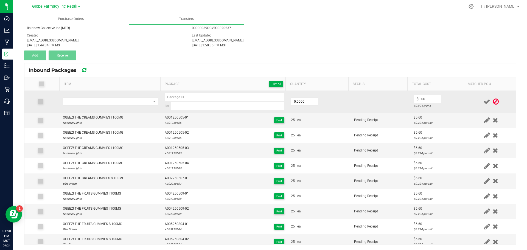
click at [185, 104] on input at bounding box center [228, 106] width 114 height 8
click at [181, 97] on input at bounding box center [225, 97] width 120 height 8
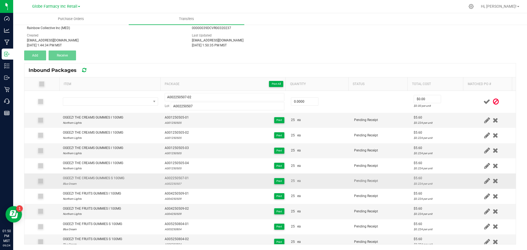
click at [100, 177] on div "OGEEZ! THE CREAMS GUMMIES S 100MG" at bounding box center [93, 178] width 61 height 5
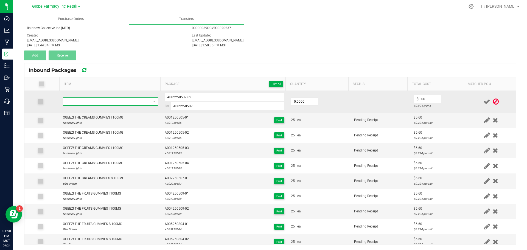
click at [108, 102] on span "NO DATA FOUND" at bounding box center [107, 102] width 88 height 8
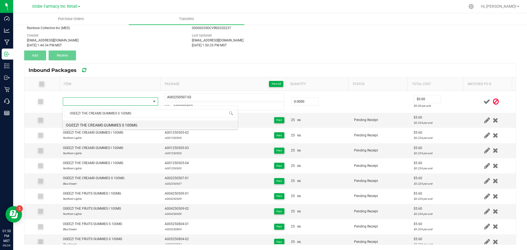
click at [127, 125] on li "OGEEZ! THE CREAMS GUMMIES S 100MG" at bounding box center [150, 124] width 175 height 8
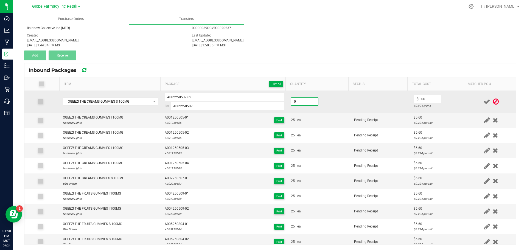
click at [307, 103] on input "0" at bounding box center [304, 102] width 27 height 8
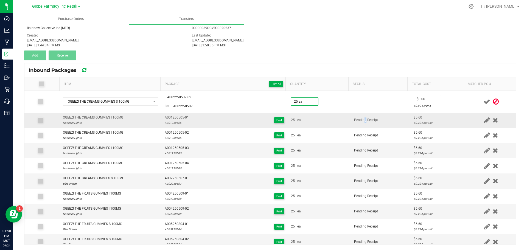
drag, startPoint x: 357, startPoint y: 125, endPoint x: 360, endPoint y: 127, distance: 3.3
click at [359, 127] on td "Pending Receipt" at bounding box center [381, 120] width 60 height 15
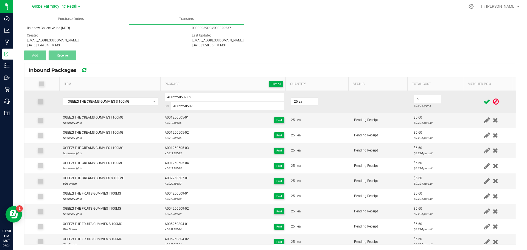
click at [428, 98] on input "5" at bounding box center [427, 99] width 27 height 8
drag, startPoint x: 425, startPoint y: 111, endPoint x: 436, endPoint y: 108, distance: 10.8
click at [426, 110] on td "$5.60 $0.224 per unit" at bounding box center [438, 102] width 56 height 22
drag, startPoint x: 235, startPoint y: 100, endPoint x: 75, endPoint y: 95, distance: 160.0
click at [75, 95] on tr "OGEEZ! THE CREAMS GUMMIES S 100MG A002250507-02 Lot A002250507 25 ea $5.60 $0.2…" at bounding box center [269, 102] width 491 height 22
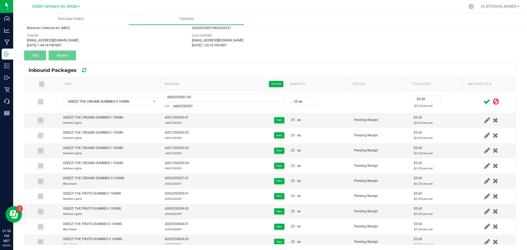
click at [483, 102] on icon at bounding box center [486, 101] width 7 height 7
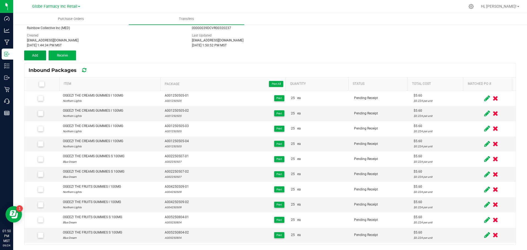
drag, startPoint x: 39, startPoint y: 56, endPoint x: 92, endPoint y: 64, distance: 54.1
click at [41, 56] on button "Add" at bounding box center [35, 55] width 22 height 10
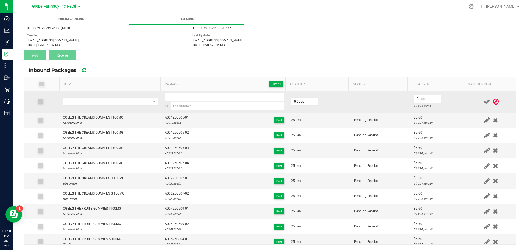
click at [196, 98] on input at bounding box center [225, 97] width 120 height 8
click at [181, 107] on input at bounding box center [228, 106] width 114 height 8
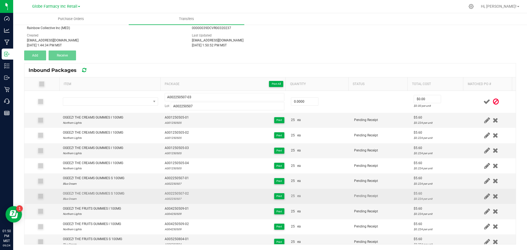
click at [103, 193] on div "OGEEZ! THE CREAMS GUMMIES S 100MG" at bounding box center [93, 193] width 61 height 5
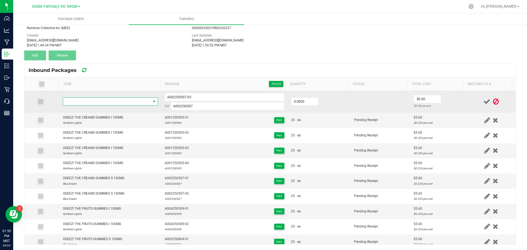
click at [111, 101] on span "NO DATA FOUND" at bounding box center [107, 102] width 88 height 8
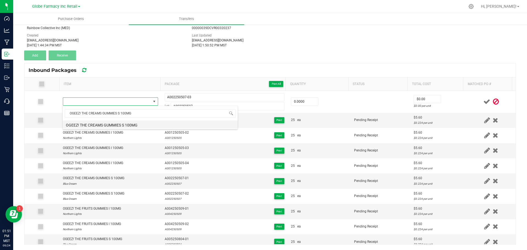
click at [88, 127] on li "OGEEZ! THE CREAMS GUMMIES S 100MG" at bounding box center [150, 124] width 175 height 8
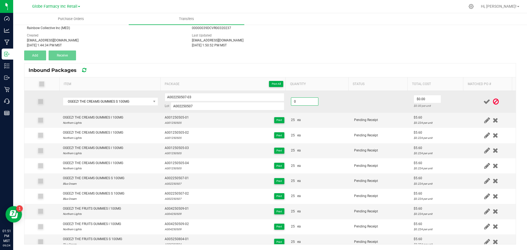
click at [309, 100] on input "0" at bounding box center [304, 102] width 27 height 8
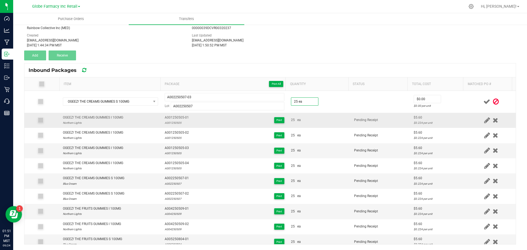
drag, startPoint x: 321, startPoint y: 121, endPoint x: 328, endPoint y: 120, distance: 7.0
click at [322, 121] on div "25 ea" at bounding box center [319, 119] width 57 height 5
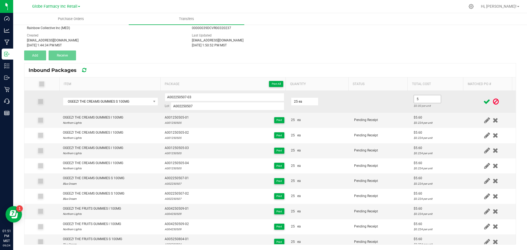
click at [421, 101] on input "5" at bounding box center [427, 99] width 27 height 8
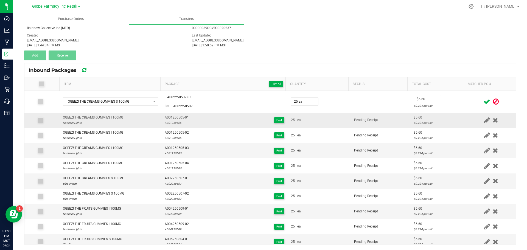
click at [414, 117] on div "$5.60" at bounding box center [439, 117] width 50 height 5
drag, startPoint x: 208, startPoint y: 96, endPoint x: -29, endPoint y: 88, distance: 237.2
click at [0, 88] on html "Dashboard Analytics Manufacturing Inbound Inventory Outbound Retail Call Center…" at bounding box center [263, 125] width 527 height 250
click at [483, 99] on icon at bounding box center [486, 101] width 7 height 7
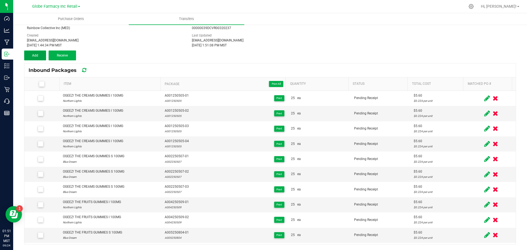
click at [37, 55] on span "Add" at bounding box center [35, 56] width 6 height 4
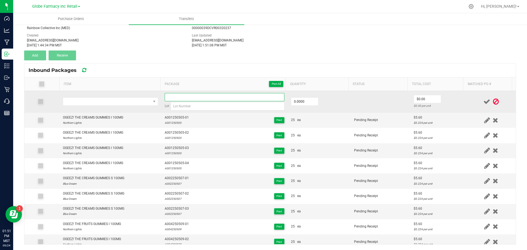
click at [173, 98] on input at bounding box center [225, 97] width 120 height 8
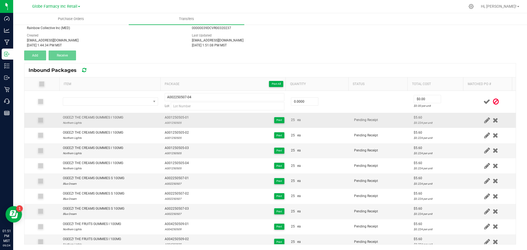
click at [173, 119] on span "A001250505-01" at bounding box center [177, 117] width 24 height 5
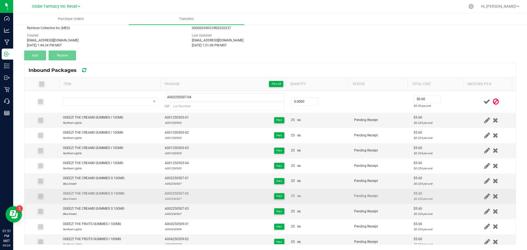
click at [167, 198] on div "A002250507" at bounding box center [177, 198] width 24 height 5
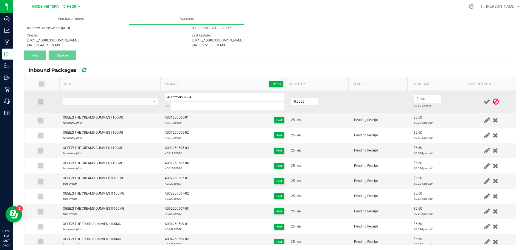
click at [184, 107] on input at bounding box center [228, 106] width 114 height 8
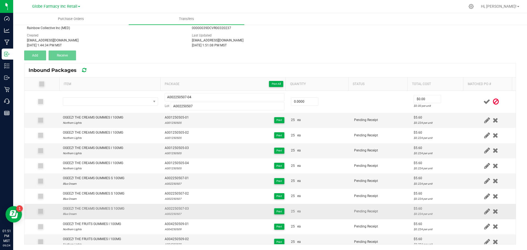
click at [91, 209] on div "OGEEZ! THE CREAMS GUMMIES S 100MG" at bounding box center [93, 208] width 61 height 5
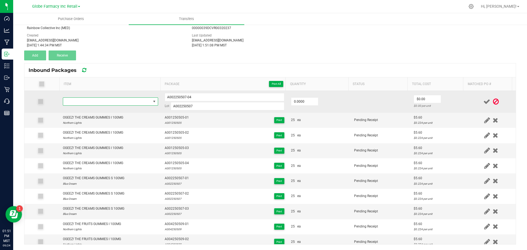
click at [102, 98] on span "NO DATA FOUND" at bounding box center [107, 102] width 88 height 8
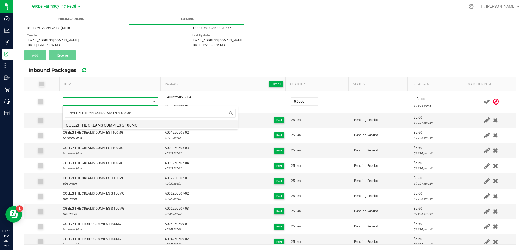
click at [92, 122] on li "OGEEZ! THE CREAMS GUMMIES S 100MG" at bounding box center [150, 124] width 175 height 8
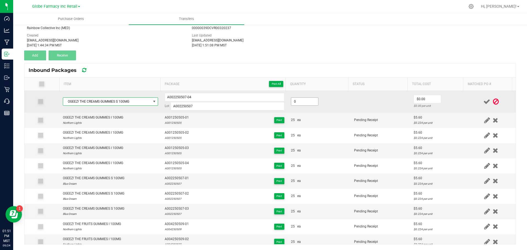
click at [306, 99] on input "0" at bounding box center [304, 102] width 27 height 8
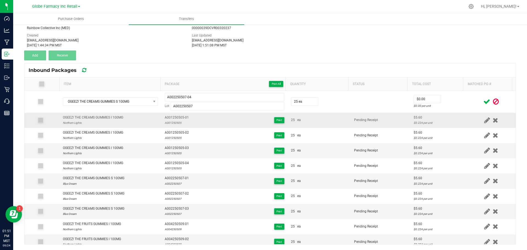
drag, startPoint x: 347, startPoint y: 126, endPoint x: 367, endPoint y: 122, distance: 20.2
click at [351, 126] on td "Pending Receipt" at bounding box center [381, 120] width 60 height 15
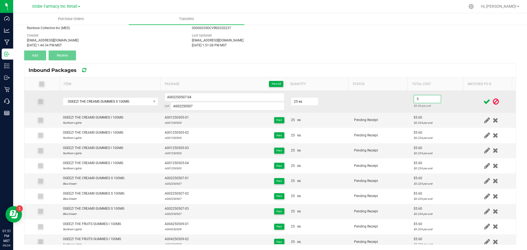
click at [419, 99] on input "5" at bounding box center [427, 99] width 27 height 8
drag, startPoint x: 417, startPoint y: 112, endPoint x: 427, endPoint y: 111, distance: 10.7
click at [417, 112] on td "$5.60 $0.224 per unit" at bounding box center [438, 102] width 56 height 22
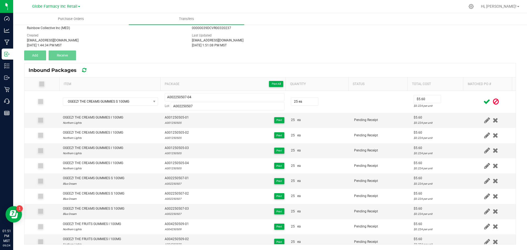
click at [483, 101] on icon at bounding box center [486, 101] width 7 height 7
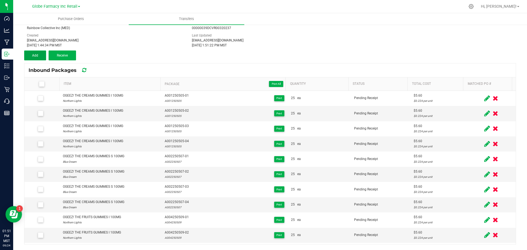
click at [43, 57] on button "Add" at bounding box center [35, 55] width 22 height 10
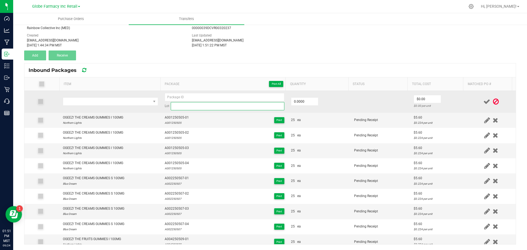
click at [175, 107] on input at bounding box center [228, 106] width 114 height 8
click at [173, 100] on input at bounding box center [225, 97] width 120 height 8
click at [95, 102] on span "NO DATA FOUND" at bounding box center [107, 102] width 88 height 8
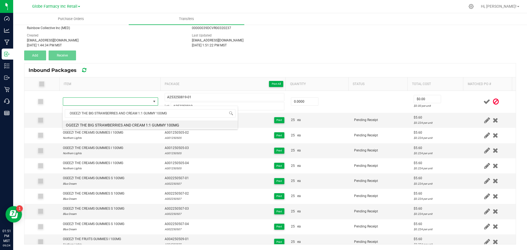
click at [95, 128] on div "OGEEZ! THE BIG STRAWBERRIES AND CREAM 1:1 GUMMY 100MG OGEEZ! THE BIG STRAWBERRI…" at bounding box center [150, 118] width 176 height 24
click at [94, 124] on li "OGEEZ! THE BIG STRAWBERRIES AND CREAM 1:1 GUMMY 100MG" at bounding box center [150, 124] width 175 height 8
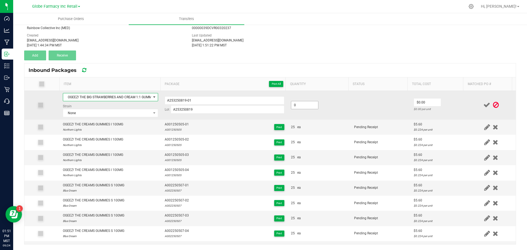
click at [308, 103] on input "0" at bounding box center [304, 105] width 27 height 8
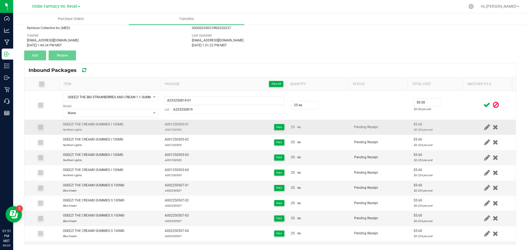
click at [337, 123] on td "25 ea" at bounding box center [319, 127] width 63 height 15
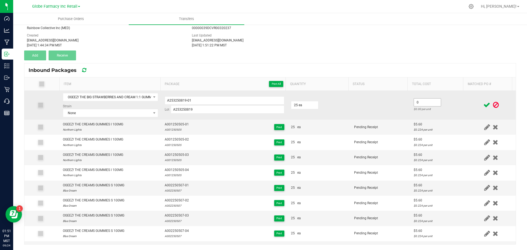
click at [423, 105] on input "0" at bounding box center [427, 103] width 27 height 8
click at [381, 110] on td at bounding box center [381, 105] width 60 height 29
drag, startPoint x: 189, startPoint y: 101, endPoint x: 114, endPoint y: 93, distance: 75.0
click at [115, 93] on tr "OGEEZ! THE BIG STRAWBERRIES AND CREAM 1:1 GUMMY 100MG Strain None A253250819-01…" at bounding box center [269, 105] width 491 height 29
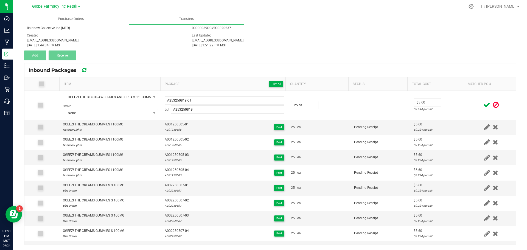
click at [483, 105] on icon at bounding box center [486, 105] width 7 height 7
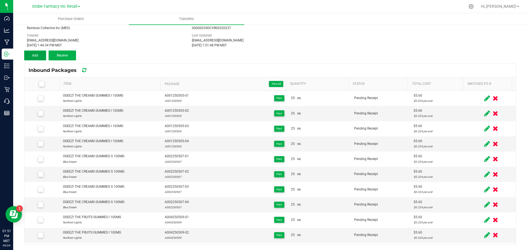
drag, startPoint x: 40, startPoint y: 56, endPoint x: 49, endPoint y: 58, distance: 9.3
click at [42, 56] on button "Add" at bounding box center [35, 55] width 22 height 10
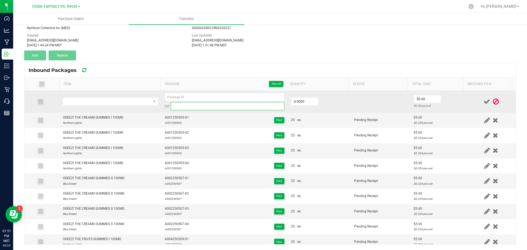
click at [218, 102] on input at bounding box center [228, 106] width 114 height 8
click at [196, 98] on input at bounding box center [225, 97] width 120 height 8
click at [299, 99] on input "2" at bounding box center [304, 102] width 27 height 8
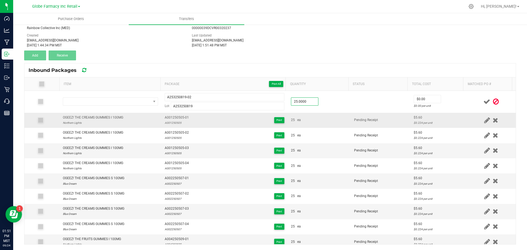
click at [330, 120] on div "25 ea" at bounding box center [319, 119] width 57 height 5
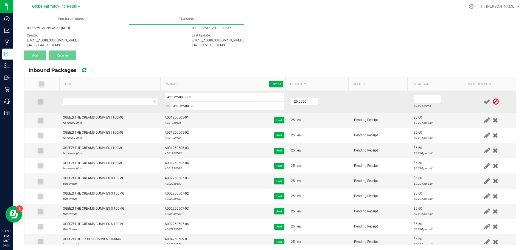
click at [420, 100] on input "0" at bounding box center [427, 99] width 27 height 8
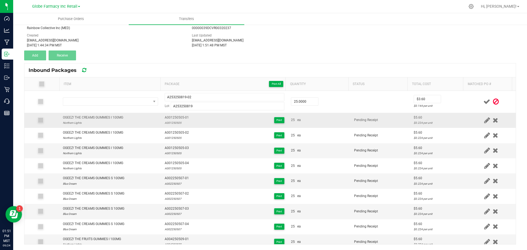
click at [399, 117] on td "Pending Receipt" at bounding box center [381, 120] width 60 height 15
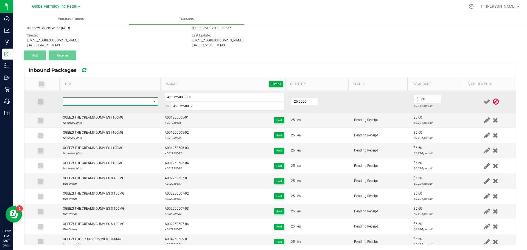
click at [94, 104] on span "NO DATA FOUND" at bounding box center [107, 102] width 88 height 8
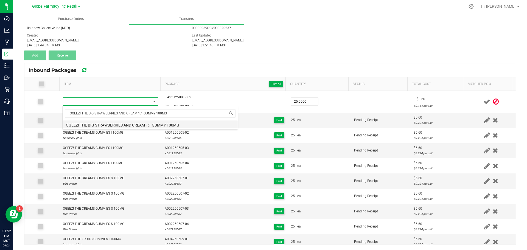
click at [102, 124] on li "OGEEZ! THE BIG STRAWBERRIES AND CREAM 1:1 GUMMY 100MG" at bounding box center [150, 124] width 175 height 8
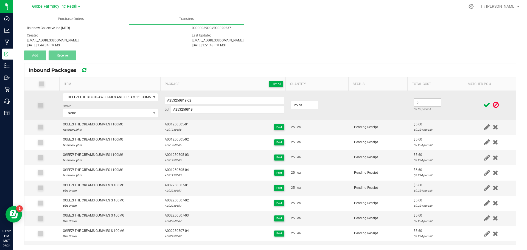
click at [421, 103] on input "0" at bounding box center [427, 103] width 27 height 8
drag, startPoint x: 409, startPoint y: 120, endPoint x: 455, endPoint y: 114, distance: 46.8
click at [414, 119] on tbody "OGEEZ! THE BIG STRAWBERRIES AND CREAM 1:1 GUMMY 100MG Strain None A253250819-02…" at bounding box center [269, 235] width 491 height 288
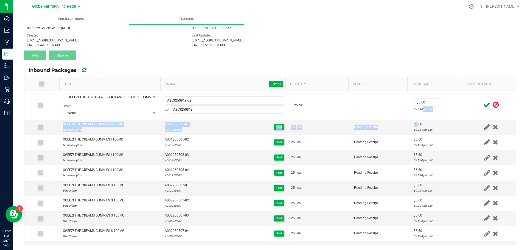
click at [483, 105] on icon at bounding box center [486, 105] width 7 height 7
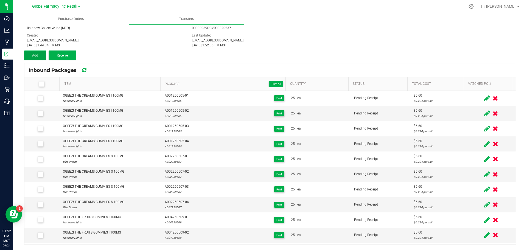
click at [40, 55] on button "Add" at bounding box center [35, 55] width 22 height 10
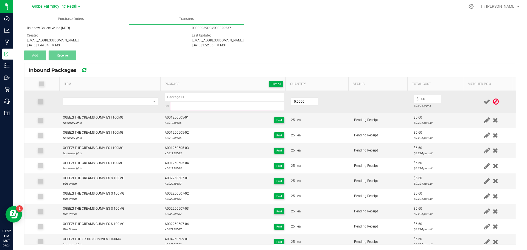
click at [180, 107] on input at bounding box center [228, 106] width 114 height 8
click at [188, 99] on input at bounding box center [225, 97] width 120 height 8
drag, startPoint x: 89, startPoint y: 105, endPoint x: 89, endPoint y: 102, distance: 3.0
click at [89, 104] on span "NO DATA FOUND" at bounding box center [107, 102] width 88 height 8
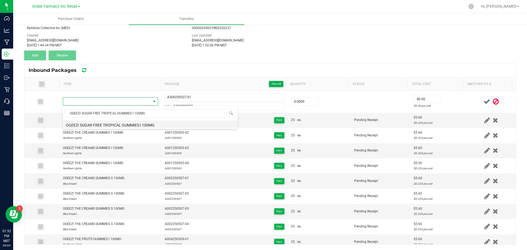
click at [98, 123] on li "OGEEZ! SUGAR FREE TROPICAL GUMMIES I 100MG" at bounding box center [150, 124] width 175 height 8
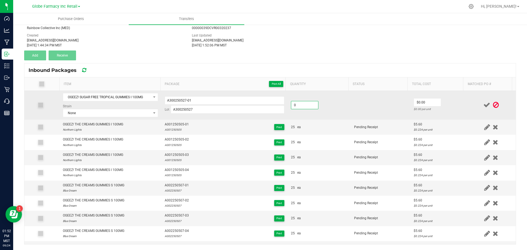
click at [309, 103] on input "0" at bounding box center [304, 105] width 27 height 8
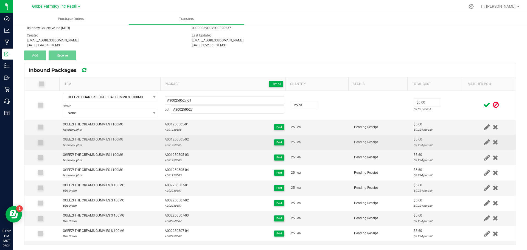
click at [303, 142] on div "25 ea" at bounding box center [319, 142] width 57 height 5
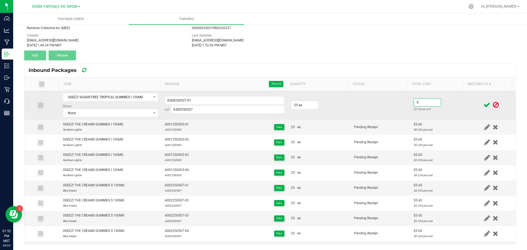
click at [429, 102] on input "0" at bounding box center [427, 103] width 27 height 8
click at [371, 112] on td at bounding box center [381, 105] width 60 height 29
click at [218, 100] on input "A300250527-01" at bounding box center [225, 100] width 120 height 8
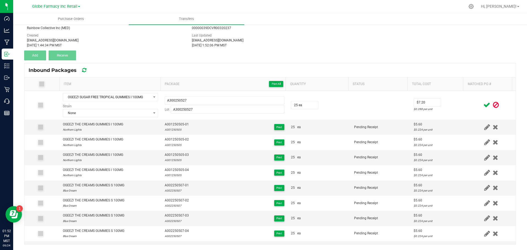
click at [483, 104] on icon at bounding box center [486, 105] width 7 height 7
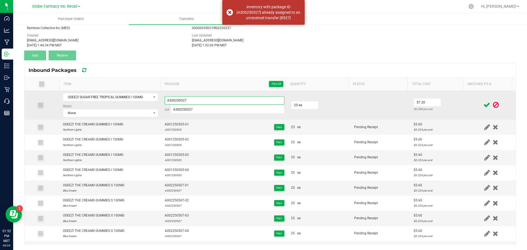
click at [183, 101] on input "A300250527" at bounding box center [225, 100] width 120 height 8
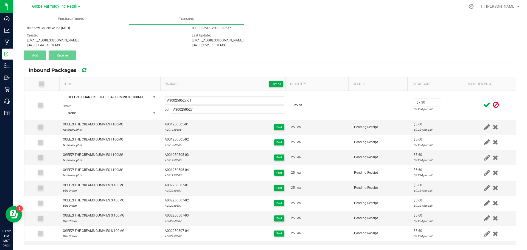
click at [483, 105] on icon at bounding box center [486, 105] width 7 height 7
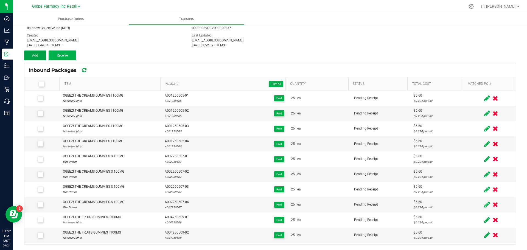
click at [30, 53] on button "Add" at bounding box center [35, 55] width 22 height 10
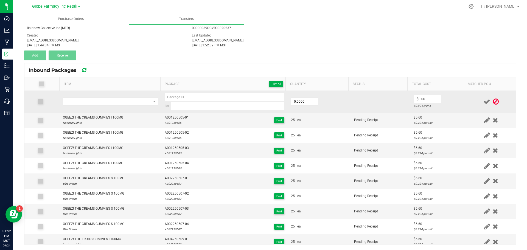
click at [181, 106] on input at bounding box center [228, 106] width 114 height 8
click at [179, 95] on input at bounding box center [225, 97] width 120 height 8
click at [100, 100] on span "NO DATA FOUND" at bounding box center [107, 102] width 88 height 8
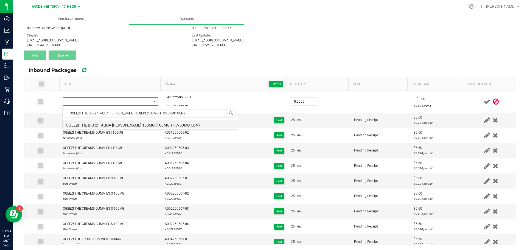
click at [113, 123] on li "OGEEZ! THE BIG 2:1 AQUA [PERSON_NAME] 150MG (100MG THC/50MG CBN)" at bounding box center [150, 124] width 175 height 8
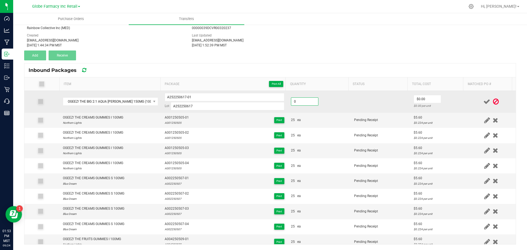
click at [293, 100] on input "0" at bounding box center [304, 102] width 27 height 8
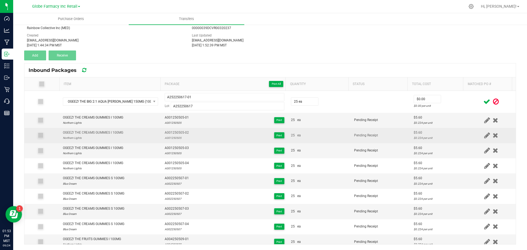
click at [334, 136] on div "25 ea" at bounding box center [319, 135] width 57 height 5
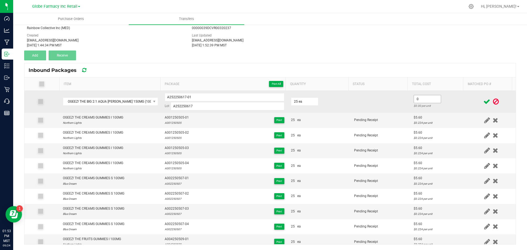
click at [417, 98] on input "0" at bounding box center [427, 99] width 27 height 8
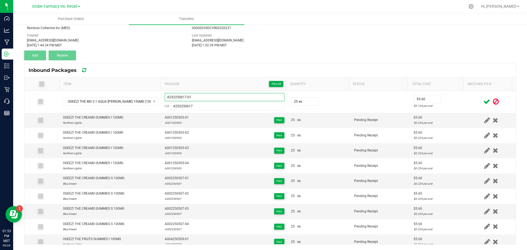
drag, startPoint x: 228, startPoint y: 97, endPoint x: 54, endPoint y: 83, distance: 175.0
click at [64, 84] on div "Item Package Print All Quantity Status Total Cost Matched PO # OGEEZ! THE BIG 2…" at bounding box center [269, 160] width 491 height 167
click at [482, 102] on span at bounding box center [487, 101] width 10 height 11
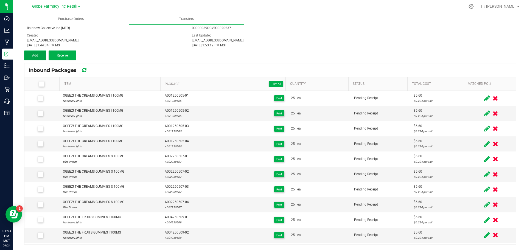
drag, startPoint x: 38, startPoint y: 57, endPoint x: 41, endPoint y: 58, distance: 3.6
click at [38, 57] on button "Add" at bounding box center [35, 55] width 22 height 10
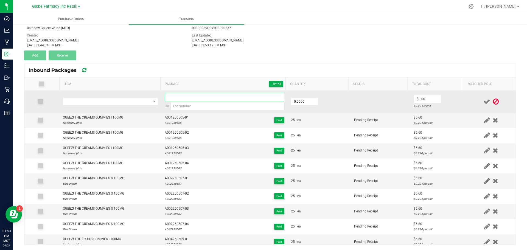
click at [183, 98] on input at bounding box center [225, 97] width 120 height 8
click at [171, 98] on input "A252250617-02" at bounding box center [225, 97] width 120 height 8
click at [204, 105] on input at bounding box center [228, 106] width 114 height 8
click at [123, 105] on span "NO DATA FOUND" at bounding box center [107, 102] width 88 height 8
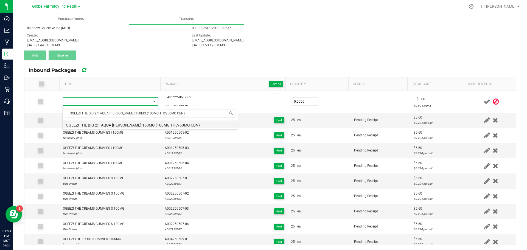
click at [104, 126] on li "OGEEZ! THE BIG 2:1 AQUA [PERSON_NAME] 150MG (100MG THC/50MG CBN)" at bounding box center [150, 124] width 175 height 8
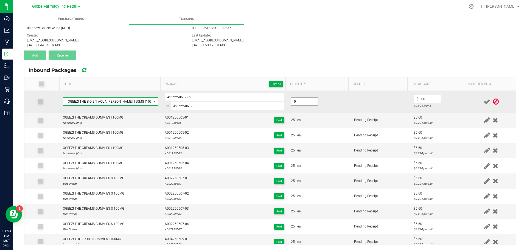
click at [292, 102] on input "0" at bounding box center [304, 102] width 27 height 8
click at [351, 108] on td at bounding box center [381, 102] width 60 height 22
click at [418, 100] on input "0" at bounding box center [427, 99] width 27 height 8
click at [400, 111] on td at bounding box center [381, 102] width 60 height 22
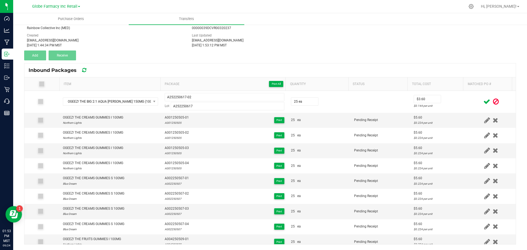
click at [483, 104] on icon at bounding box center [486, 101] width 7 height 7
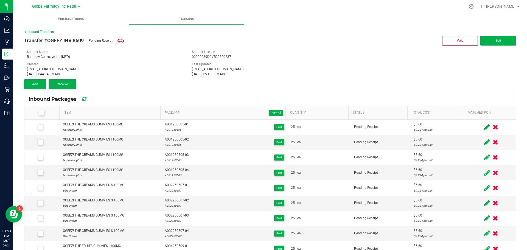
scroll to position [0, 0]
click at [195, 21] on span "Transfers" at bounding box center [186, 18] width 30 height 5
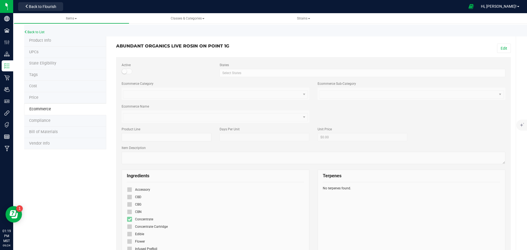
scroll to position [19, 0]
